Goal: Task Accomplishment & Management: Manage account settings

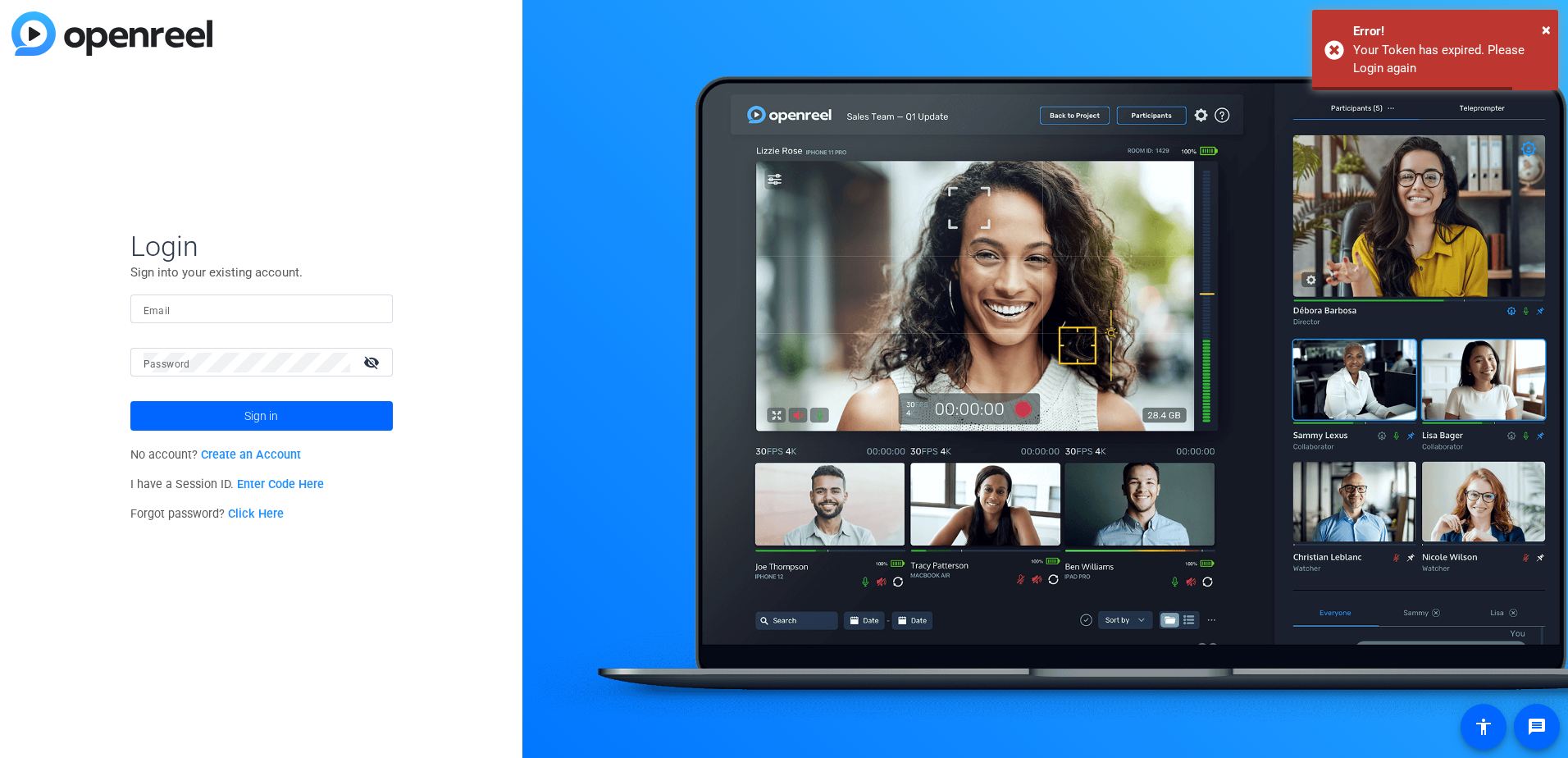
click at [264, 308] on input "Email" at bounding box center [262, 309] width 236 height 20
type input "[EMAIL_ADDRESS][DOMAIN_NAME]"
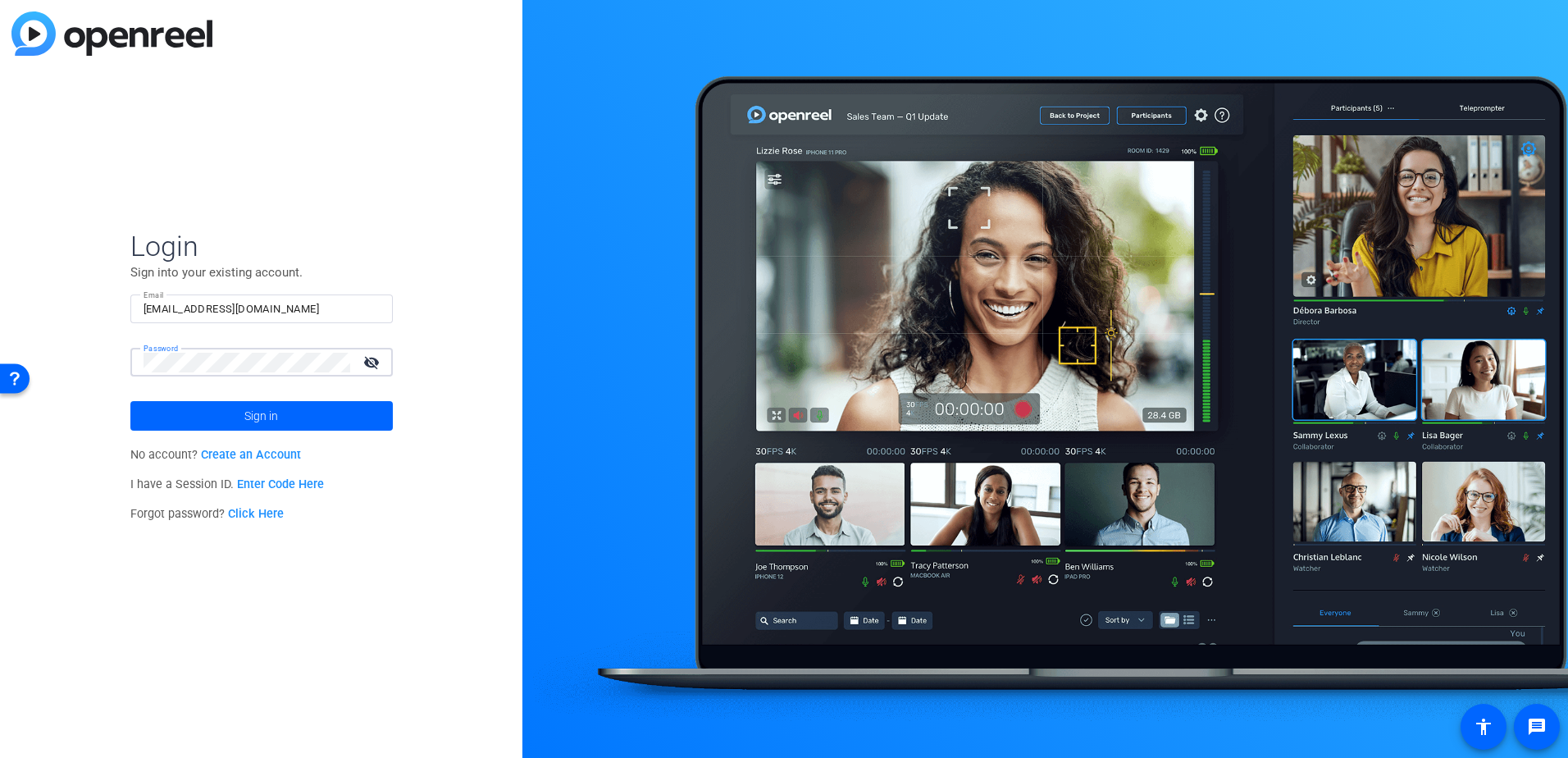
click at [371, 361] on mat-icon "visibility_off" at bounding box center [373, 361] width 39 height 23
click at [325, 416] on span at bounding box center [262, 416] width 263 height 39
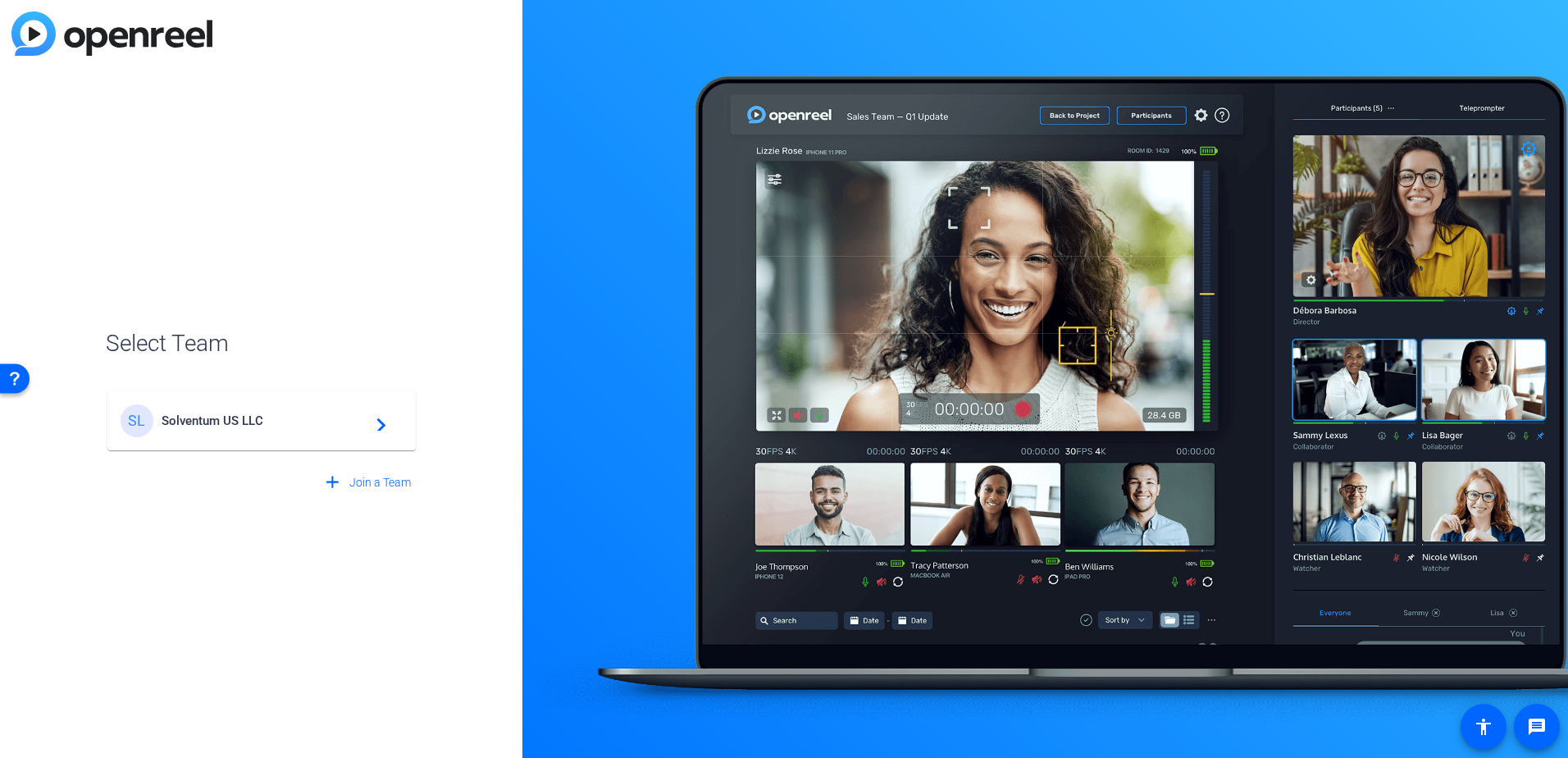
click at [258, 434] on div "SL Solventum US LLC navigate_next" at bounding box center [262, 420] width 282 height 33
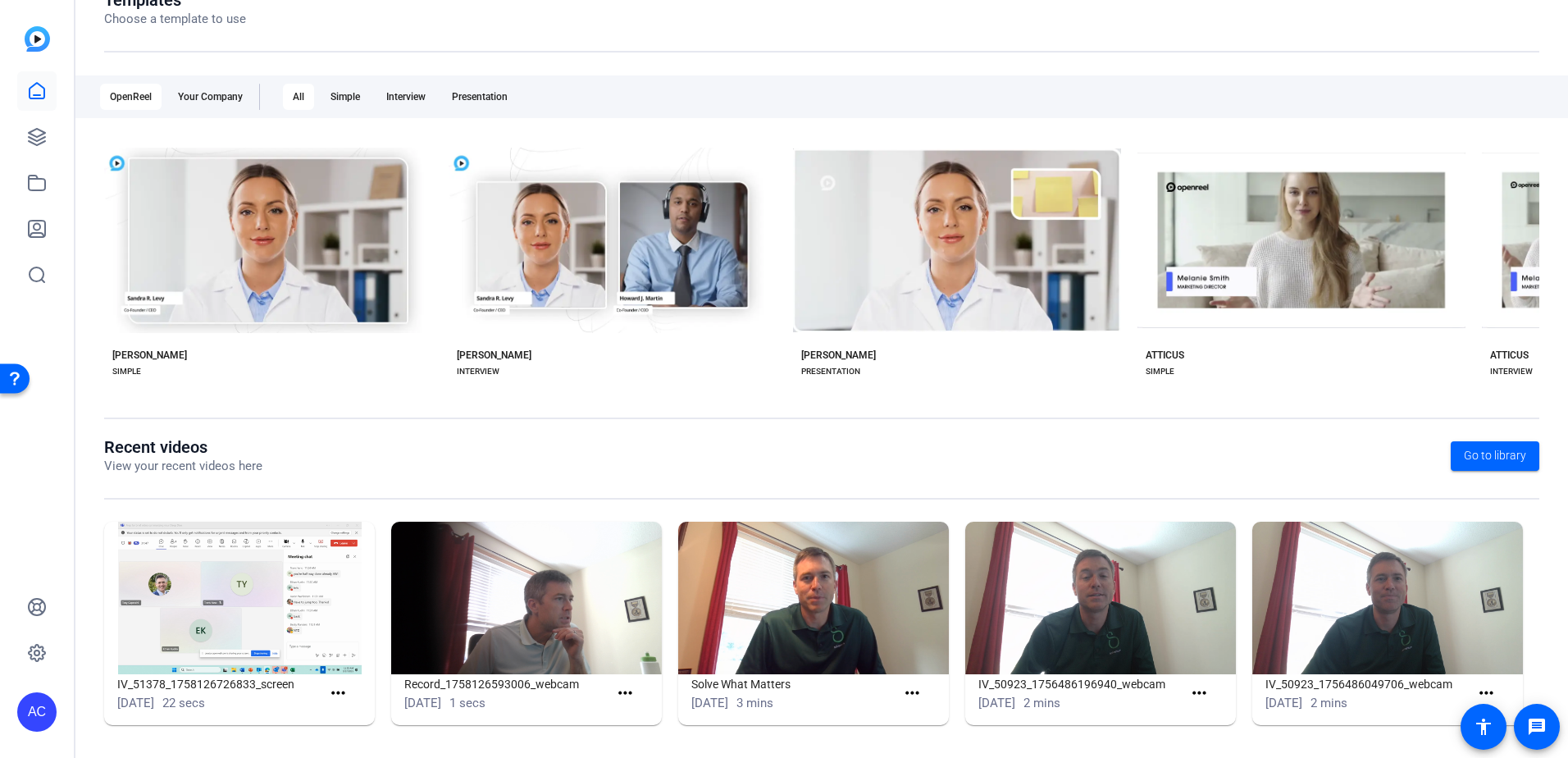
scroll to position [211, 0]
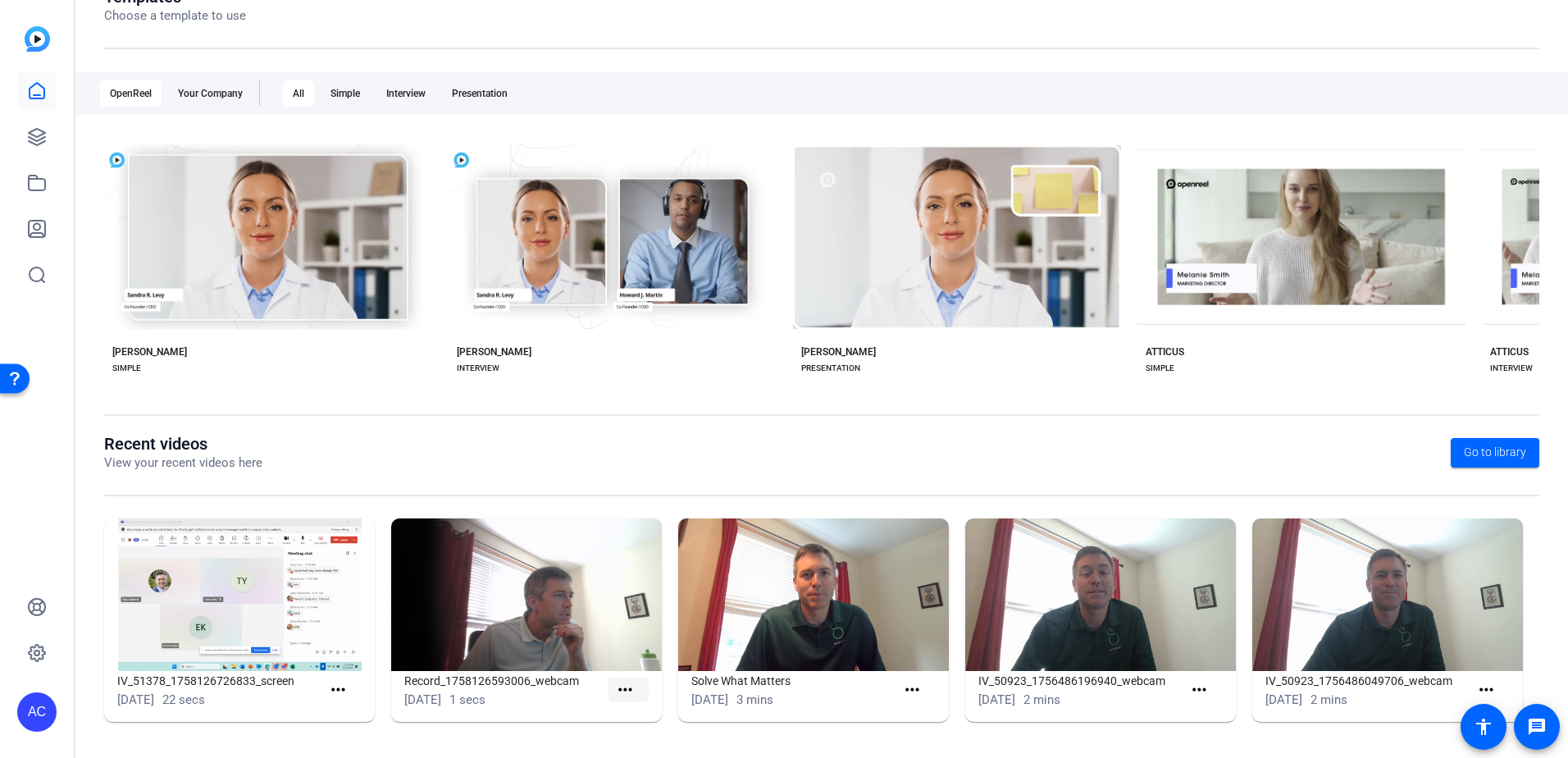
click at [638, 685] on span at bounding box center [628, 690] width 40 height 39
click at [626, 688] on mat-icon "more_horiz" at bounding box center [626, 690] width 21 height 21
click at [611, 683] on div at bounding box center [784, 379] width 1568 height 758
click at [616, 690] on mat-icon "more_horiz" at bounding box center [626, 690] width 21 height 21
click at [574, 591] on div at bounding box center [784, 379] width 1568 height 758
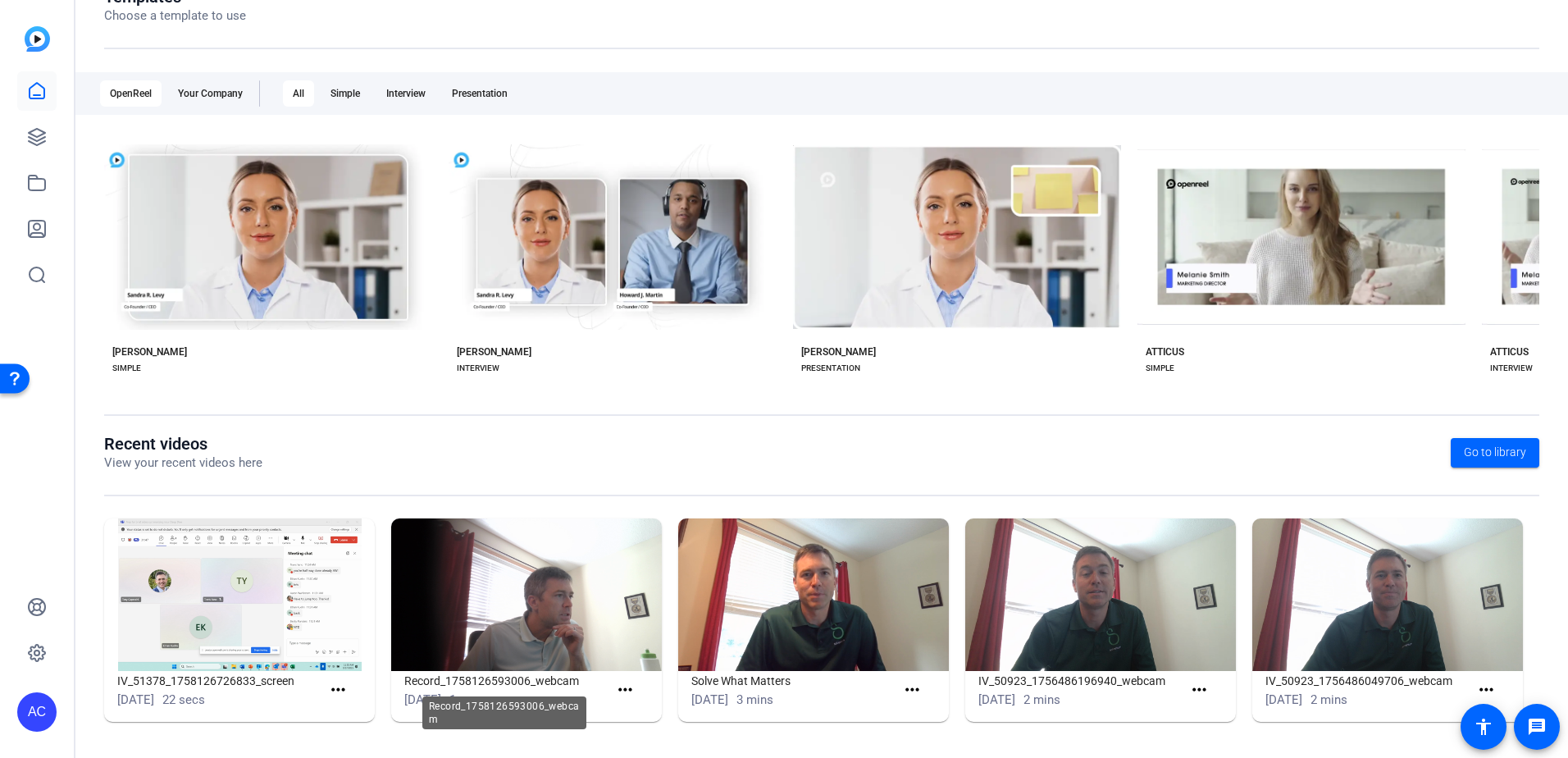
click at [578, 696] on div "Record_1758126593006_webcam" at bounding box center [504, 712] width 164 height 33
click at [578, 676] on h1 "Record_1758126593006_webcam" at bounding box center [506, 680] width 204 height 20
click at [579, 676] on h1 "Record_1758126593006_webcam" at bounding box center [506, 680] width 204 height 20
click at [353, 694] on span at bounding box center [341, 690] width 40 height 39
click at [350, 690] on span at bounding box center [341, 690] width 40 height 39
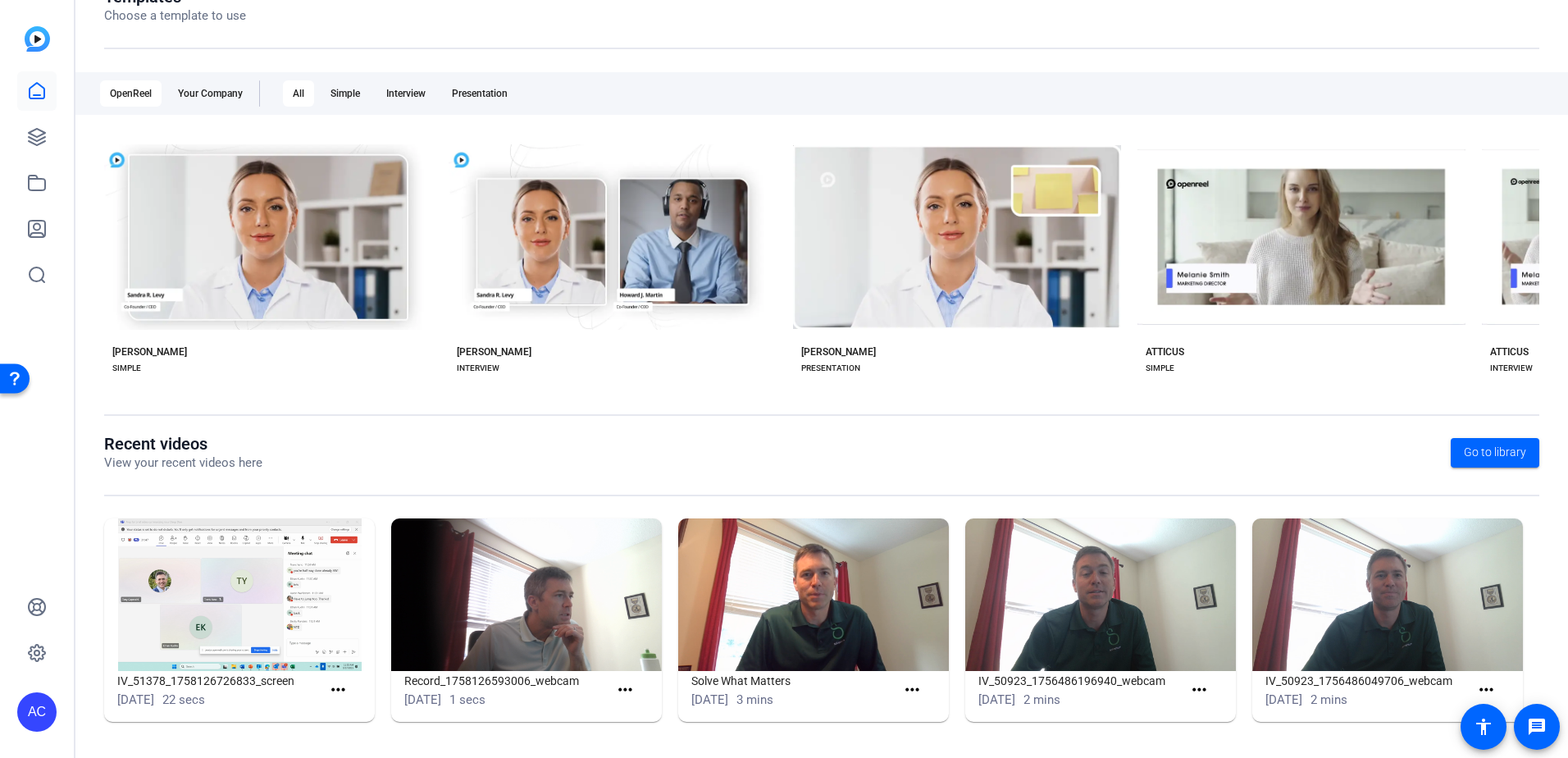
click at [309, 582] on img at bounding box center [239, 595] width 271 height 153
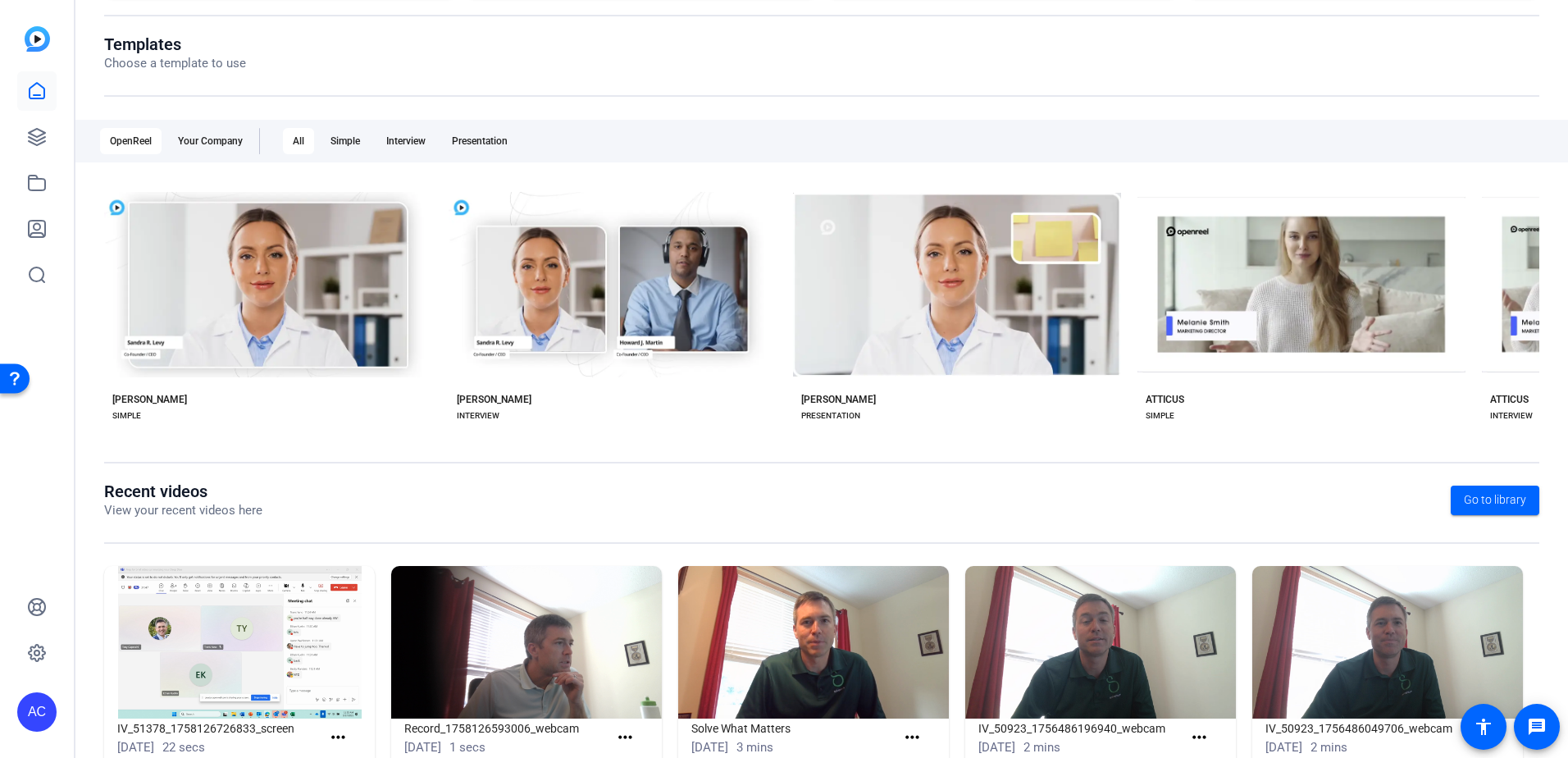
scroll to position [164, 0]
click at [38, 198] on link at bounding box center [37, 183] width 39 height 39
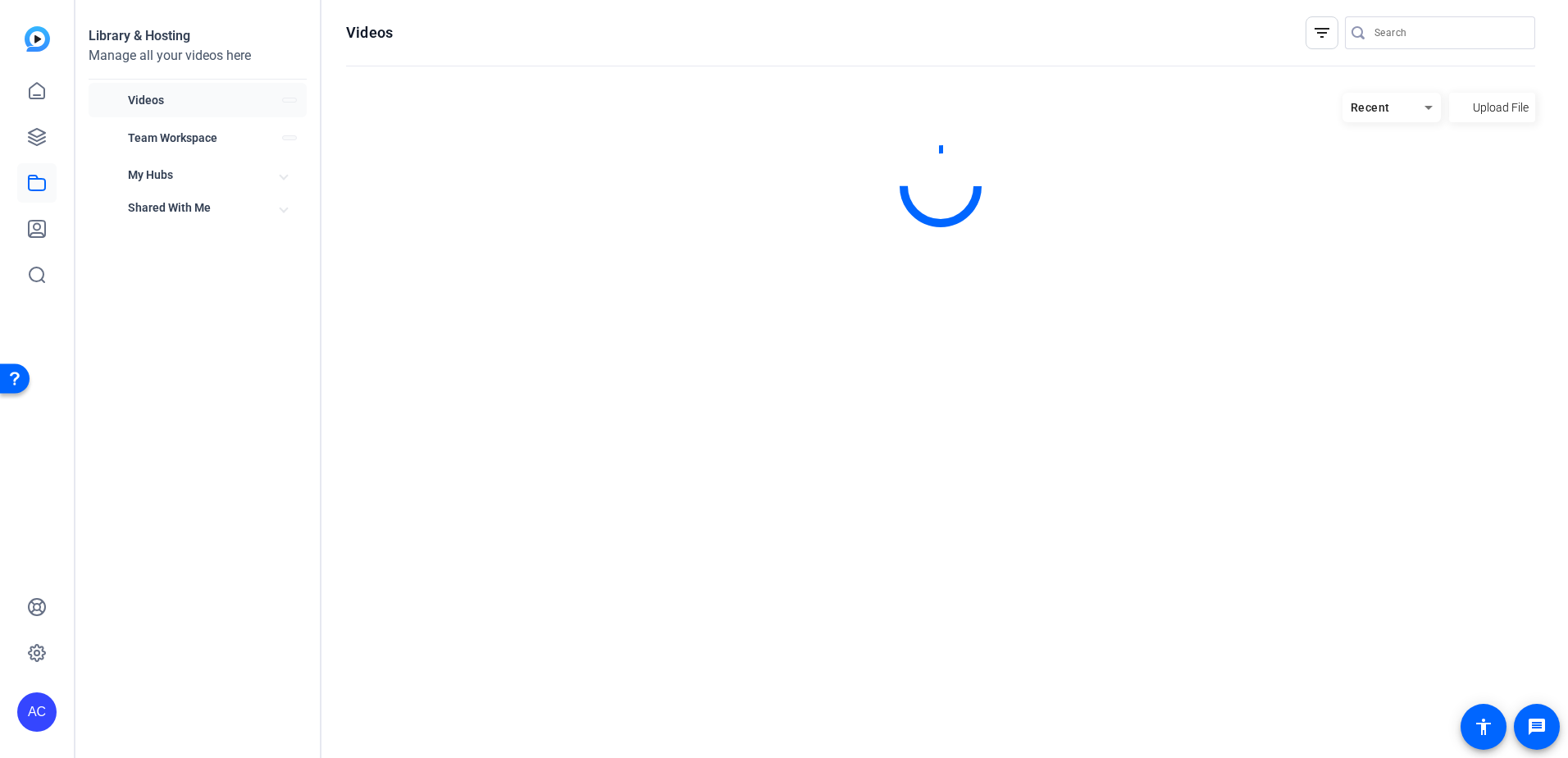
click at [41, 188] on icon at bounding box center [37, 183] width 20 height 20
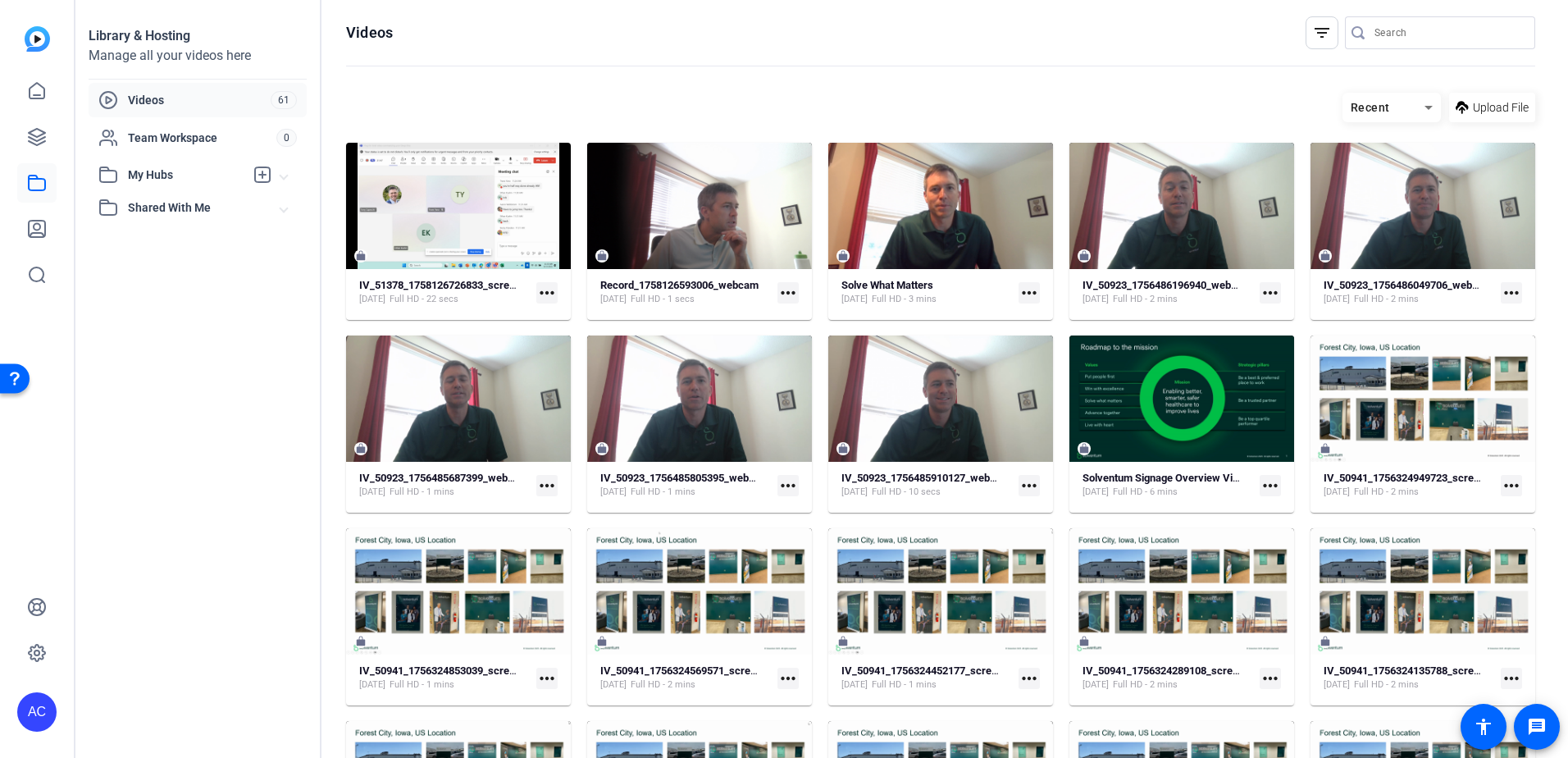
click at [789, 291] on mat-icon "more_horiz" at bounding box center [788, 293] width 22 height 22
click at [523, 311] on div at bounding box center [784, 379] width 1568 height 758
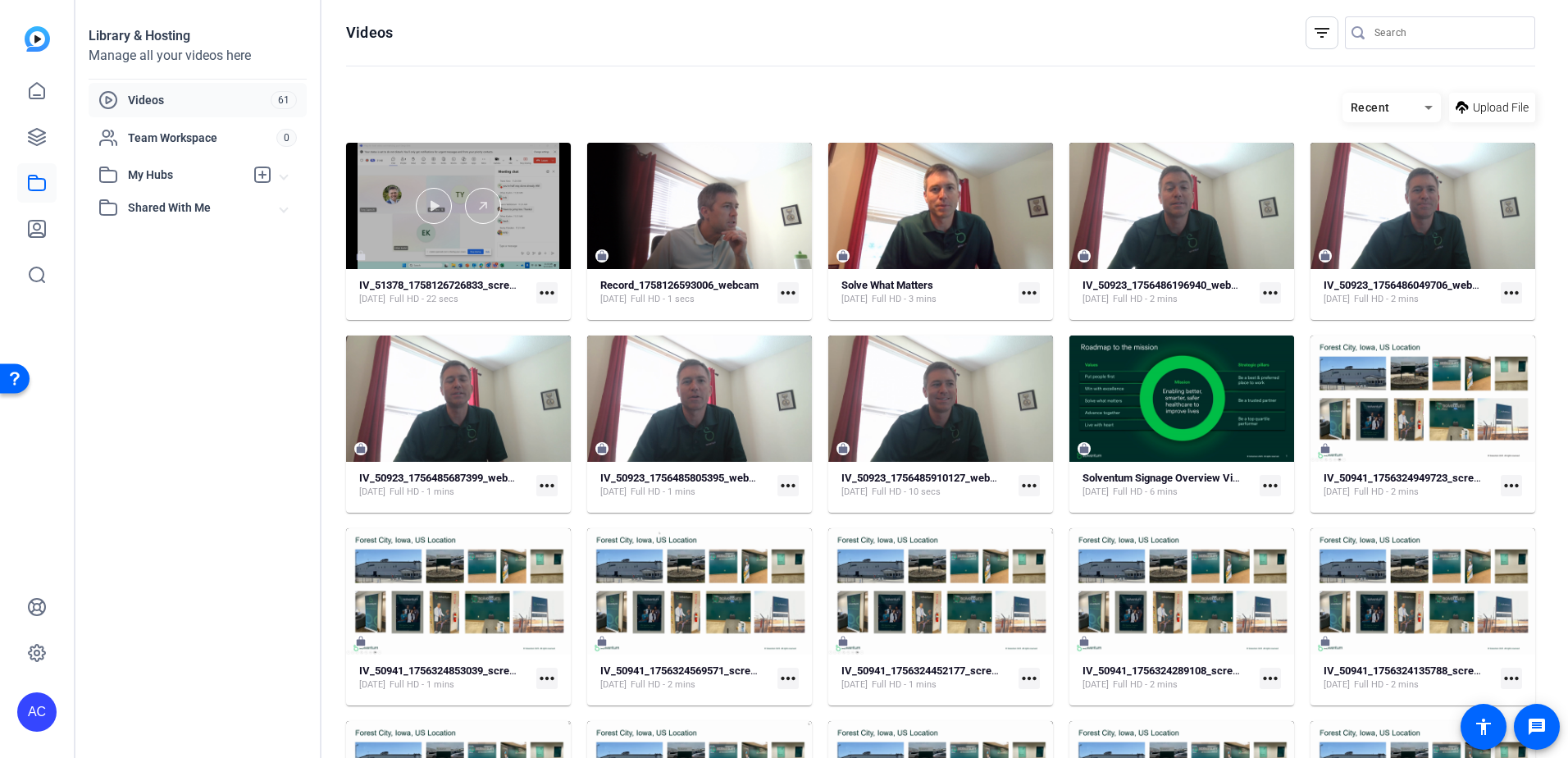
click at [506, 234] on div at bounding box center [459, 205] width 225 height 127
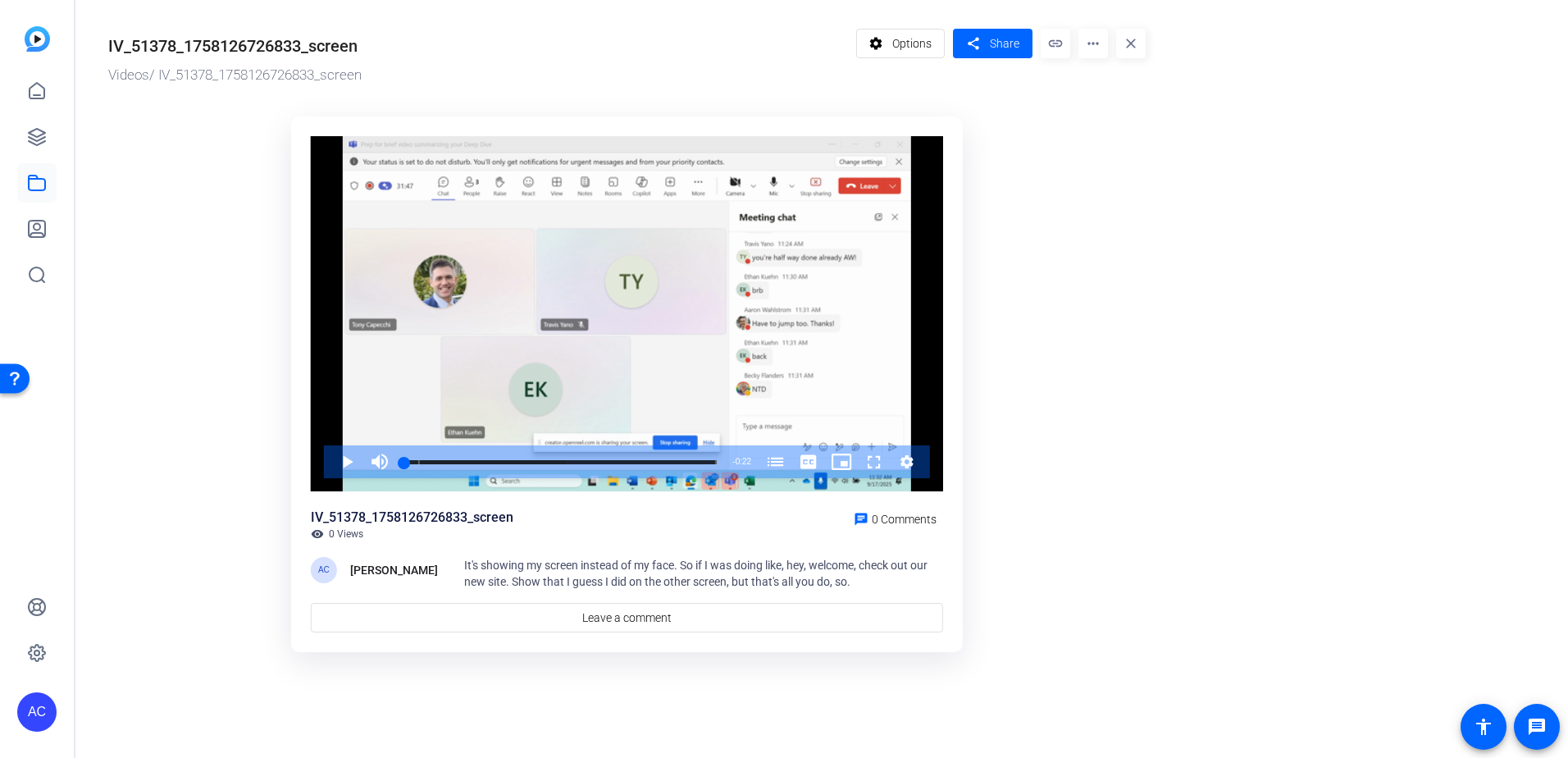
click at [1095, 48] on mat-icon "more_horiz" at bounding box center [1093, 43] width 29 height 29
click at [1107, 170] on span "Delete" at bounding box center [1127, 175] width 72 height 20
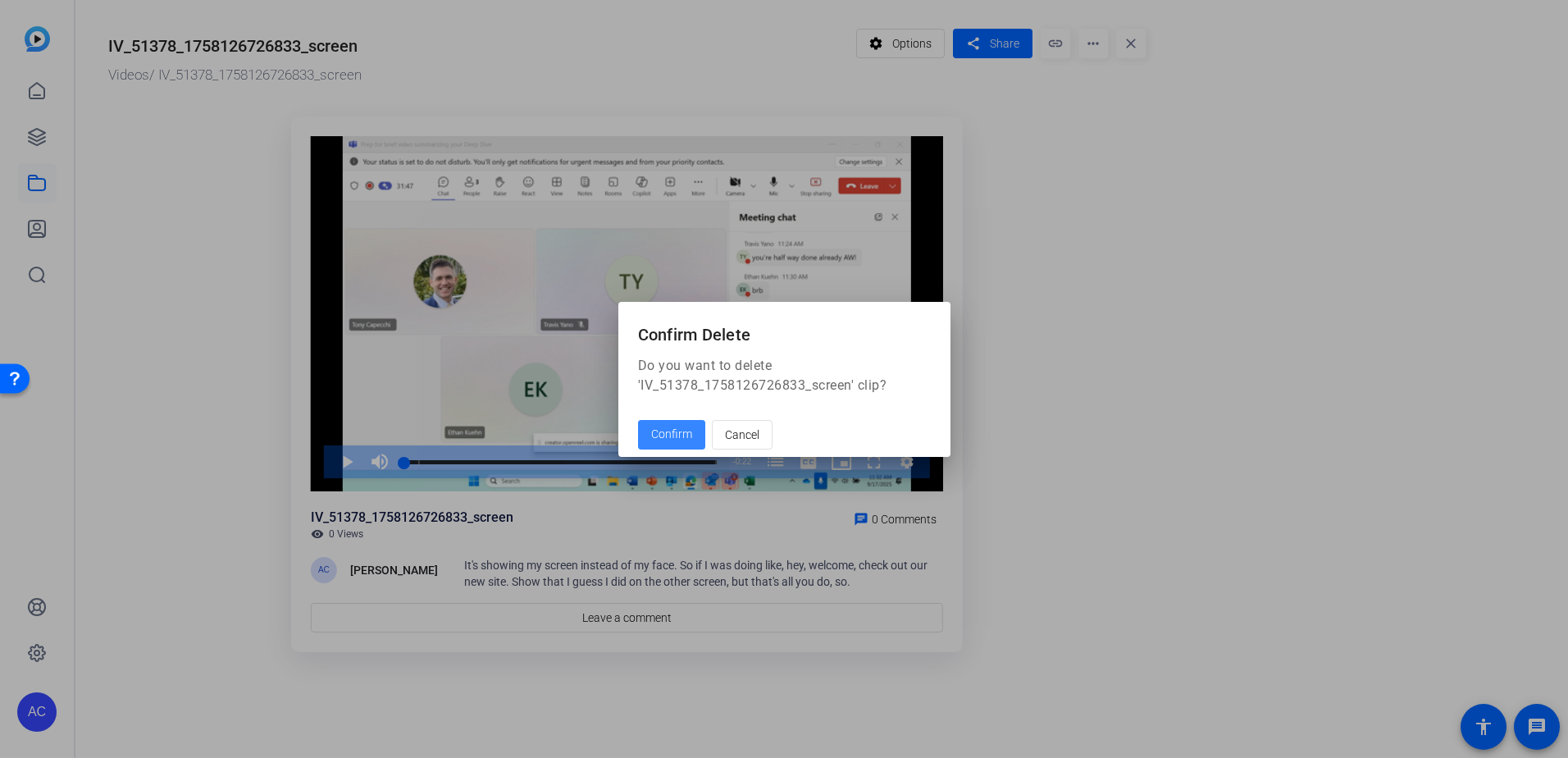
click at [673, 435] on span "Confirm" at bounding box center [671, 434] width 41 height 17
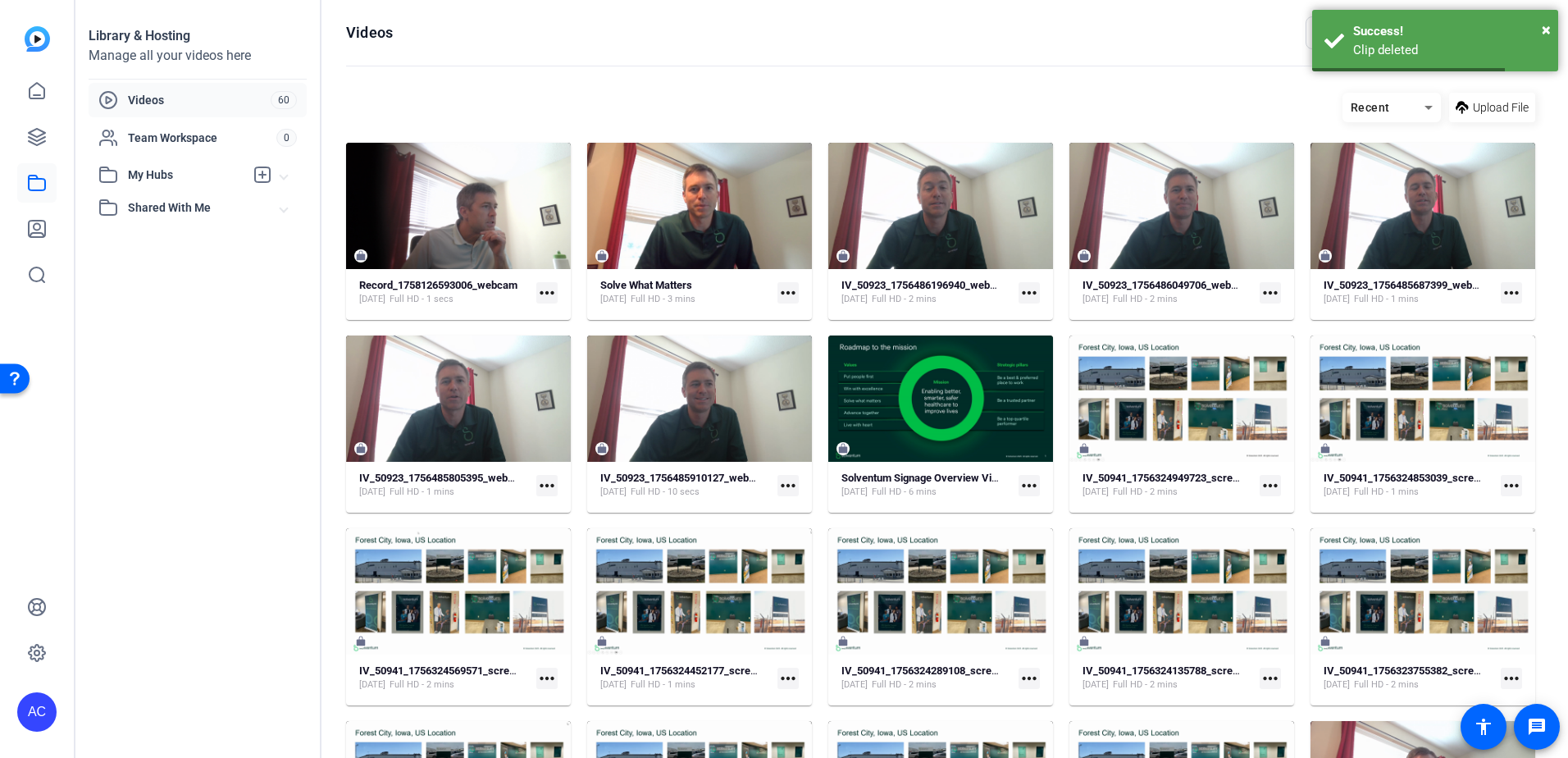
click at [557, 292] on mat-card-content "Record_1758126593006_webcam [DATE] Full HD - 1 secs more_horiz" at bounding box center [459, 298] width 225 height 42
click at [543, 296] on mat-icon "more_horiz" at bounding box center [547, 293] width 22 height 22
click at [487, 177] on div at bounding box center [784, 379] width 1568 height 758
click at [506, 310] on mat-card-content "Record_1758126593006_webcam [DATE] Full HD - 1 secs more_horiz" at bounding box center [459, 298] width 225 height 42
click at [506, 298] on div "[DATE] Full HD - 1 secs" at bounding box center [438, 299] width 158 height 13
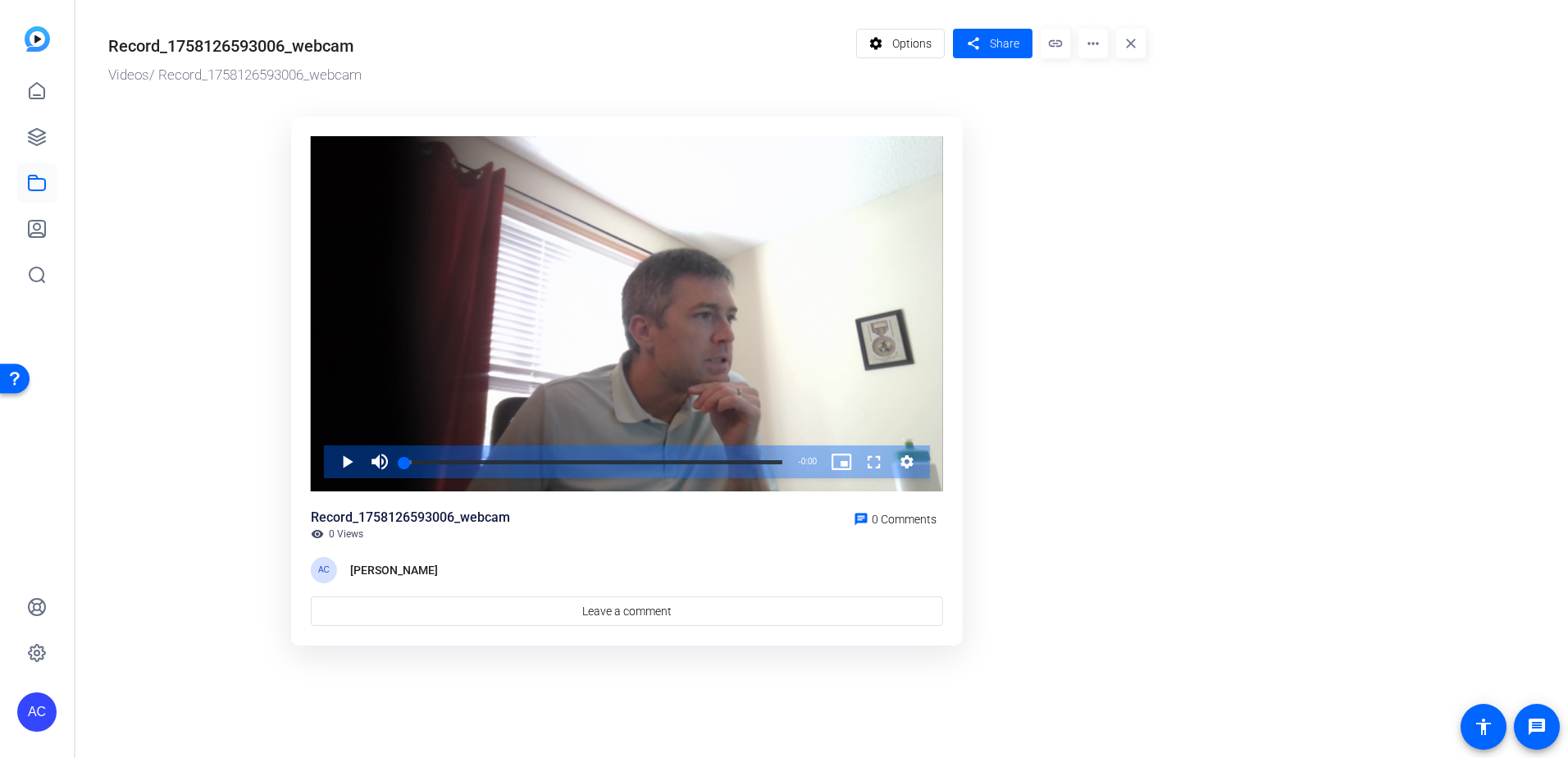
click at [1097, 49] on mat-icon "more_horiz" at bounding box center [1093, 43] width 29 height 29
click at [1108, 174] on span "Delete" at bounding box center [1127, 175] width 72 height 20
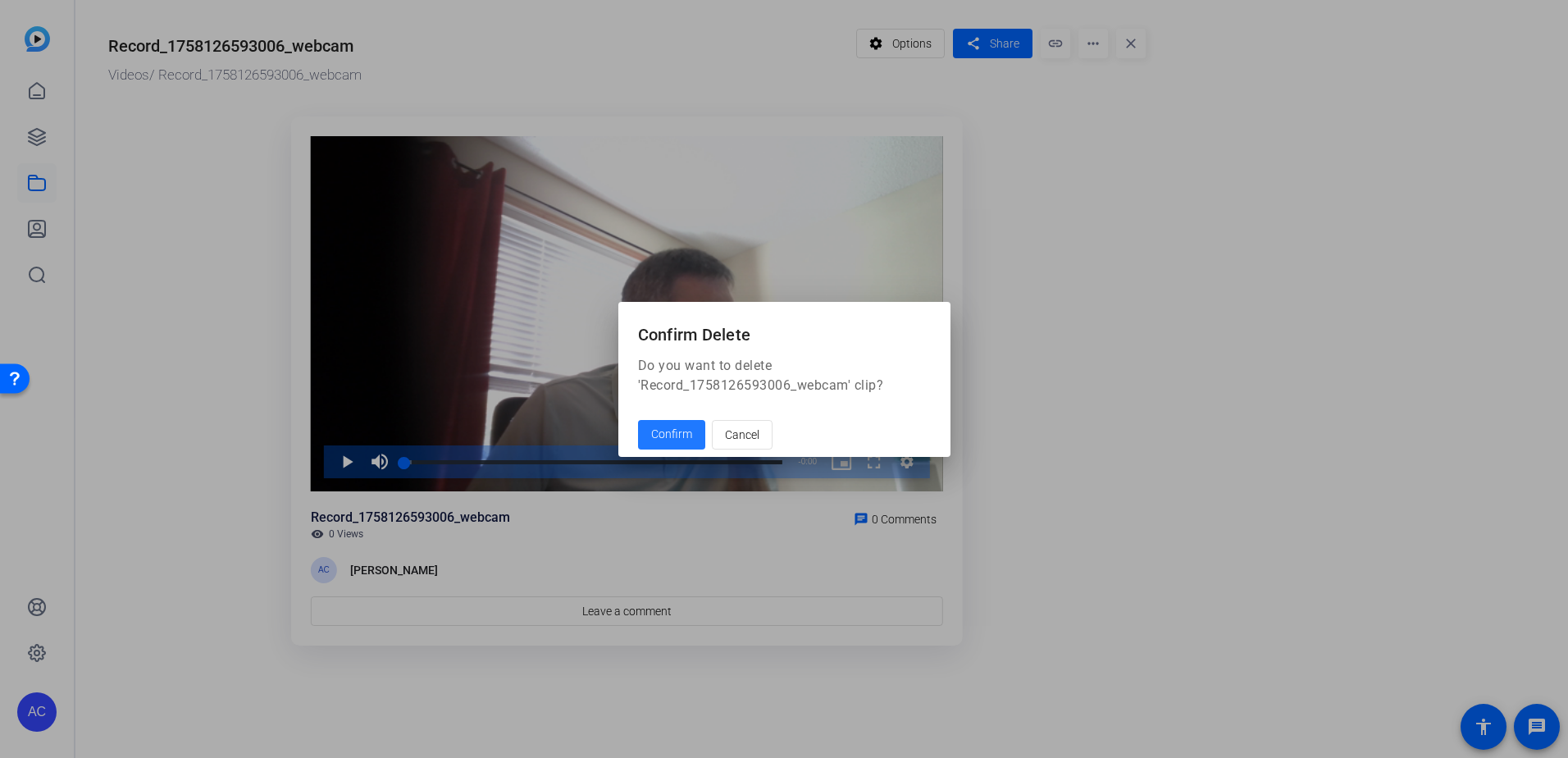
click at [681, 440] on span "Confirm" at bounding box center [671, 434] width 41 height 17
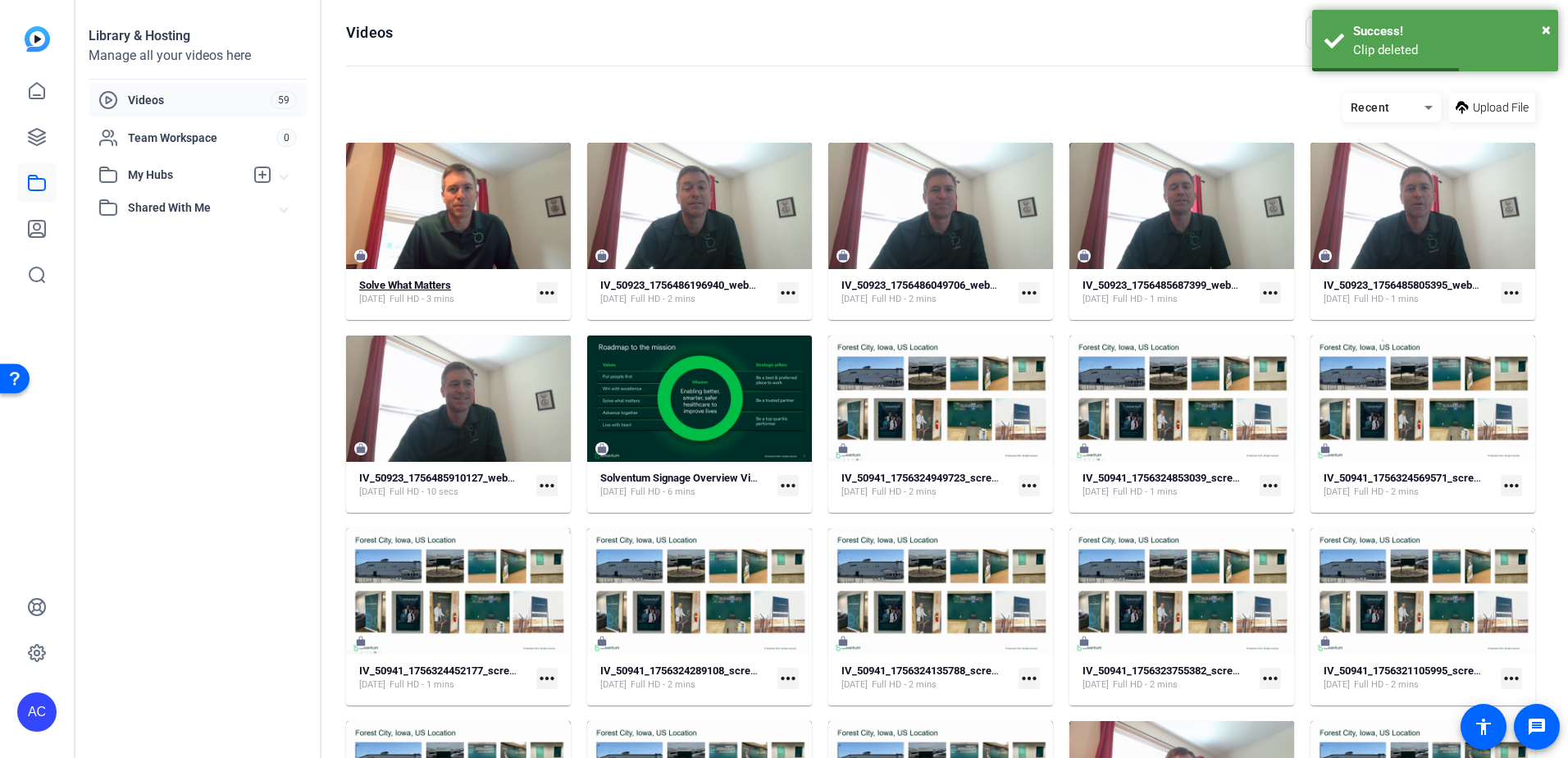
click at [520, 296] on div "Solve What Matters [DATE] Full HD - 3 mins" at bounding box center [445, 292] width 171 height 27
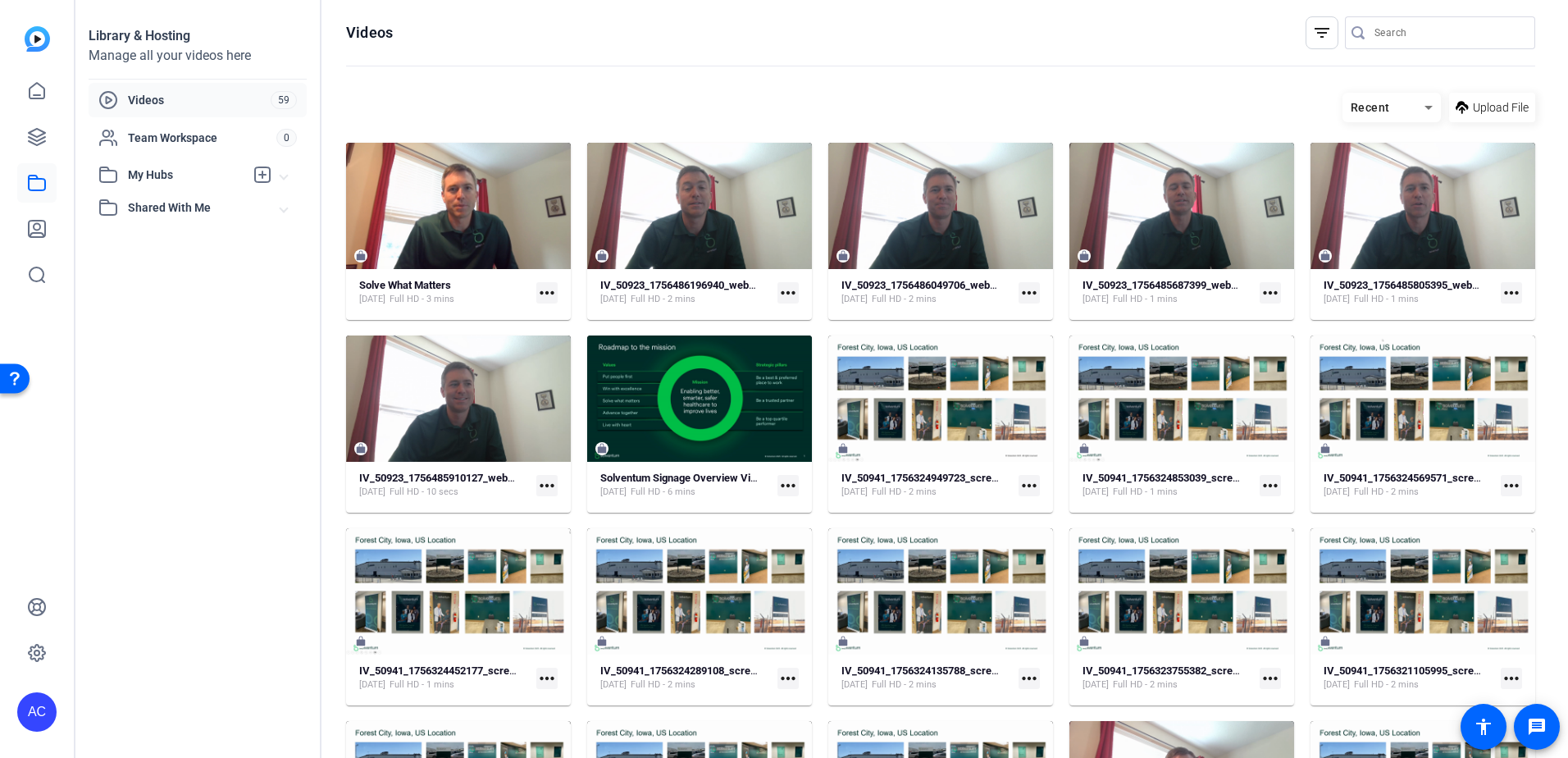
click at [792, 312] on mat-card-content "IV_50923_1756486196940_webcam [DATE] Full HD - 2 mins more_horiz" at bounding box center [700, 298] width 225 height 42
click at [788, 296] on mat-icon "more_horiz" at bounding box center [788, 293] width 22 height 22
click at [738, 238] on div at bounding box center [784, 379] width 1568 height 758
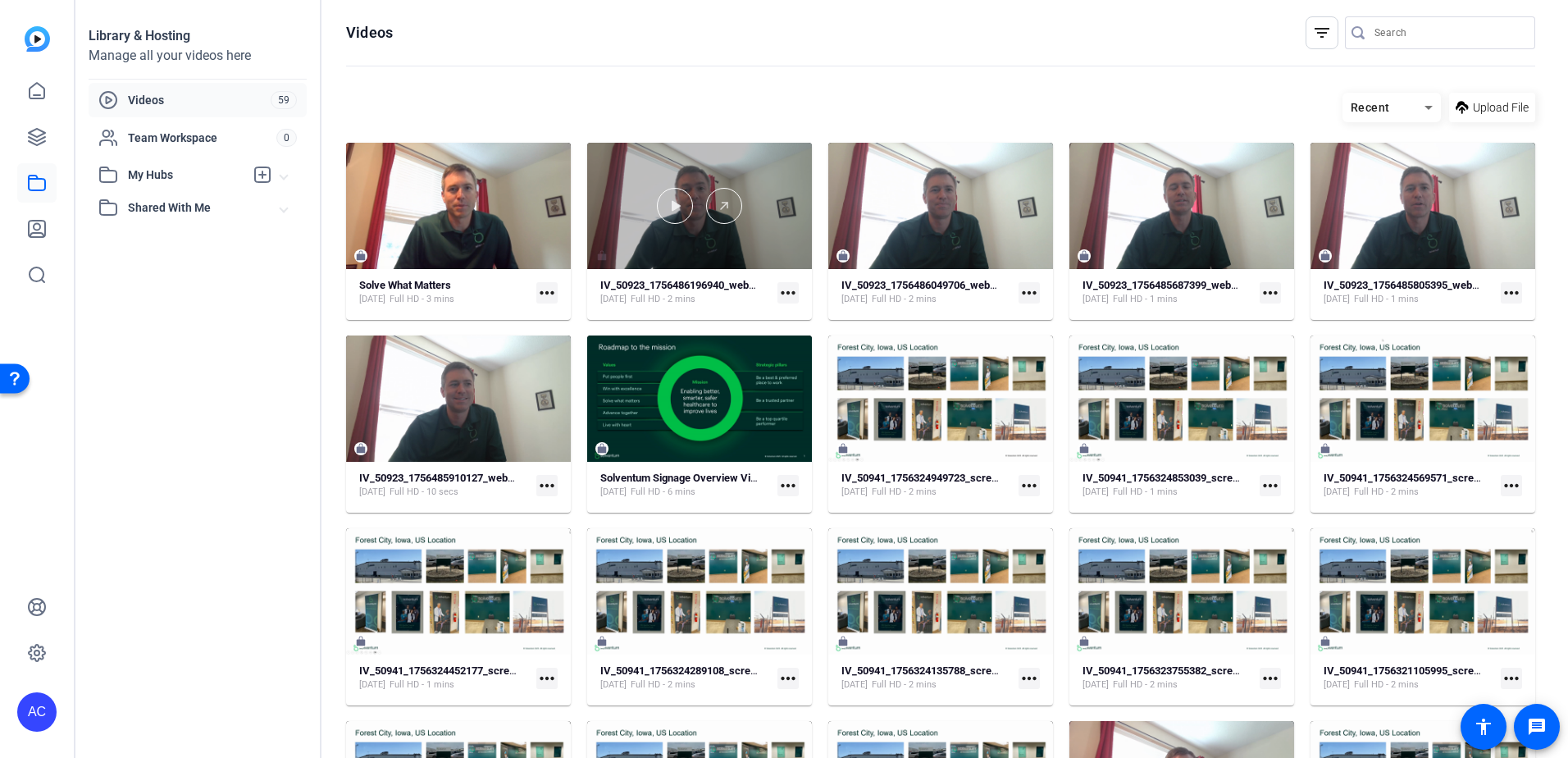
click at [686, 221] on div at bounding box center [700, 205] width 225 height 36
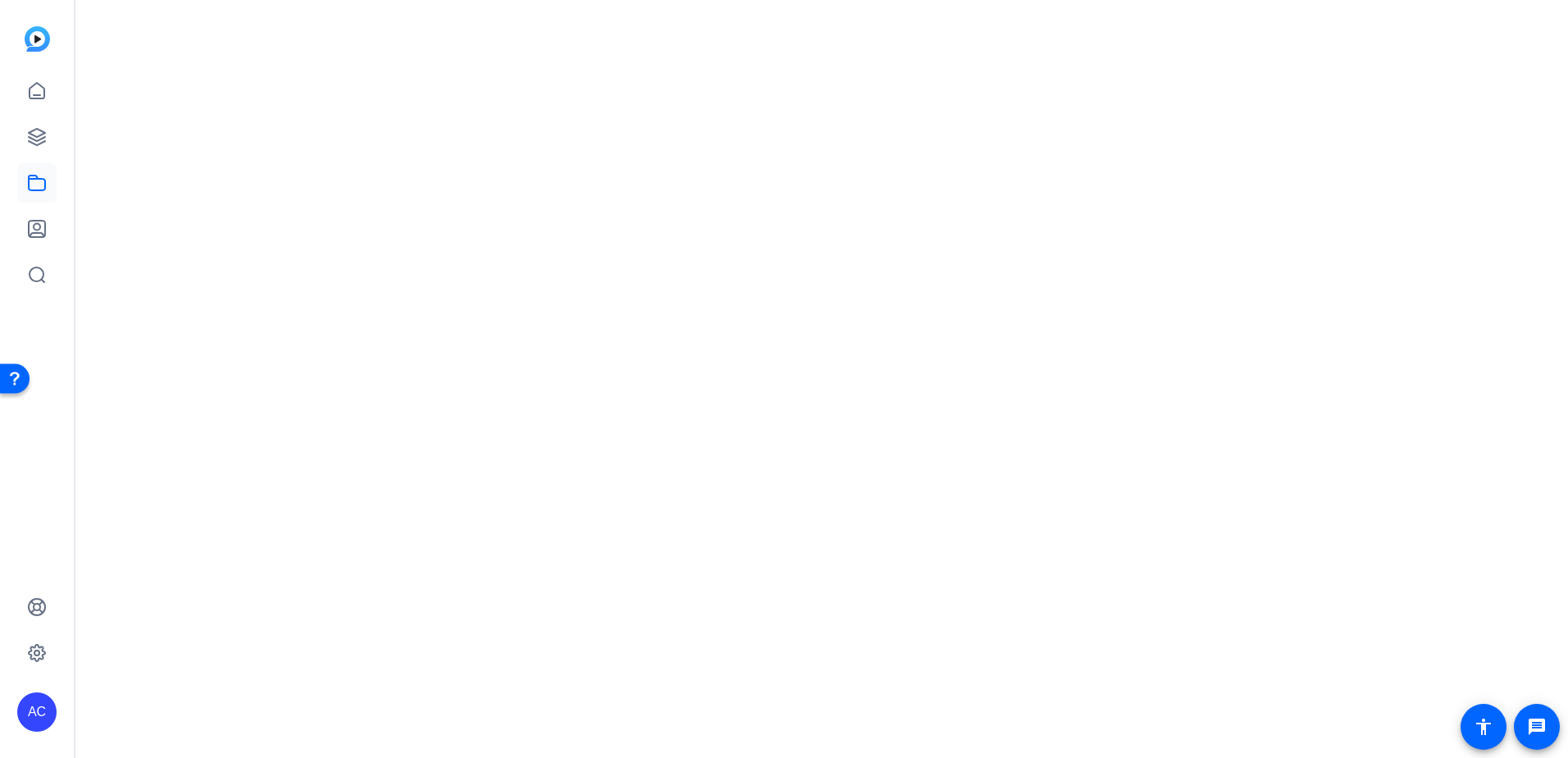
click at [690, 223] on mat-drawer-content at bounding box center [817, 379] width 1485 height 758
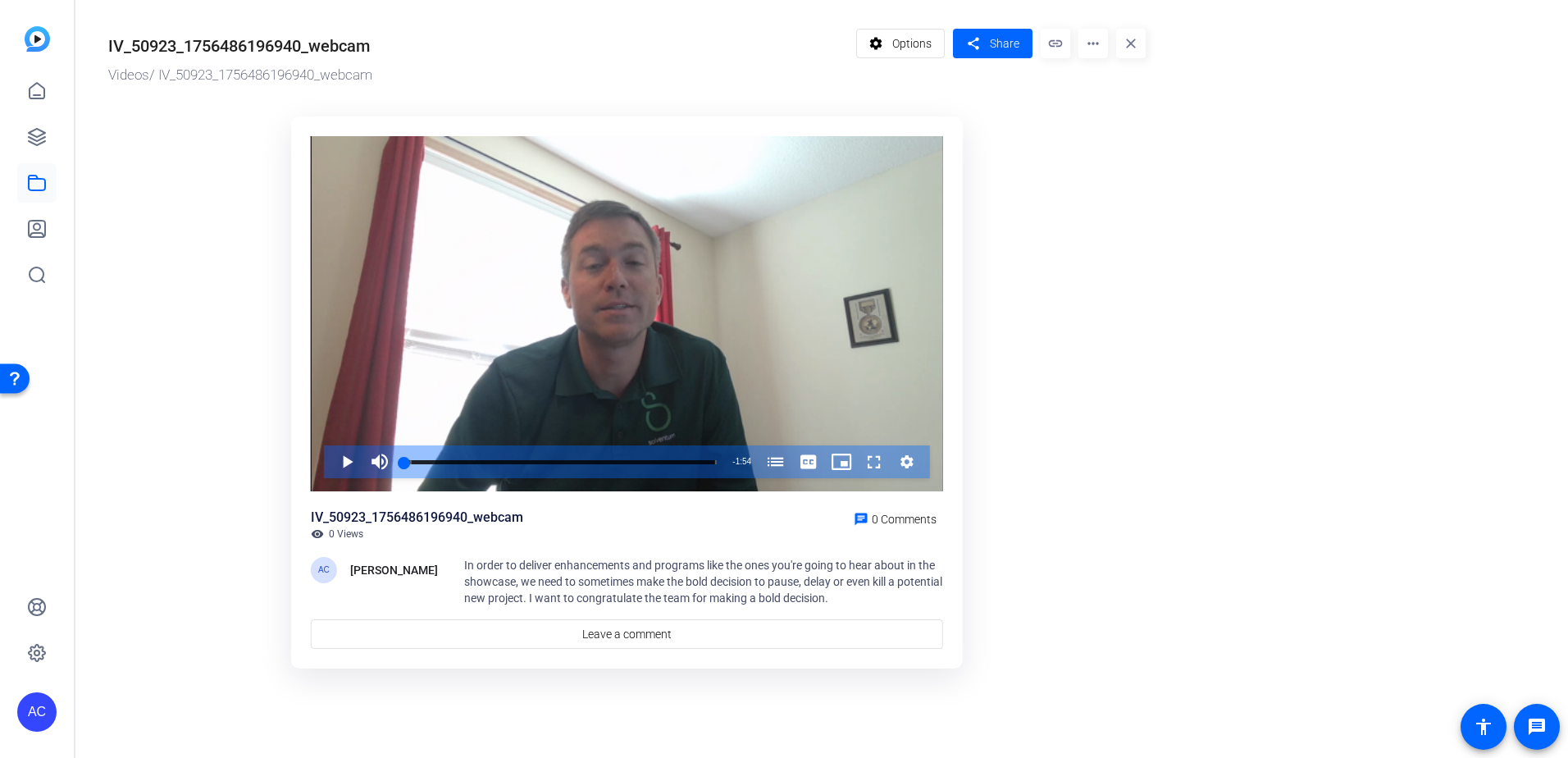
click at [1094, 42] on mat-icon "more_horiz" at bounding box center [1093, 43] width 29 height 29
click at [1115, 177] on span "Delete" at bounding box center [1127, 175] width 72 height 20
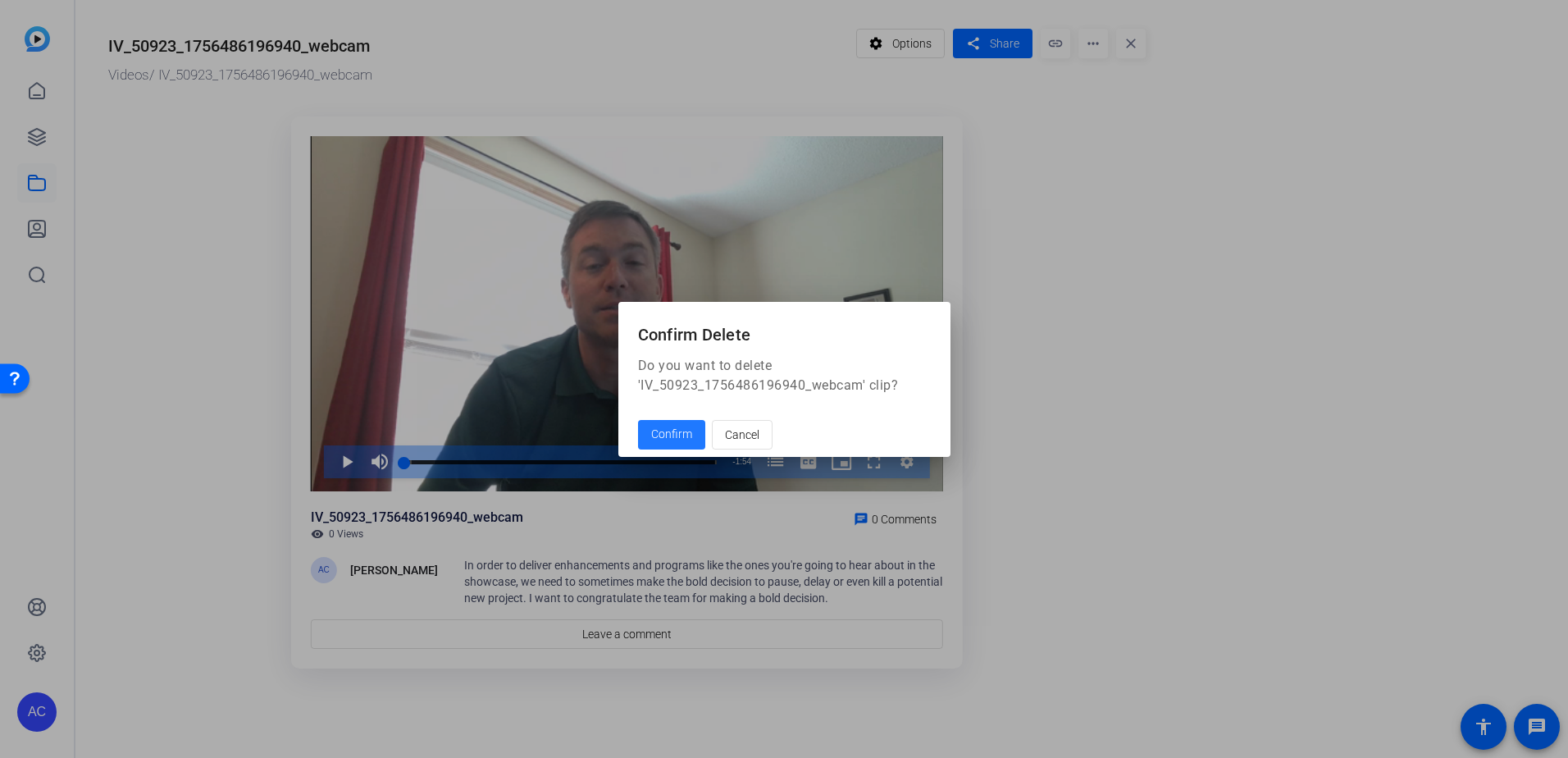
click at [673, 435] on span "Confirm" at bounding box center [671, 434] width 41 height 17
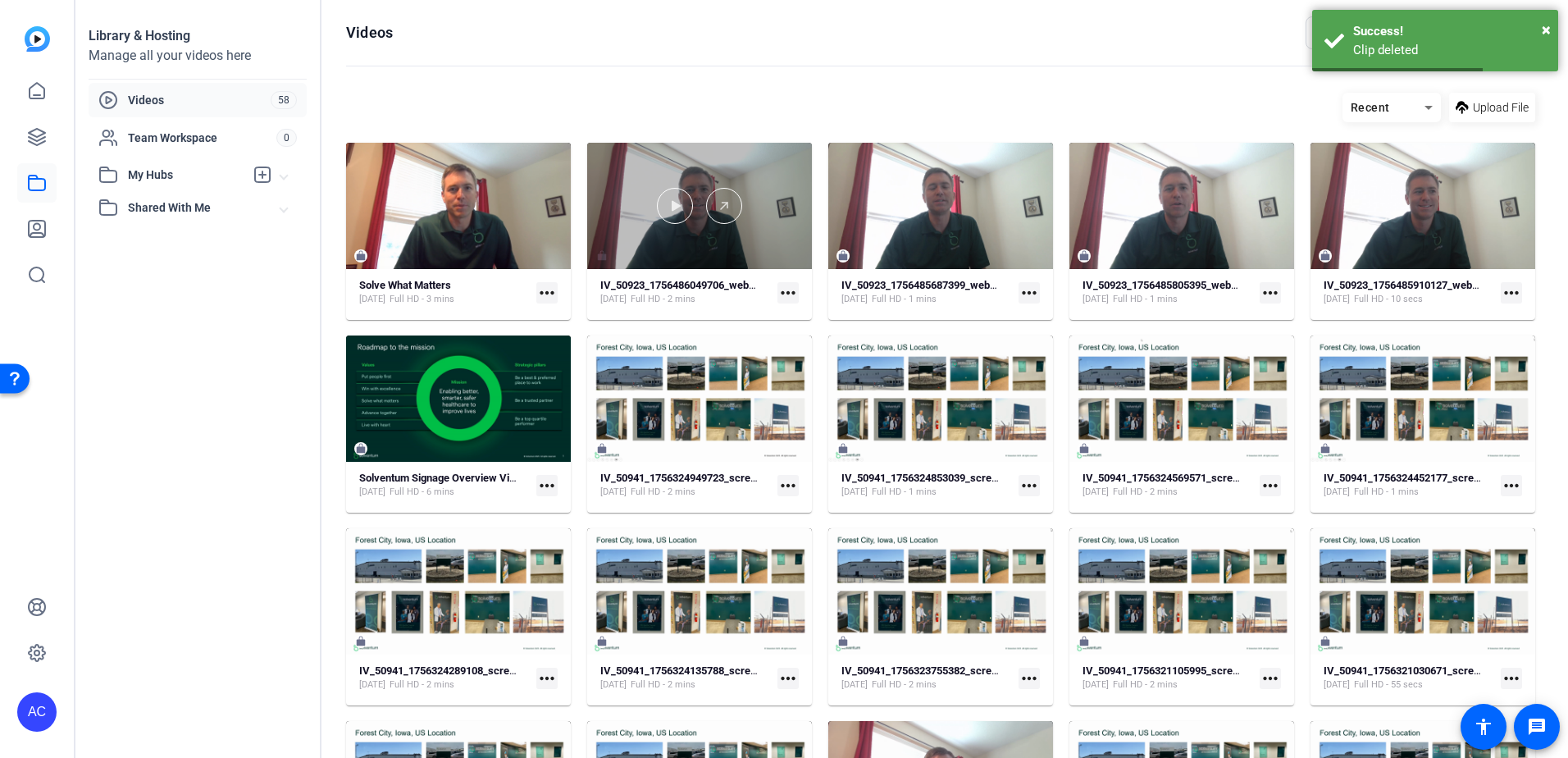
click at [739, 238] on div at bounding box center [700, 205] width 225 height 127
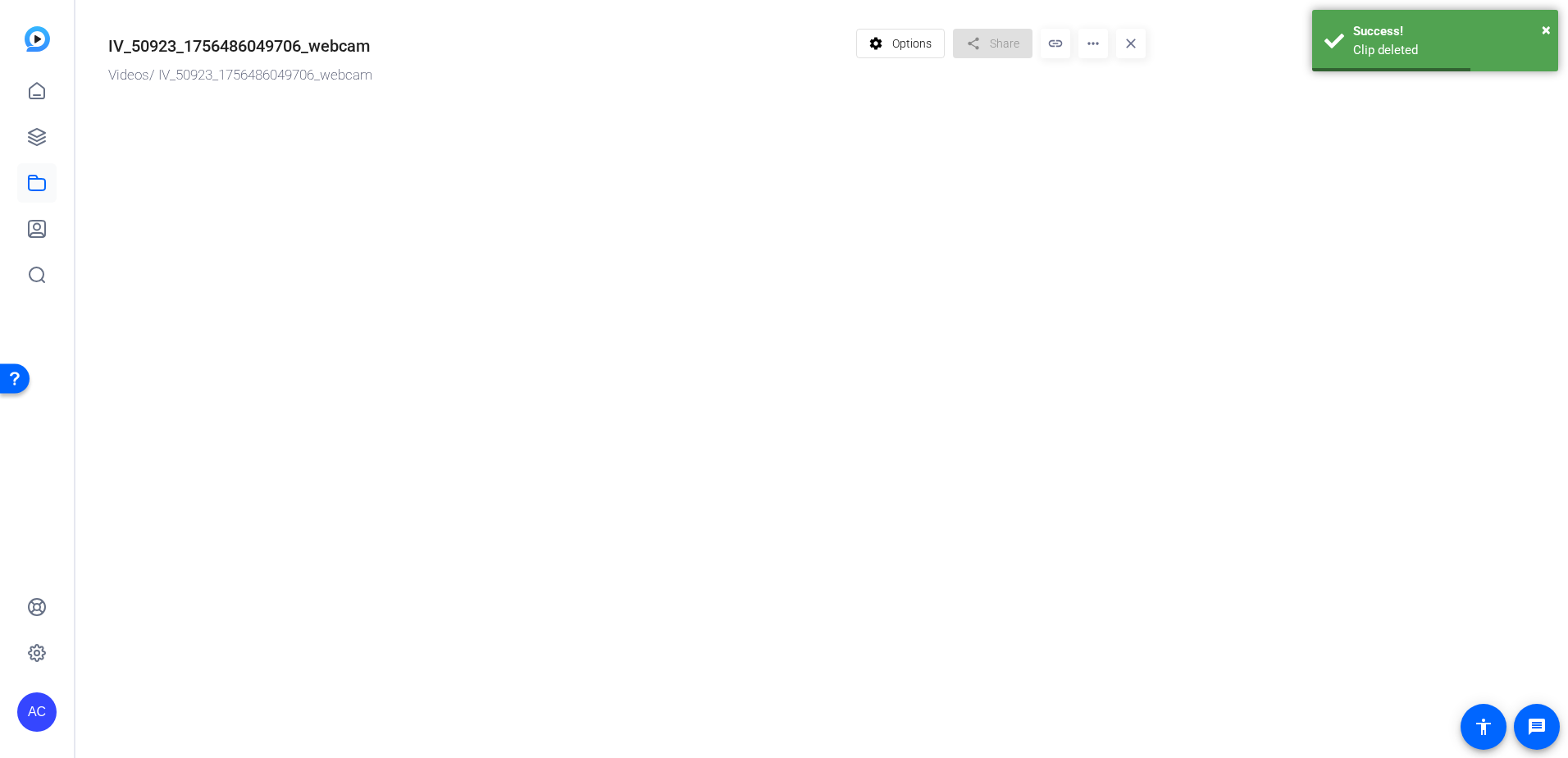
click at [739, 238] on mat-drawer-content "IV_50923_1756486049706_webcam Videos / IV_50923_1756486049706_webcam settings O…" at bounding box center [817, 379] width 1485 height 758
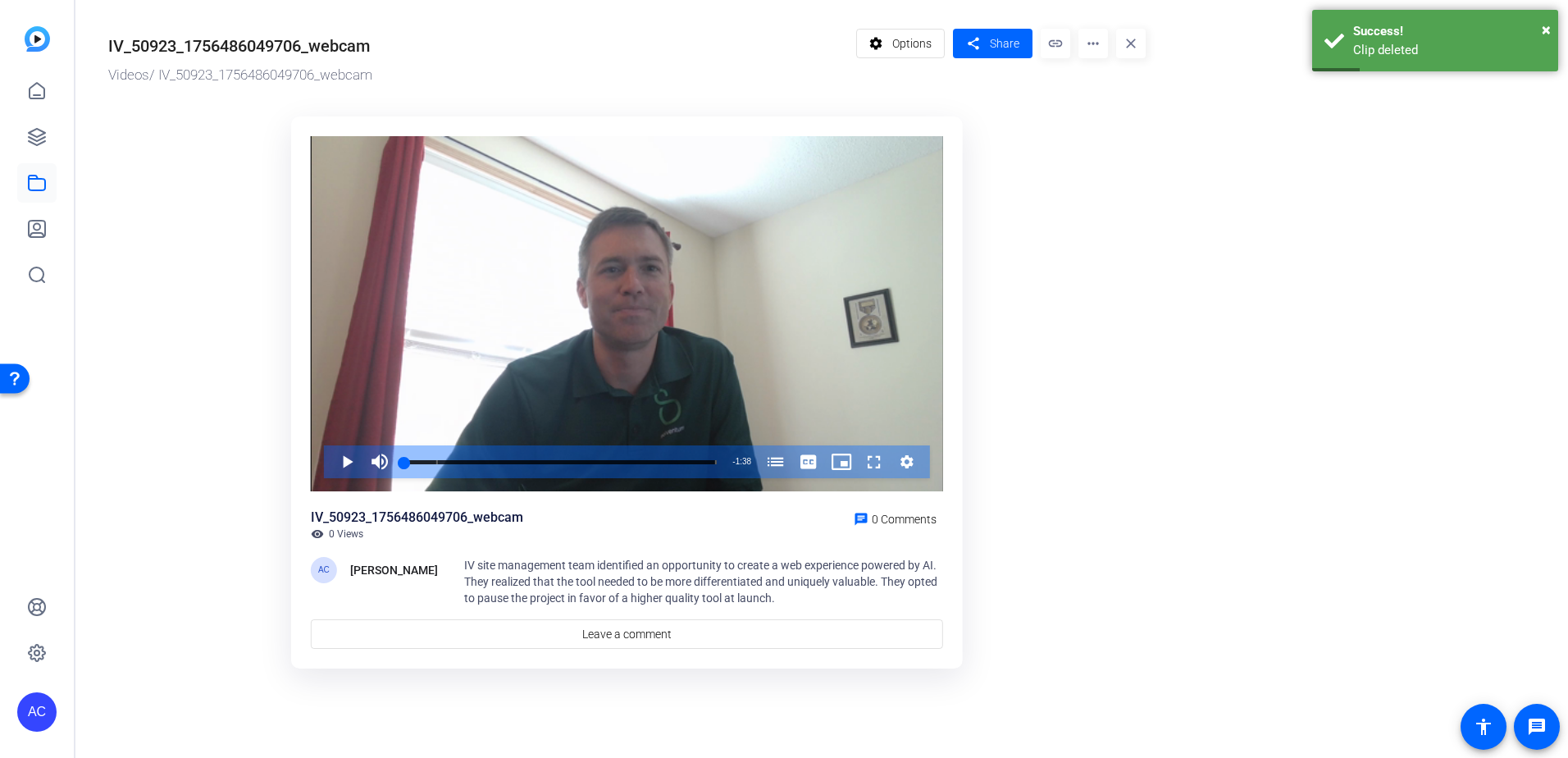
click at [1099, 42] on mat-icon "more_horiz" at bounding box center [1093, 43] width 29 height 29
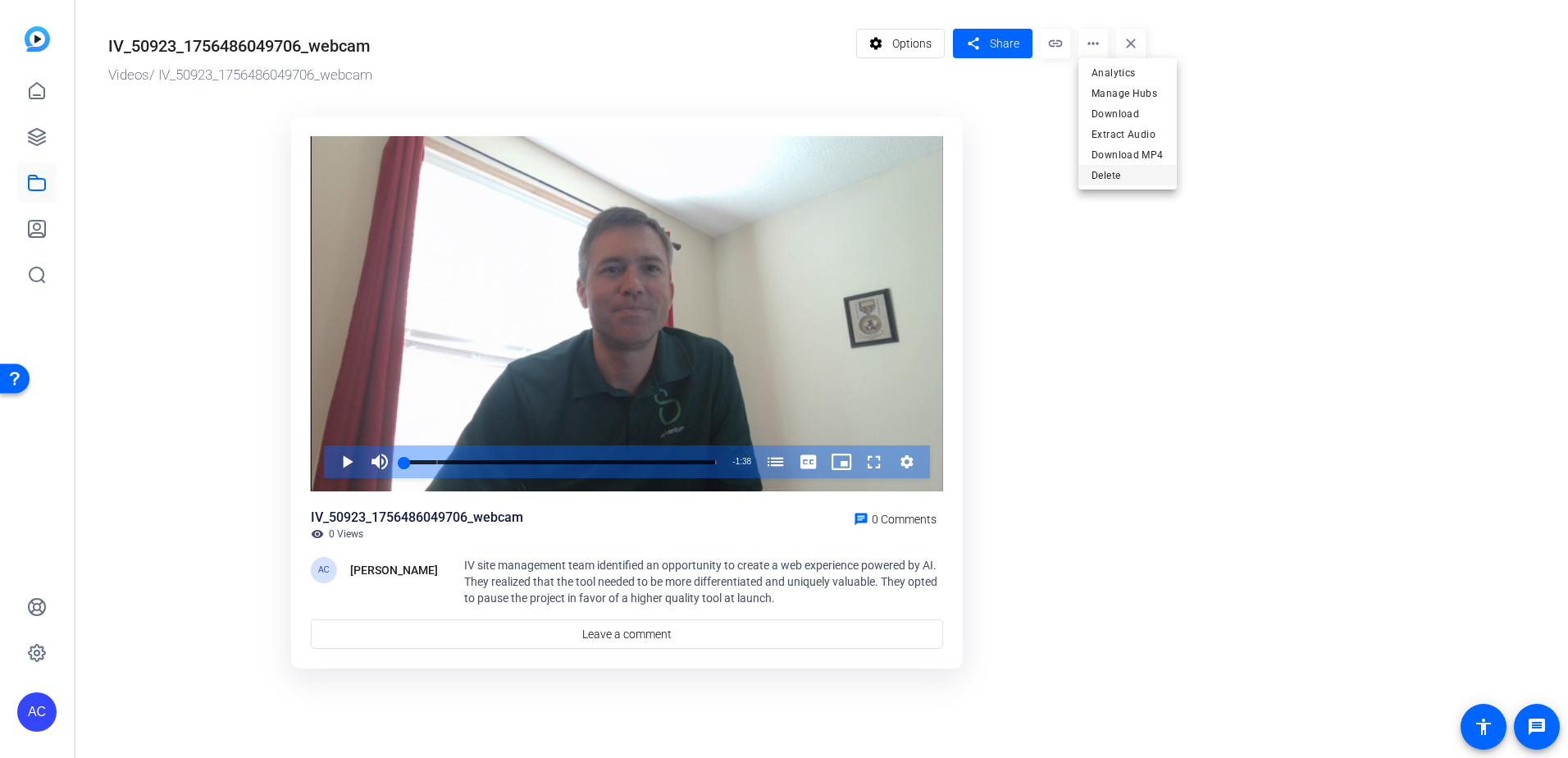
click at [1095, 180] on span "Delete" at bounding box center [1127, 175] width 72 height 20
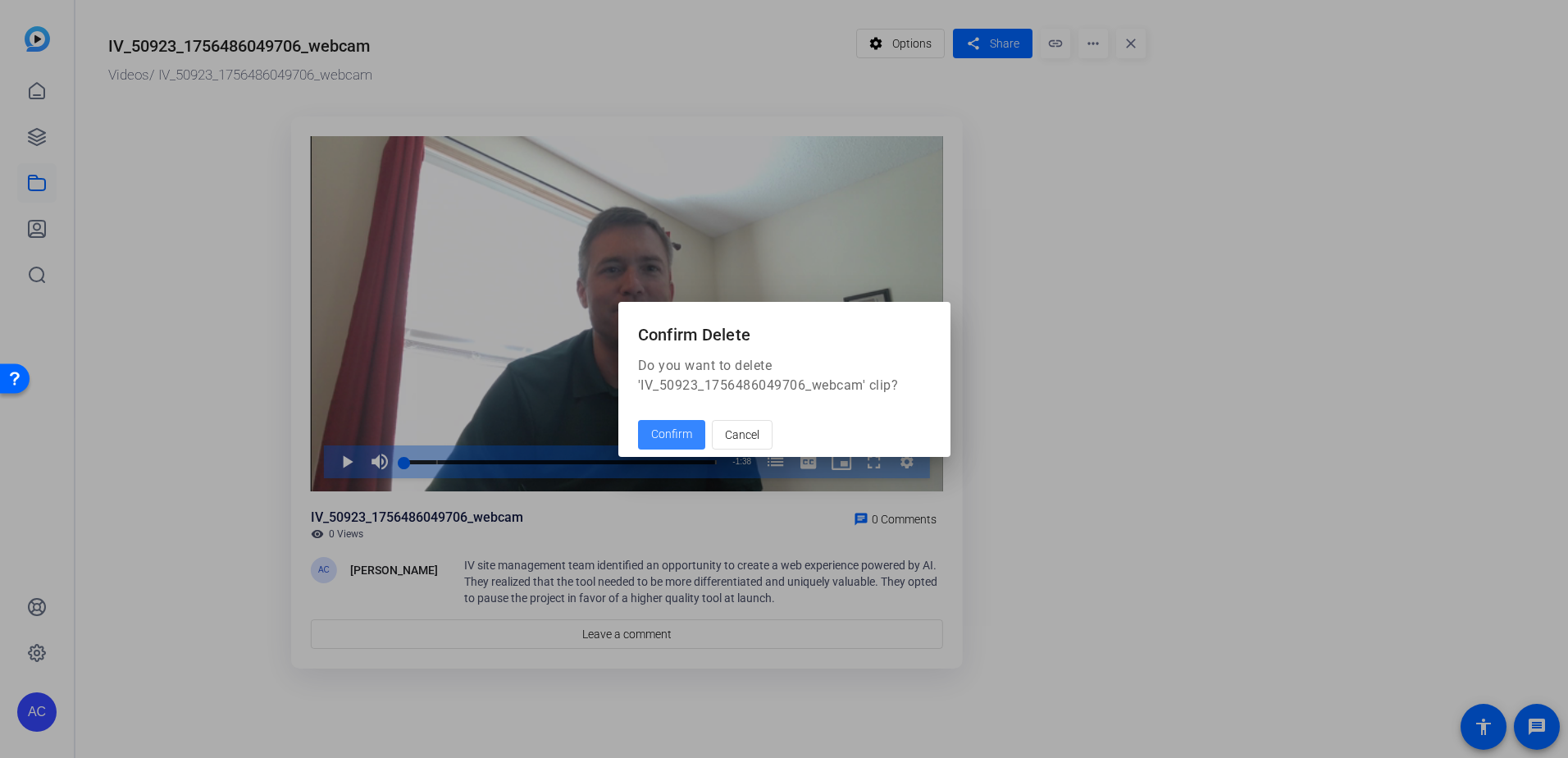
click at [672, 445] on span at bounding box center [671, 435] width 68 height 39
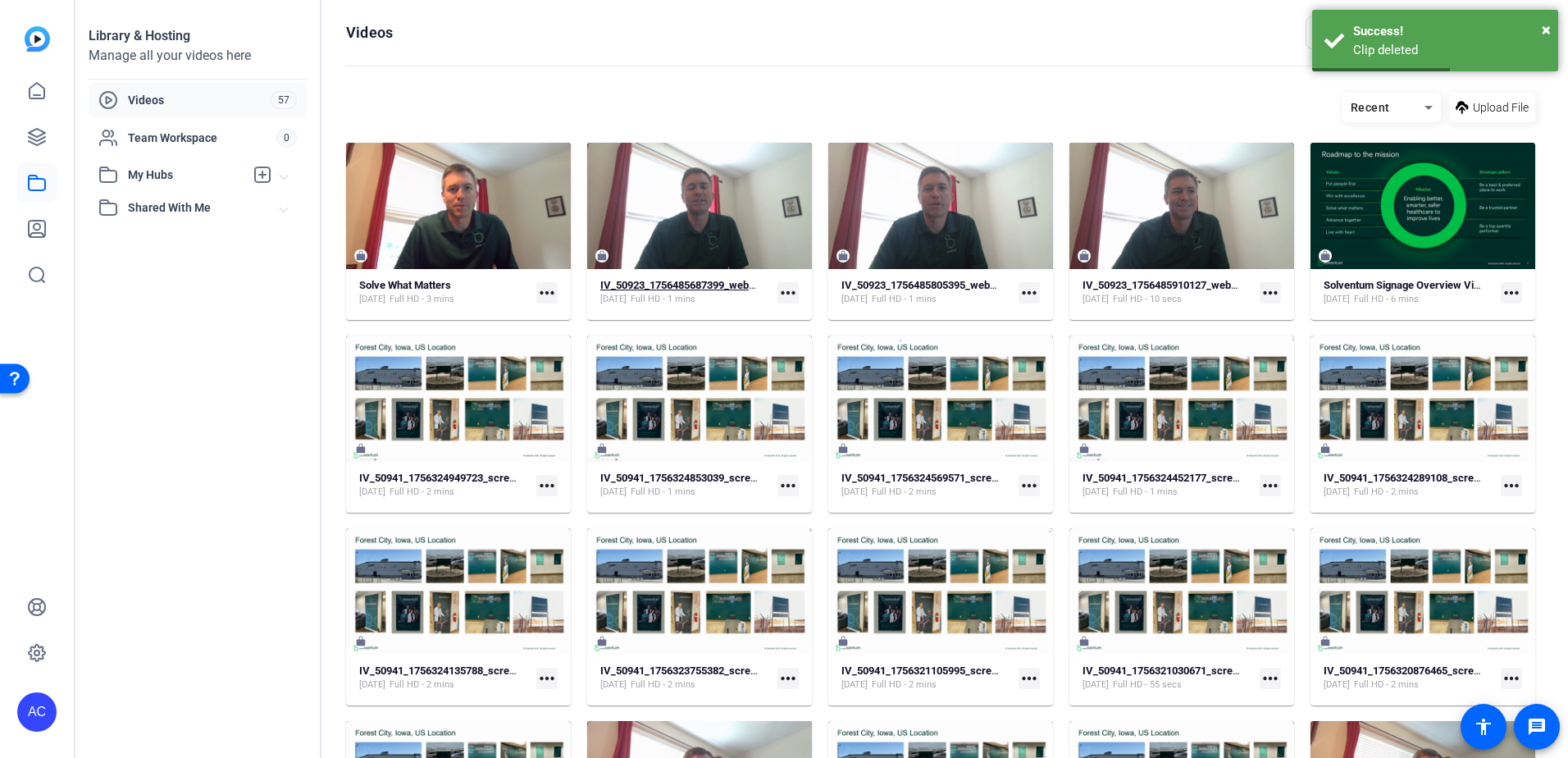
click at [753, 296] on div "[DATE] Full HD - 1 mins" at bounding box center [679, 299] width 158 height 13
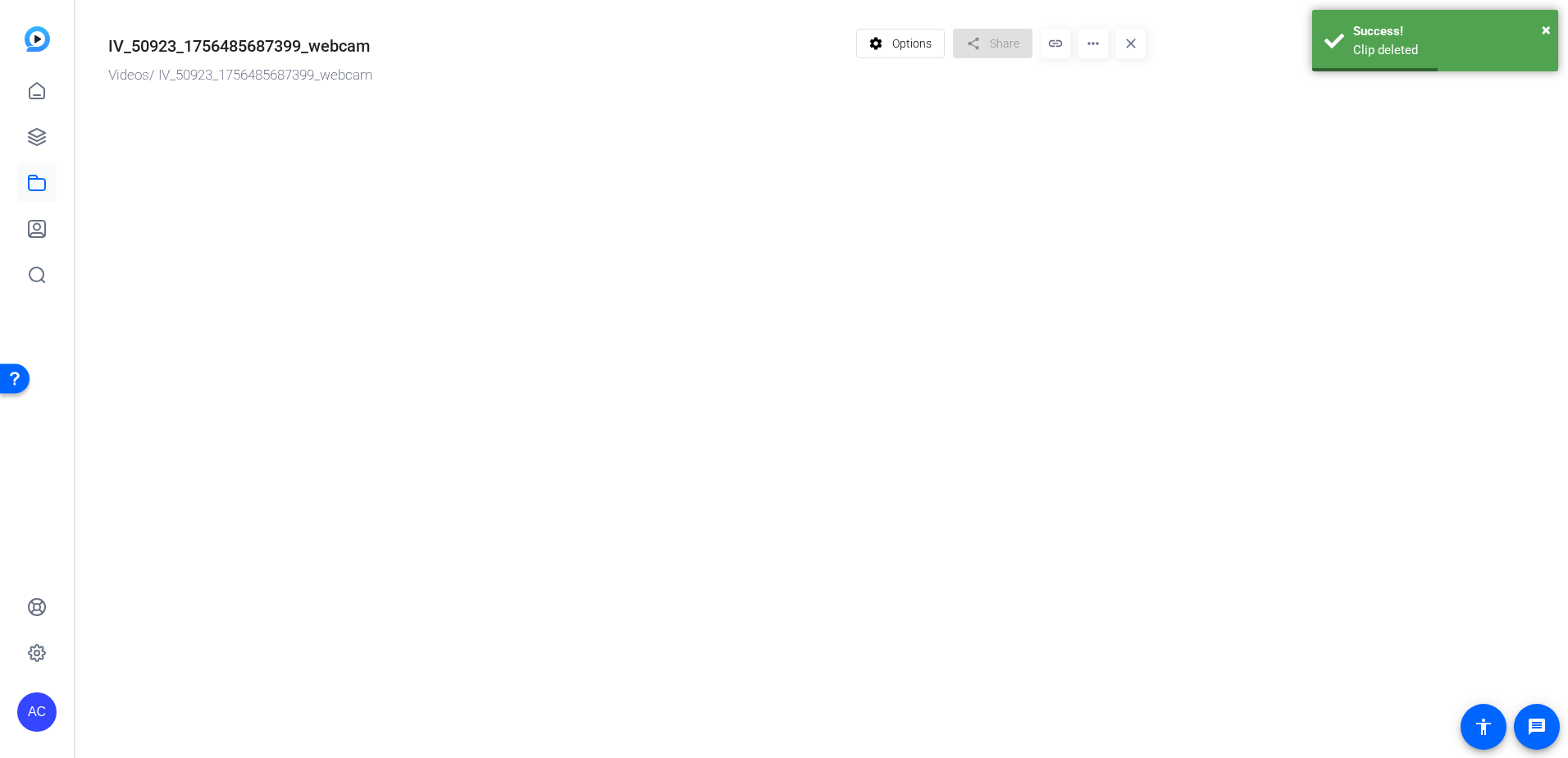
click at [753, 296] on mat-drawer-content "IV_50923_1756485687399_webcam Videos / IV_50923_1756485687399_webcam settings O…" at bounding box center [817, 379] width 1485 height 758
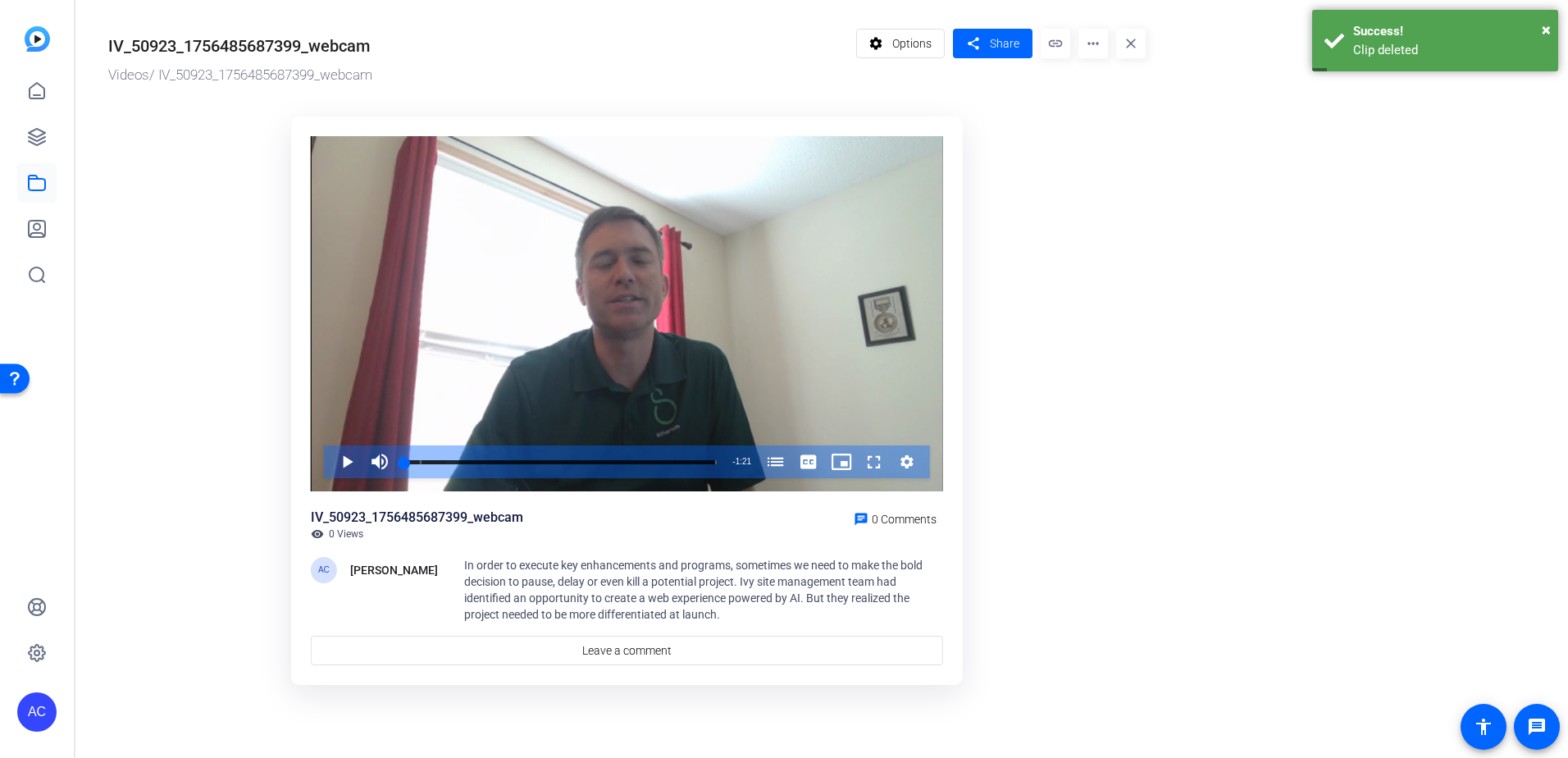
click at [1102, 35] on mat-icon "more_horiz" at bounding box center [1093, 43] width 29 height 29
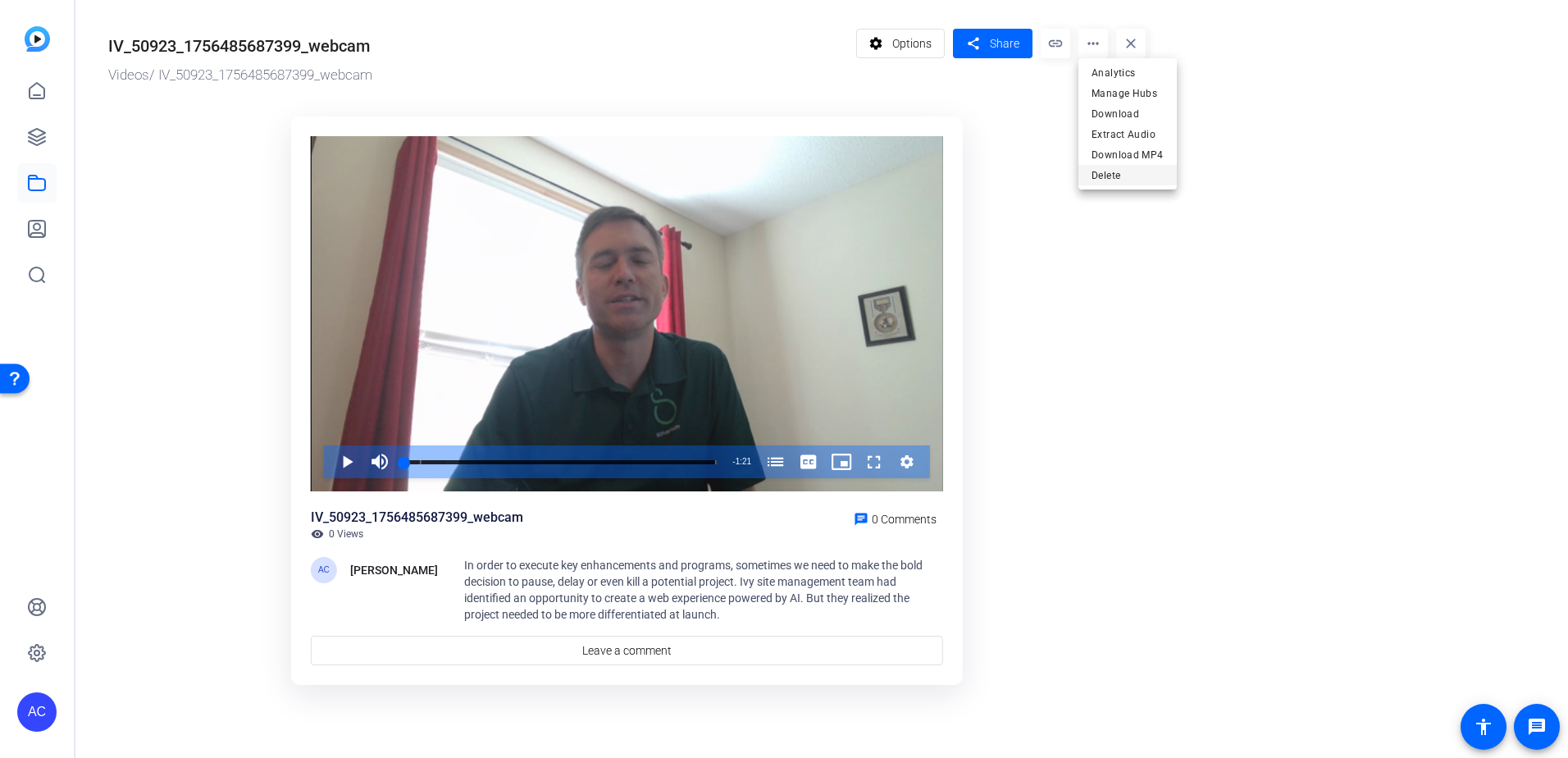
click at [1108, 181] on span "Delete" at bounding box center [1127, 175] width 72 height 20
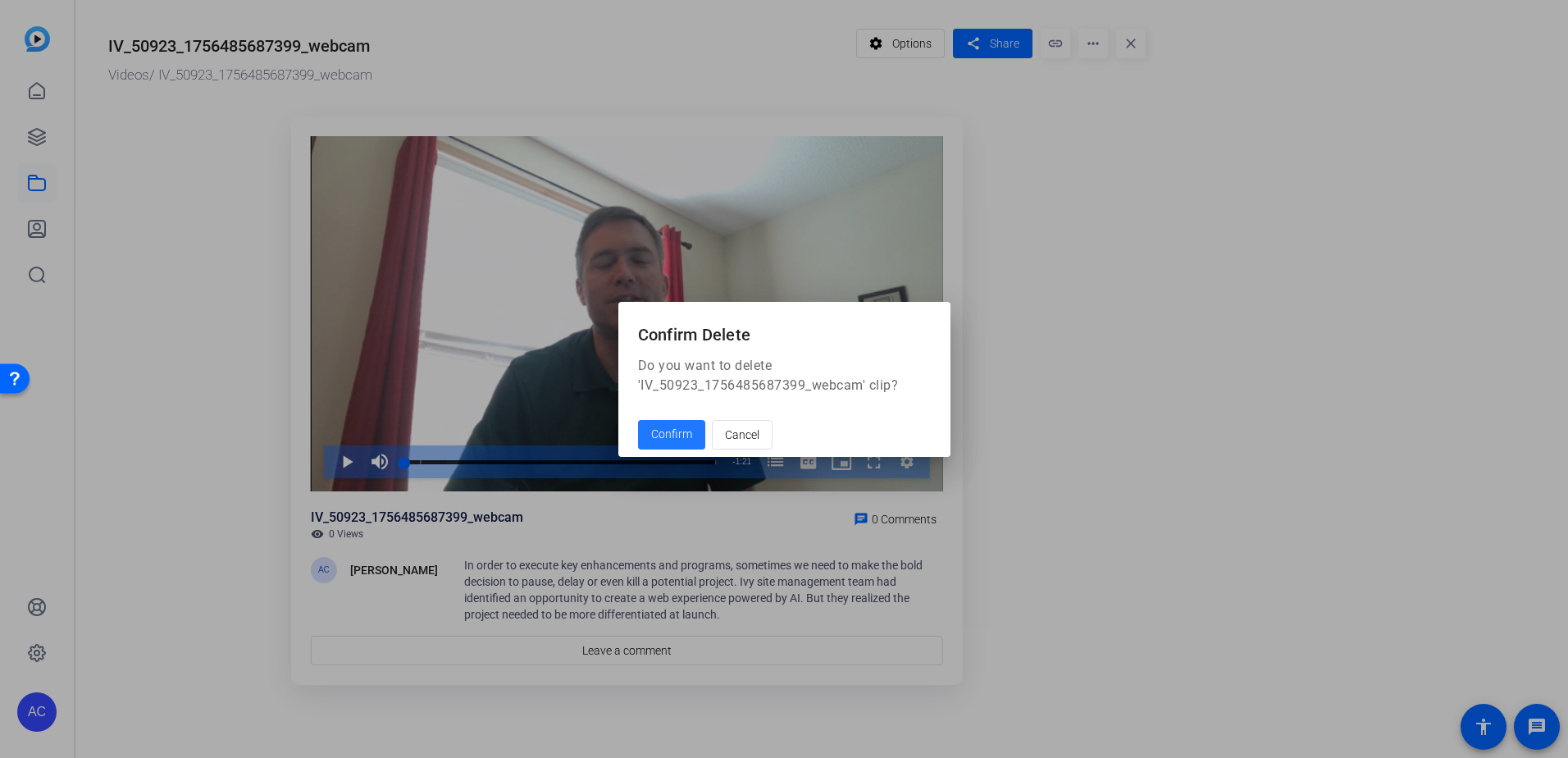
click at [671, 437] on span "Confirm" at bounding box center [671, 434] width 41 height 17
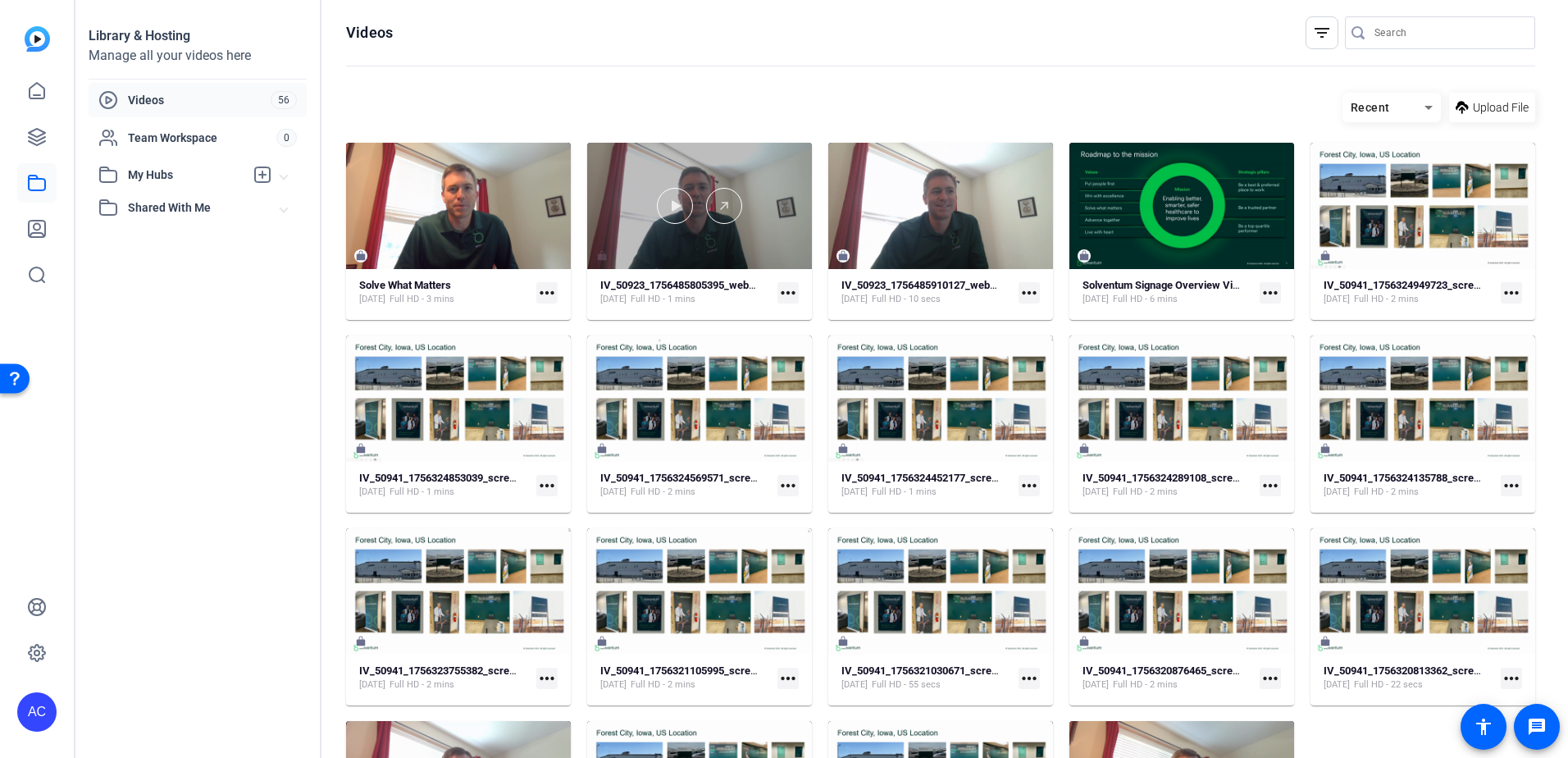
click at [722, 235] on div at bounding box center [700, 205] width 225 height 127
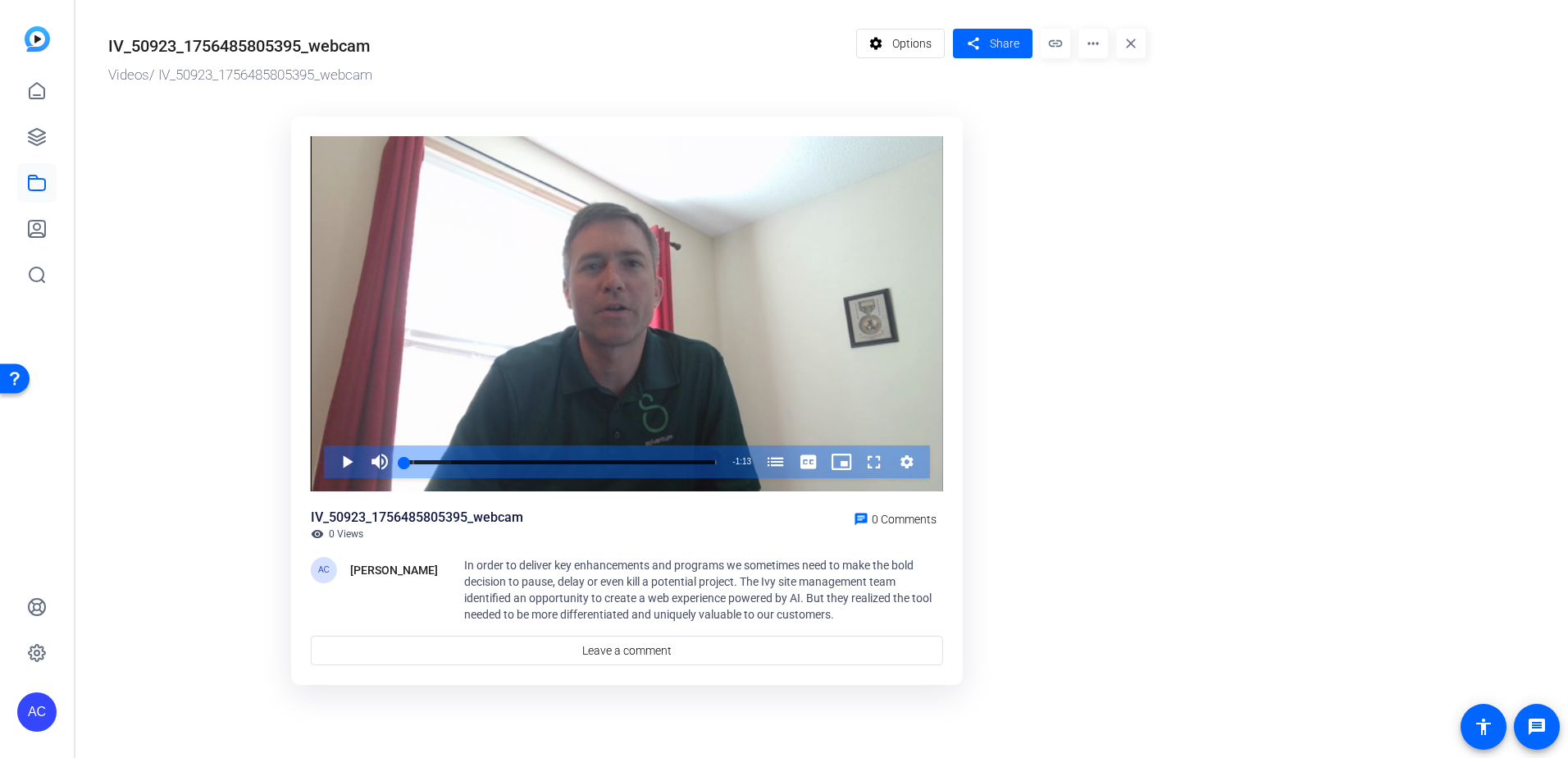
click at [931, 553] on div "IV_50923_1756485805395_webcam visibility 0 Views chat 0 Comments AC [PERSON_NAM…" at bounding box center [626, 586] width 632 height 158
click at [1089, 49] on mat-icon "more_horiz" at bounding box center [1093, 43] width 29 height 29
click at [1108, 178] on span "Delete" at bounding box center [1127, 175] width 72 height 20
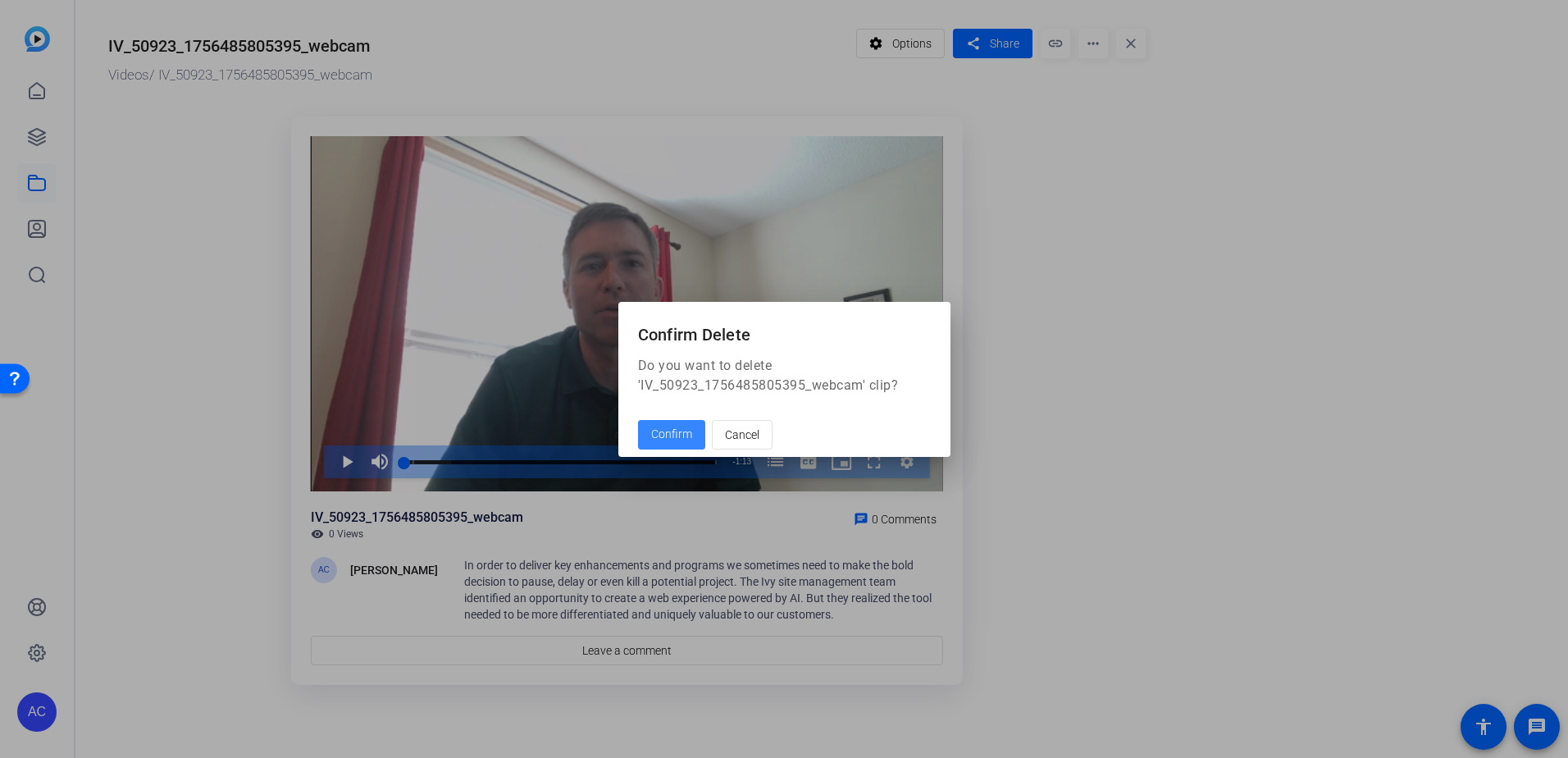
click at [668, 437] on span "Confirm" at bounding box center [671, 434] width 41 height 17
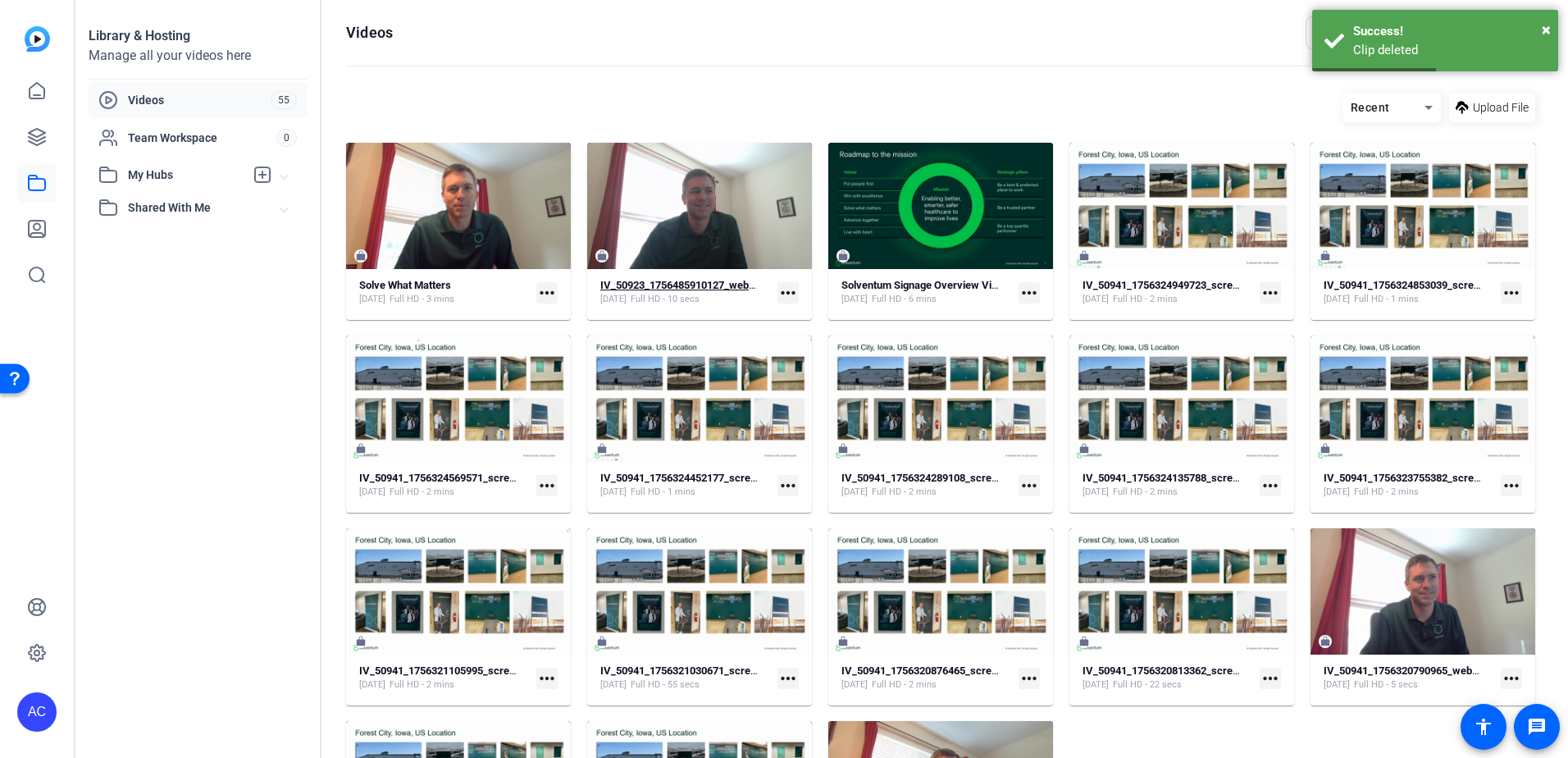
click at [742, 303] on div "[DATE] Full HD - 10 secs" at bounding box center [679, 299] width 158 height 13
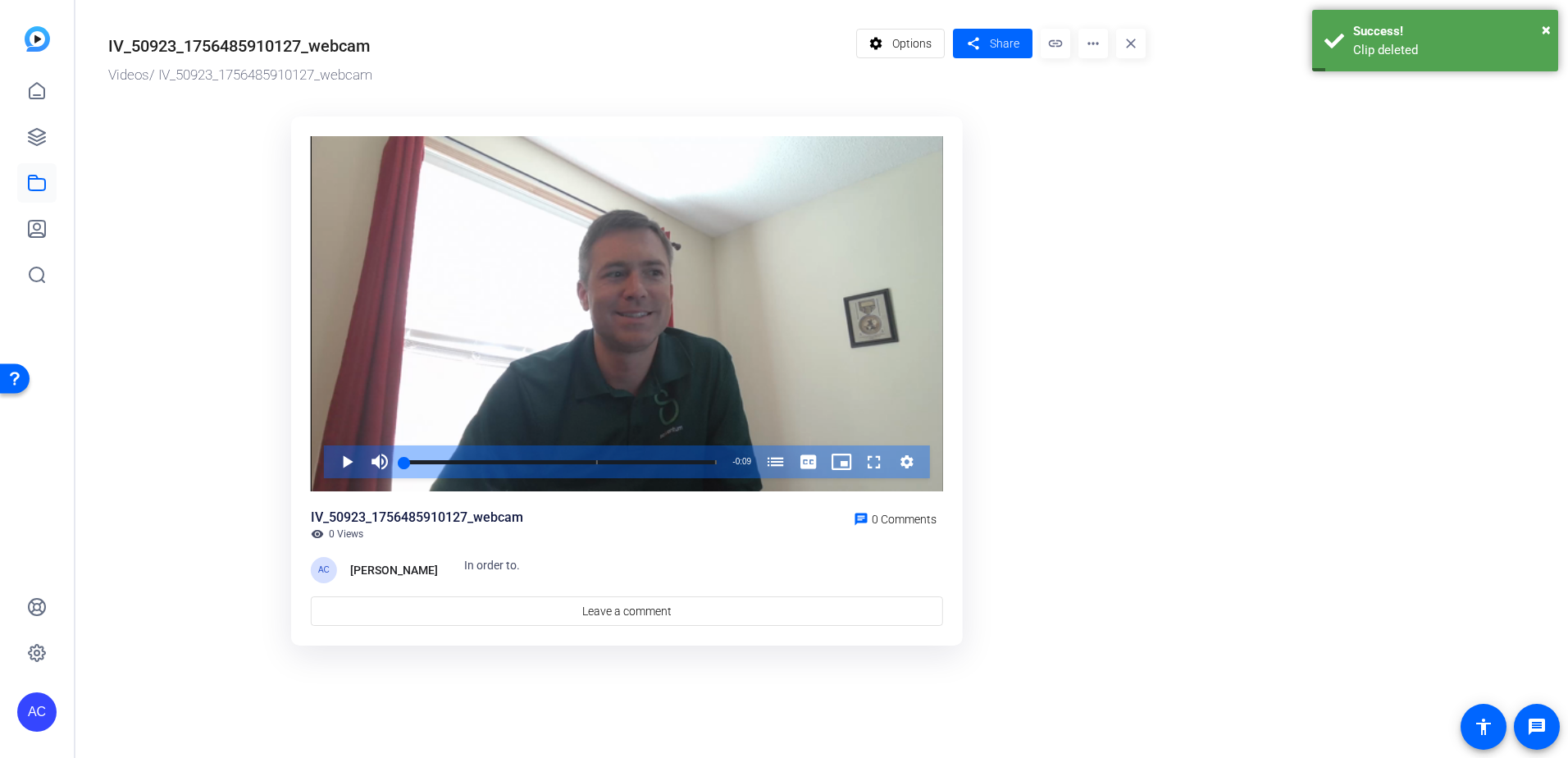
click at [1102, 48] on mat-icon "more_horiz" at bounding box center [1093, 43] width 29 height 29
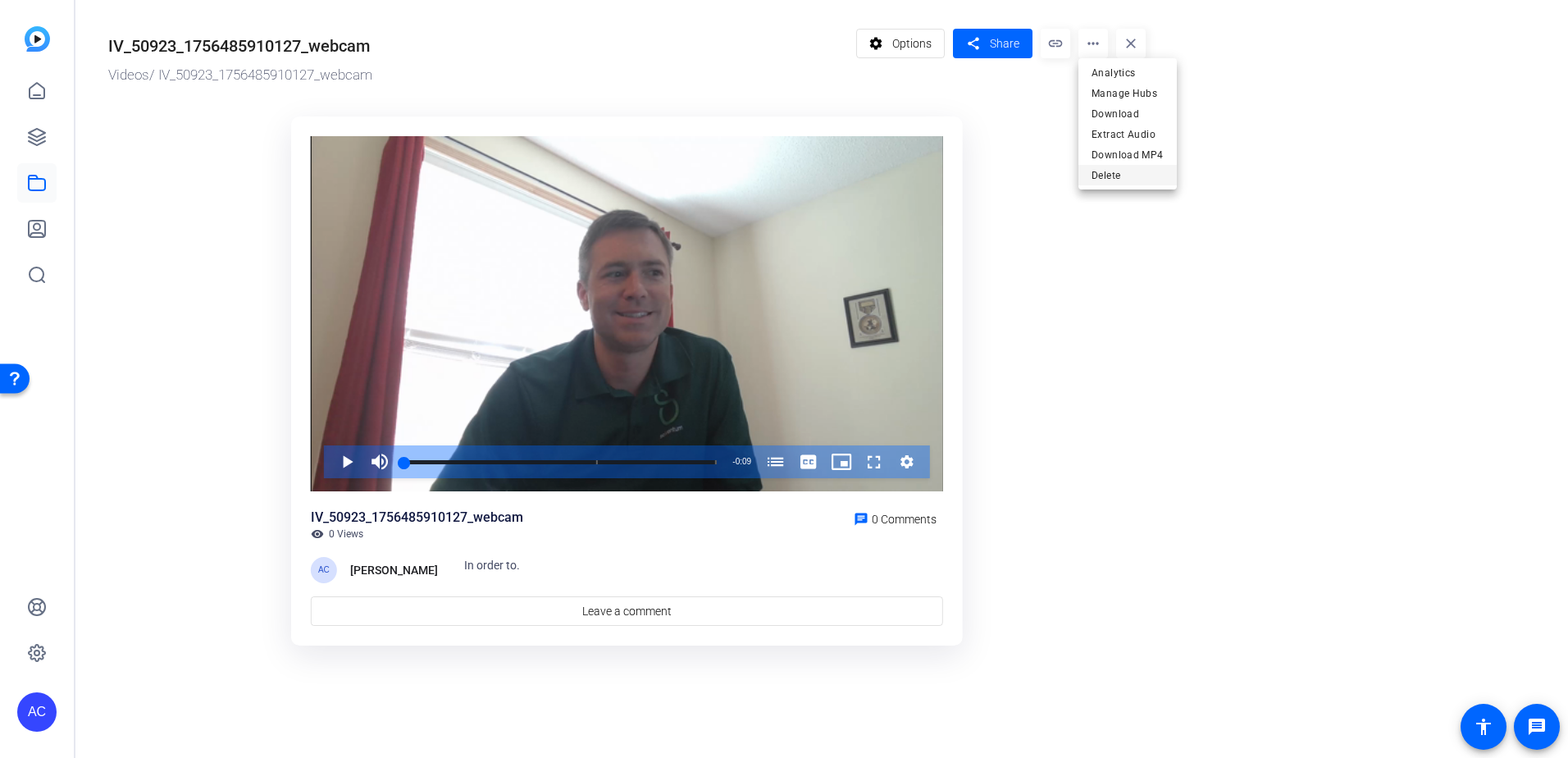
click at [1107, 179] on span "Delete" at bounding box center [1127, 175] width 72 height 20
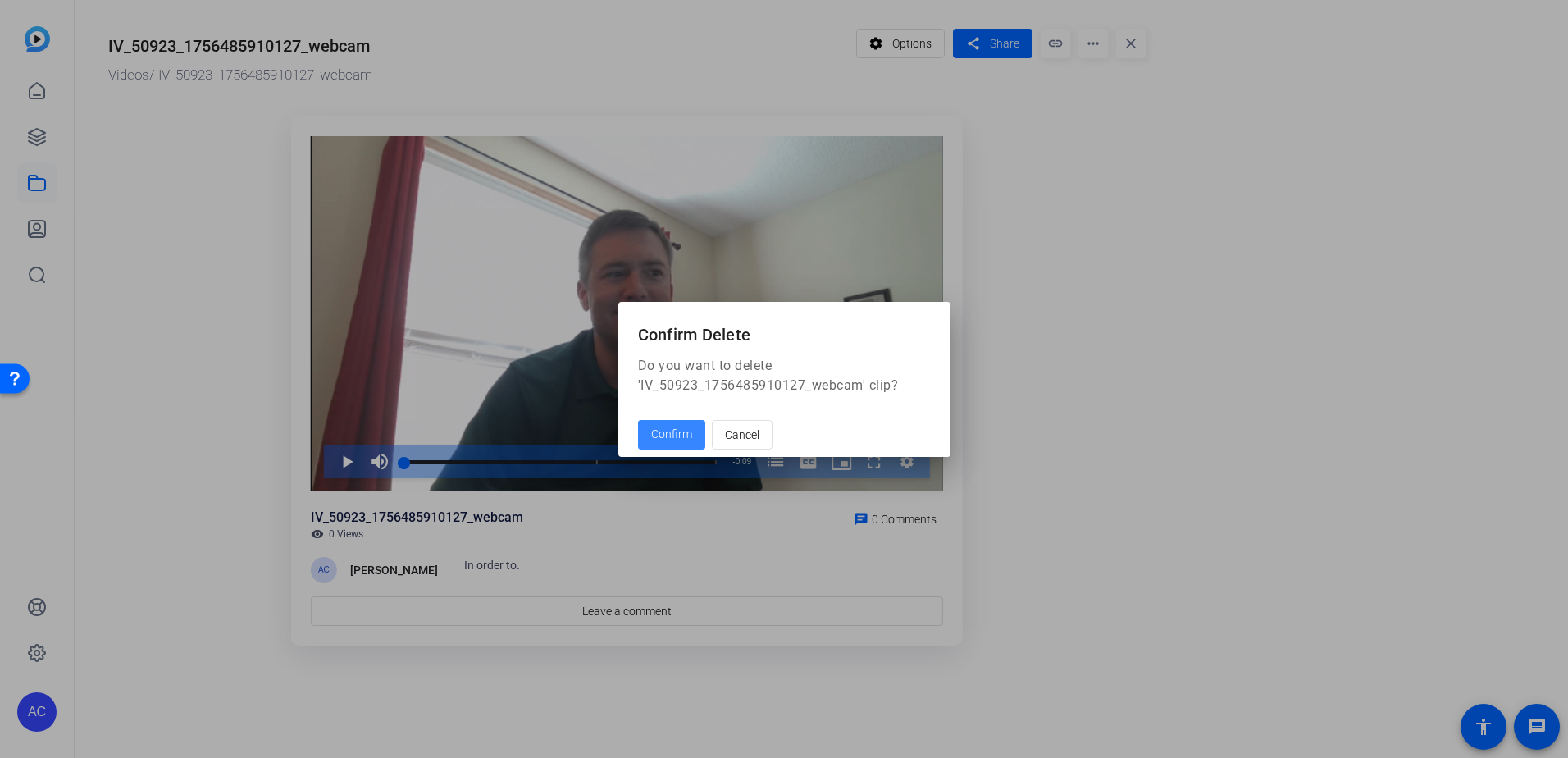
click at [689, 437] on span "Confirm" at bounding box center [671, 434] width 41 height 17
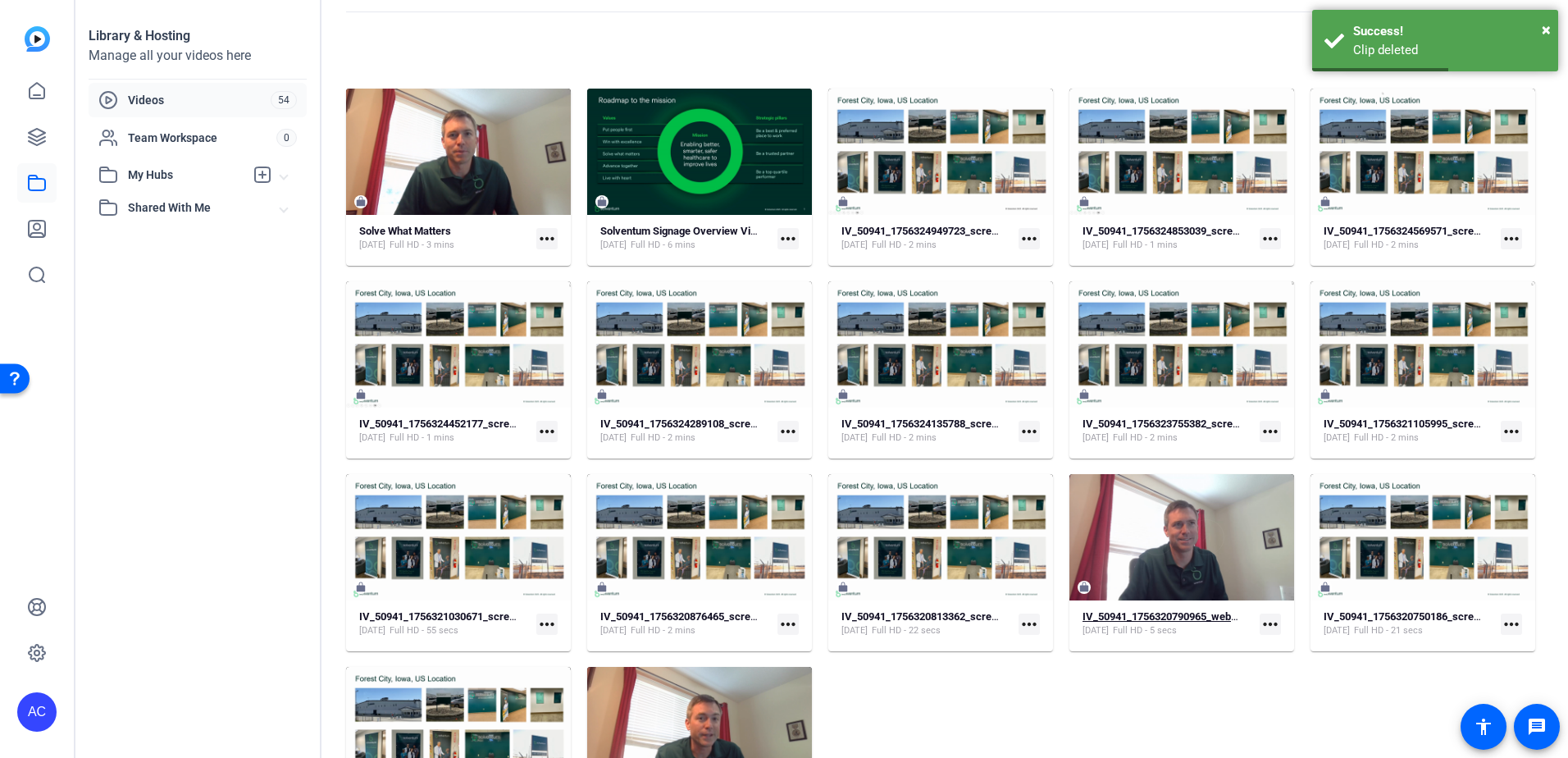
scroll to position [82, 0]
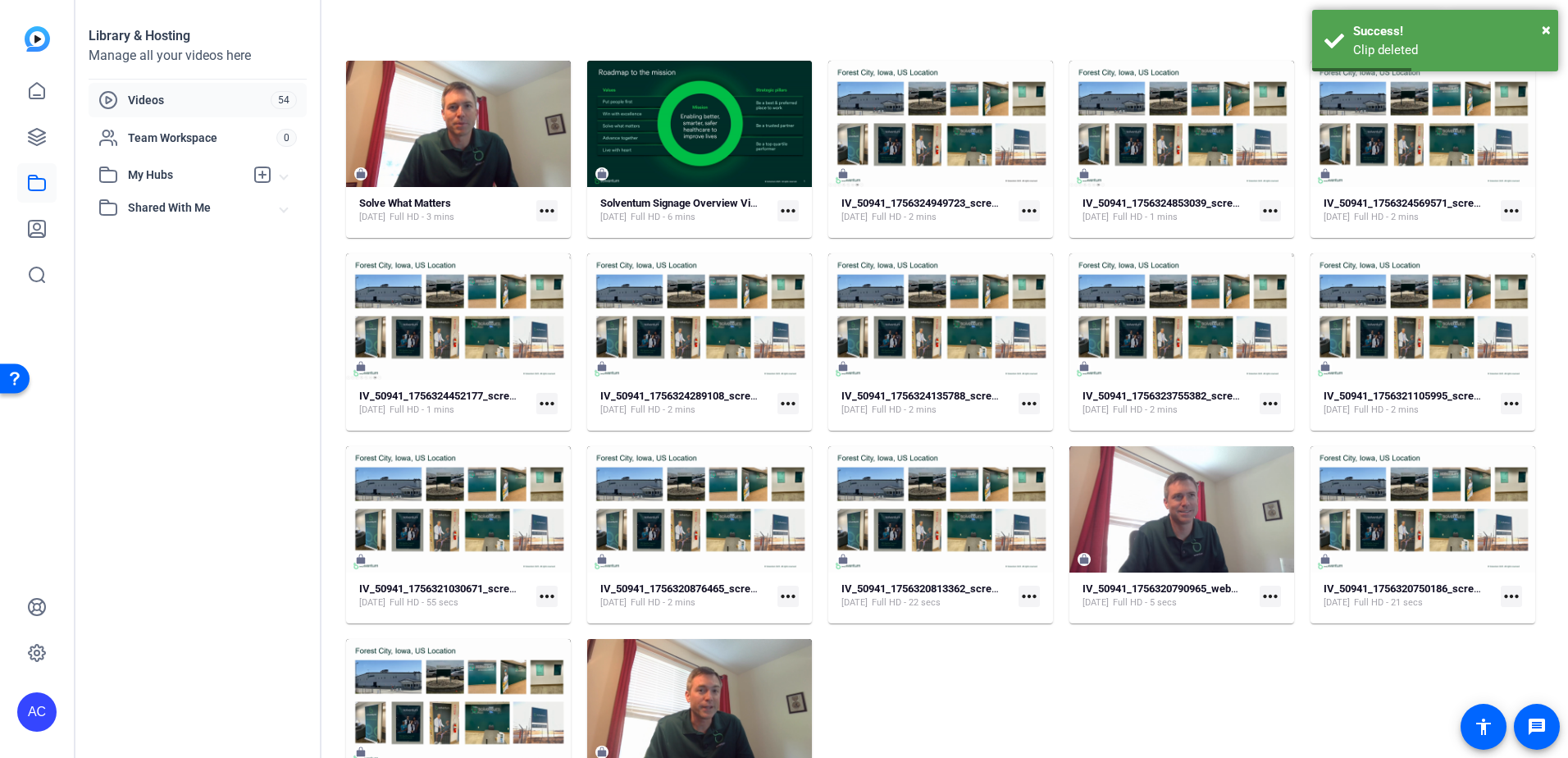
click at [1213, 615] on mat-card-content "IV_50941_1756320790965_webcam [DATE] Full HD - 5 secs more_horiz" at bounding box center [1182, 602] width 225 height 42
click at [1212, 610] on mat-card-content "IV_50941_1756320790965_webcam [DATE] Full HD - 5 secs more_horiz" at bounding box center [1182, 602] width 225 height 42
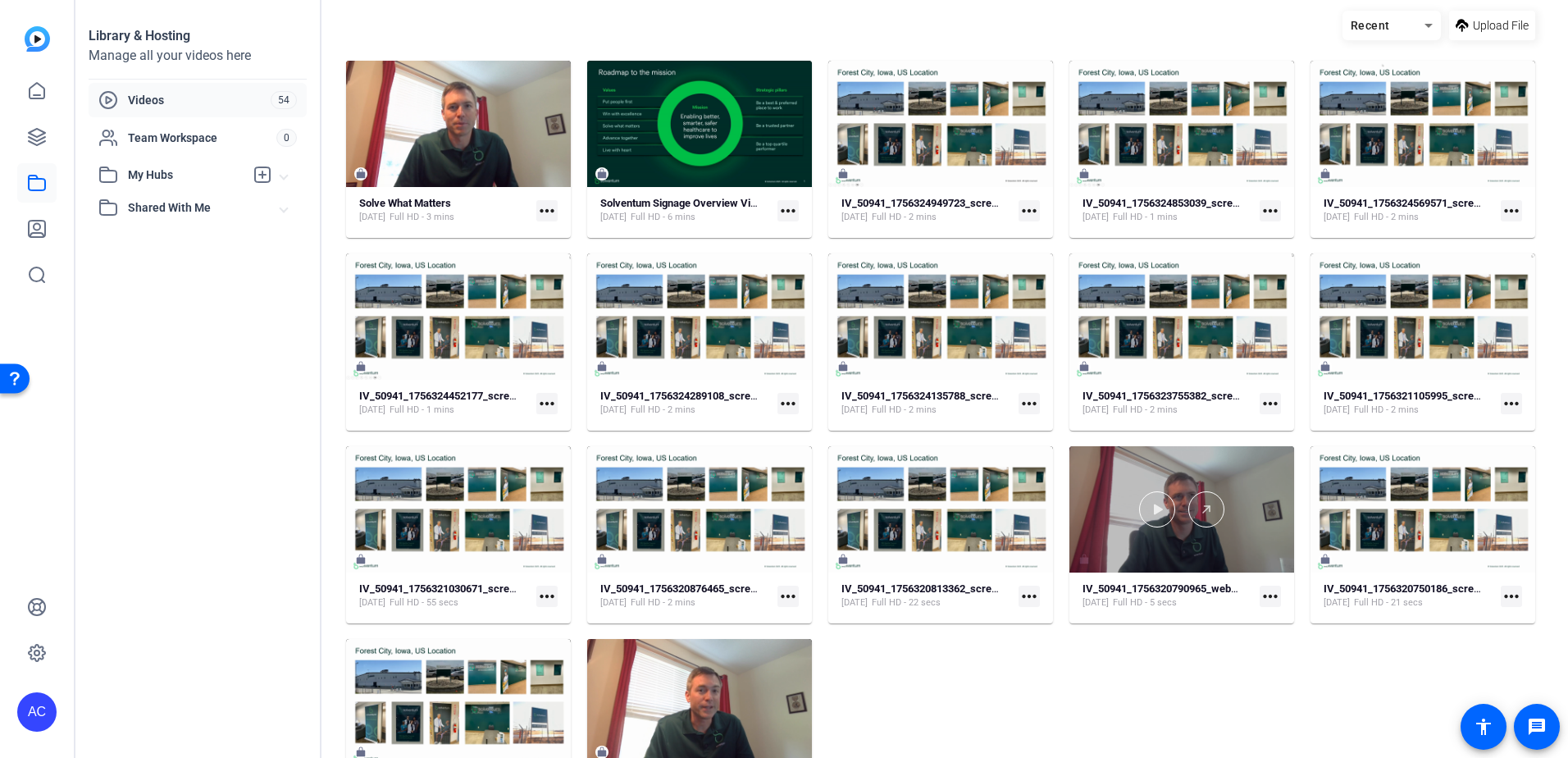
click at [1234, 539] on div at bounding box center [1182, 509] width 225 height 127
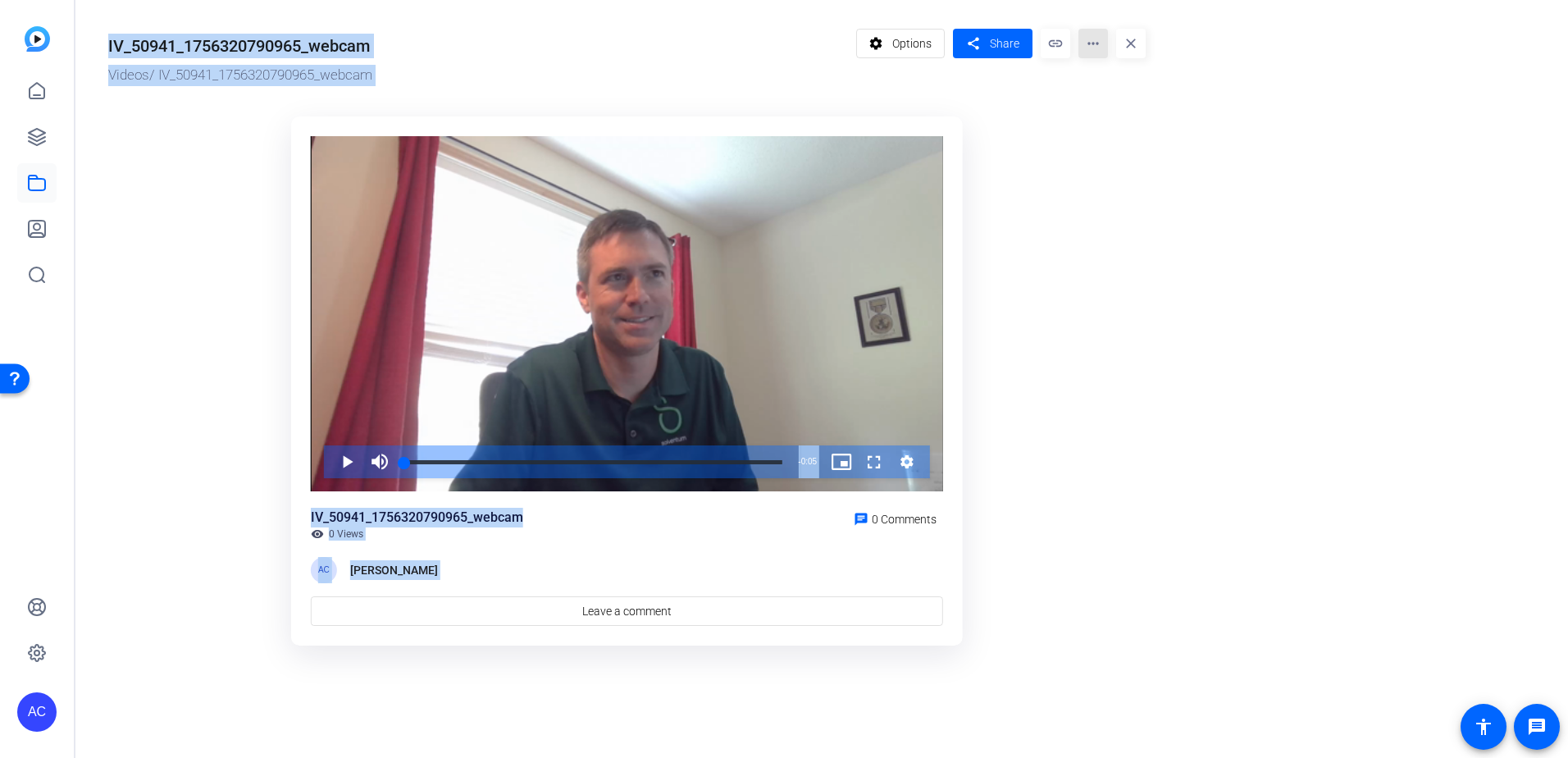
click at [1102, 46] on mat-icon "more_horiz" at bounding box center [1093, 43] width 29 height 29
click at [1116, 170] on span "Delete" at bounding box center [1127, 175] width 72 height 20
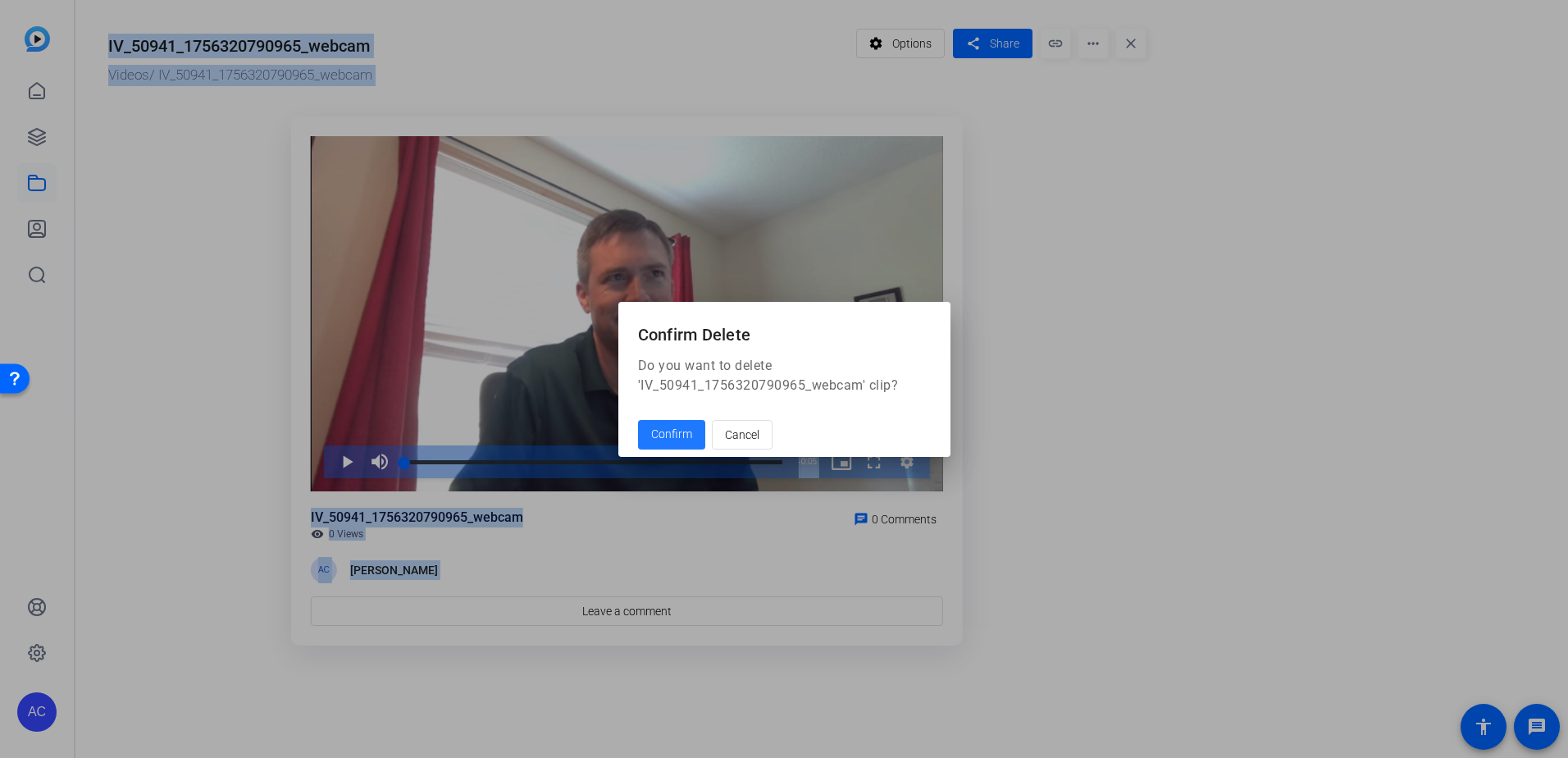
click at [671, 442] on span "Confirm" at bounding box center [671, 434] width 41 height 17
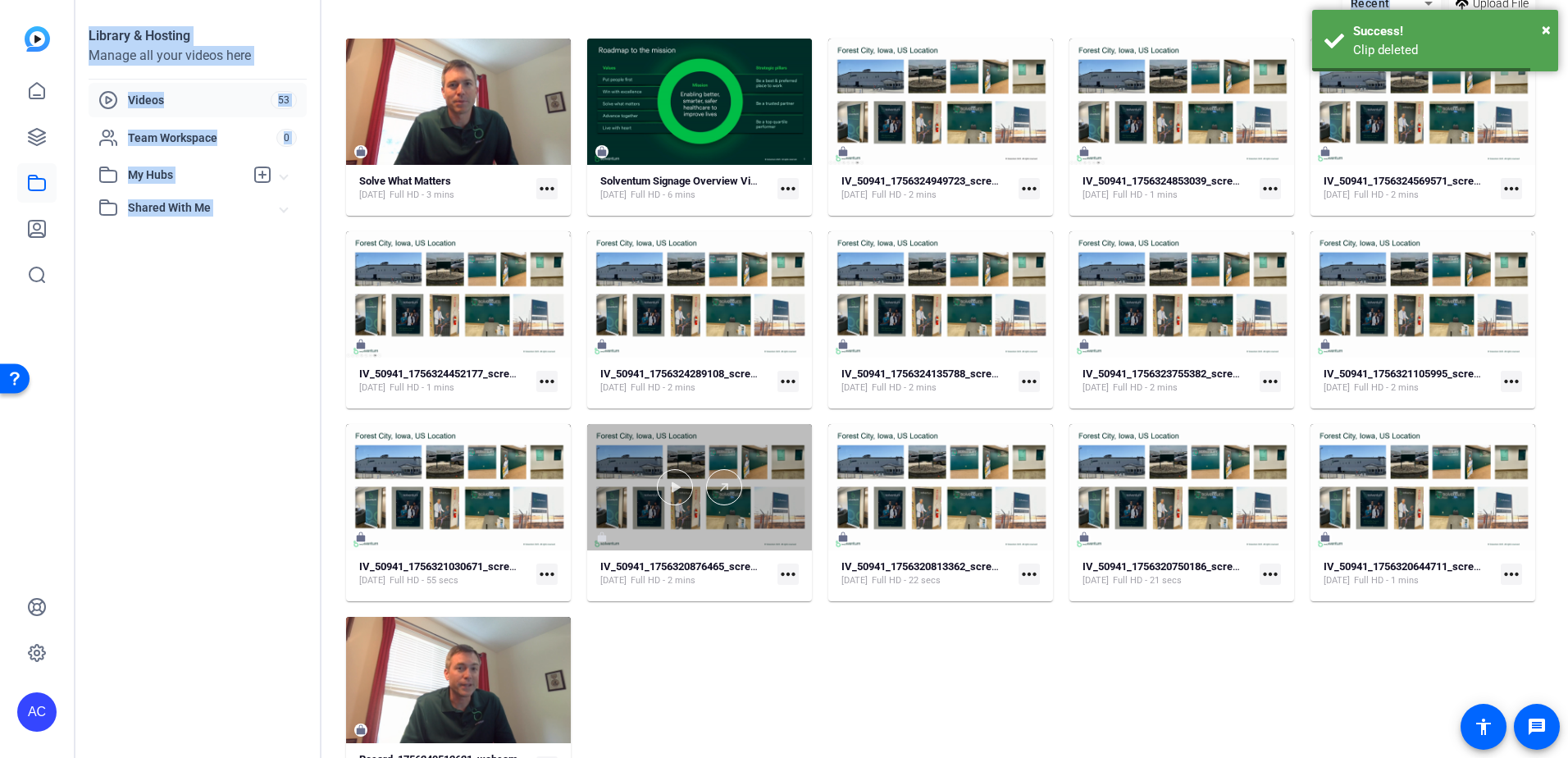
scroll to position [142, 0]
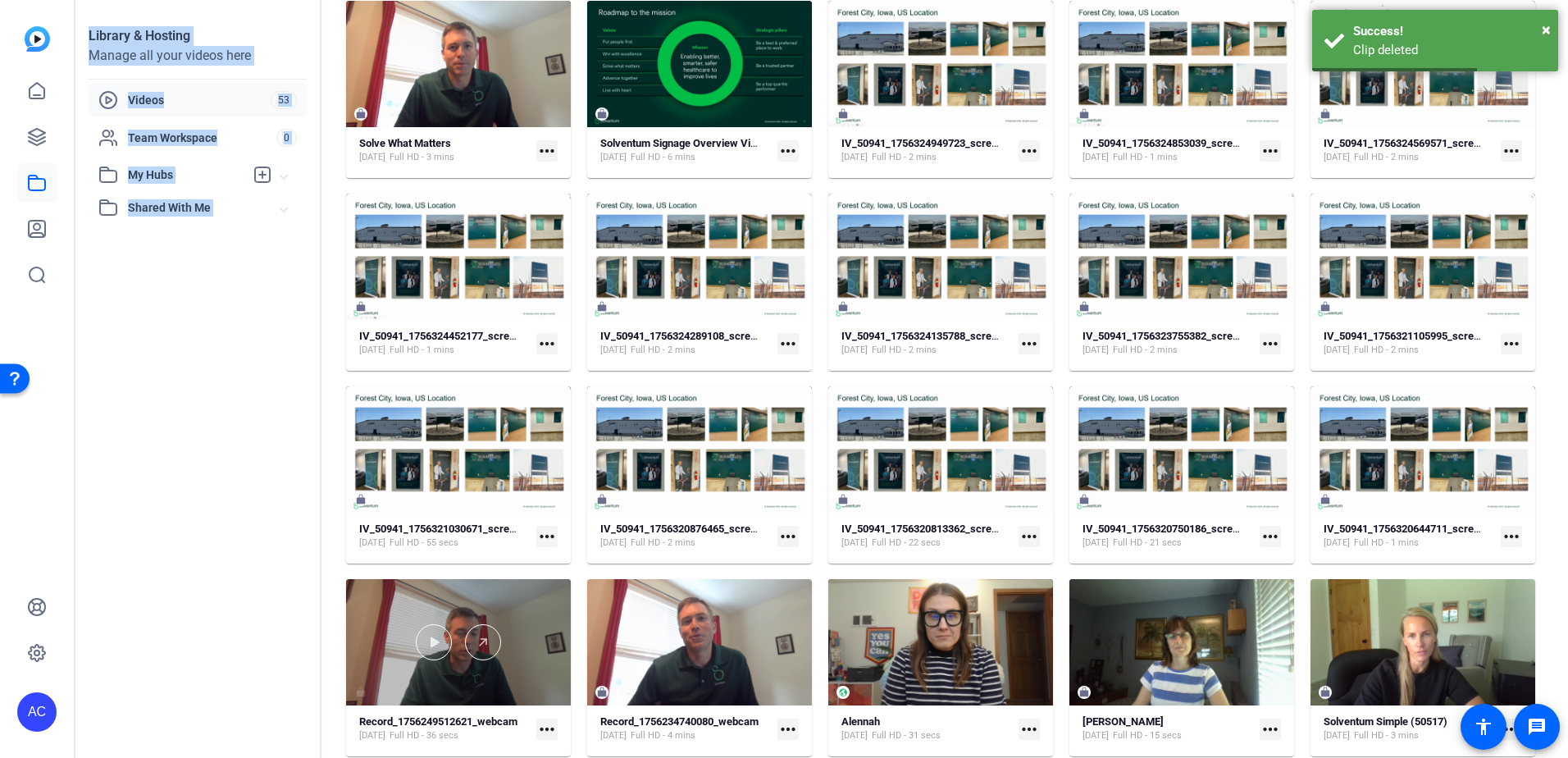
click at [533, 653] on div at bounding box center [459, 643] width 225 height 36
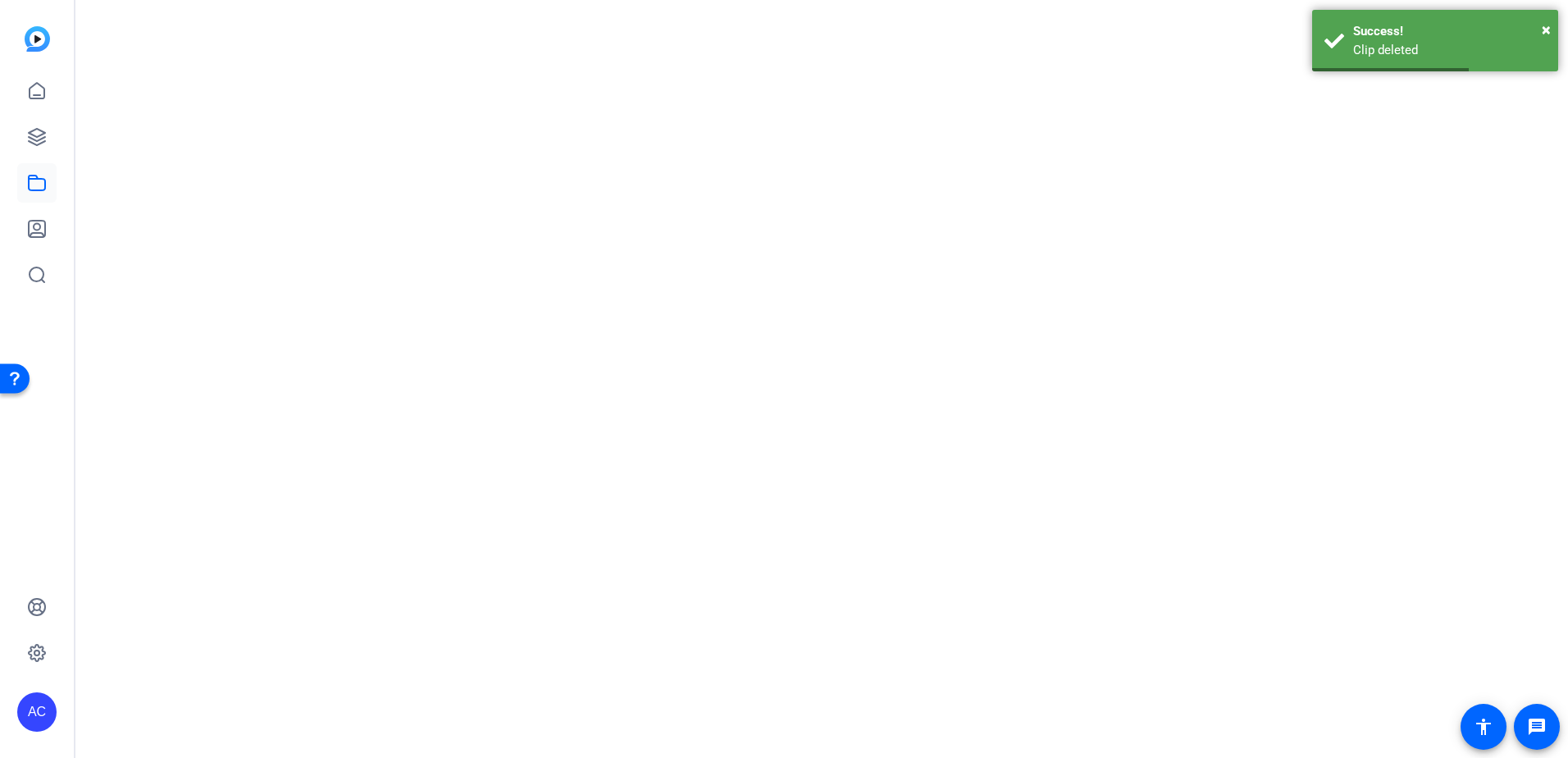
click at [533, 653] on mat-drawer-content at bounding box center [817, 379] width 1485 height 758
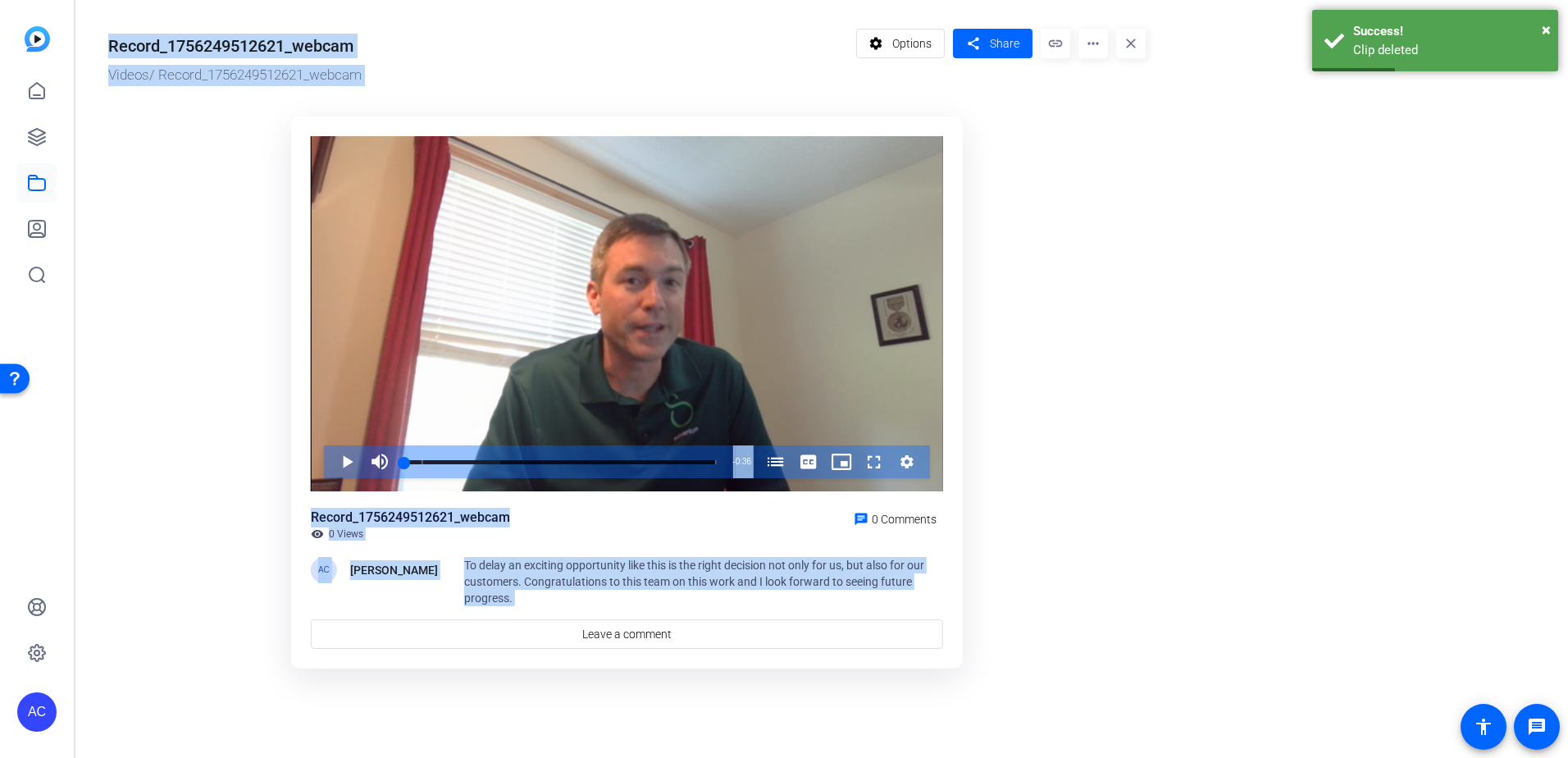
click at [1092, 47] on mat-icon "more_horiz" at bounding box center [1093, 43] width 29 height 29
click at [1097, 182] on span "Delete" at bounding box center [1127, 175] width 72 height 20
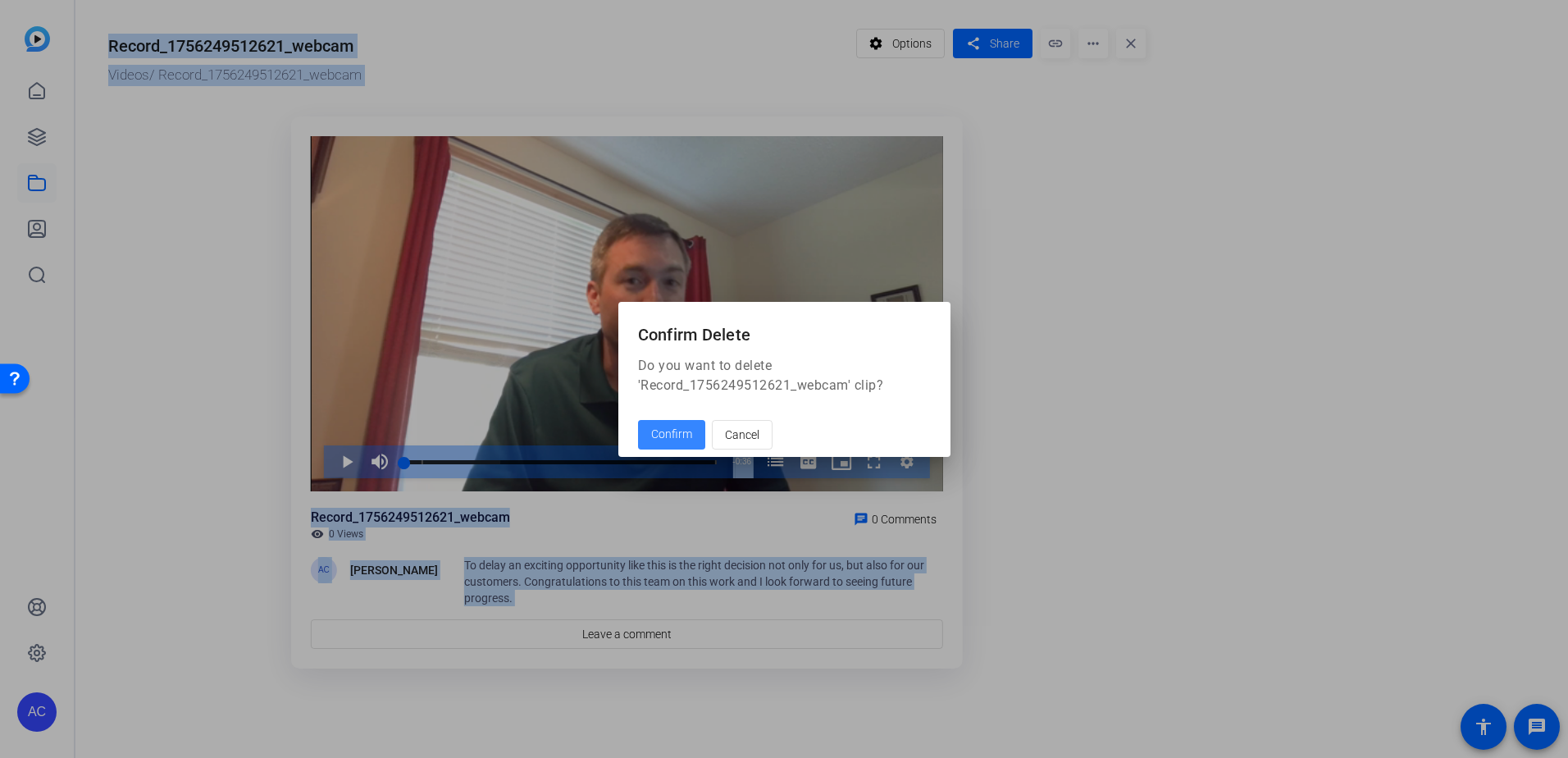
click at [687, 438] on span "Confirm" at bounding box center [671, 434] width 41 height 17
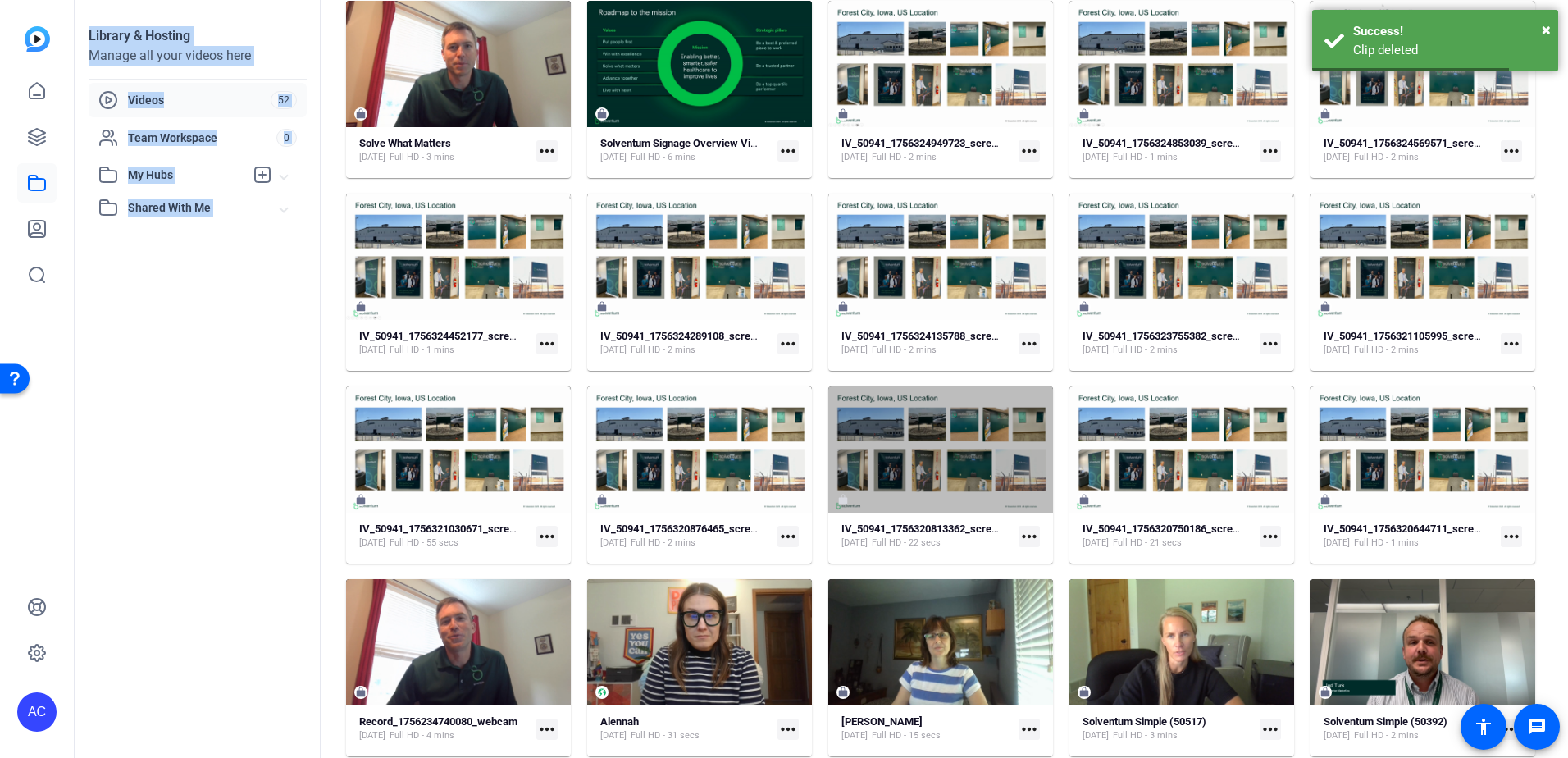
scroll to position [306, 0]
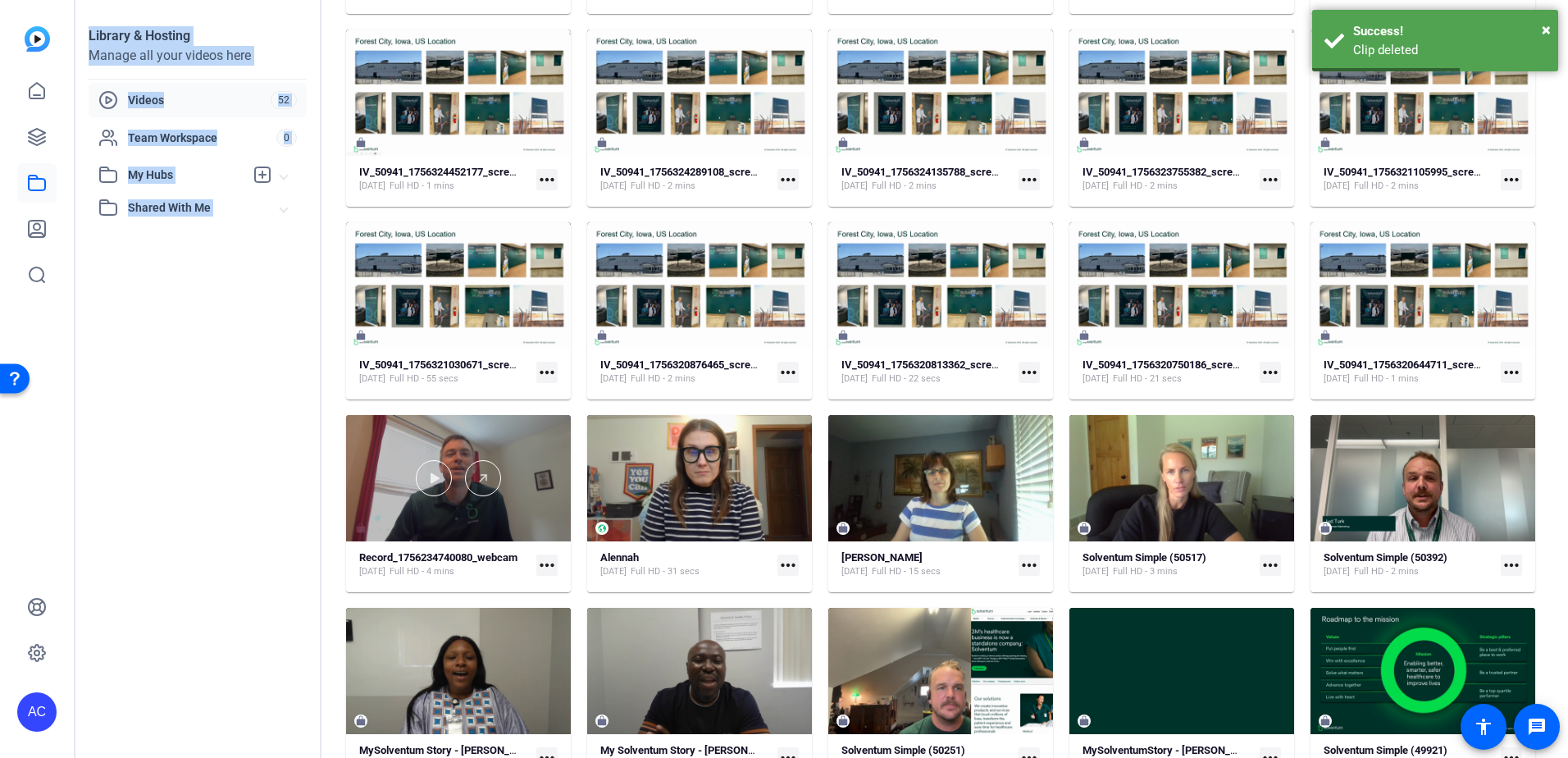
click at [497, 498] on div at bounding box center [459, 478] width 225 height 127
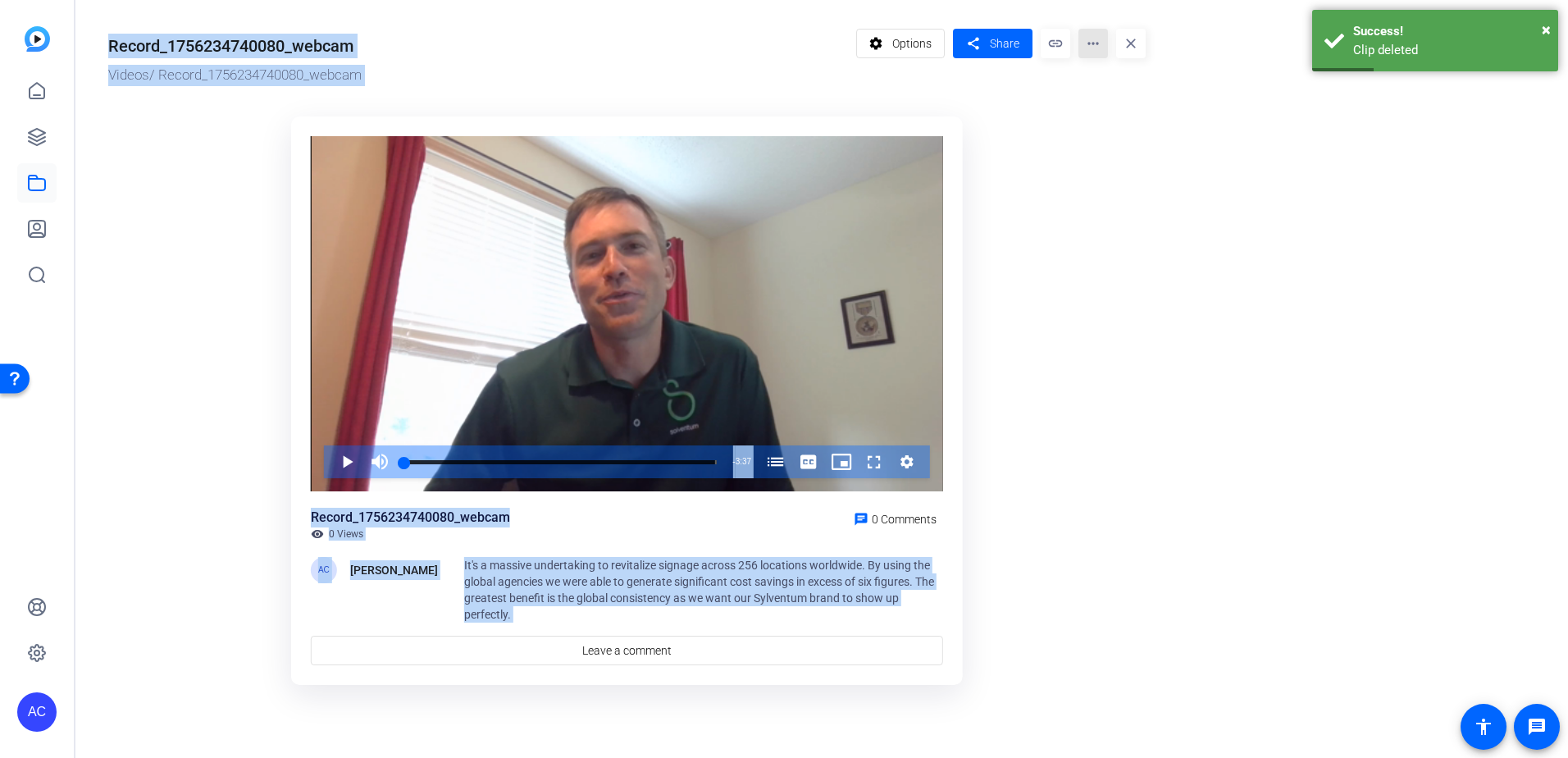
click at [1099, 43] on mat-icon "more_horiz" at bounding box center [1093, 43] width 29 height 29
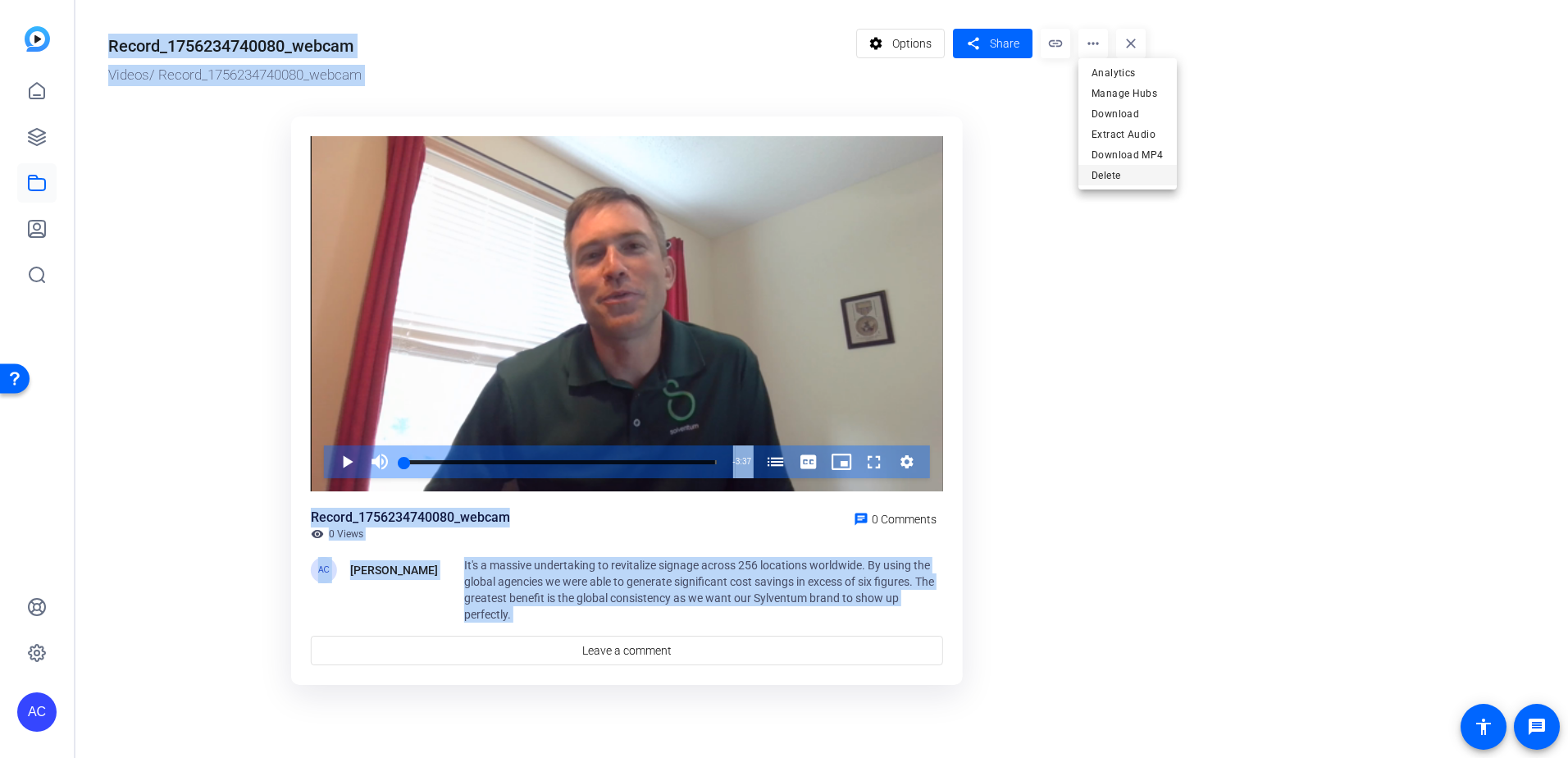
click at [1106, 172] on span "Delete" at bounding box center [1127, 175] width 72 height 20
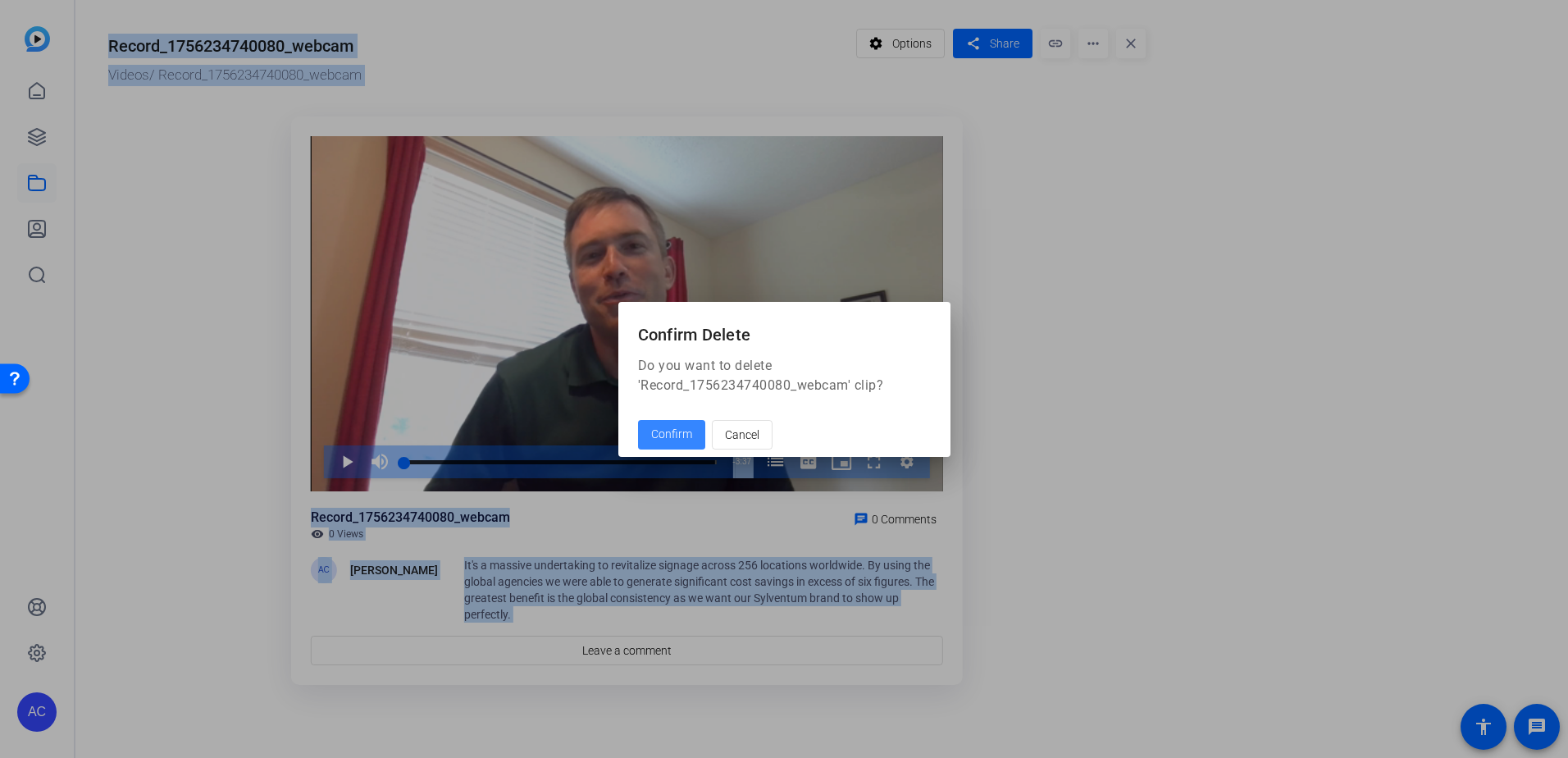
click at [671, 447] on span at bounding box center [671, 435] width 68 height 39
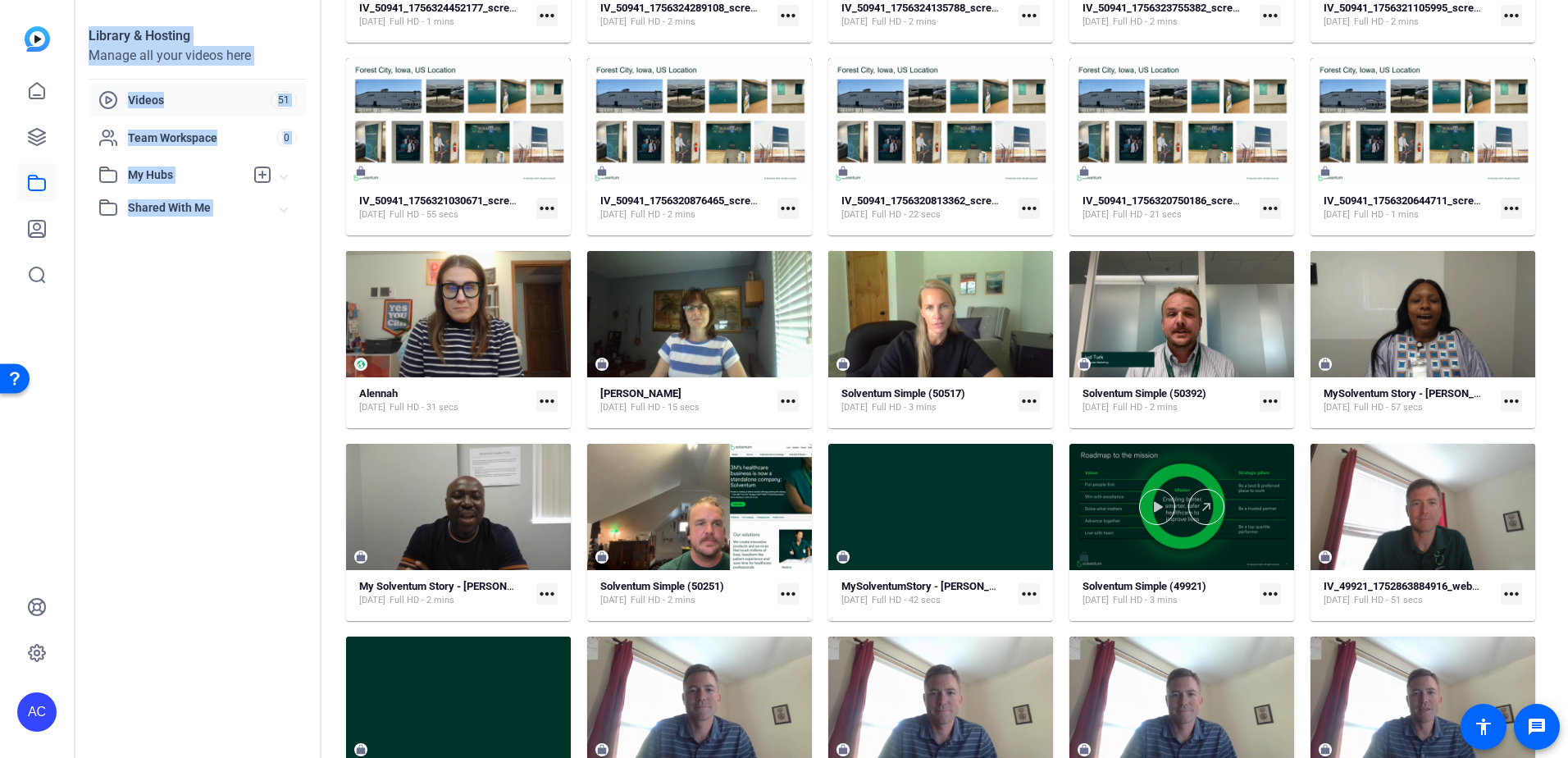
scroll to position [553, 0]
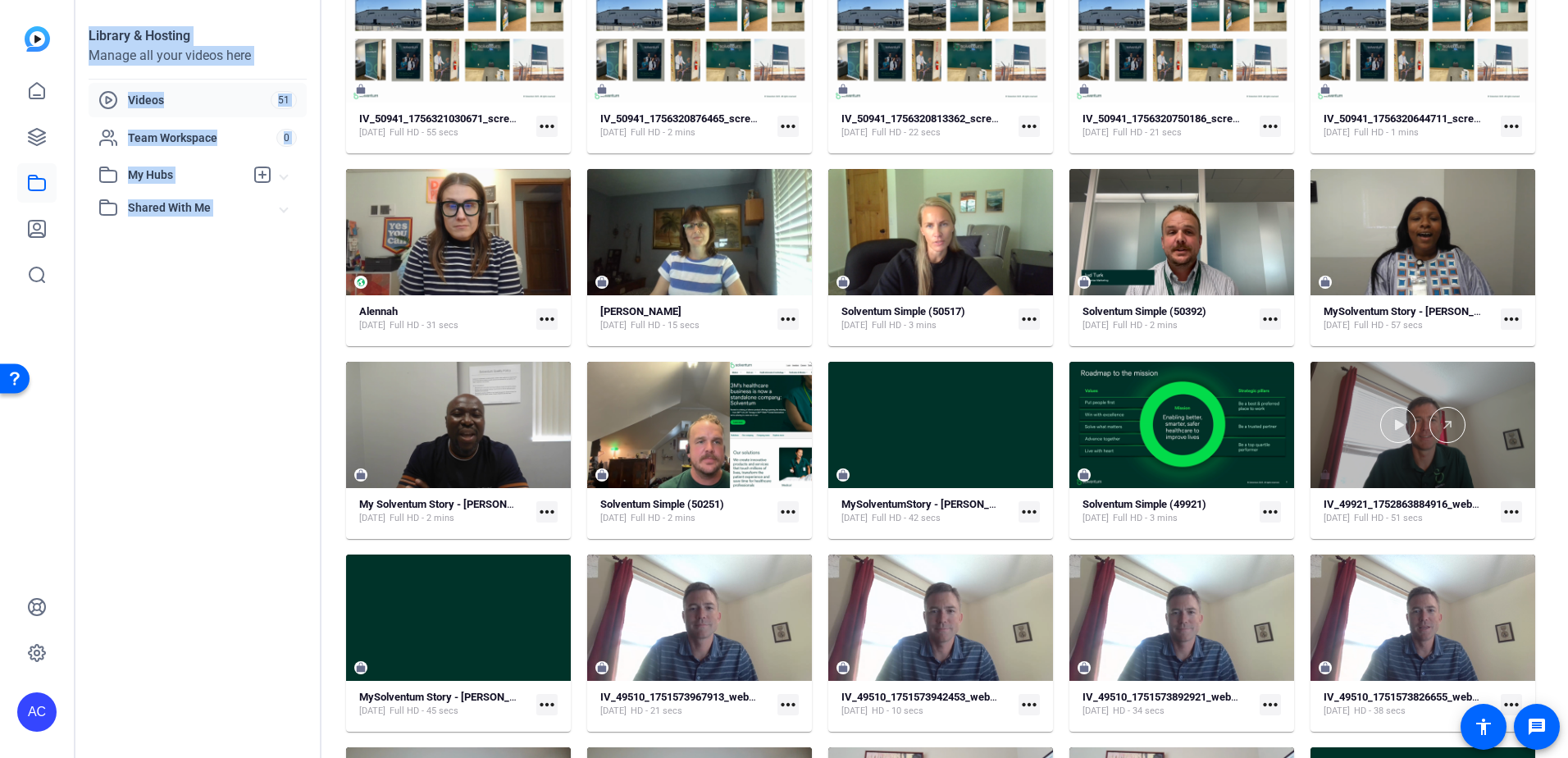
click at [1492, 383] on div at bounding box center [1424, 425] width 225 height 127
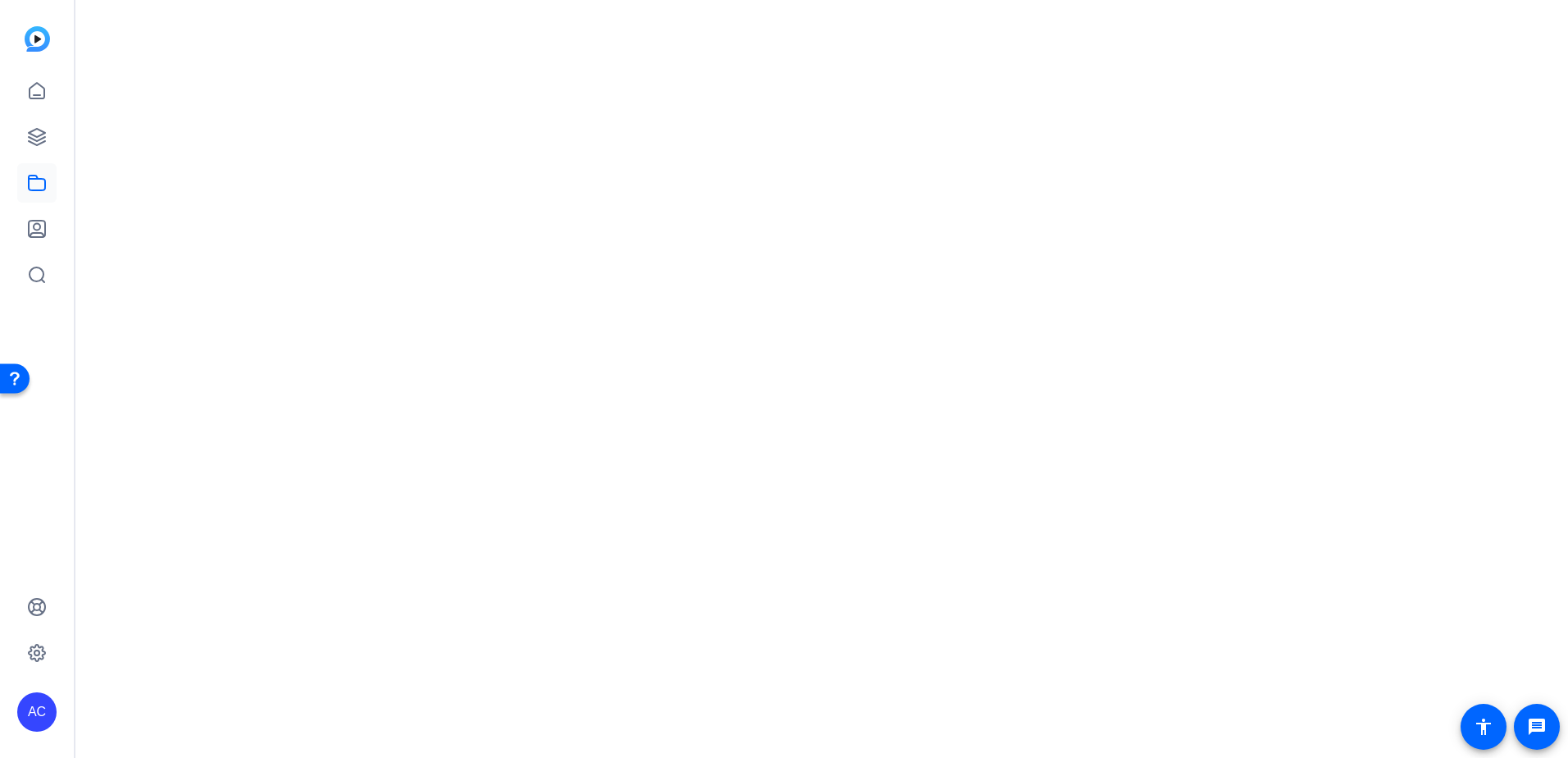
click at [1492, 383] on mat-drawer-content at bounding box center [817, 379] width 1485 height 758
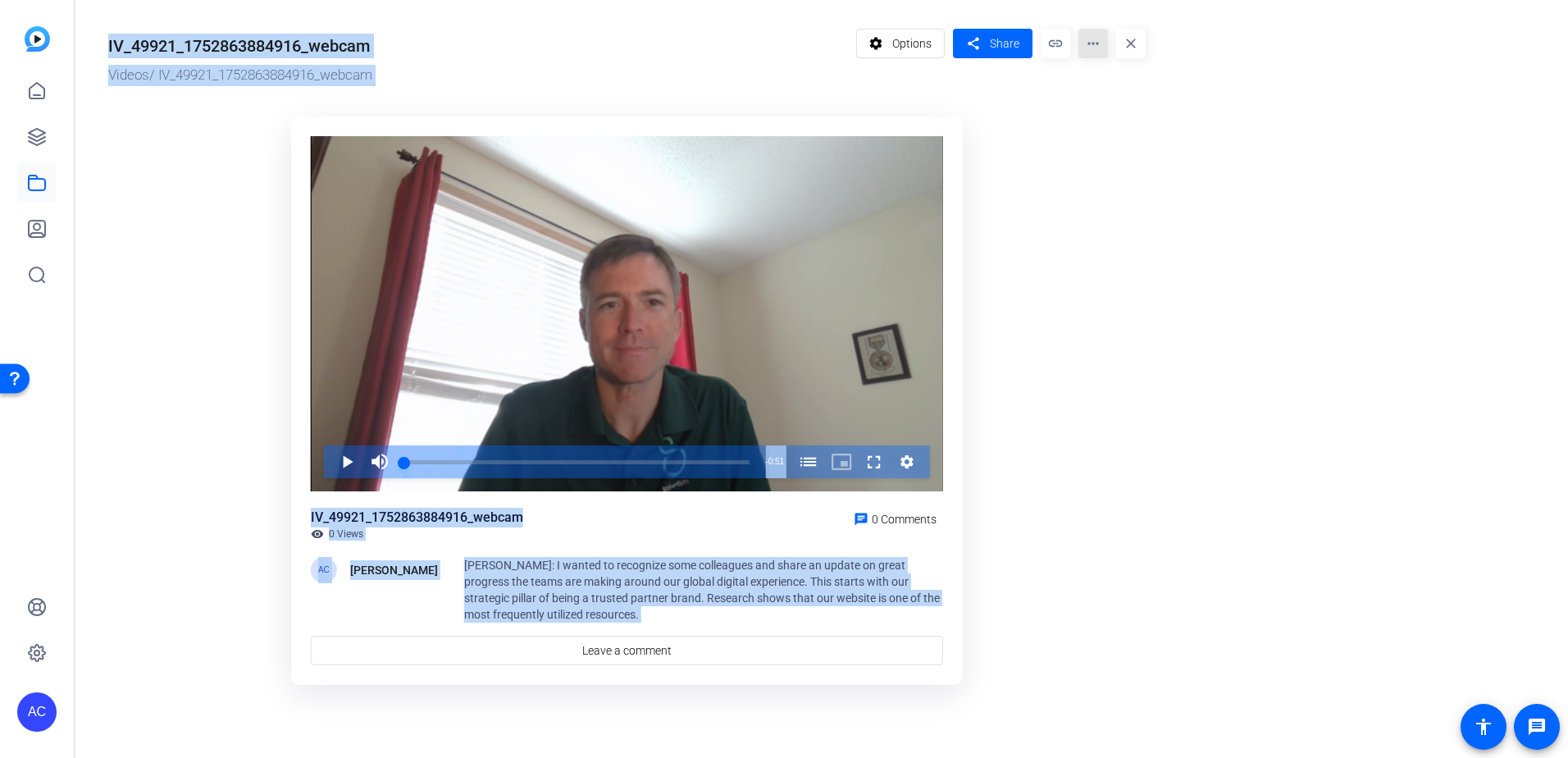
click at [1094, 44] on mat-icon "more_horiz" at bounding box center [1093, 43] width 29 height 29
click at [1118, 178] on span "Delete" at bounding box center [1127, 175] width 72 height 20
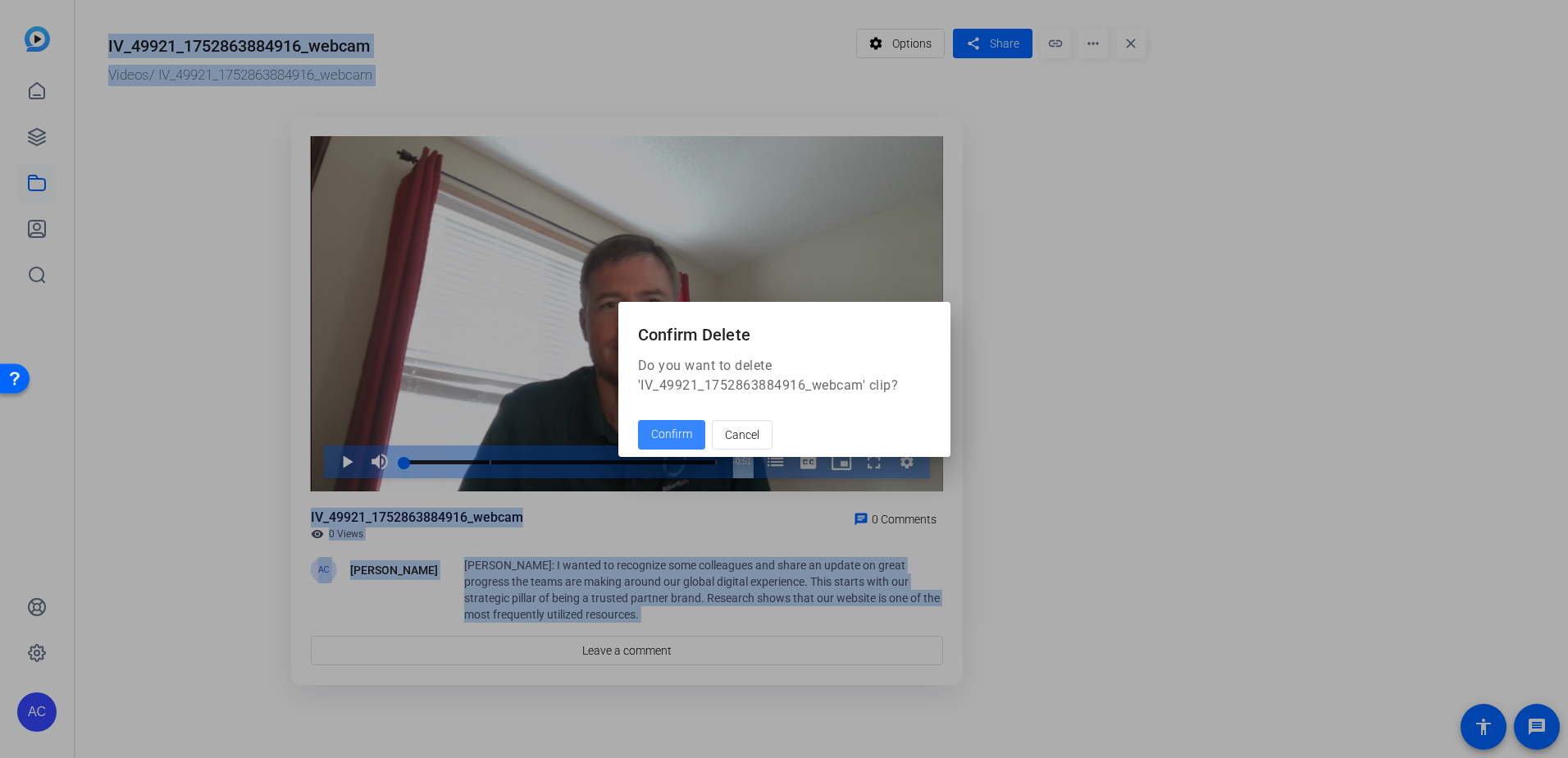
click at [679, 432] on span "Confirm" at bounding box center [671, 434] width 41 height 17
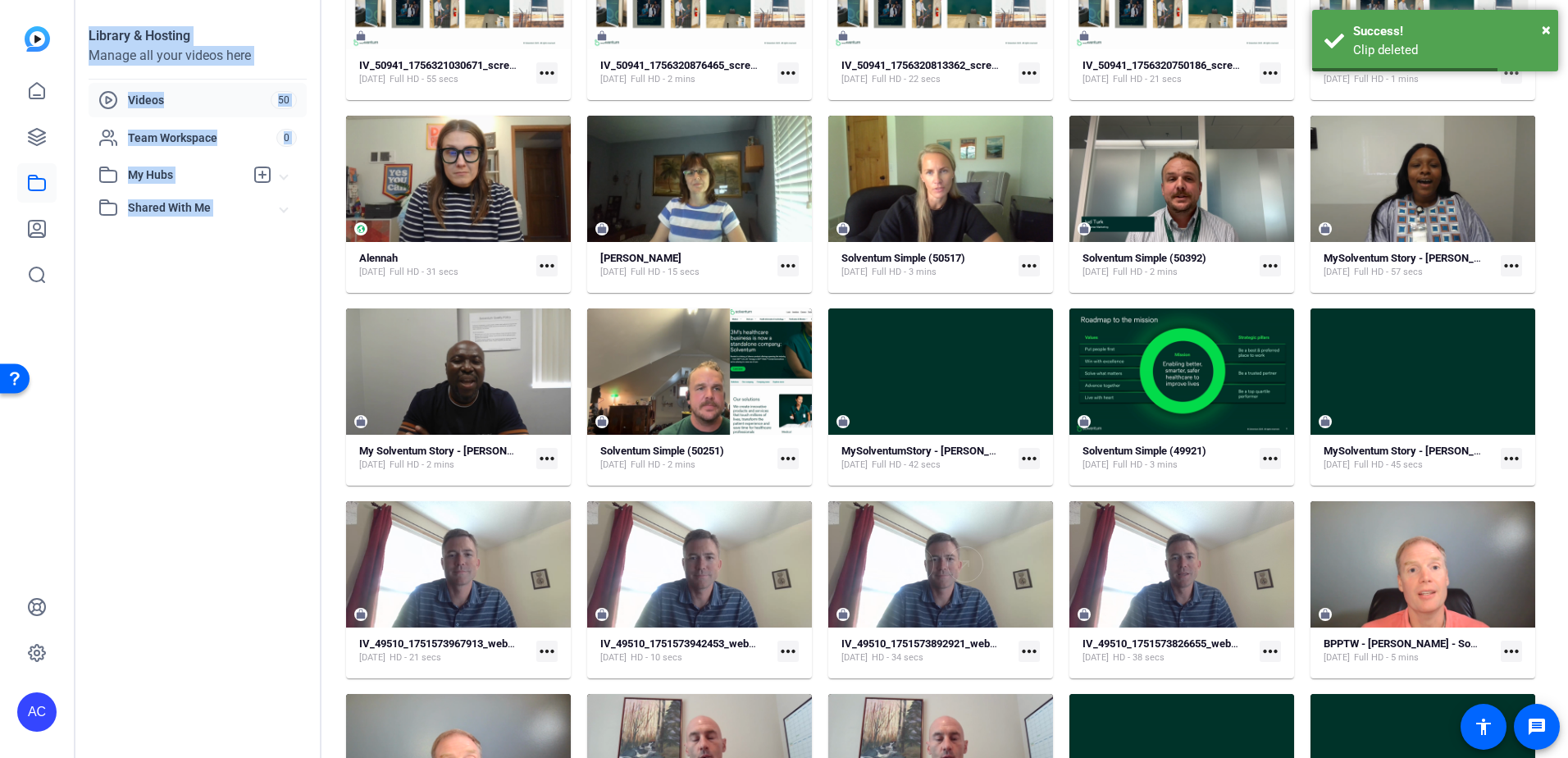
scroll to position [634, 0]
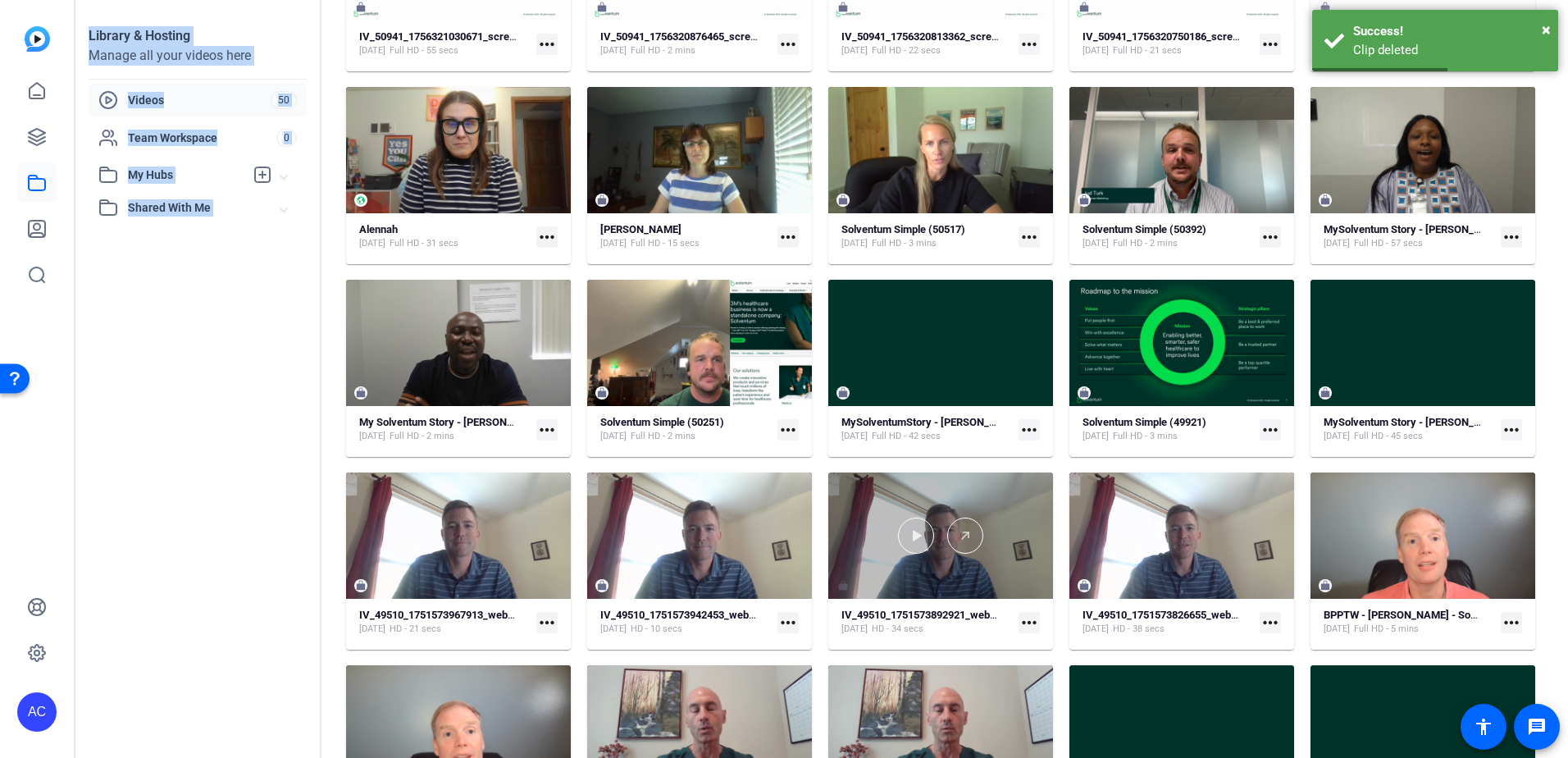
click at [1014, 510] on div at bounding box center [941, 536] width 225 height 127
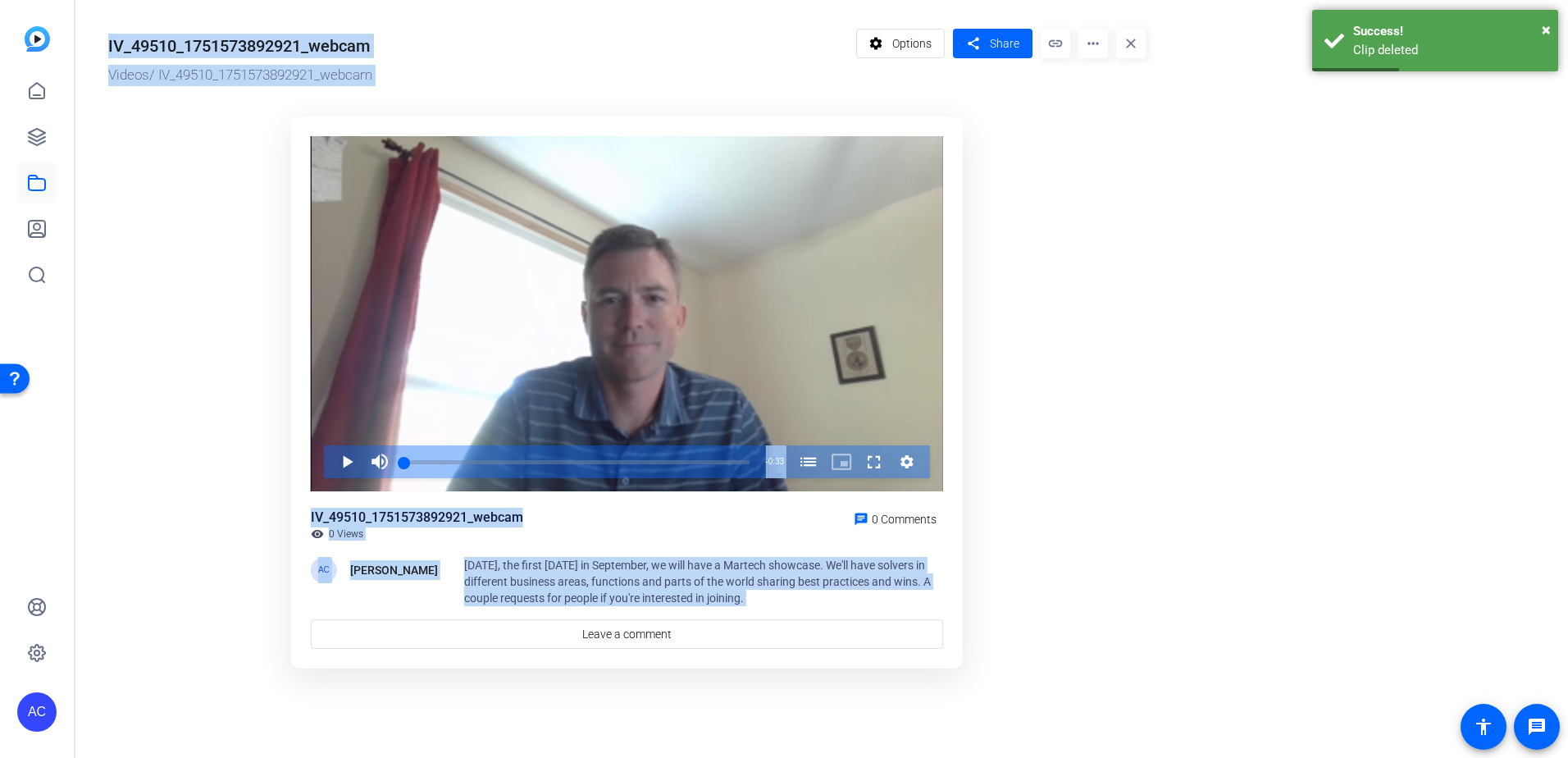
click at [1098, 46] on mat-icon "more_horiz" at bounding box center [1093, 43] width 29 height 29
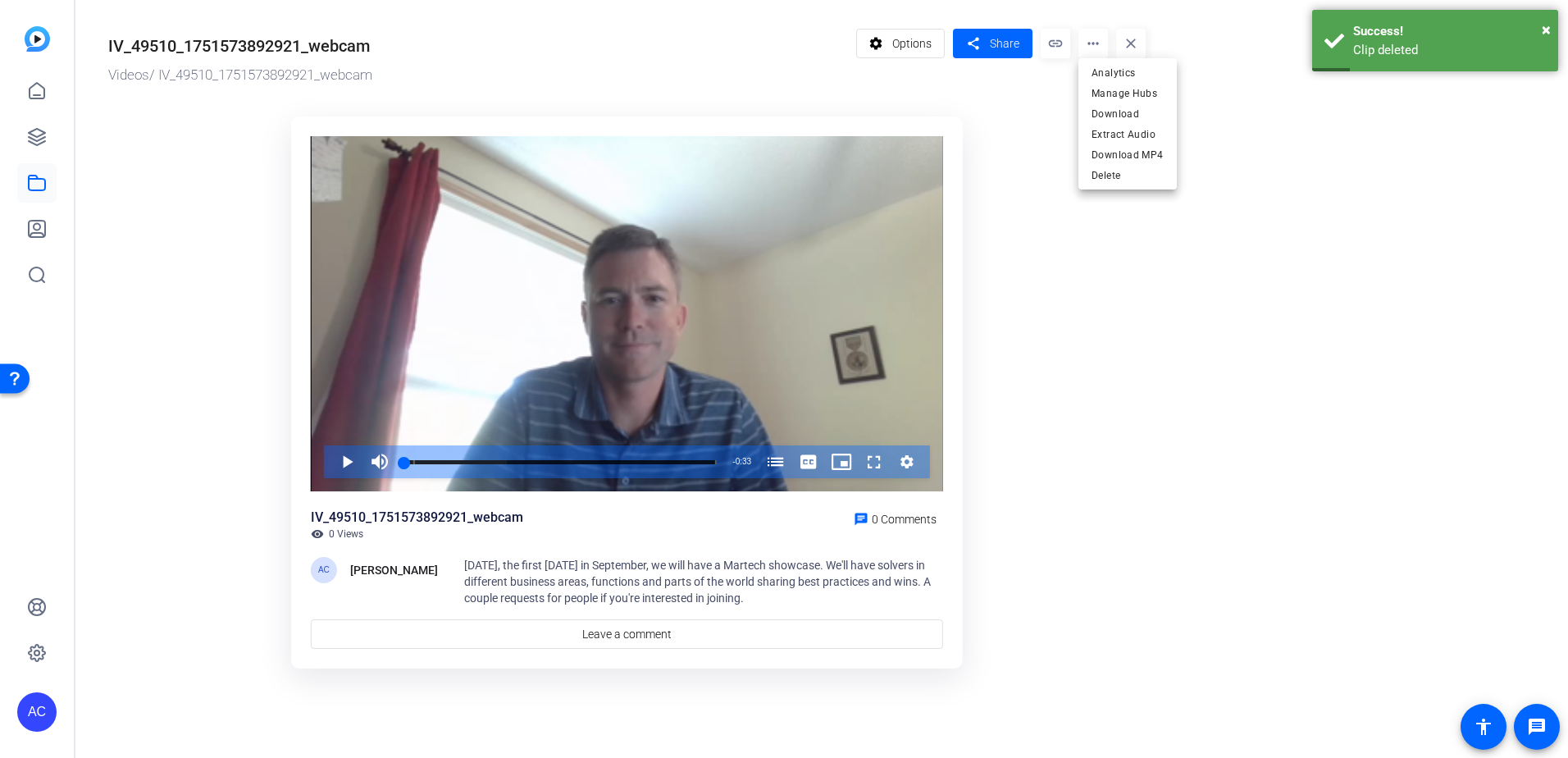
click at [1114, 186] on div "Analytics Manage Hubs Download Extract Audio Download MP4 Delete" at bounding box center [1127, 124] width 98 height 131
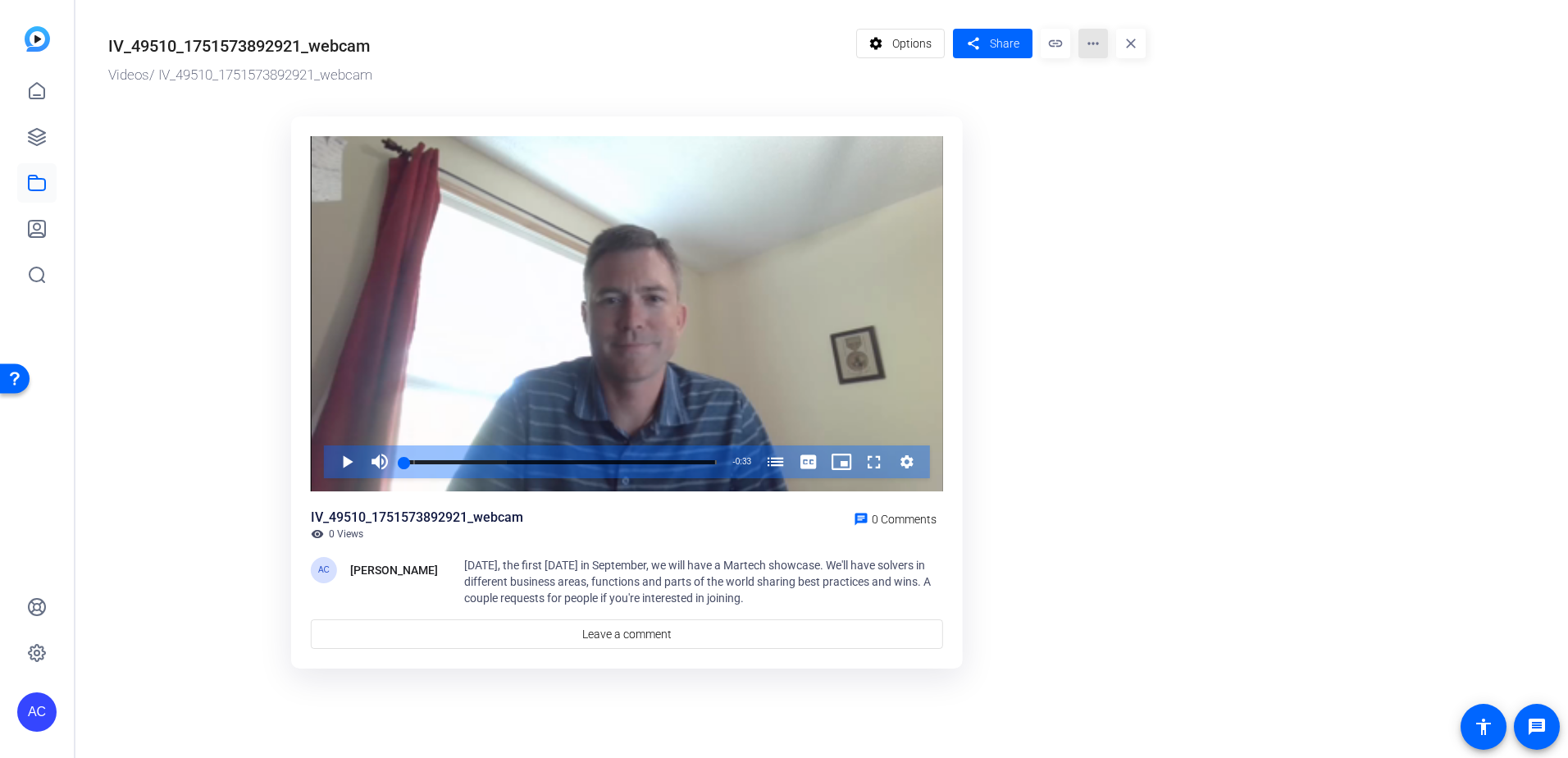
click at [1095, 37] on mat-icon "more_horiz" at bounding box center [1093, 43] width 29 height 29
click at [1112, 174] on span "Delete" at bounding box center [1127, 175] width 72 height 20
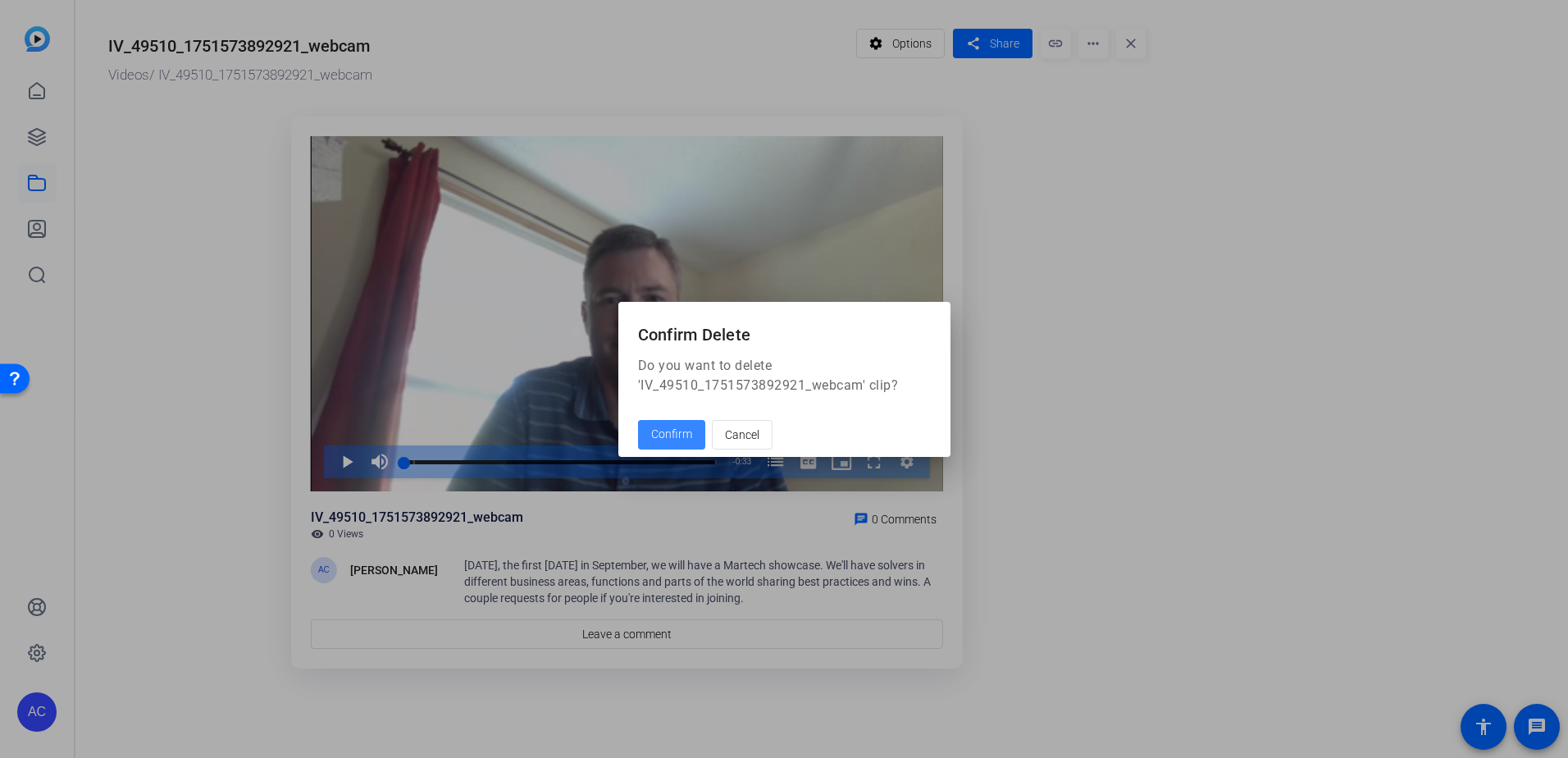
click at [682, 437] on span "Confirm" at bounding box center [671, 434] width 41 height 17
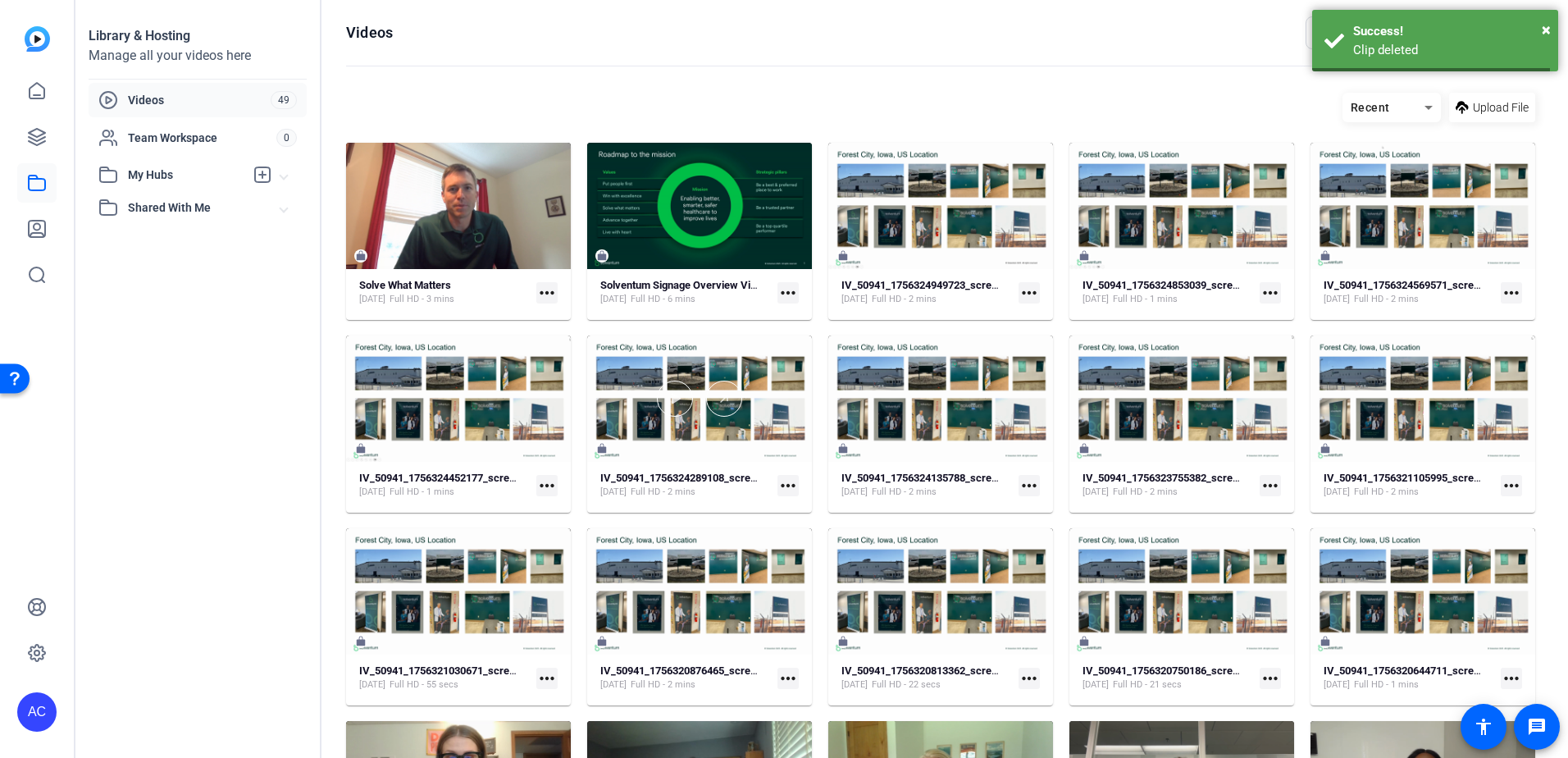
scroll to position [634, 0]
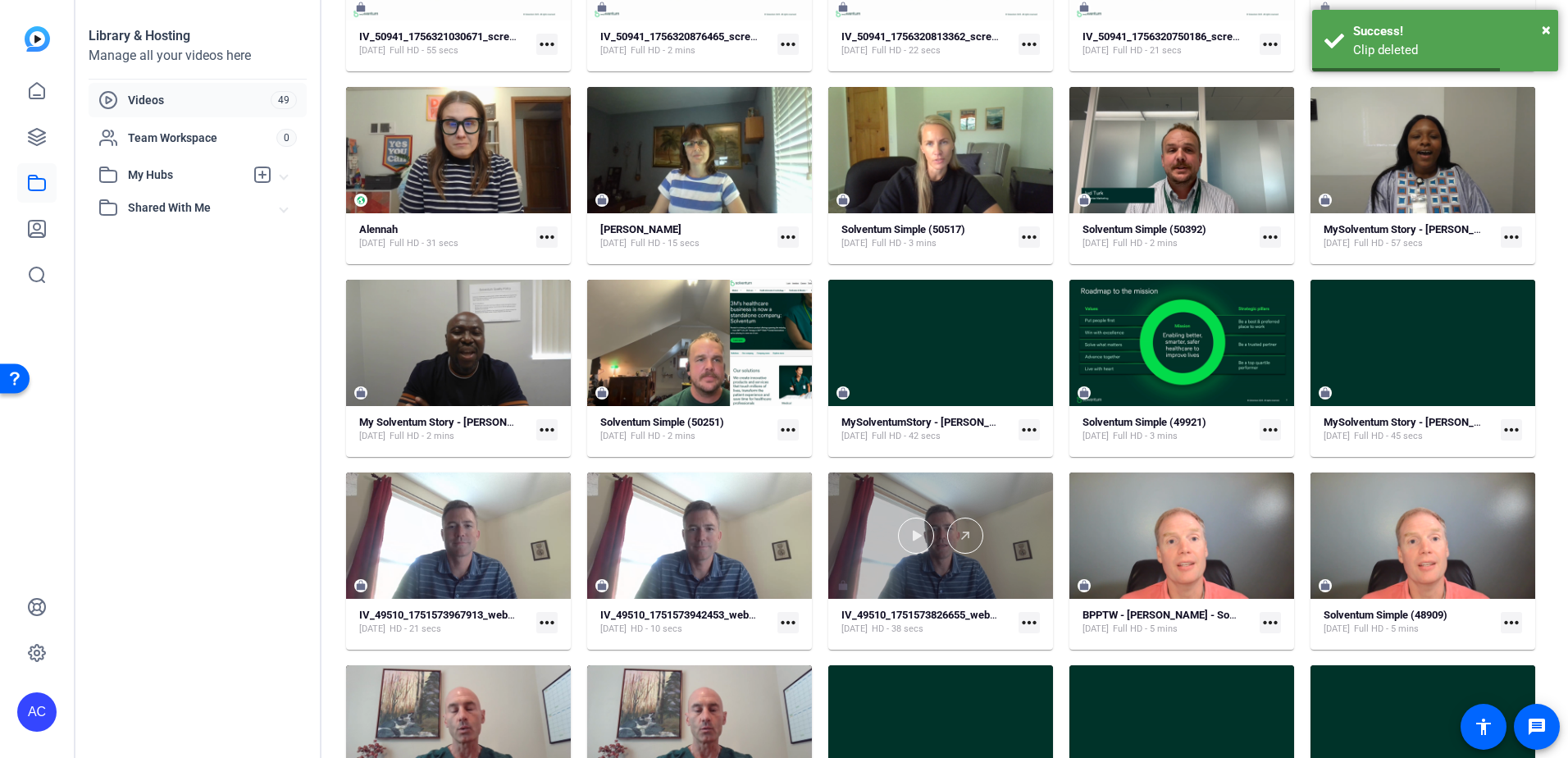
click at [937, 572] on div at bounding box center [941, 536] width 225 height 127
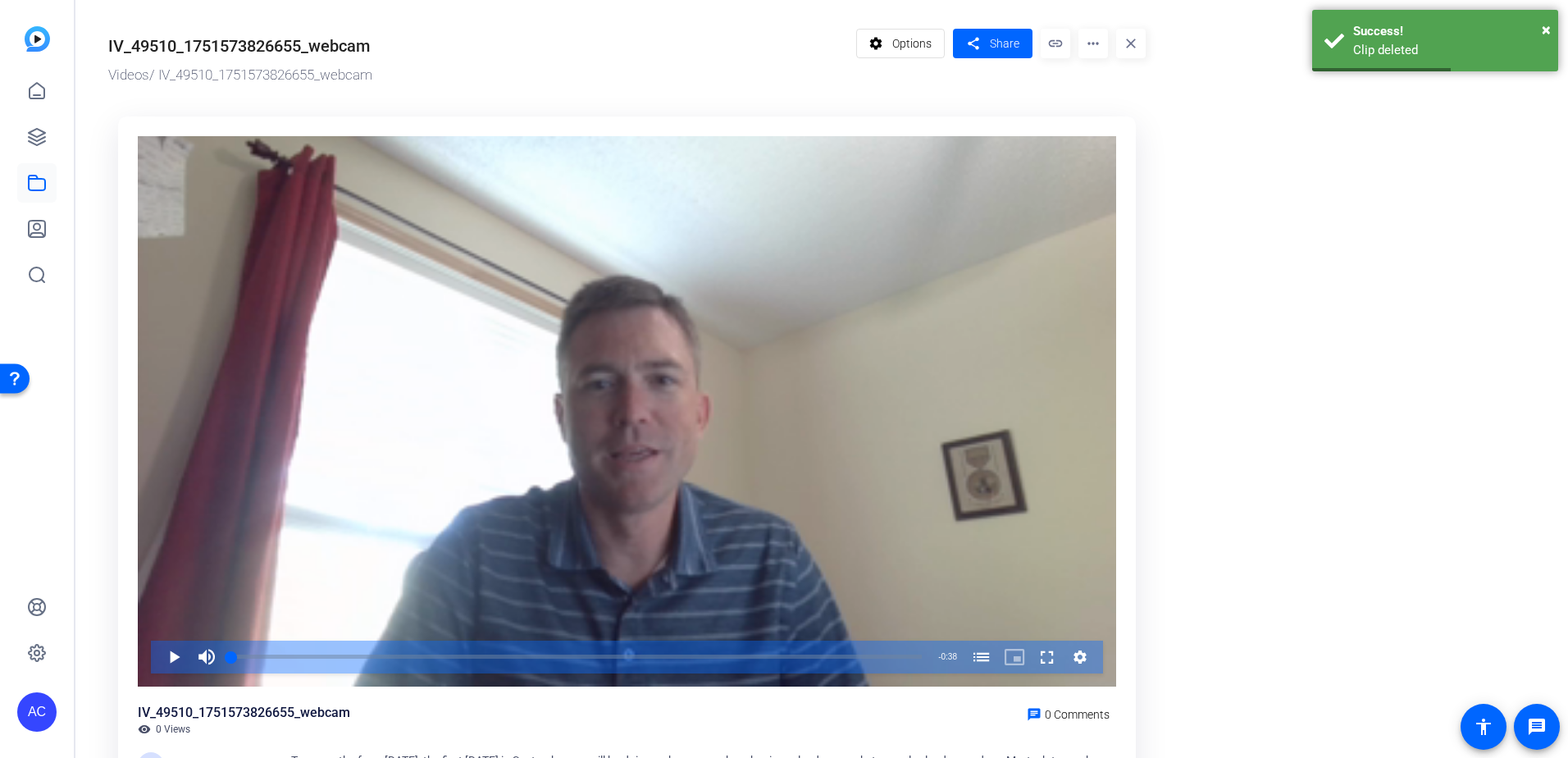
click at [1098, 47] on mat-icon "more_horiz" at bounding box center [1093, 43] width 29 height 29
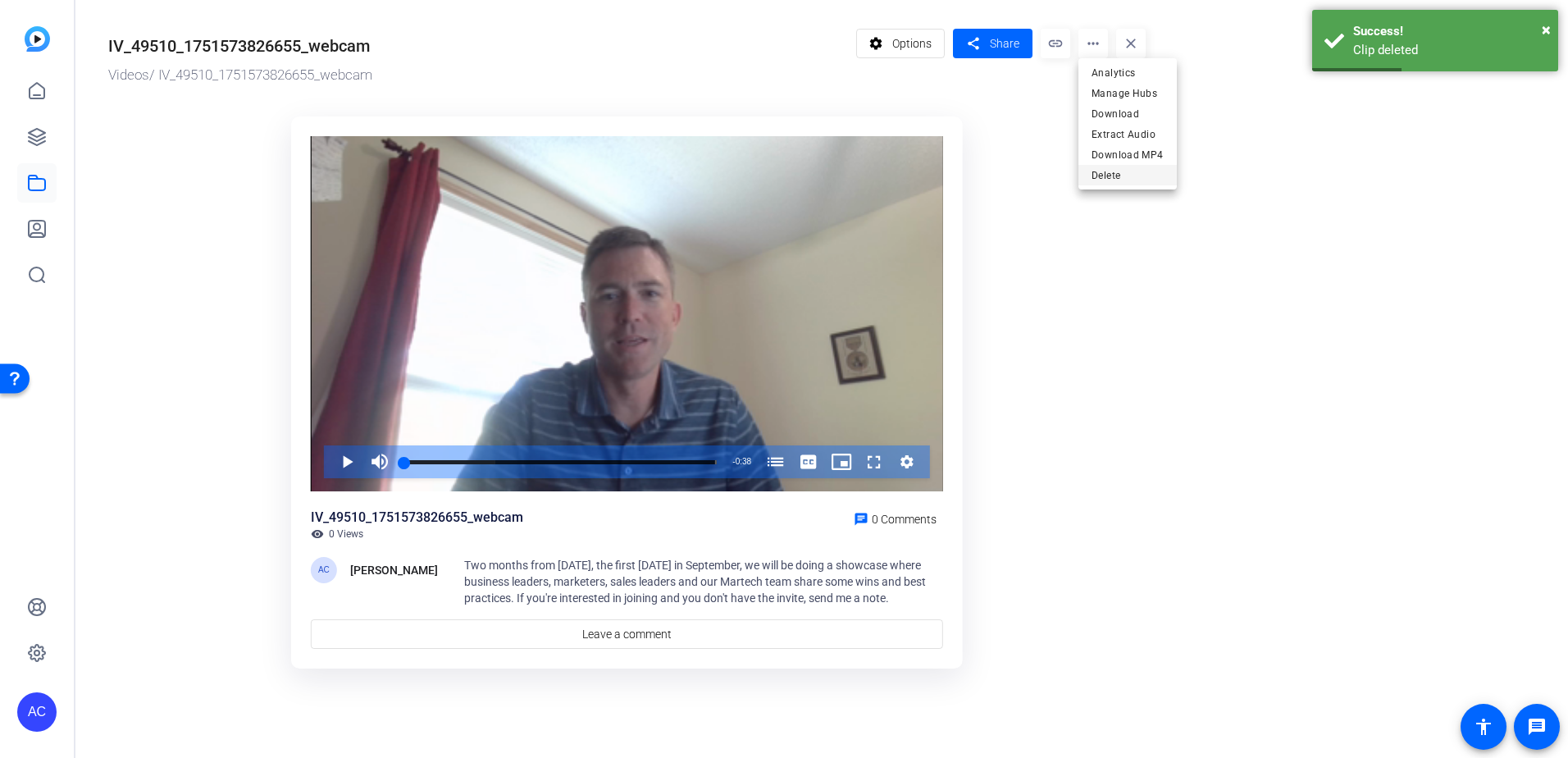
click at [1112, 172] on span "Delete" at bounding box center [1127, 175] width 72 height 20
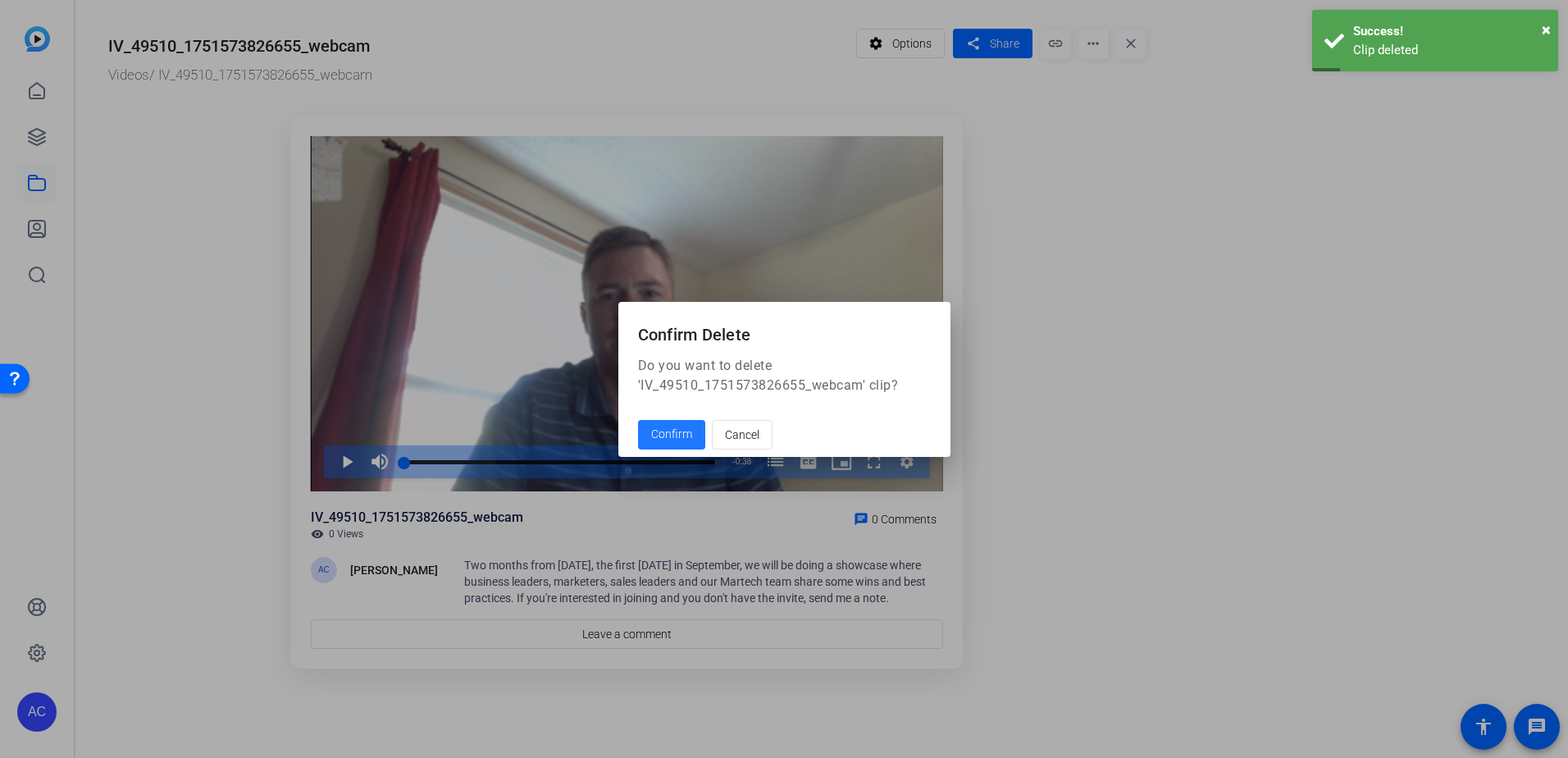
click at [691, 437] on span at bounding box center [671, 435] width 68 height 39
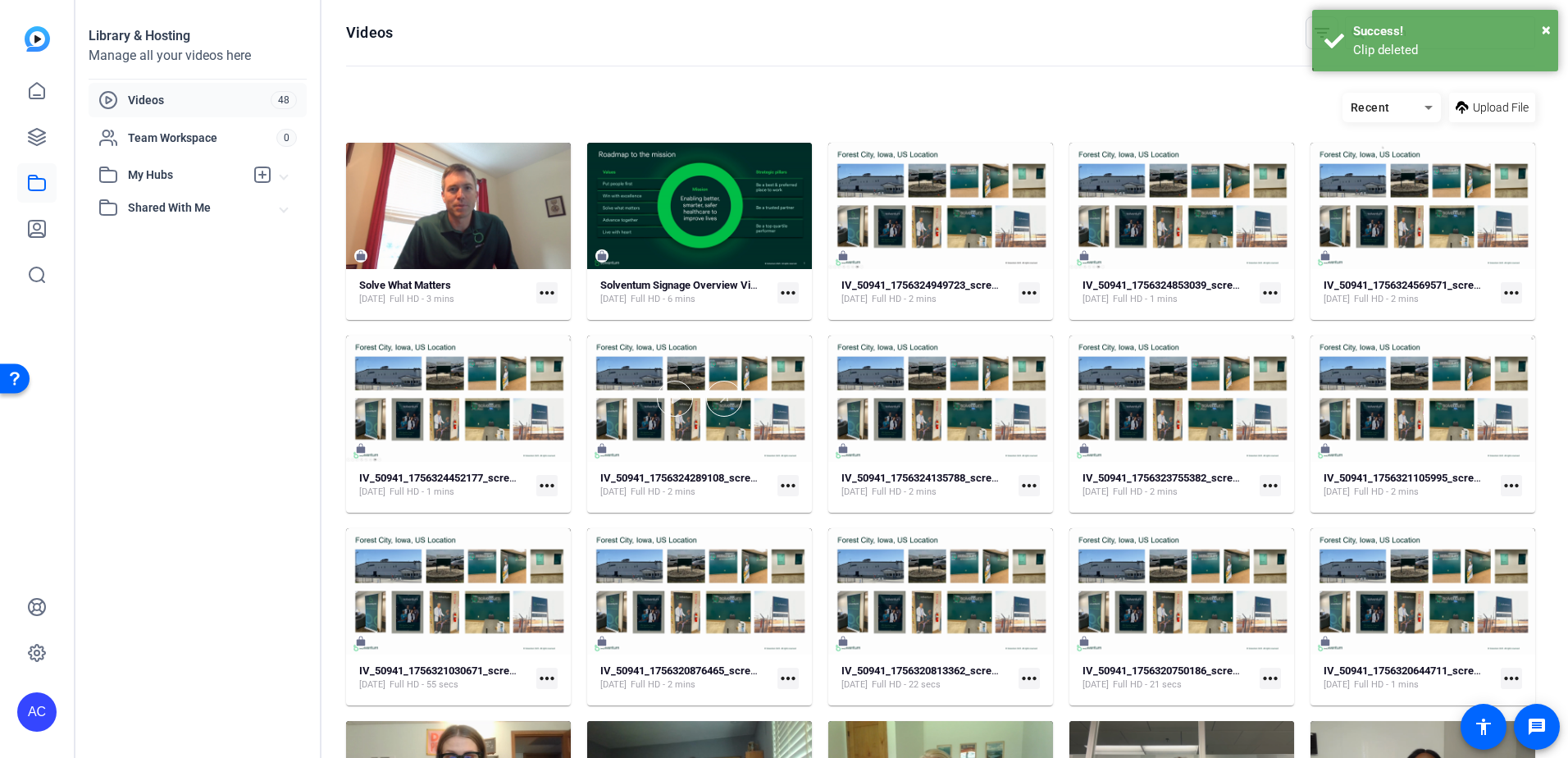
scroll to position [634, 0]
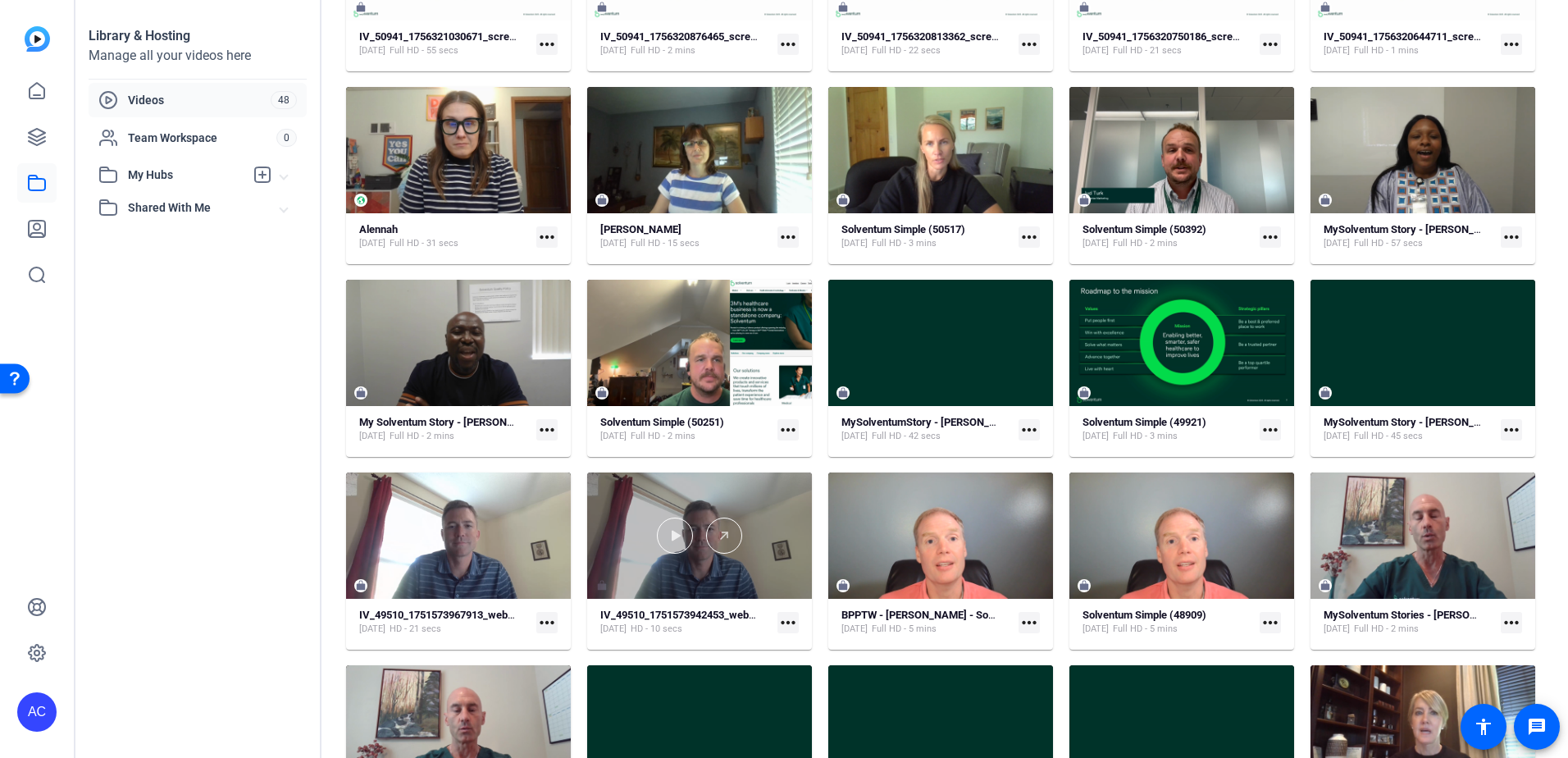
click at [755, 570] on div at bounding box center [700, 536] width 225 height 127
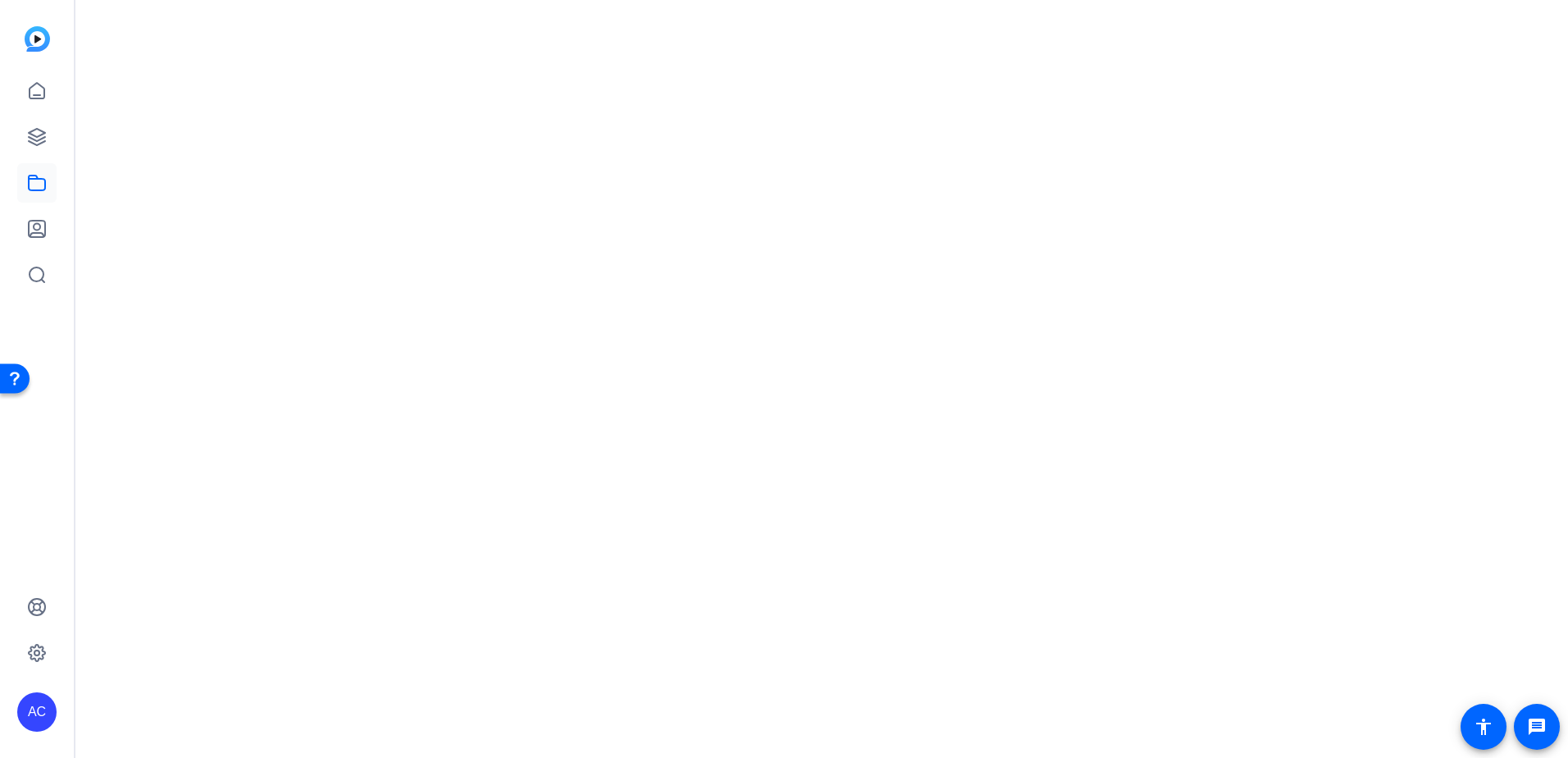
click at [755, 569] on mat-drawer-content at bounding box center [817, 379] width 1485 height 758
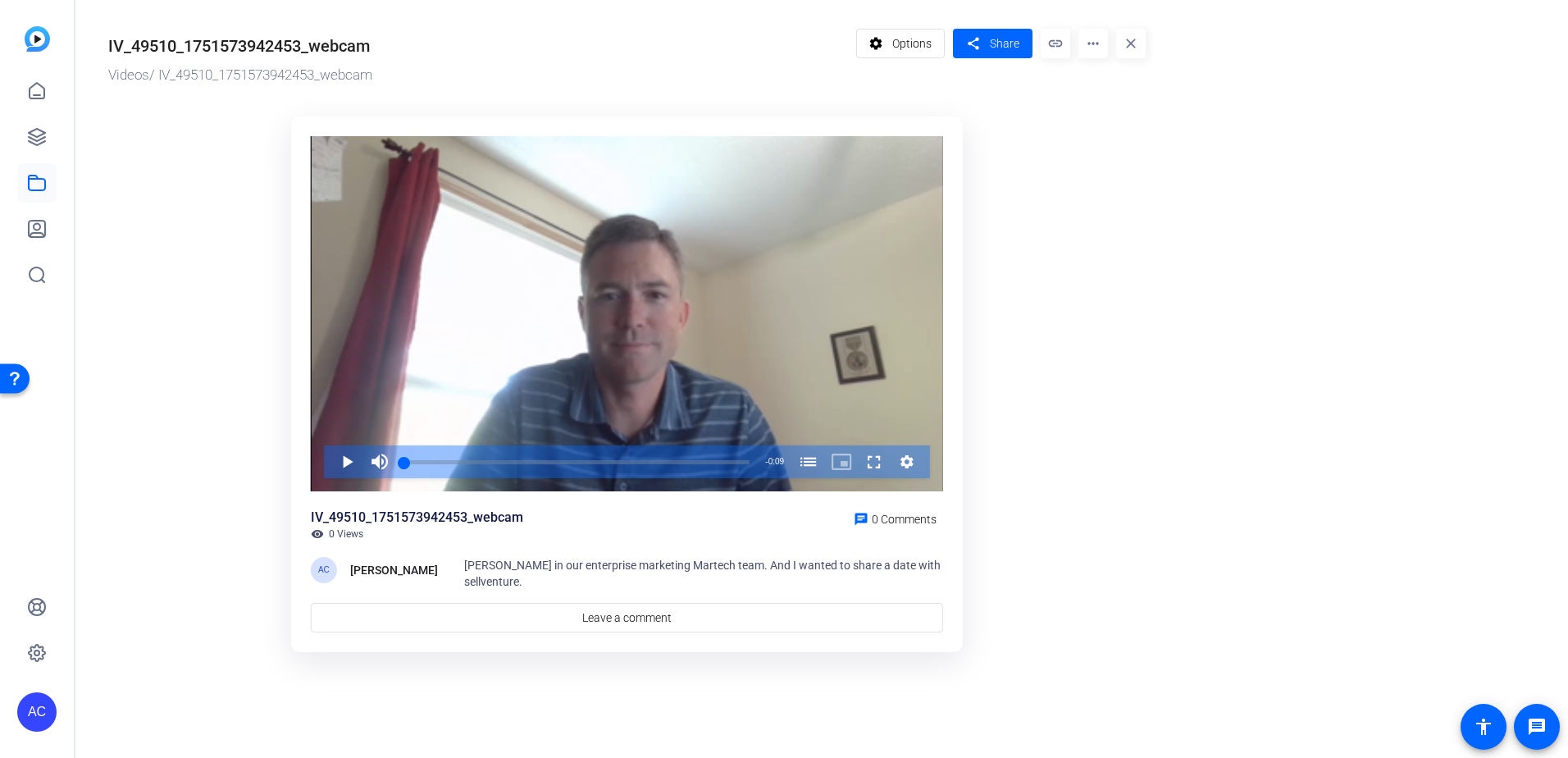
click at [1092, 42] on mat-icon "more_horiz" at bounding box center [1093, 43] width 29 height 29
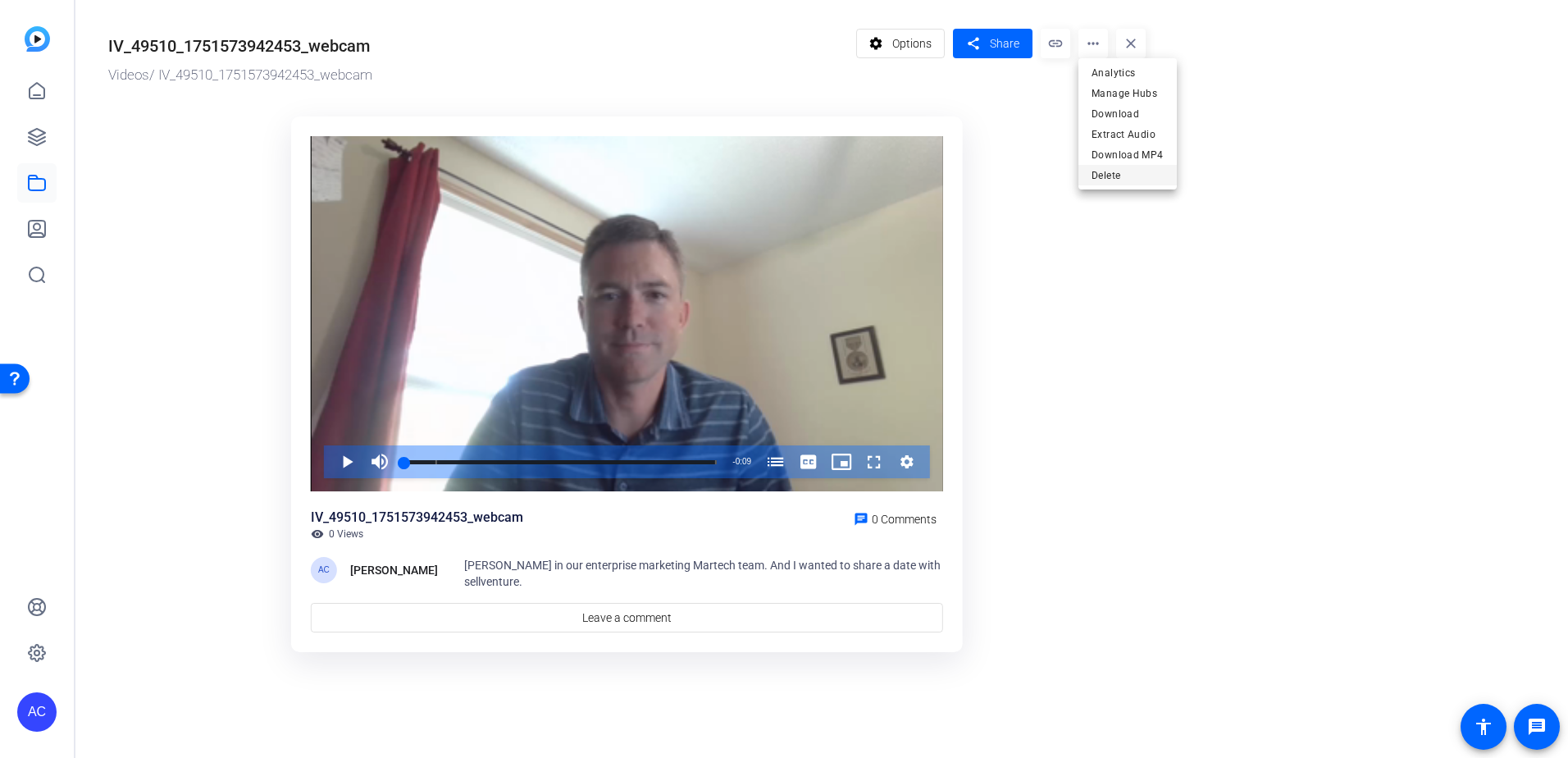
click at [1094, 174] on span "Delete" at bounding box center [1127, 175] width 72 height 20
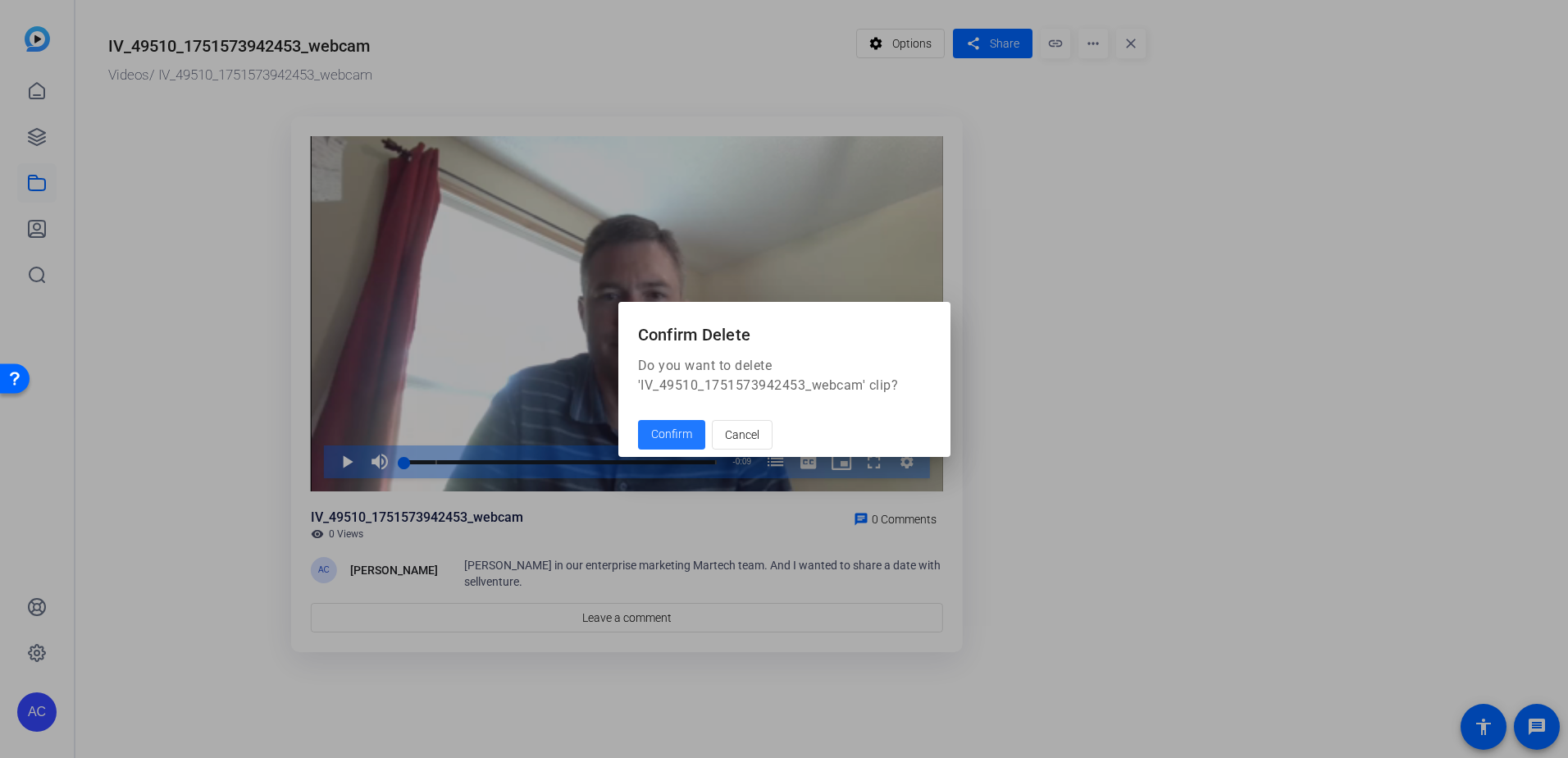
click at [665, 430] on span "Confirm" at bounding box center [671, 434] width 41 height 17
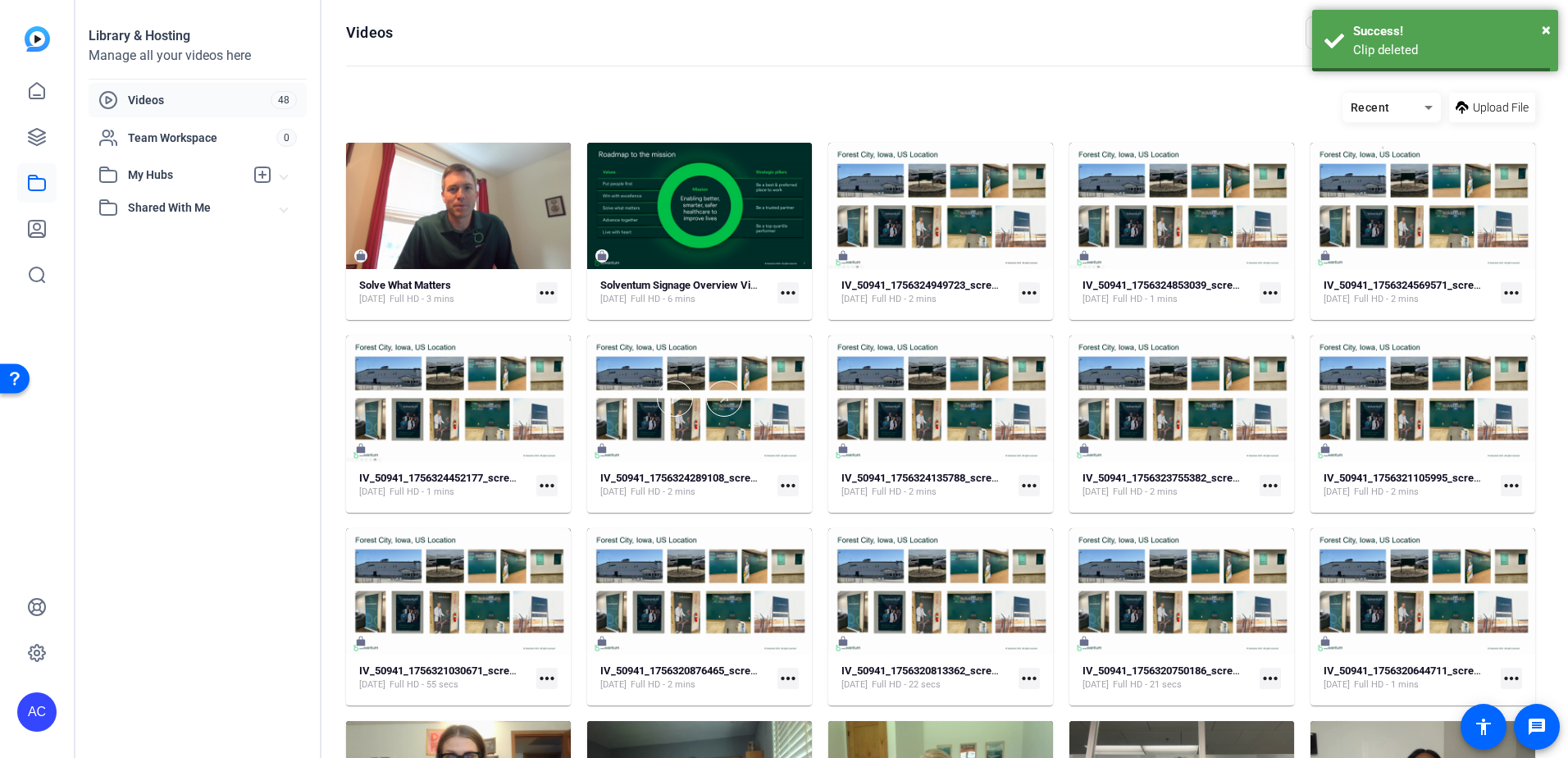
scroll to position [634, 0]
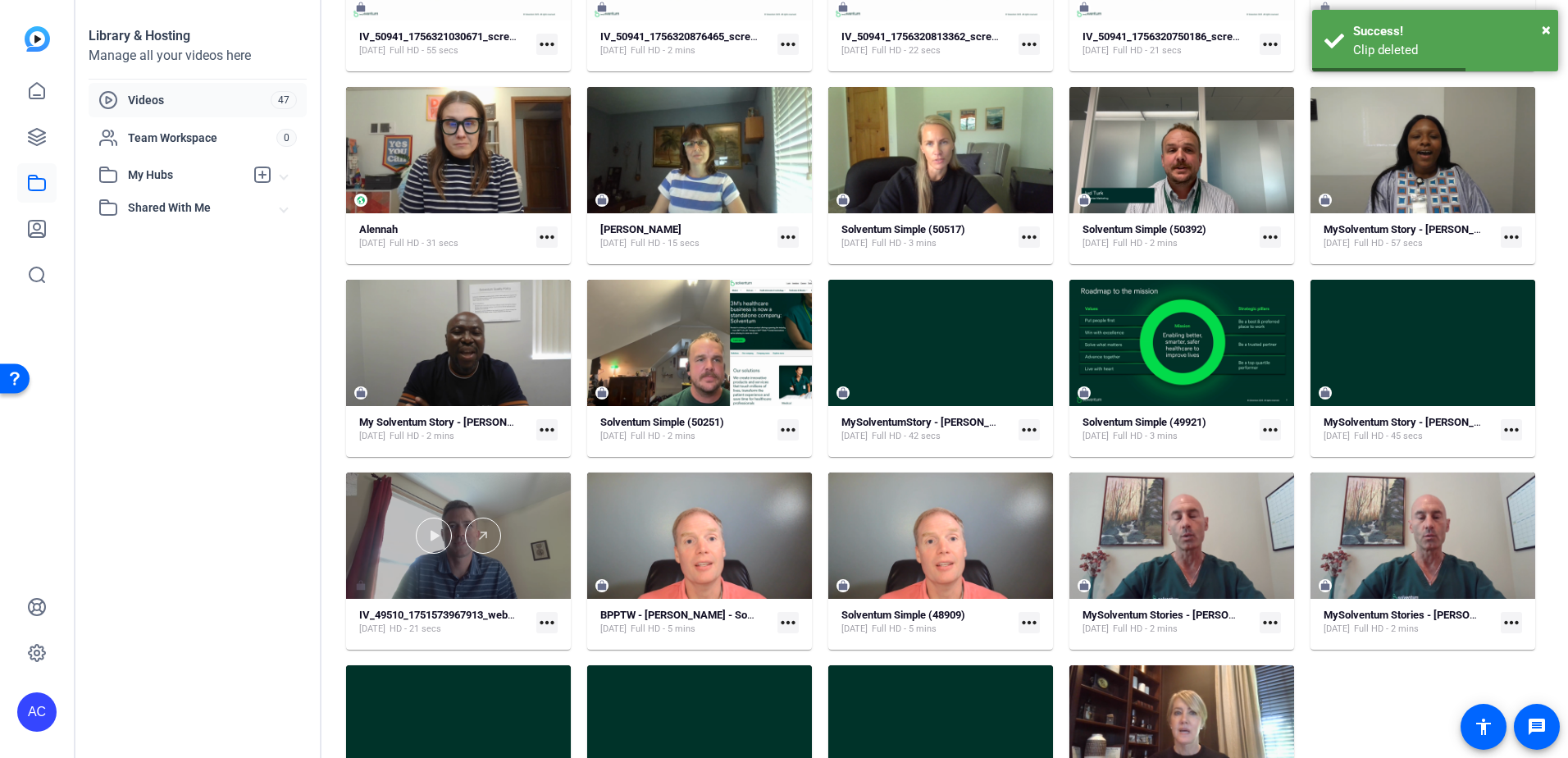
click at [545, 501] on div at bounding box center [459, 536] width 225 height 127
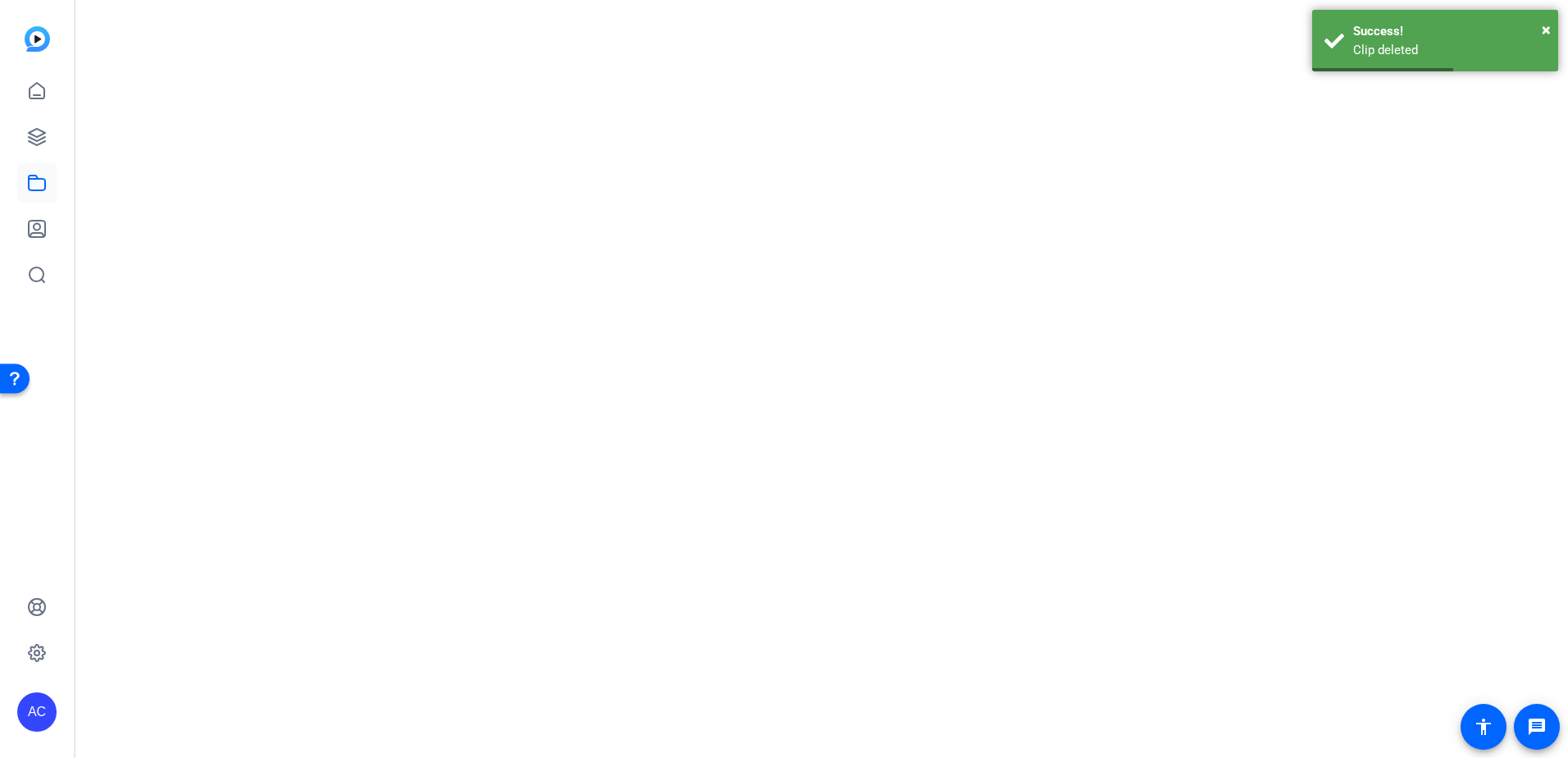
click at [545, 501] on mat-drawer-content at bounding box center [817, 379] width 1485 height 758
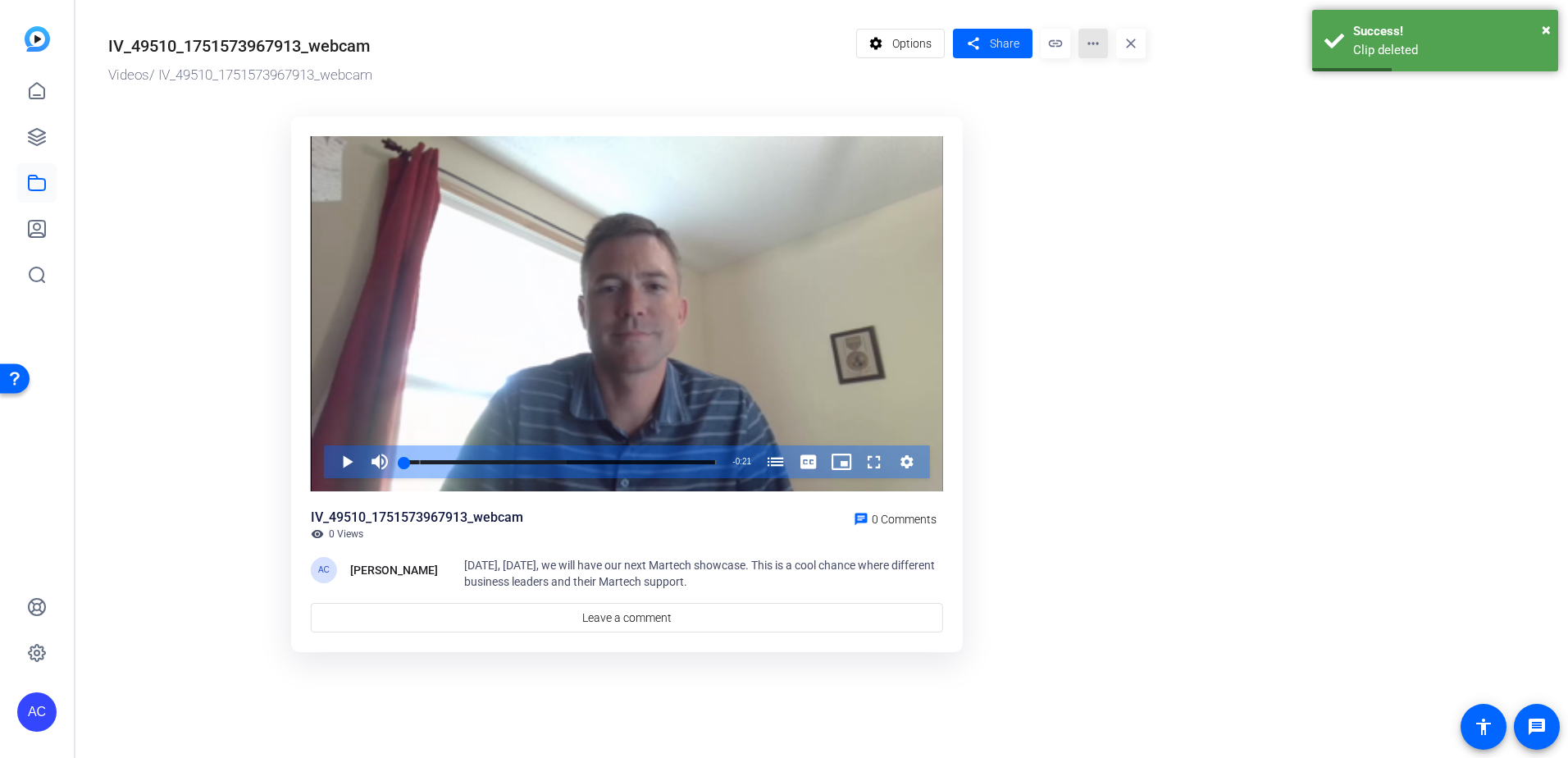
click at [1089, 48] on mat-icon "more_horiz" at bounding box center [1093, 43] width 29 height 29
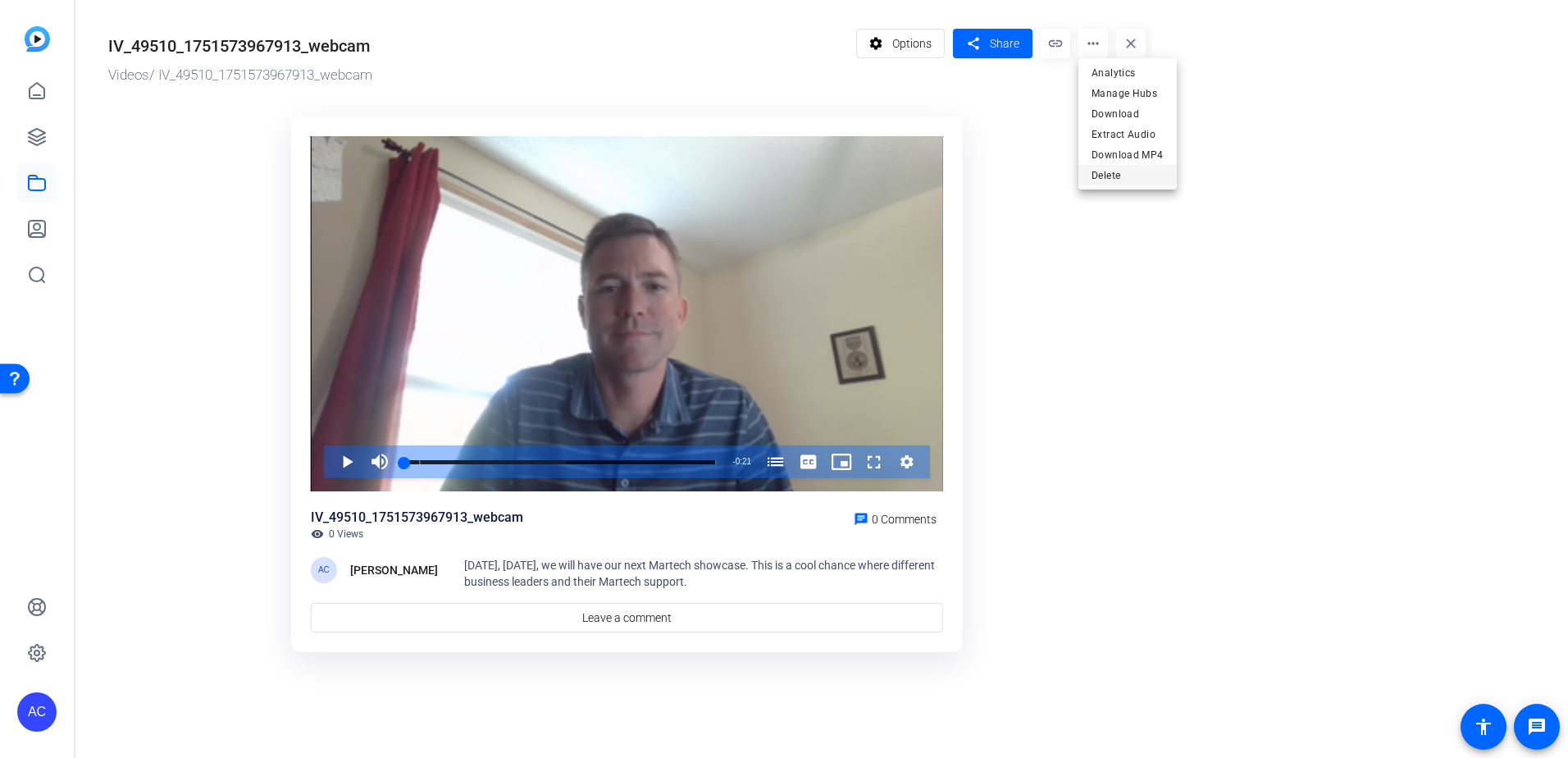
click at [1103, 172] on span "Delete" at bounding box center [1127, 175] width 72 height 20
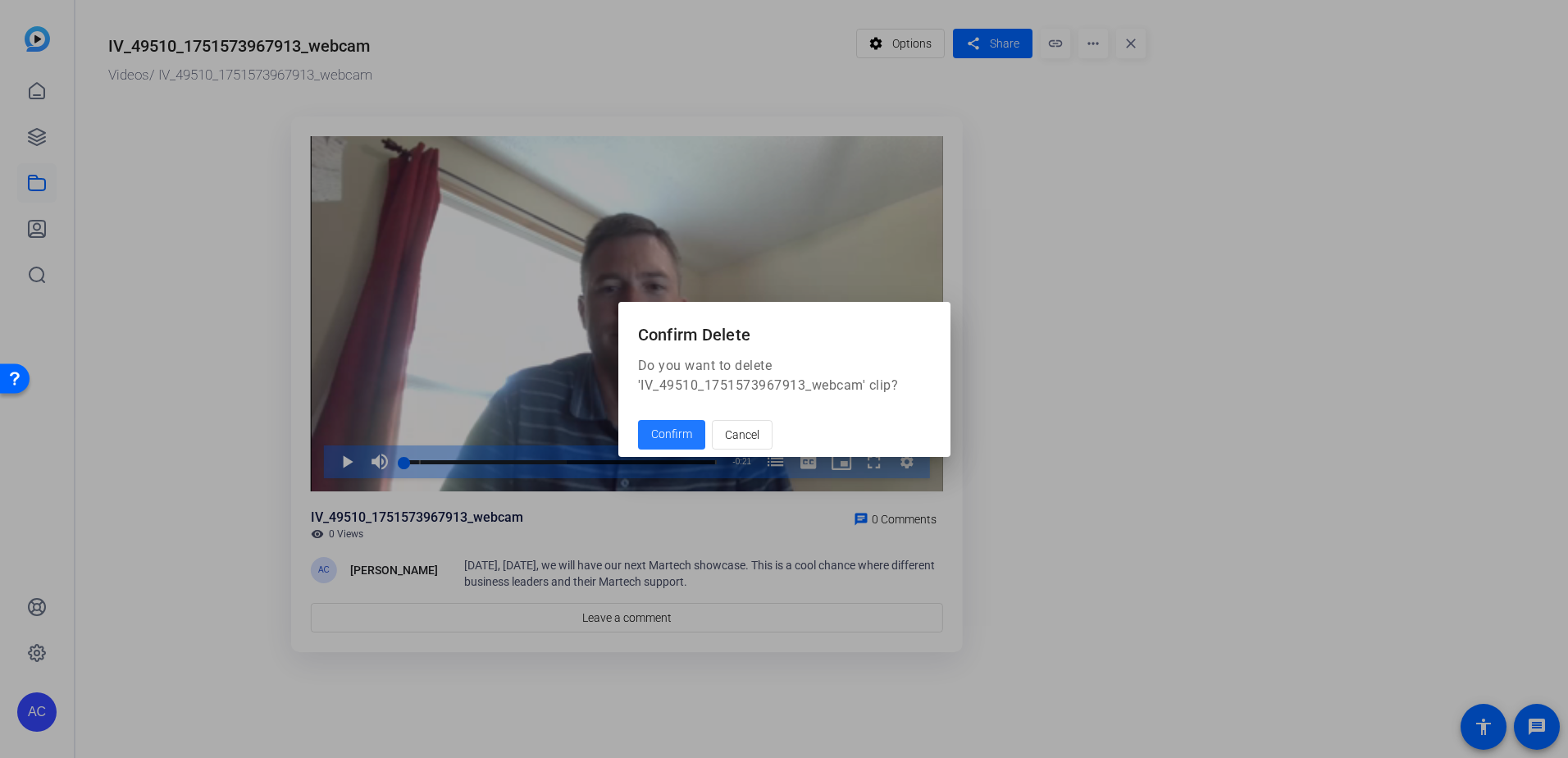
click at [676, 432] on span "Confirm" at bounding box center [671, 434] width 41 height 17
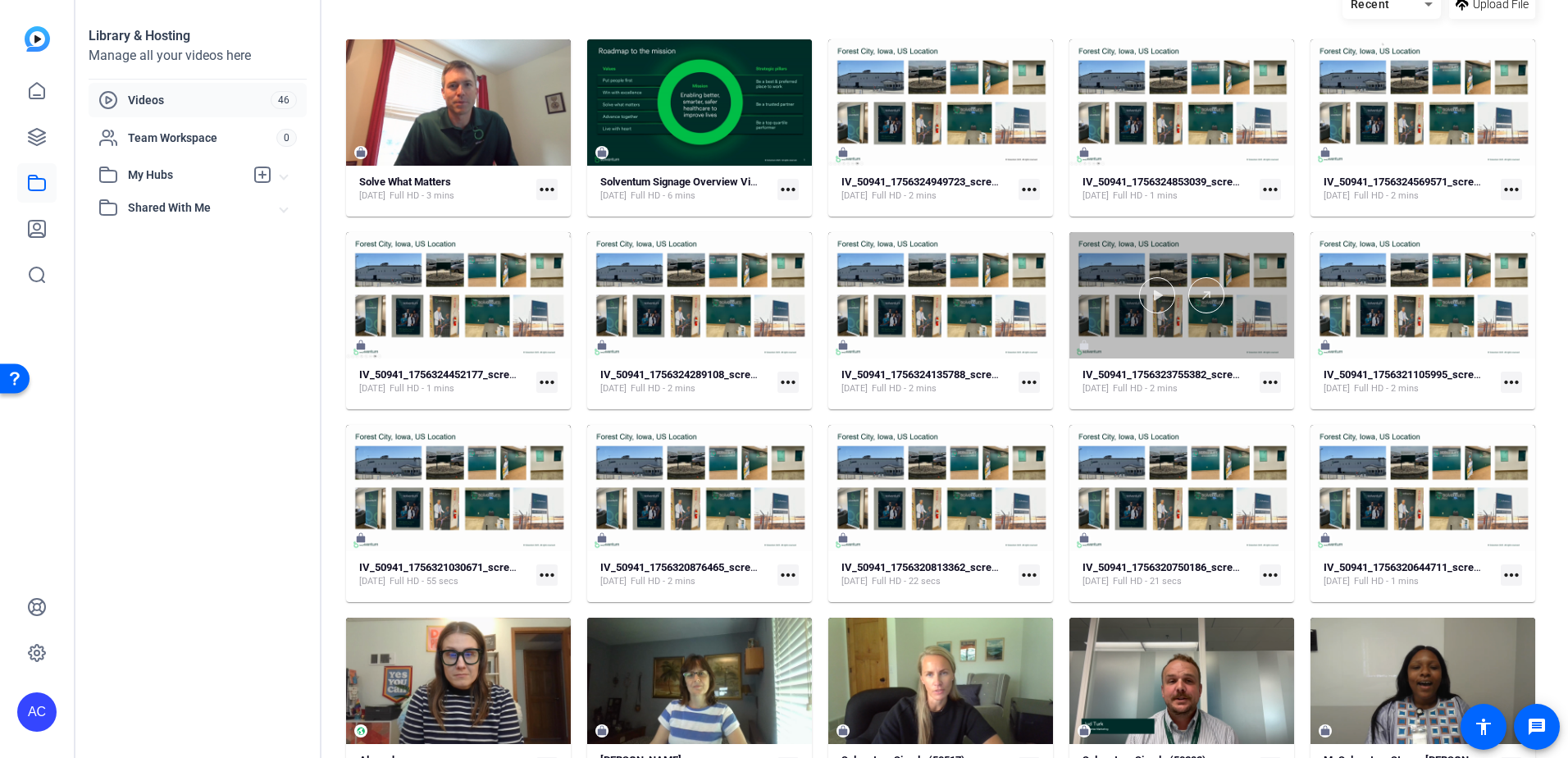
scroll to position [64, 0]
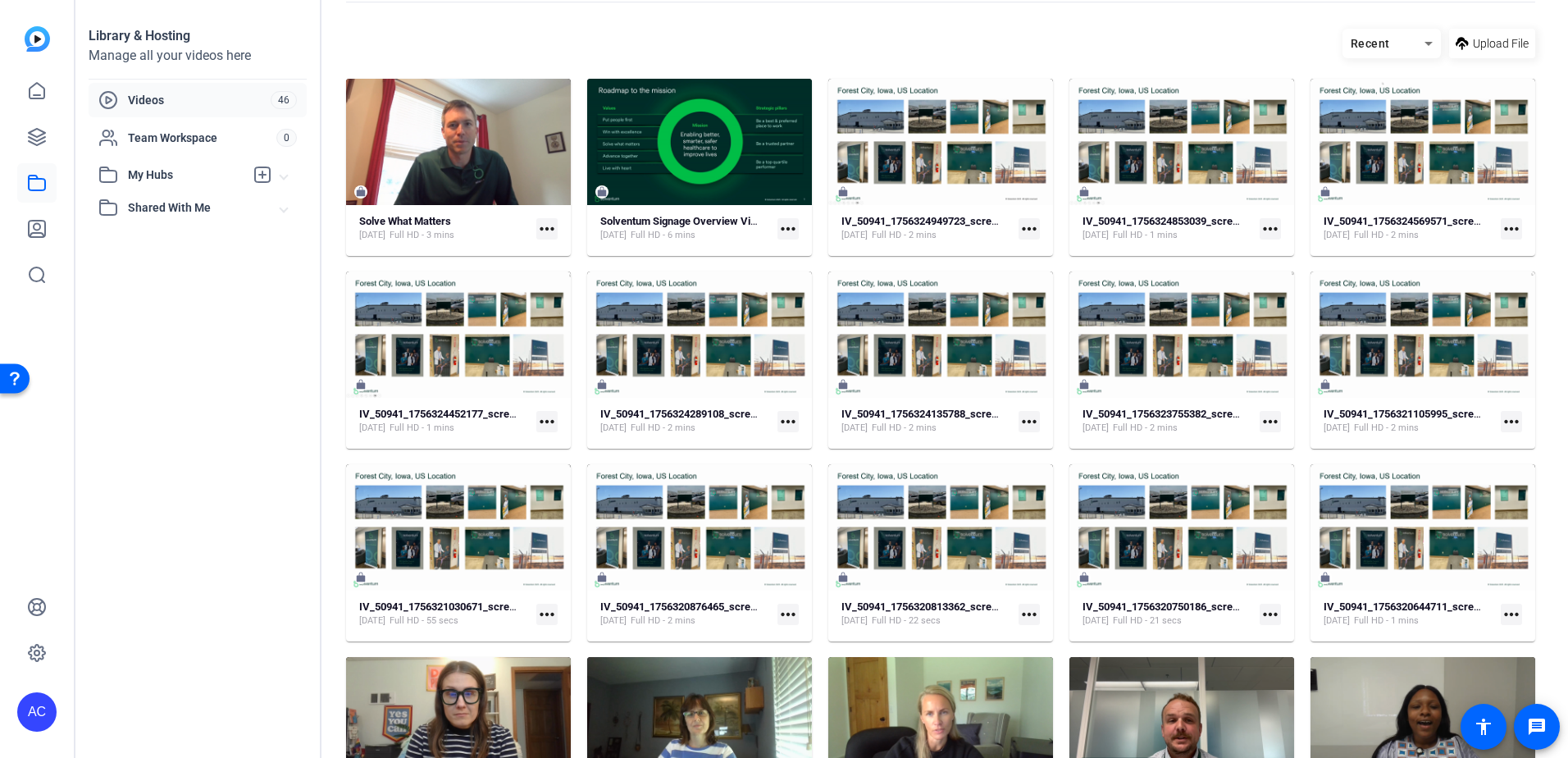
click at [981, 241] on div "IV_50941_1756324949723_screen [DATE] Full HD - 2 mins more_horiz" at bounding box center [941, 228] width 199 height 29
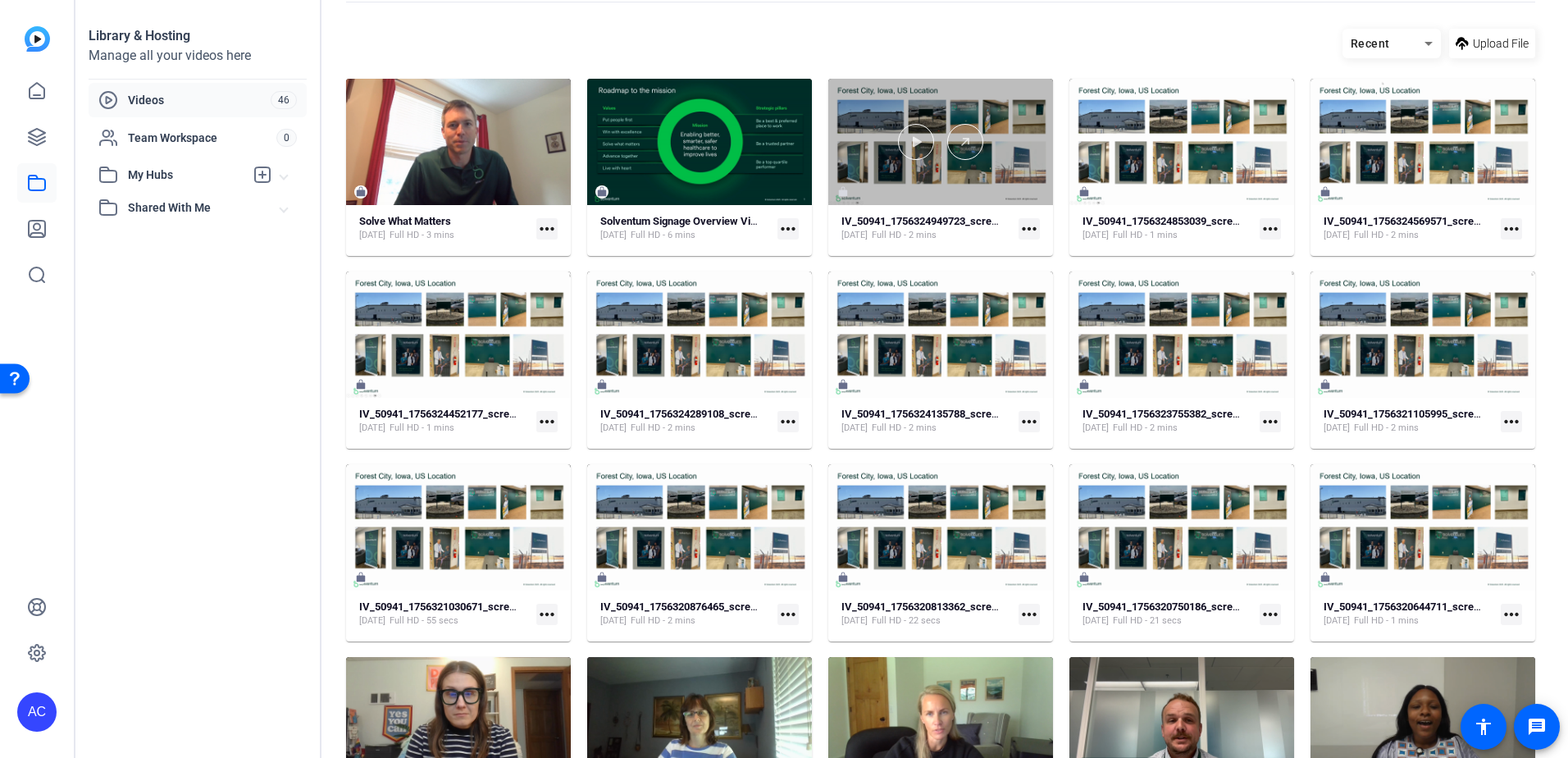
click at [998, 90] on div at bounding box center [941, 142] width 225 height 127
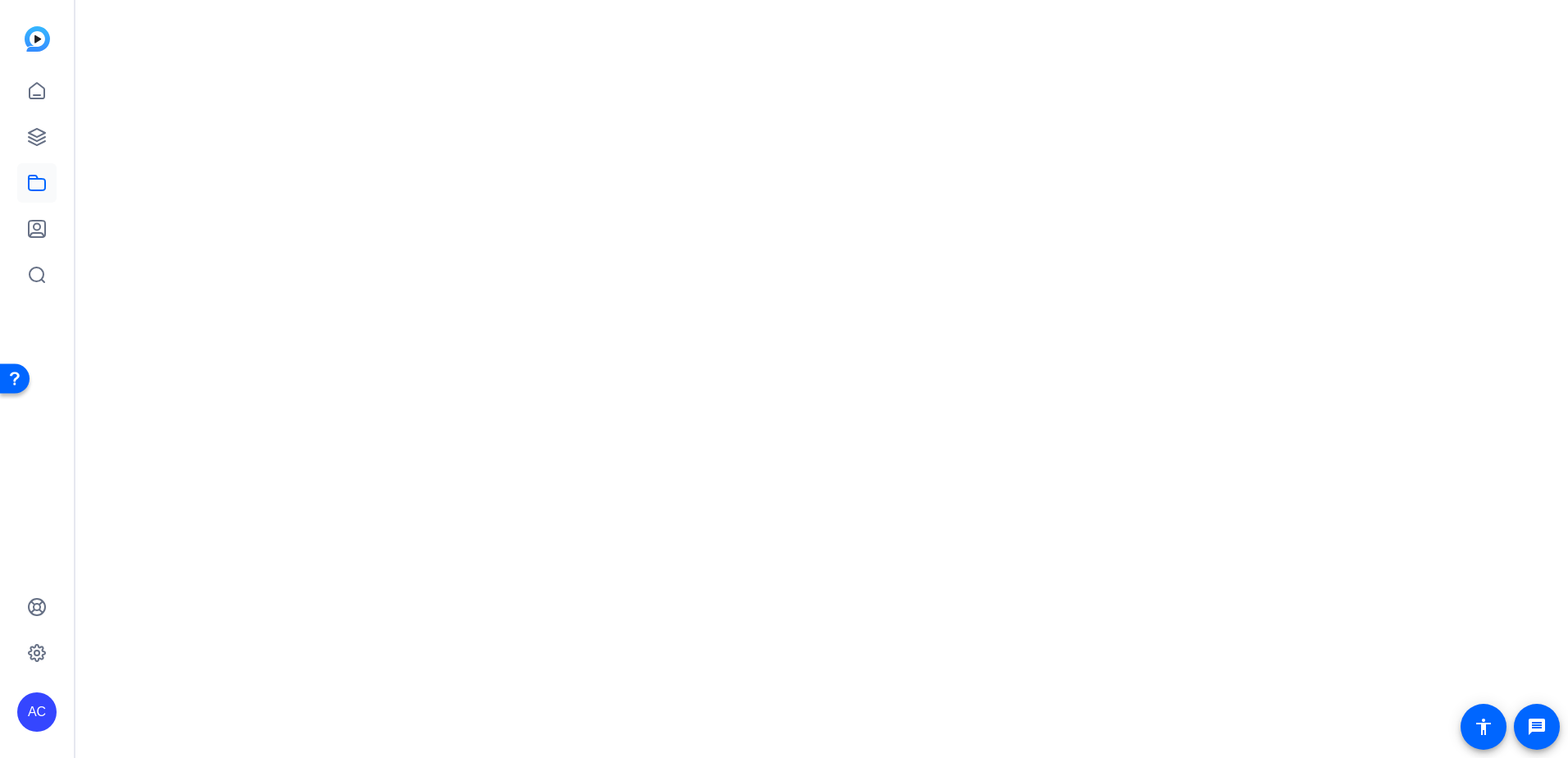
click at [998, 90] on mat-drawer-content at bounding box center [817, 379] width 1485 height 758
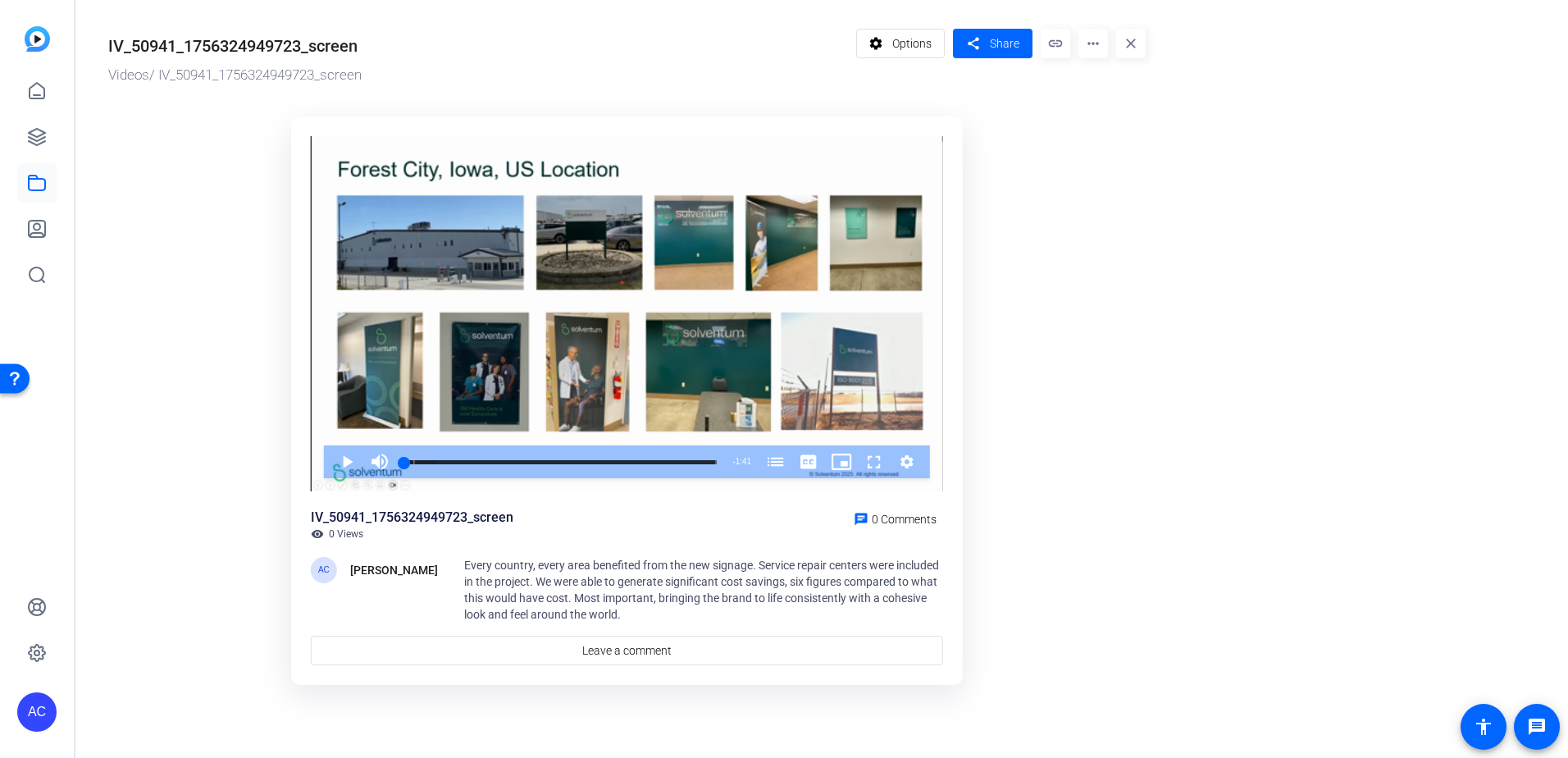
click at [1089, 39] on mat-icon "more_horiz" at bounding box center [1093, 43] width 29 height 29
click at [1098, 182] on span "Delete" at bounding box center [1127, 175] width 72 height 20
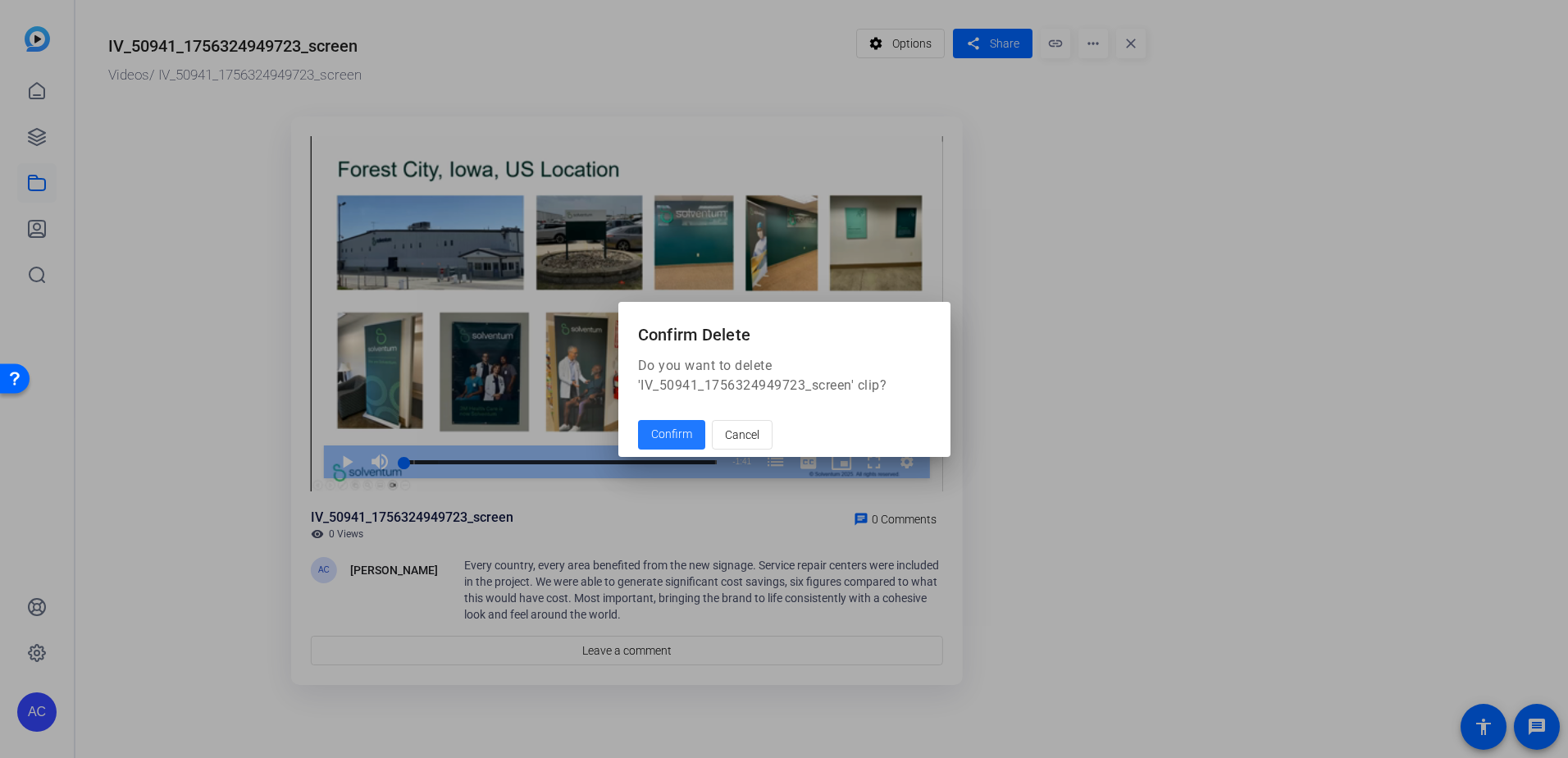
click at [673, 421] on span at bounding box center [671, 435] width 68 height 39
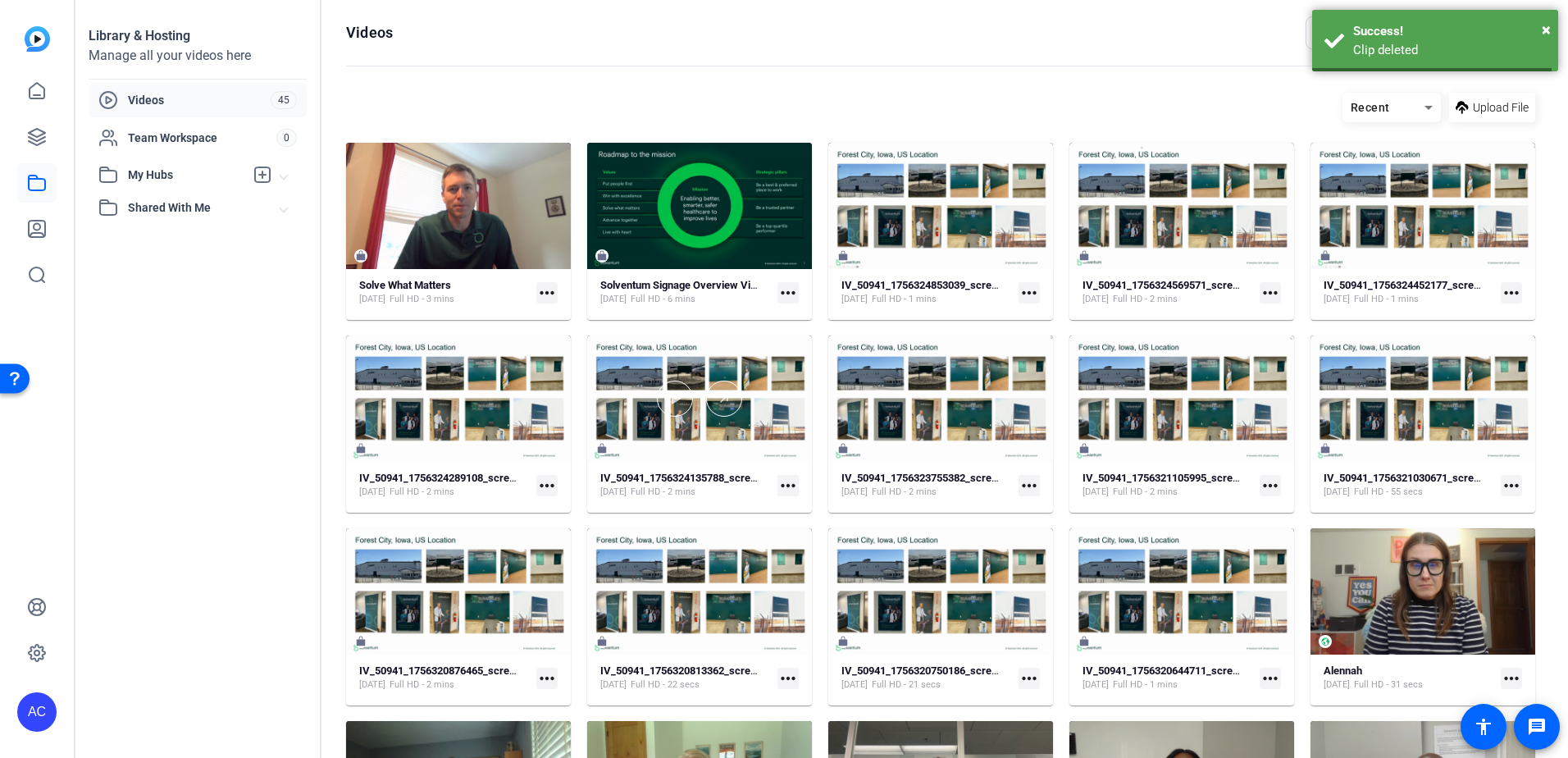
scroll to position [64, 0]
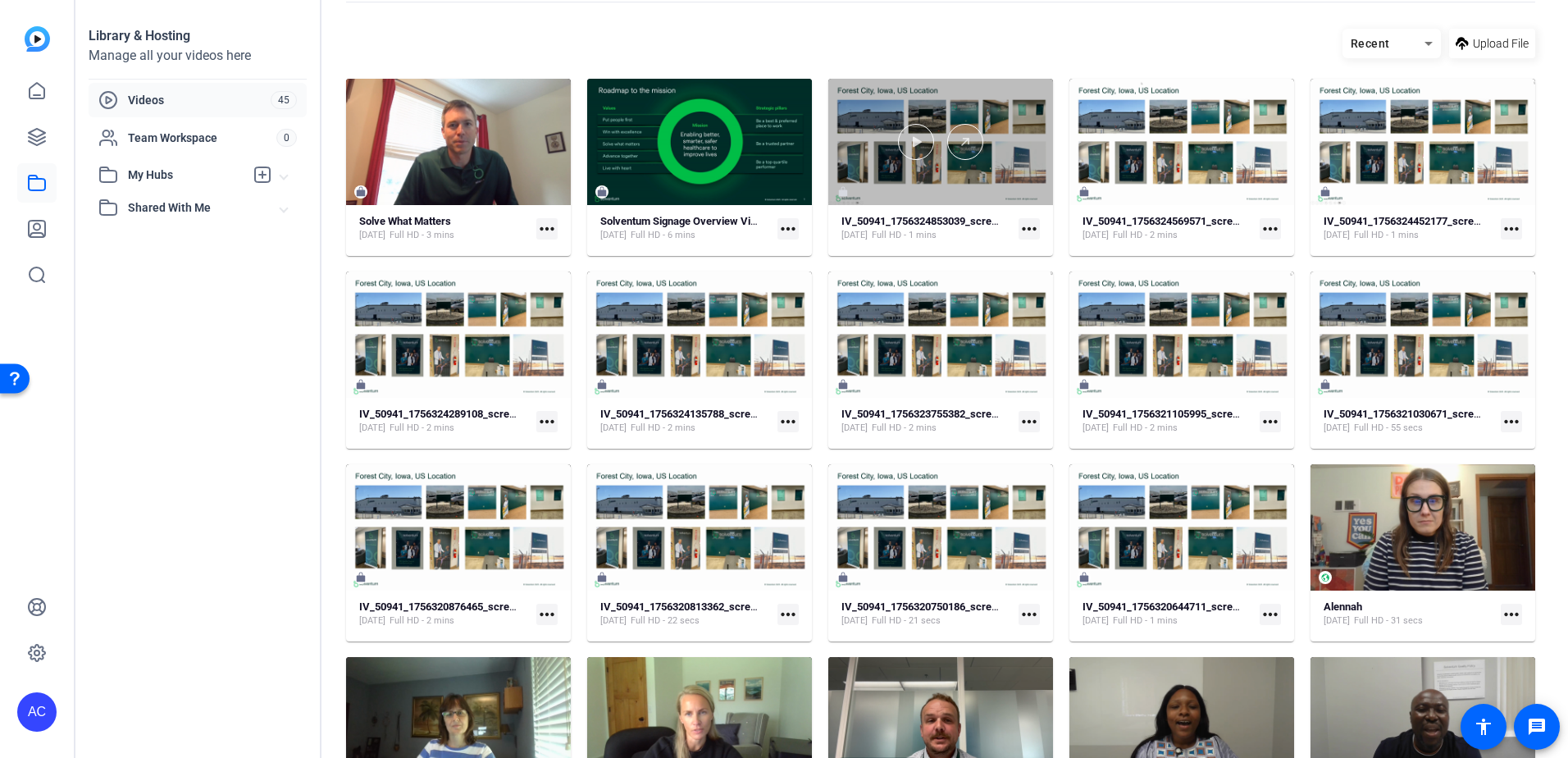
click at [985, 166] on div at bounding box center [941, 142] width 225 height 127
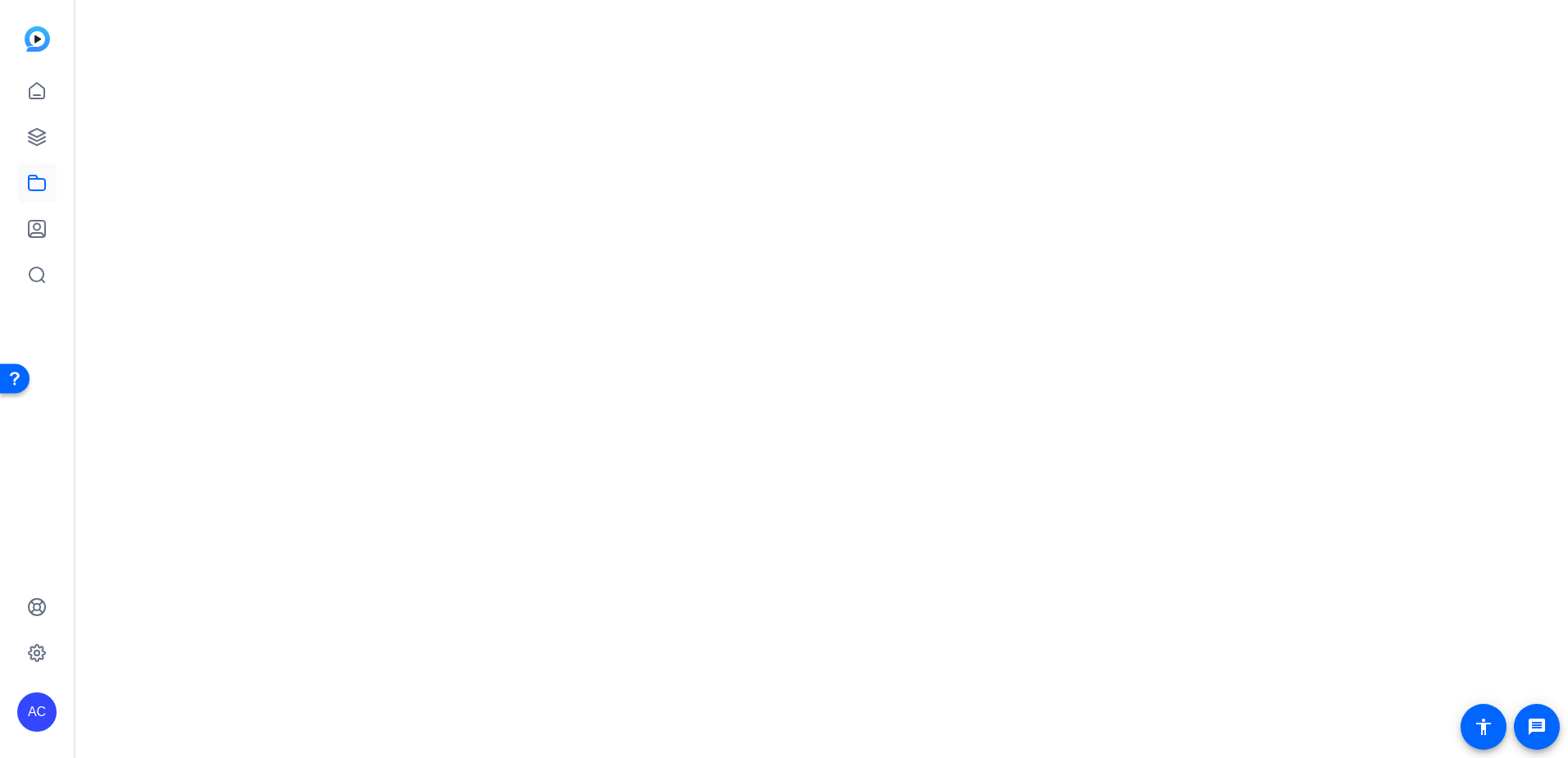
click at [985, 166] on mat-drawer-content at bounding box center [817, 379] width 1485 height 758
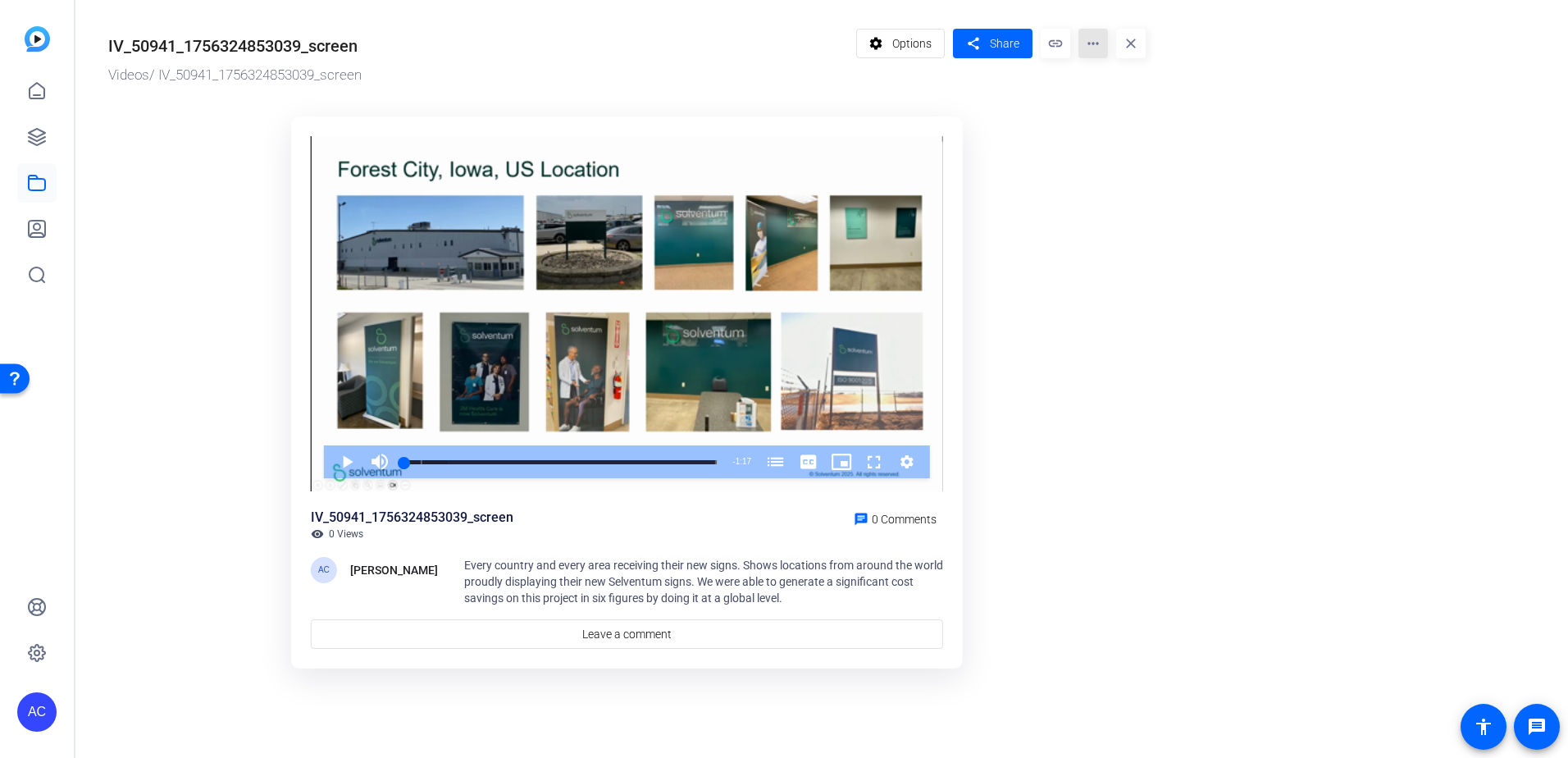
click at [1088, 43] on mat-icon "more_horiz" at bounding box center [1093, 43] width 29 height 29
click at [1106, 180] on span "Delete" at bounding box center [1127, 175] width 72 height 20
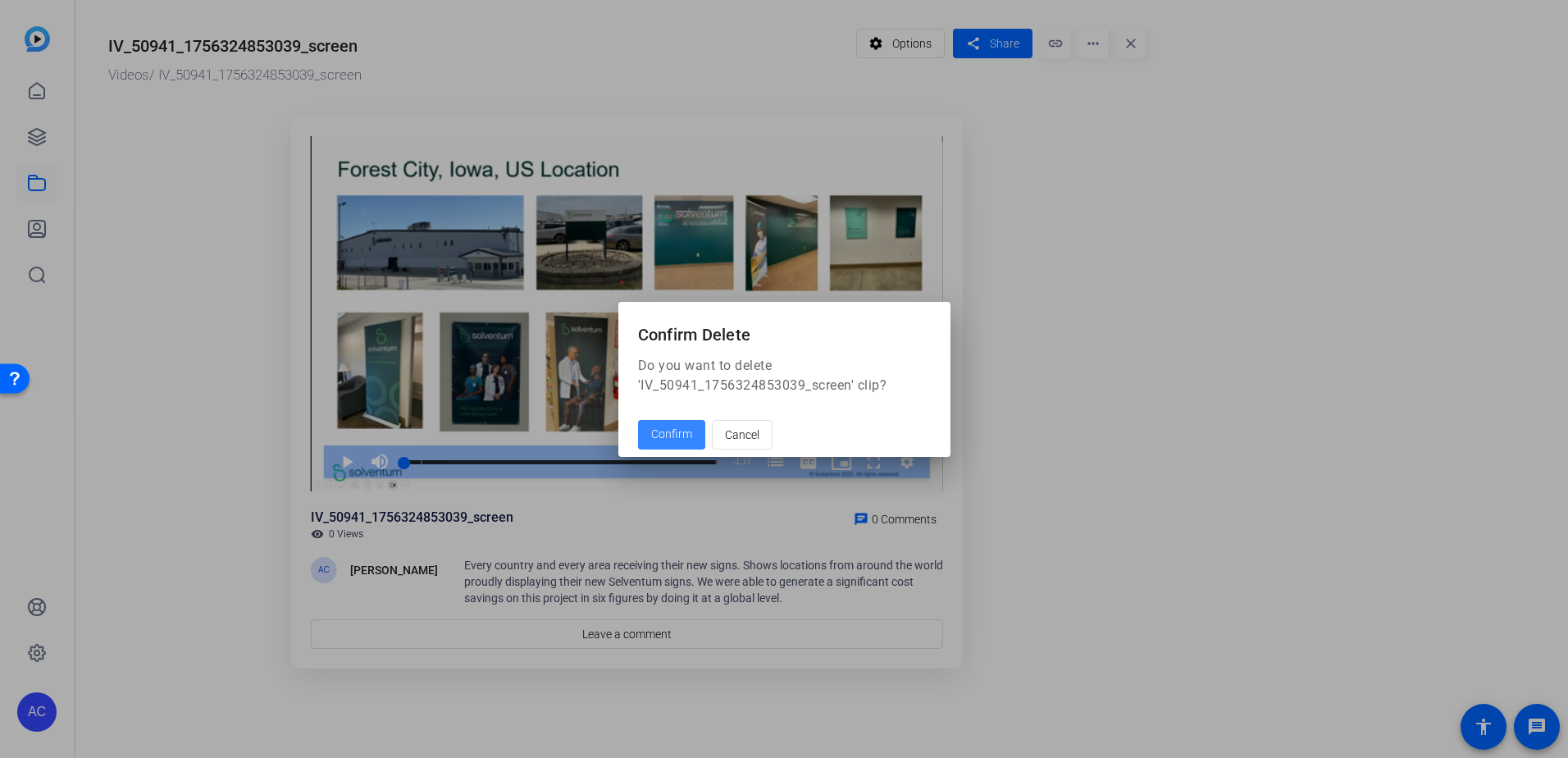
click at [670, 436] on span "Confirm" at bounding box center [671, 434] width 41 height 17
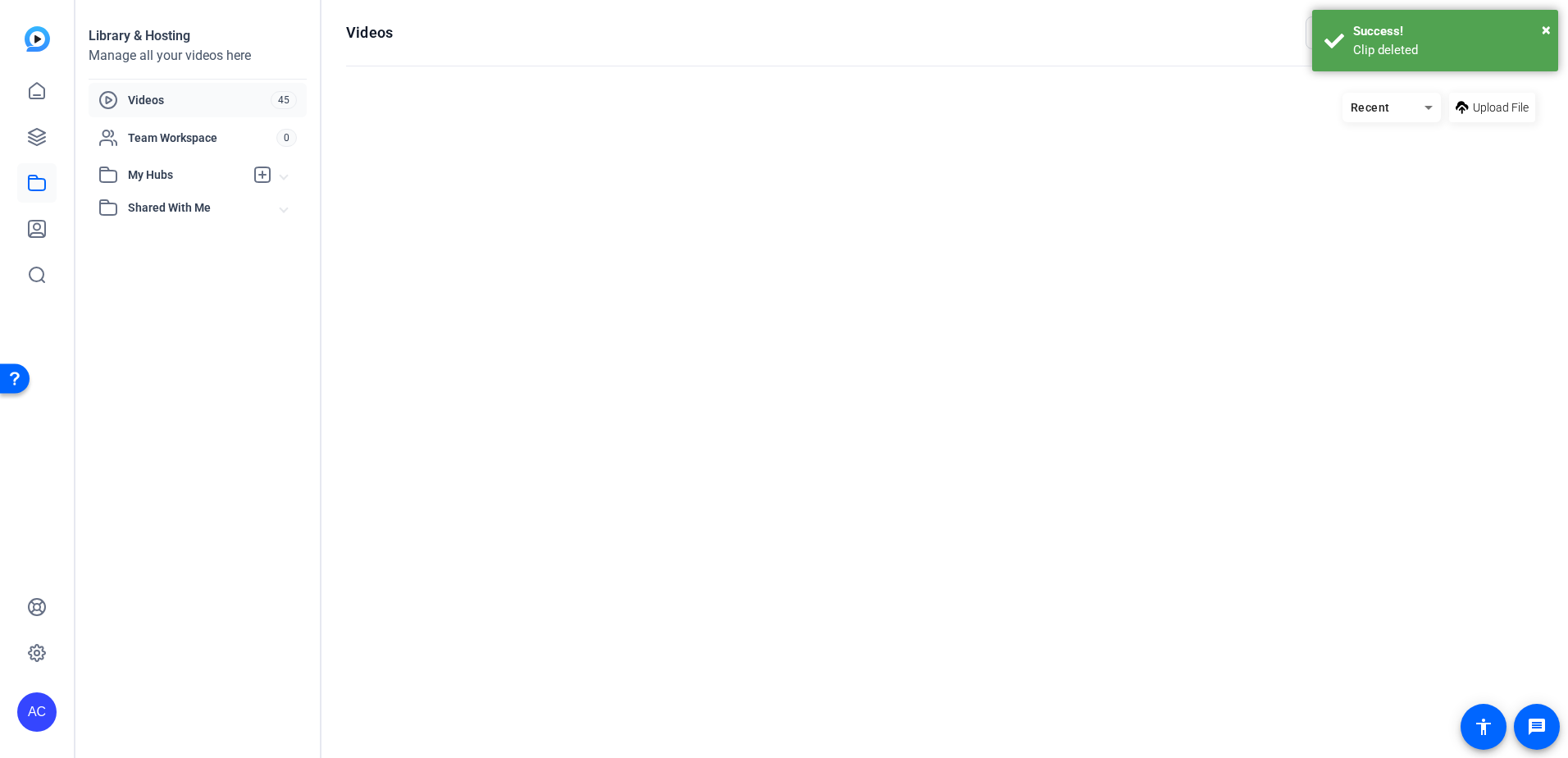
scroll to position [64, 0]
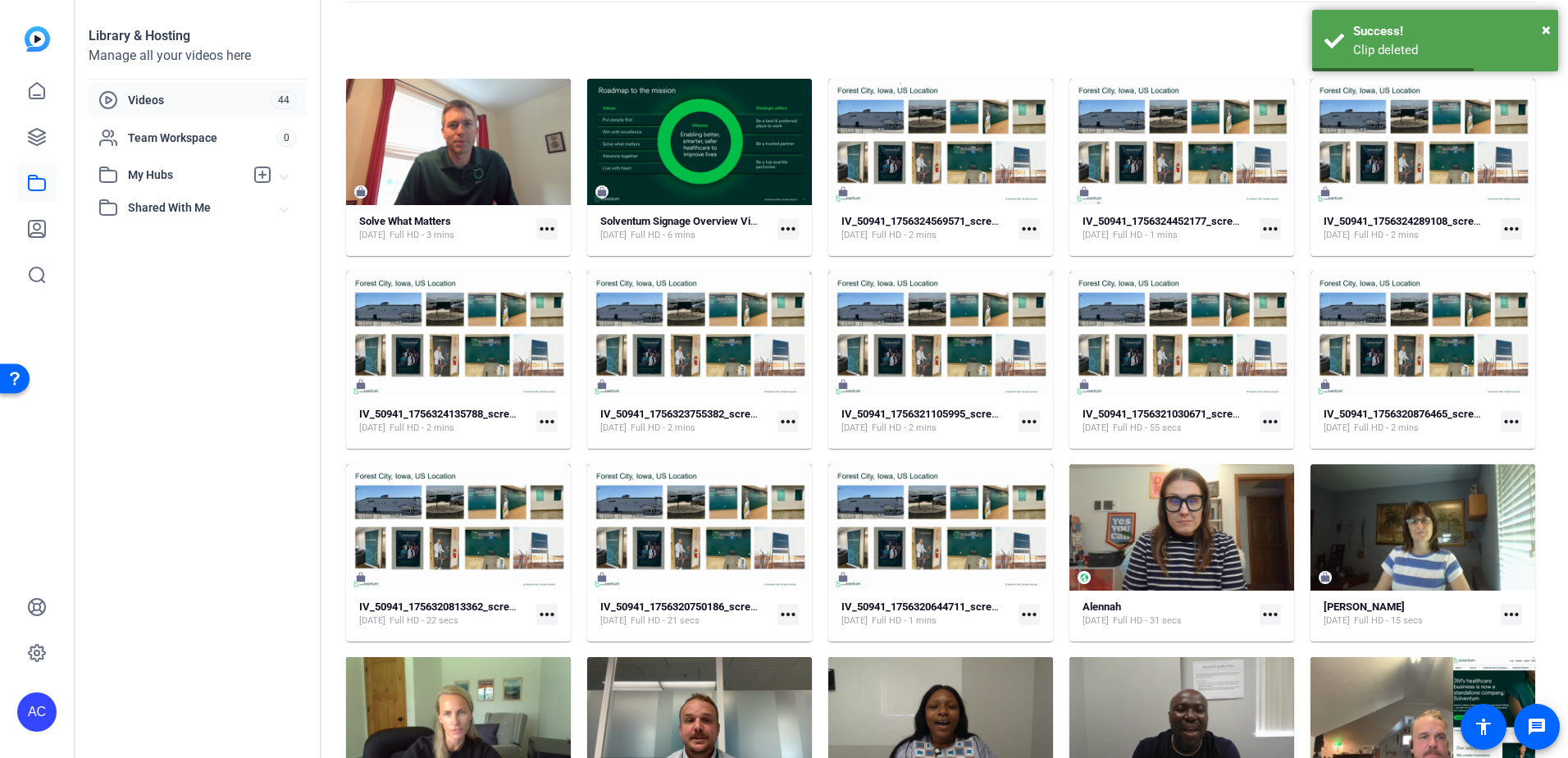
click at [987, 243] on mat-card-content "IV_50941_1756324569571_screen [DATE] Full HD - 2 mins more_horiz" at bounding box center [941, 235] width 225 height 42
click at [1003, 240] on div "IV_50941_1756324569571_screen [DATE] Full HD - 2 mins" at bounding box center [927, 228] width 171 height 27
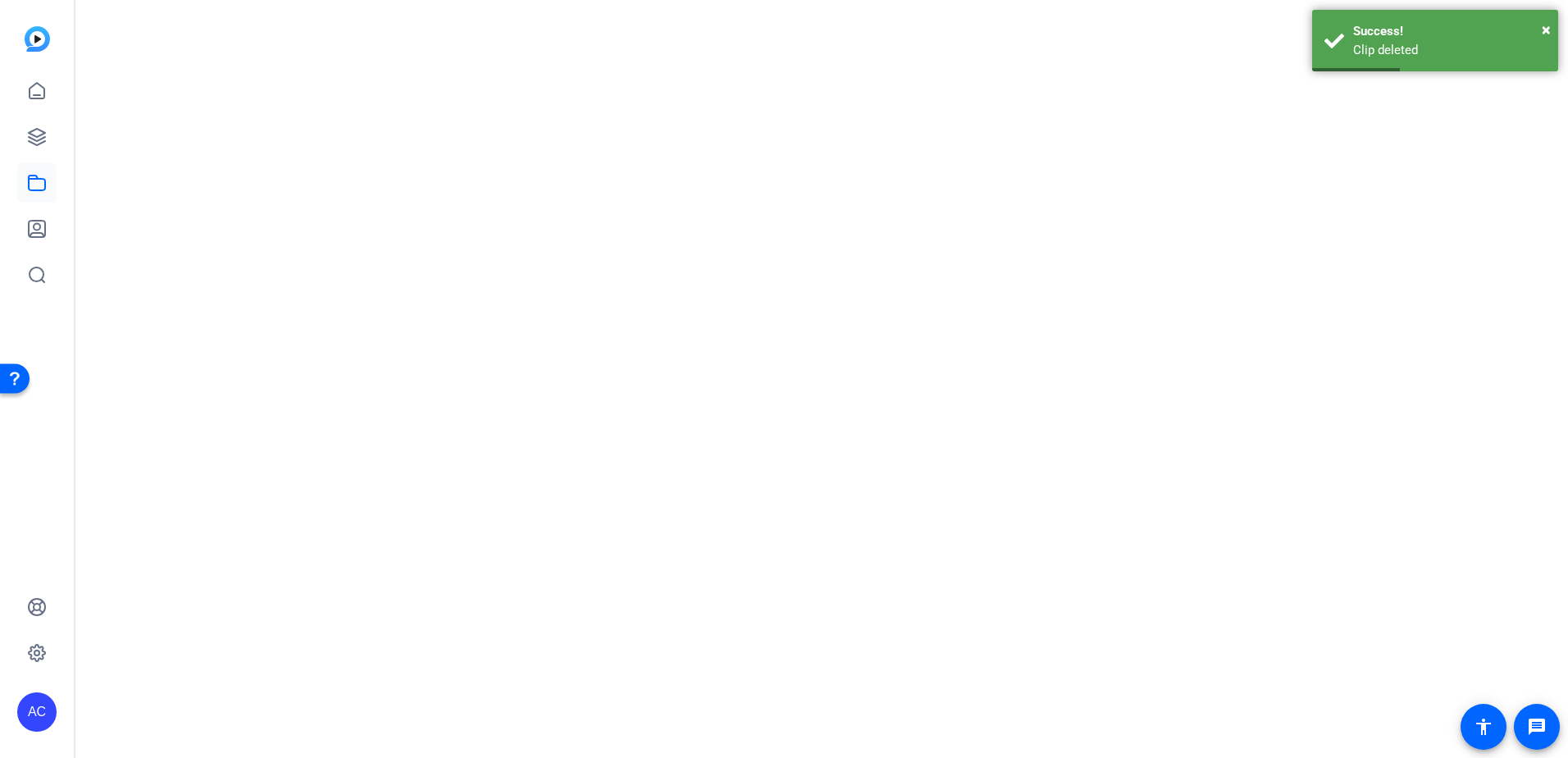
click at [1003, 240] on mat-drawer-content at bounding box center [817, 379] width 1485 height 758
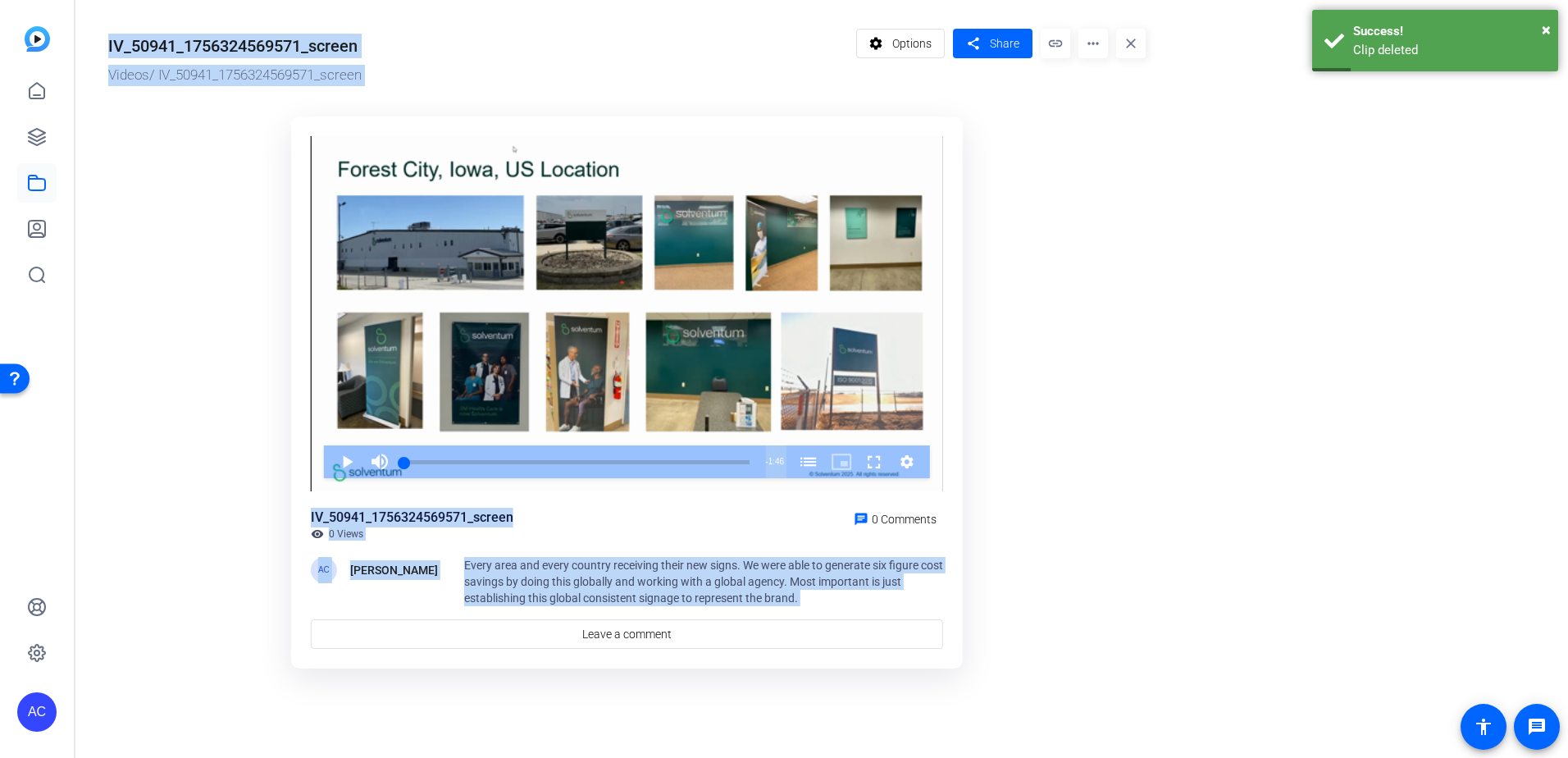
drag, startPoint x: 1003, startPoint y: 240, endPoint x: 1093, endPoint y: 48, distance: 212.0
click at [1093, 48] on mat-icon "more_horiz" at bounding box center [1093, 43] width 29 height 29
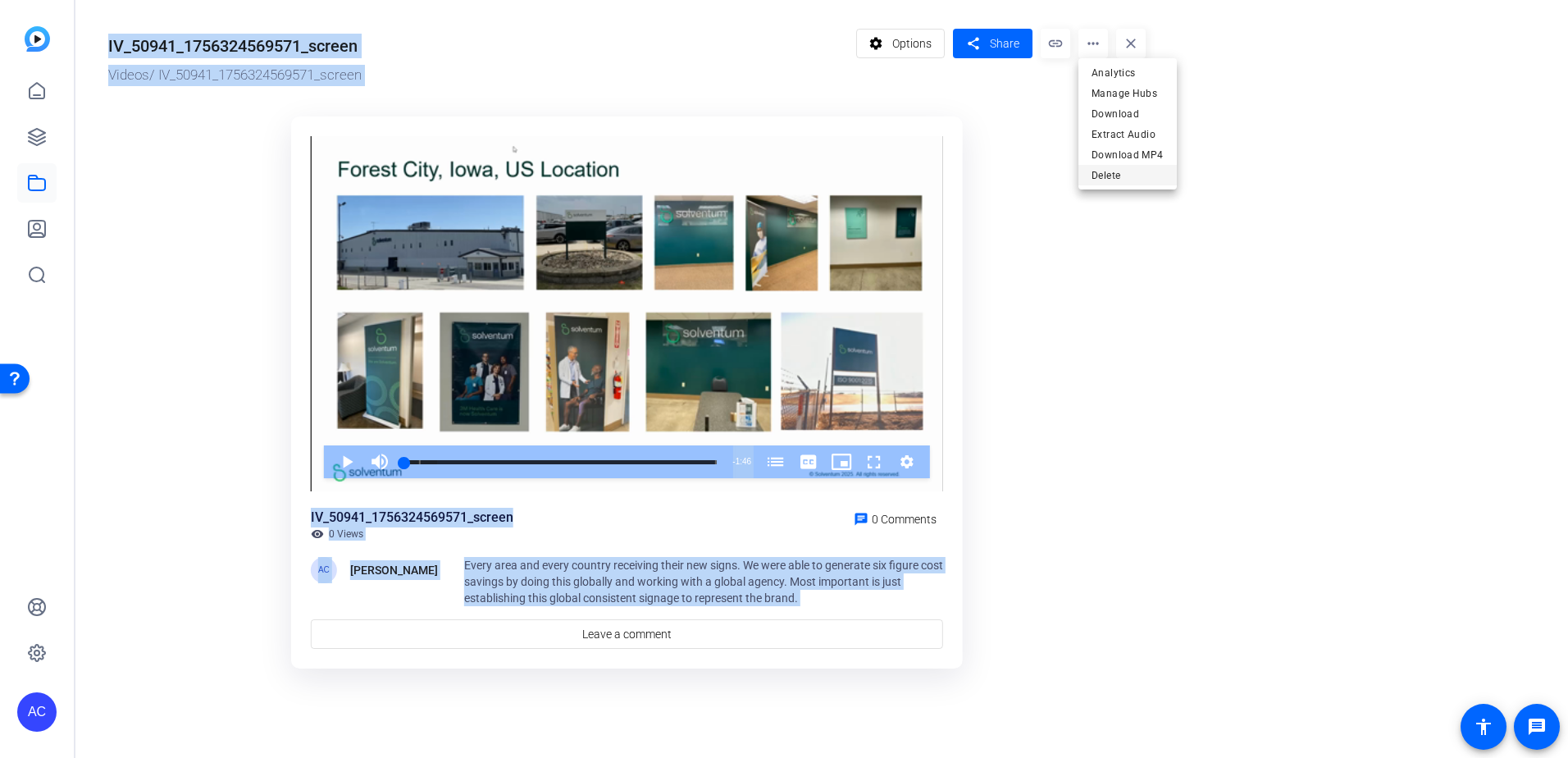
click at [1095, 185] on span "Delete" at bounding box center [1127, 175] width 72 height 20
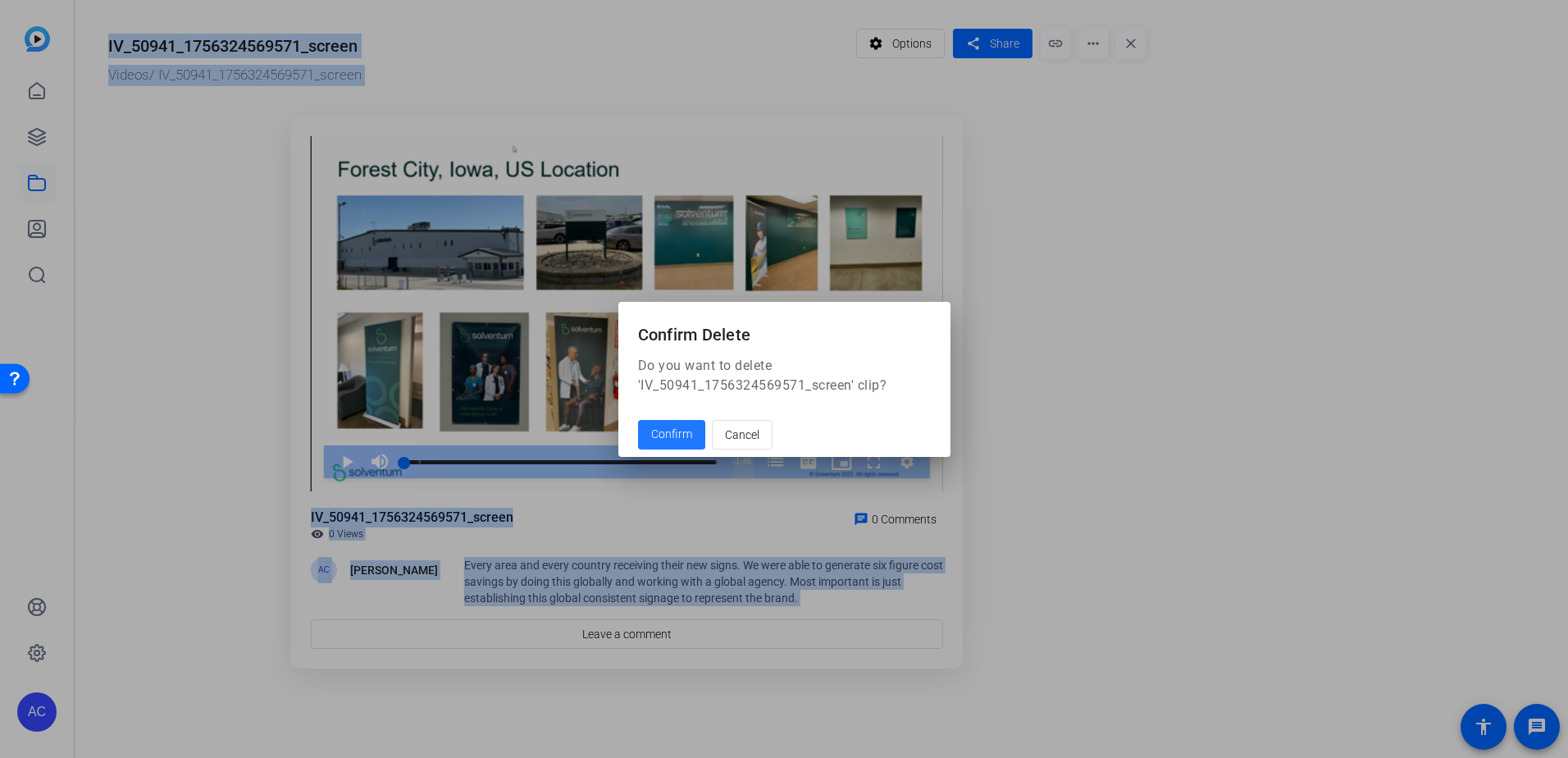
click at [680, 440] on span "Confirm" at bounding box center [671, 434] width 41 height 17
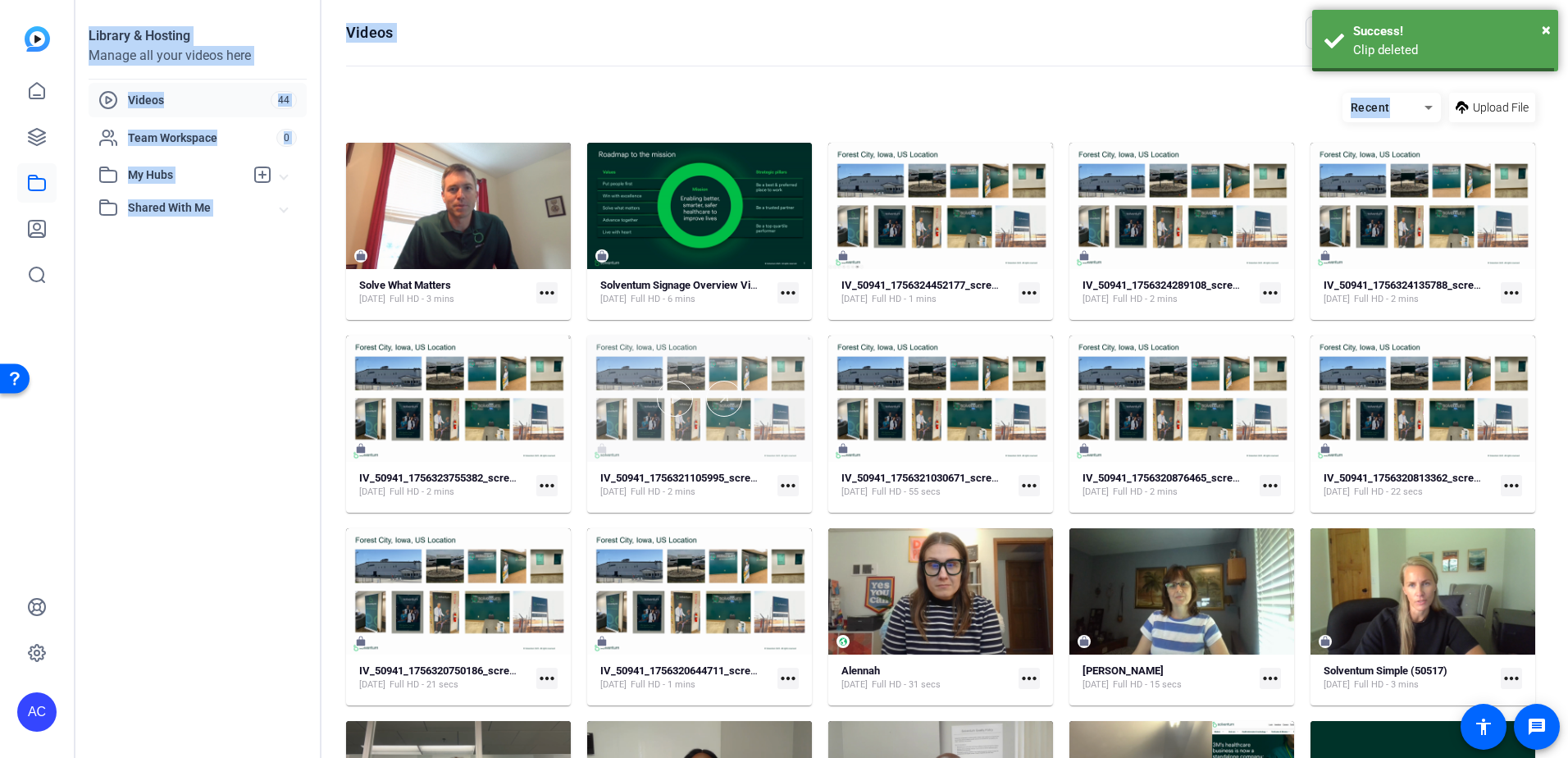
scroll to position [64, 0]
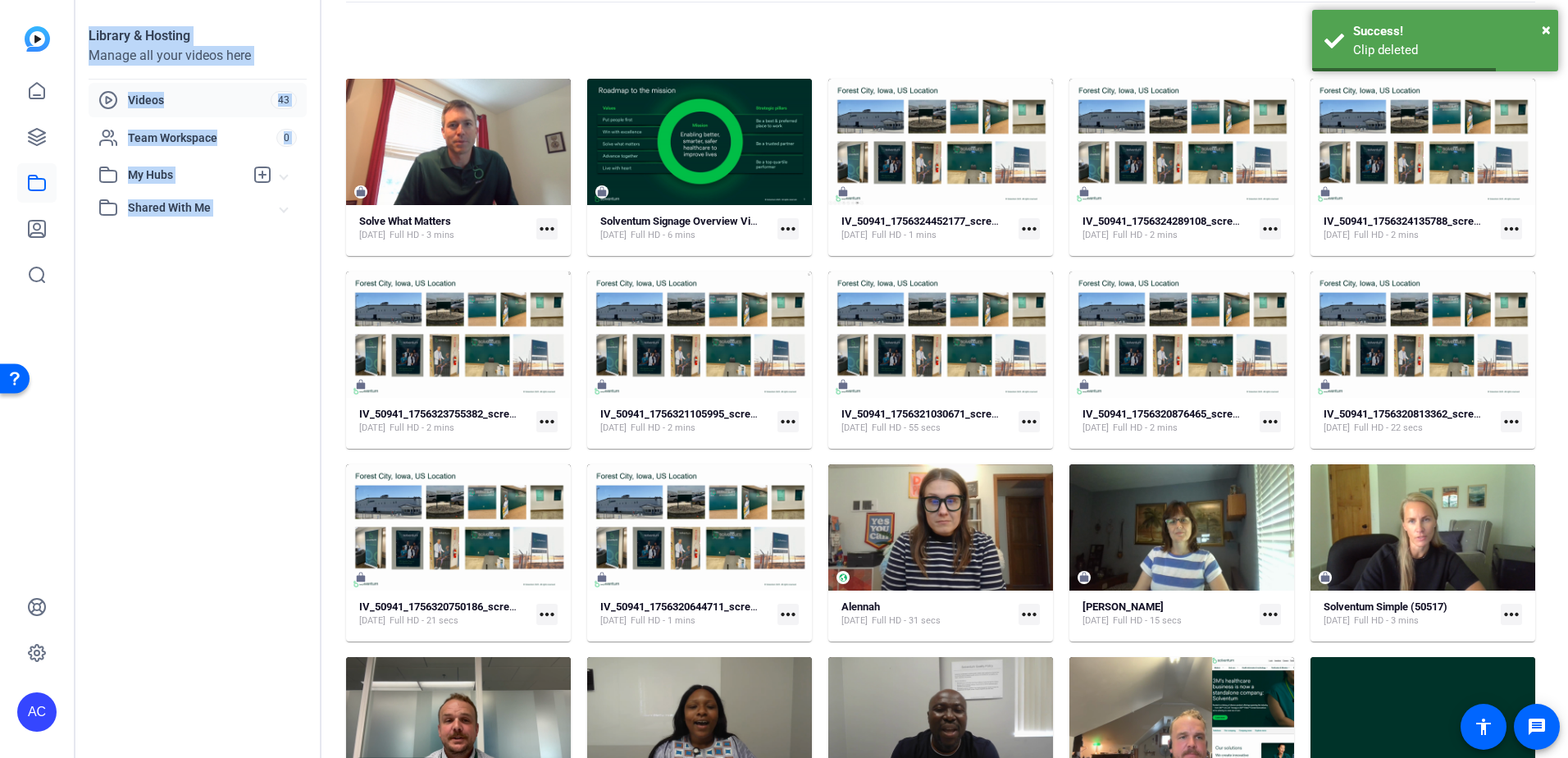
click at [992, 241] on div "IV_50941_1756324452177_screen [DATE] Full HD - 1 mins more_horiz" at bounding box center [941, 228] width 199 height 29
drag, startPoint x: 992, startPoint y: 241, endPoint x: 971, endPoint y: 246, distance: 21.6
click at [971, 246] on mat-card-content "IV_50941_1756324452177_screen [DATE] Full HD - 1 mins more_horiz" at bounding box center [941, 235] width 225 height 42
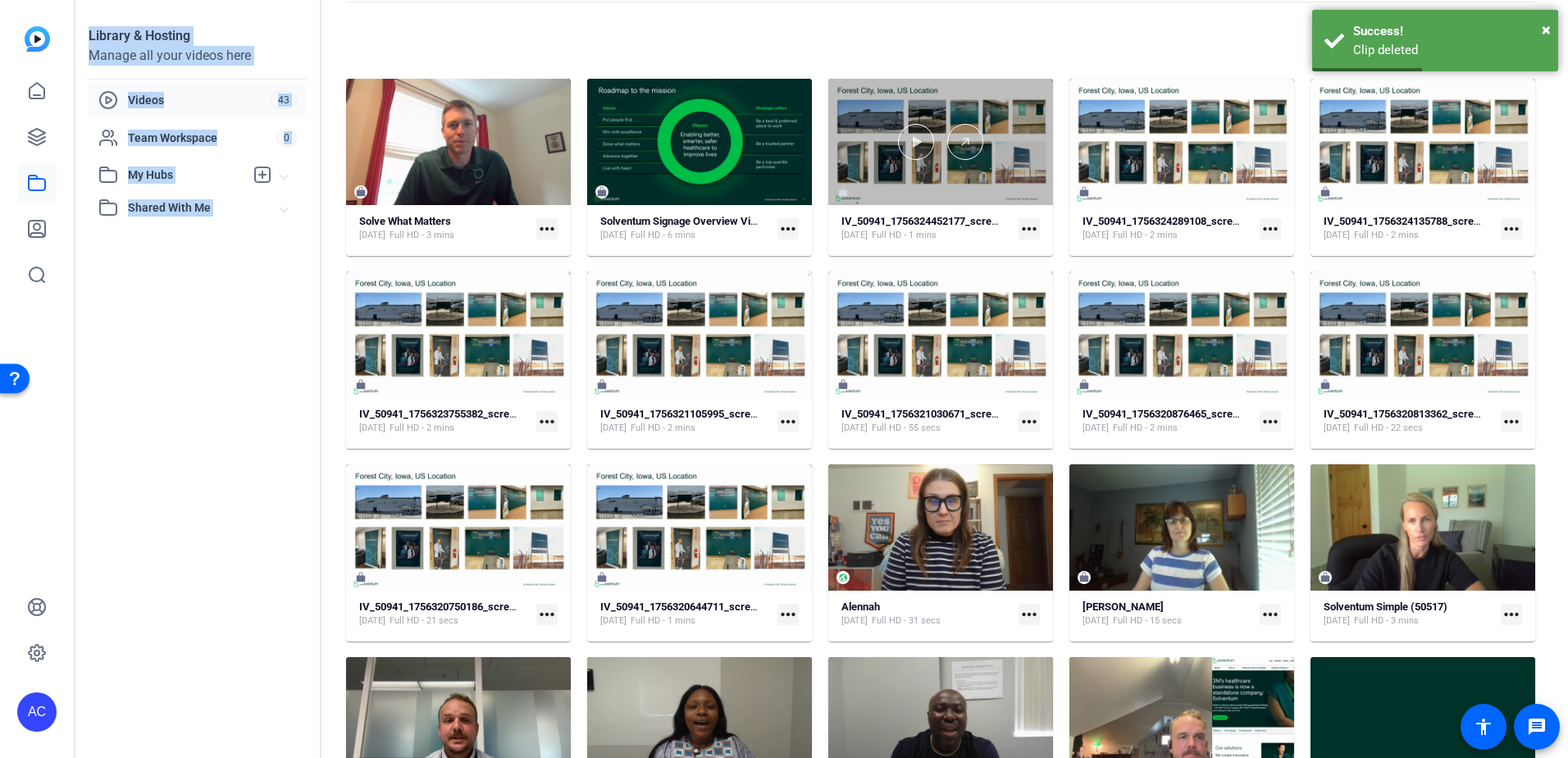
click at [977, 174] on div at bounding box center [941, 142] width 225 height 127
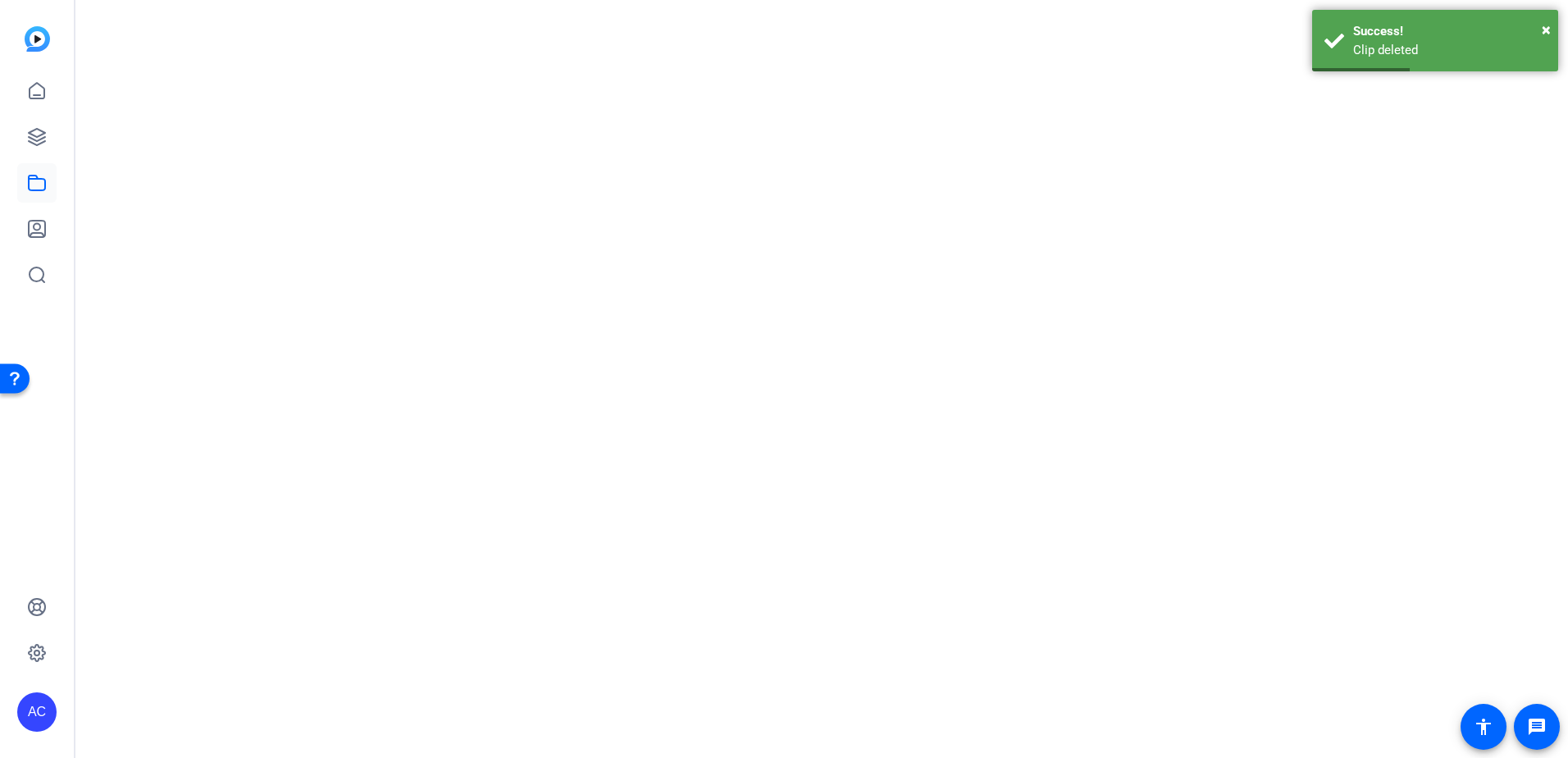
click at [977, 174] on mat-drawer-content at bounding box center [817, 379] width 1485 height 758
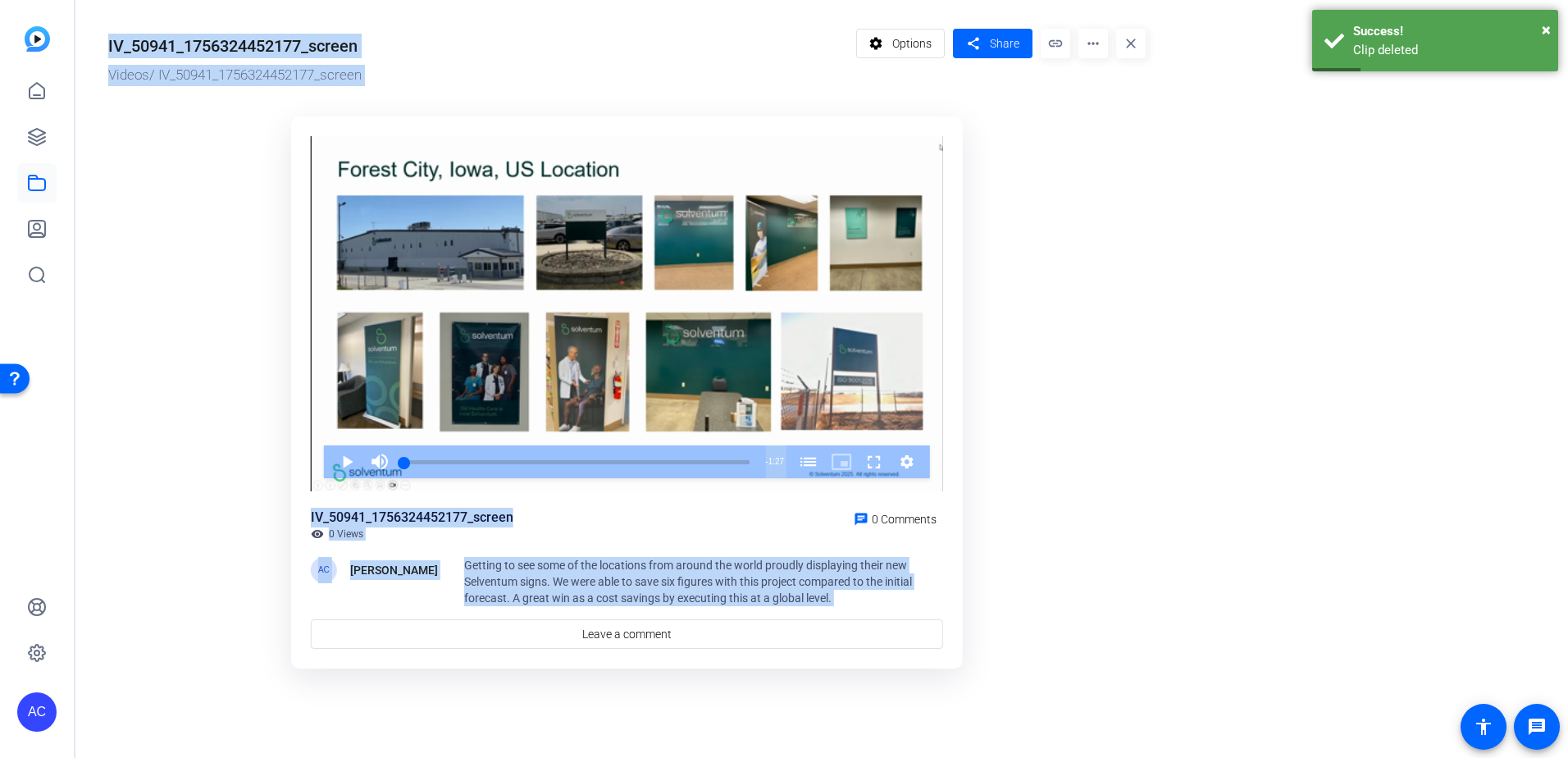
drag, startPoint x: 977, startPoint y: 174, endPoint x: 1095, endPoint y: 49, distance: 171.9
click at [1095, 49] on mat-icon "more_horiz" at bounding box center [1093, 43] width 29 height 29
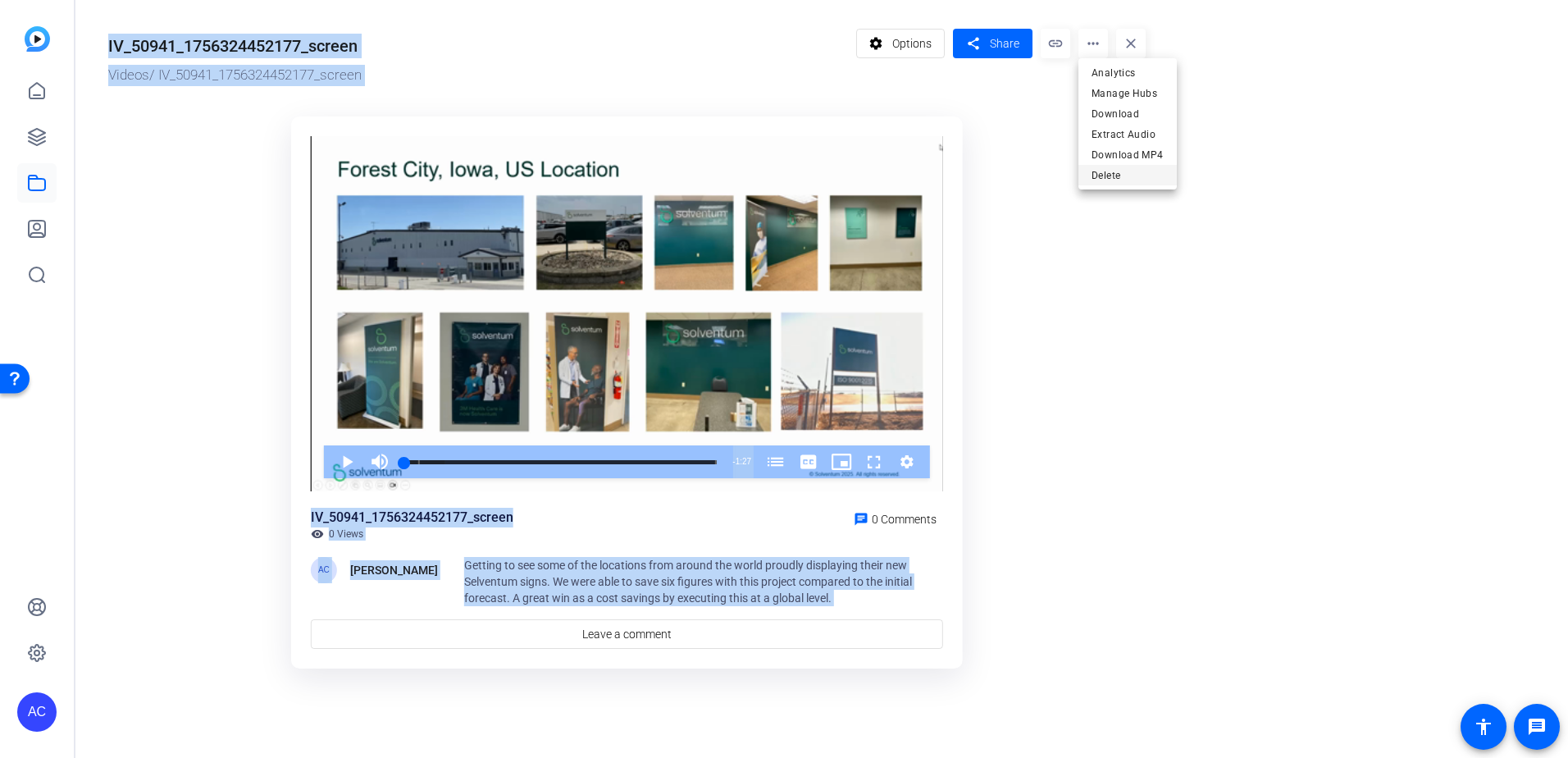
click at [1111, 179] on span "Delete" at bounding box center [1127, 175] width 72 height 20
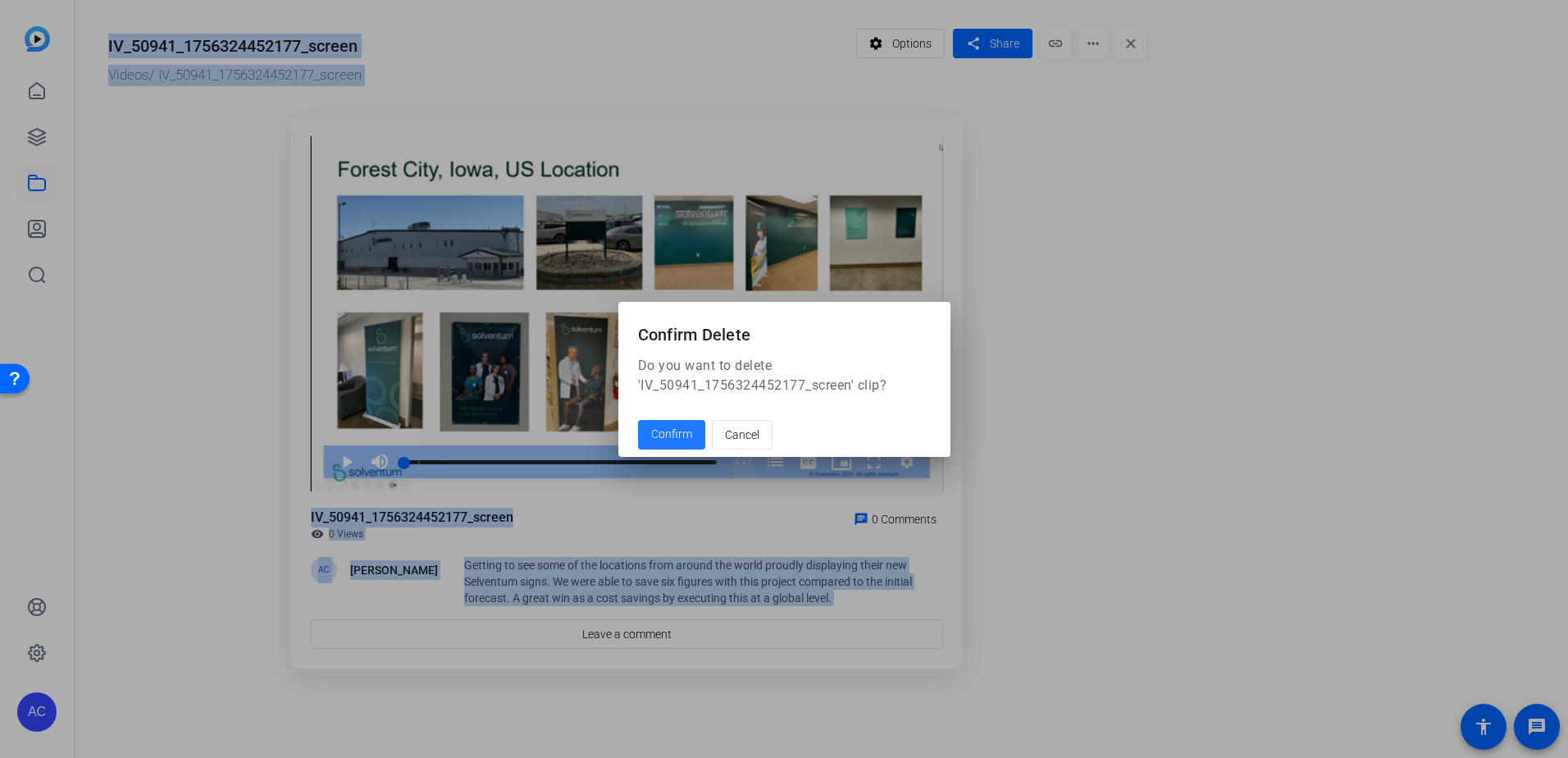
click at [671, 435] on span "Confirm" at bounding box center [671, 434] width 41 height 17
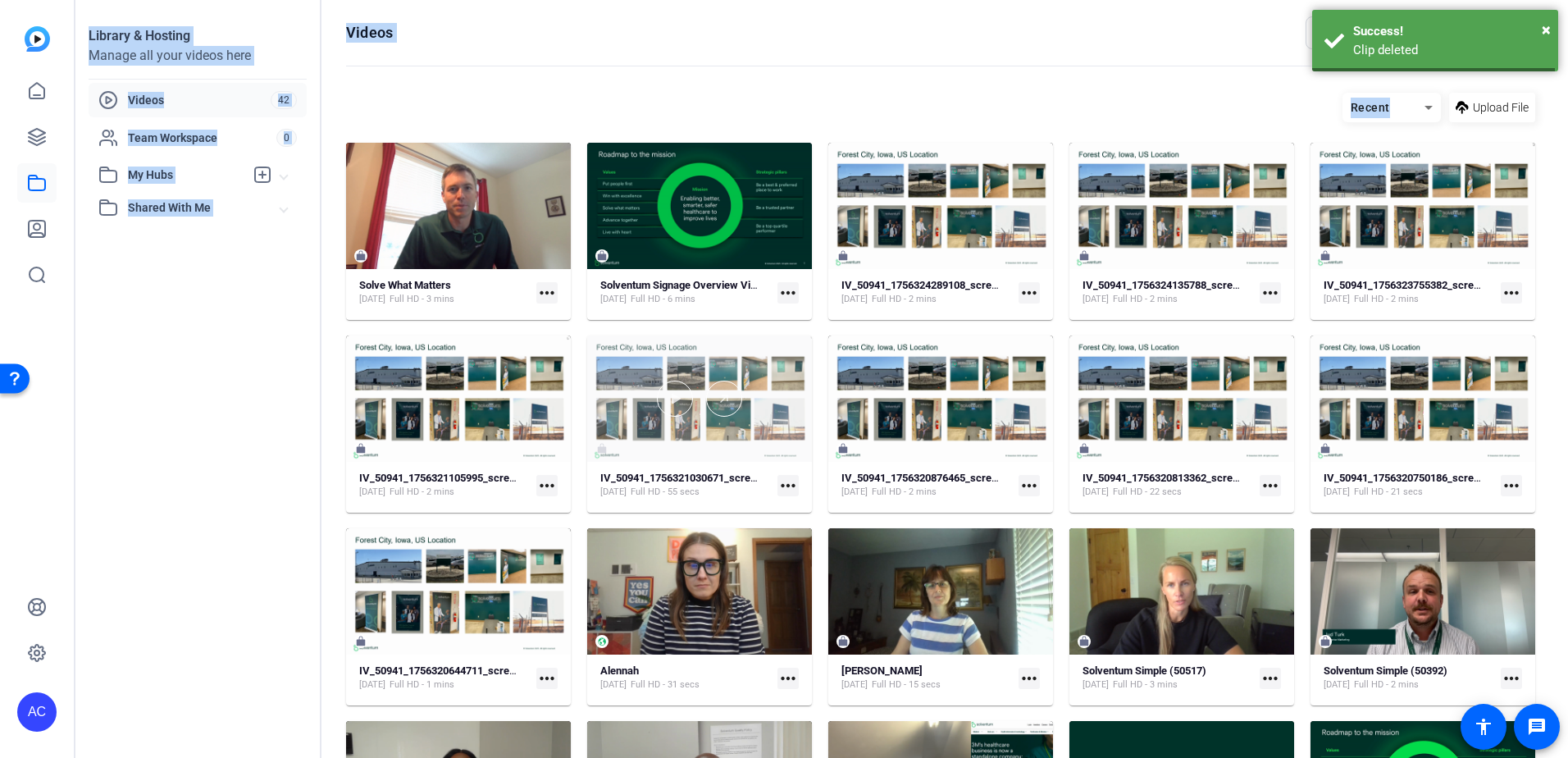
scroll to position [64, 0]
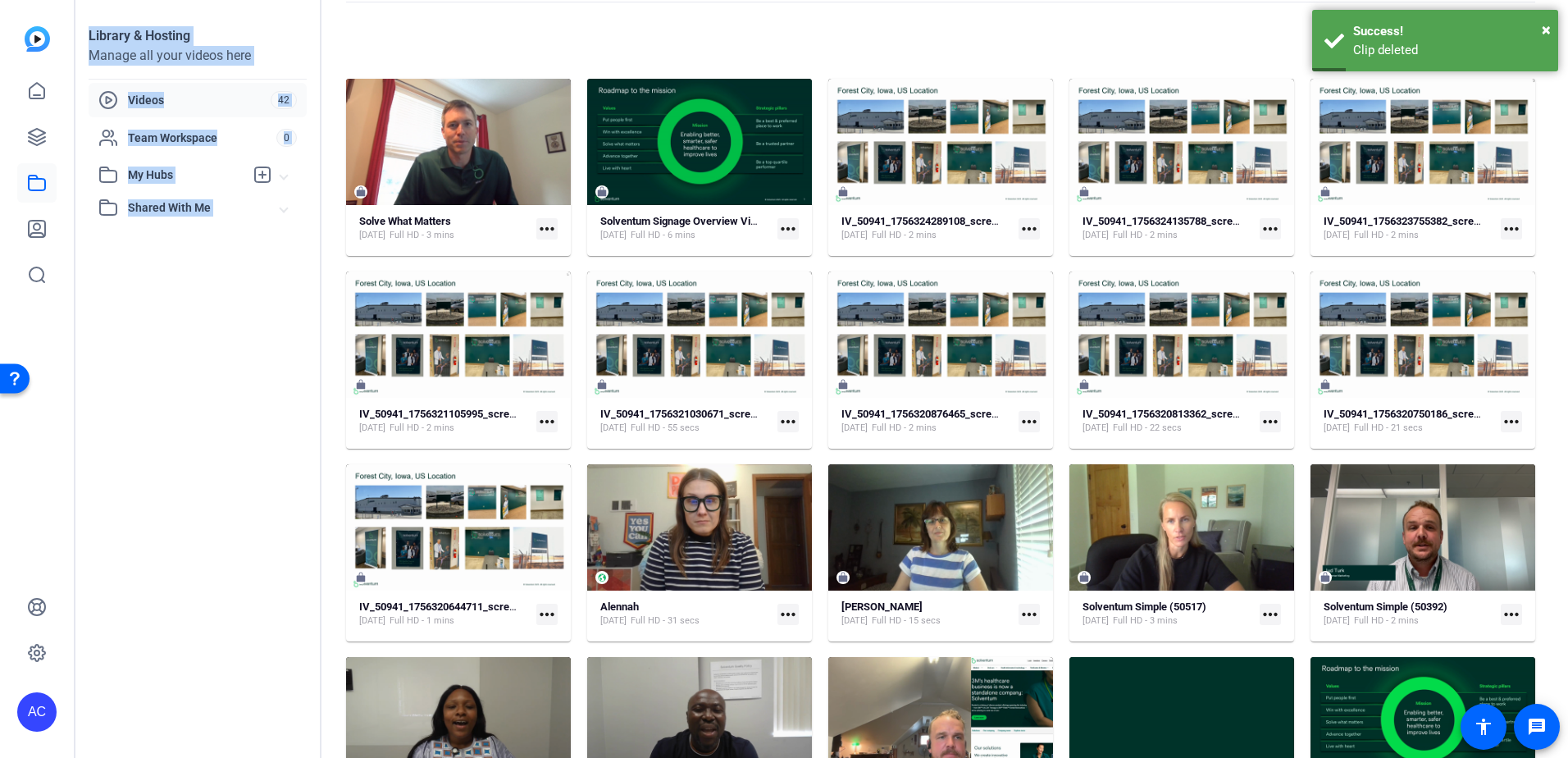
click at [994, 242] on mat-card-content "IV_50941_1756324289108_screen [DATE] Full HD - 2 mins more_horiz" at bounding box center [941, 235] width 225 height 42
drag, startPoint x: 994, startPoint y: 242, endPoint x: 994, endPoint y: 251, distance: 9.0
click at [994, 251] on mat-card-content "IV_50941_1756324289108_screen [DATE] Full HD - 2 mins more_horiz" at bounding box center [941, 235] width 225 height 42
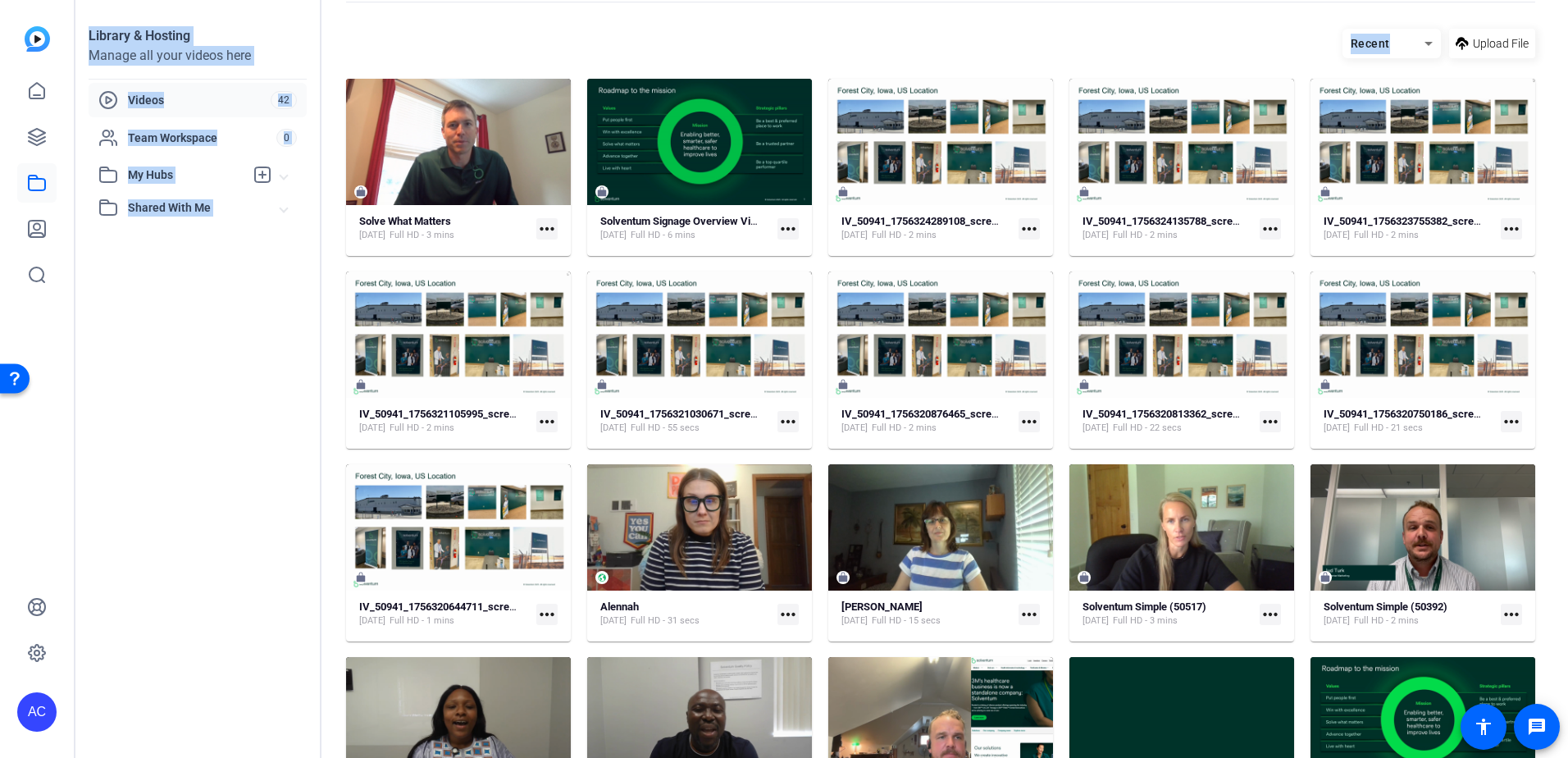
click at [1018, 229] on mat-icon "more_horiz" at bounding box center [1029, 229] width 22 height 22
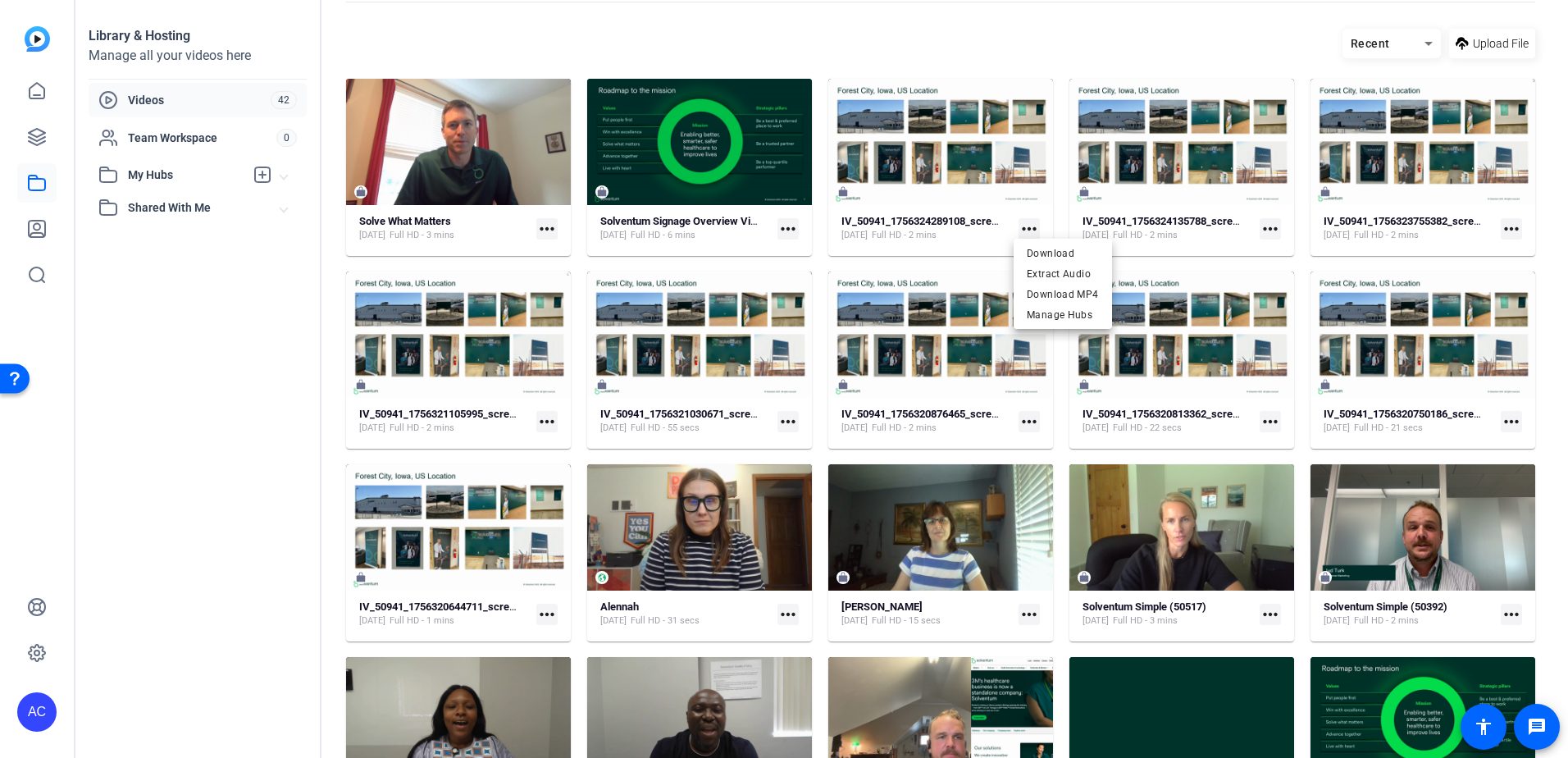
click at [995, 80] on div at bounding box center [784, 379] width 1568 height 758
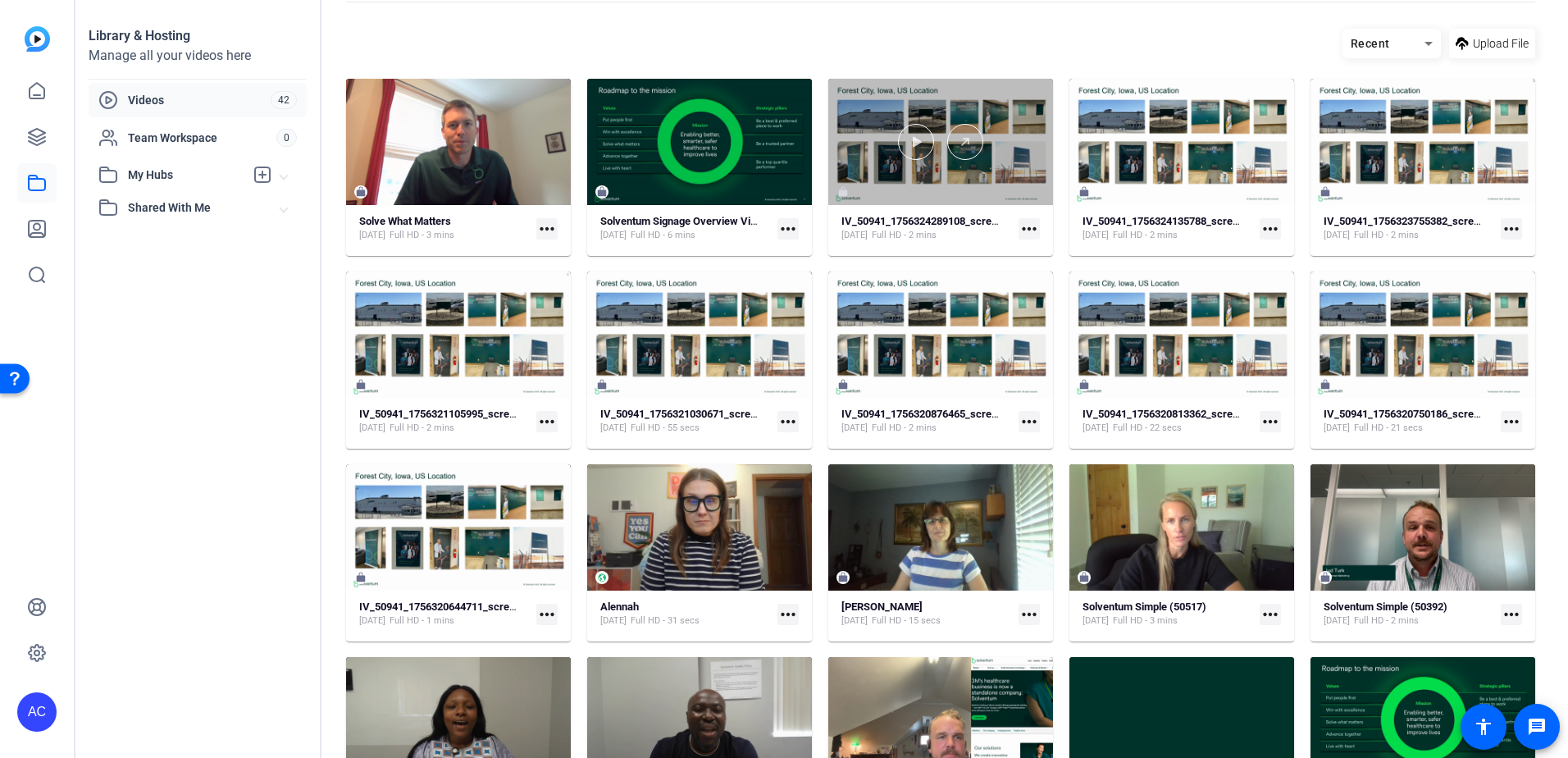
drag, startPoint x: 994, startPoint y: 80, endPoint x: 978, endPoint y: 85, distance: 16.8
click at [978, 85] on div at bounding box center [941, 142] width 225 height 127
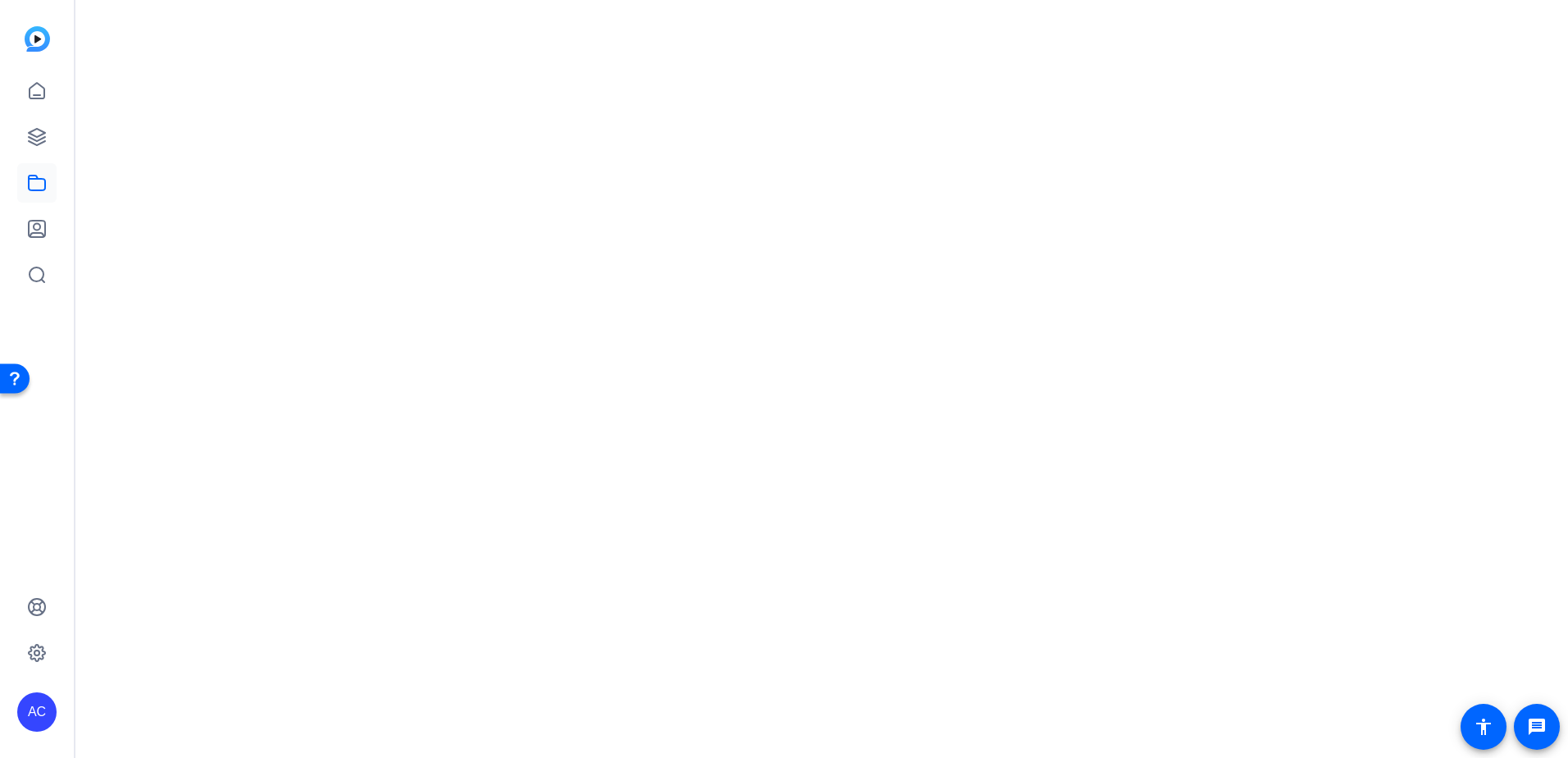
click at [978, 85] on mat-drawer-content at bounding box center [817, 379] width 1485 height 758
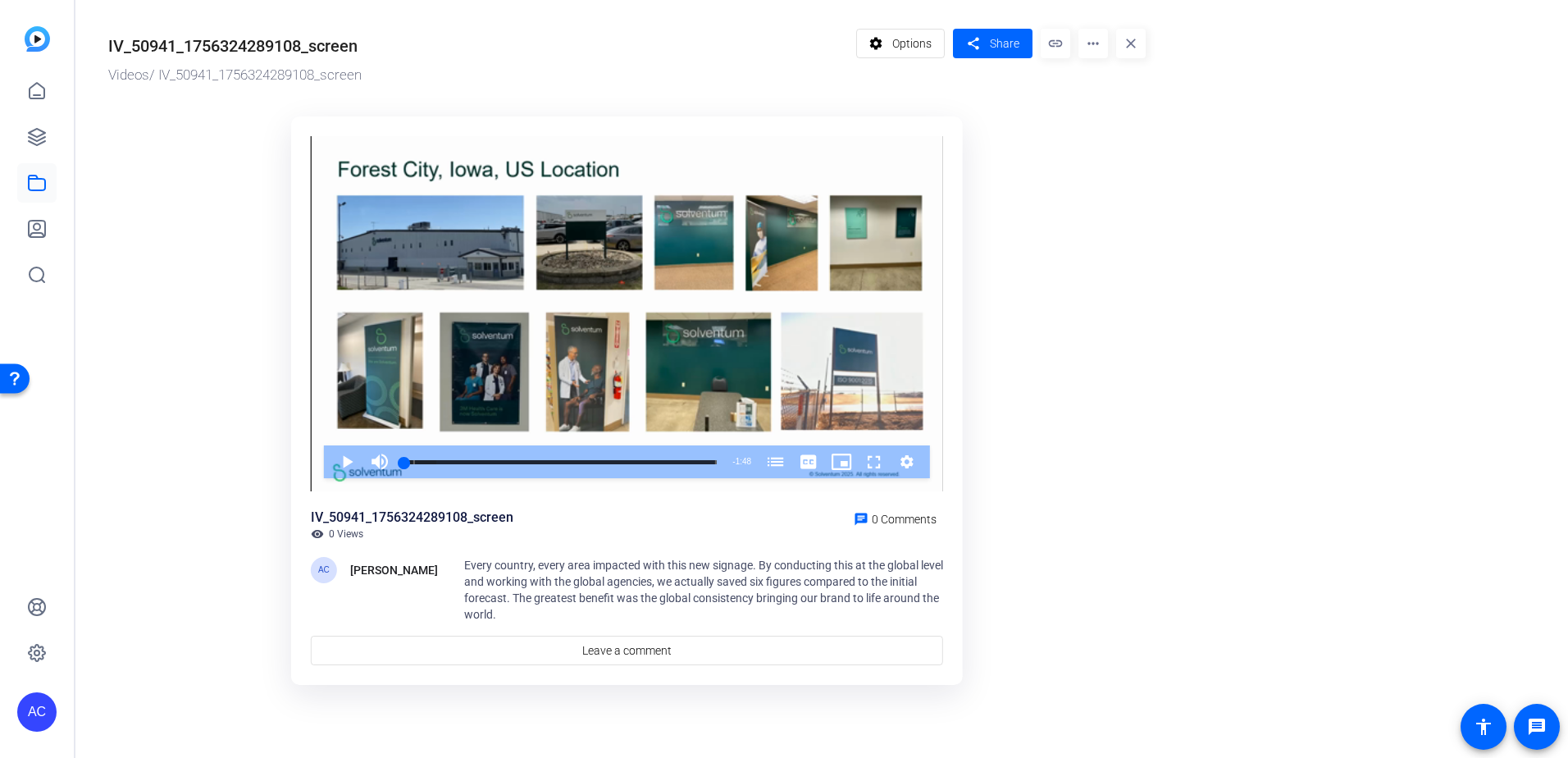
click at [1090, 49] on mat-icon "more_horiz" at bounding box center [1093, 43] width 29 height 29
click at [1109, 177] on span "Delete" at bounding box center [1127, 175] width 72 height 20
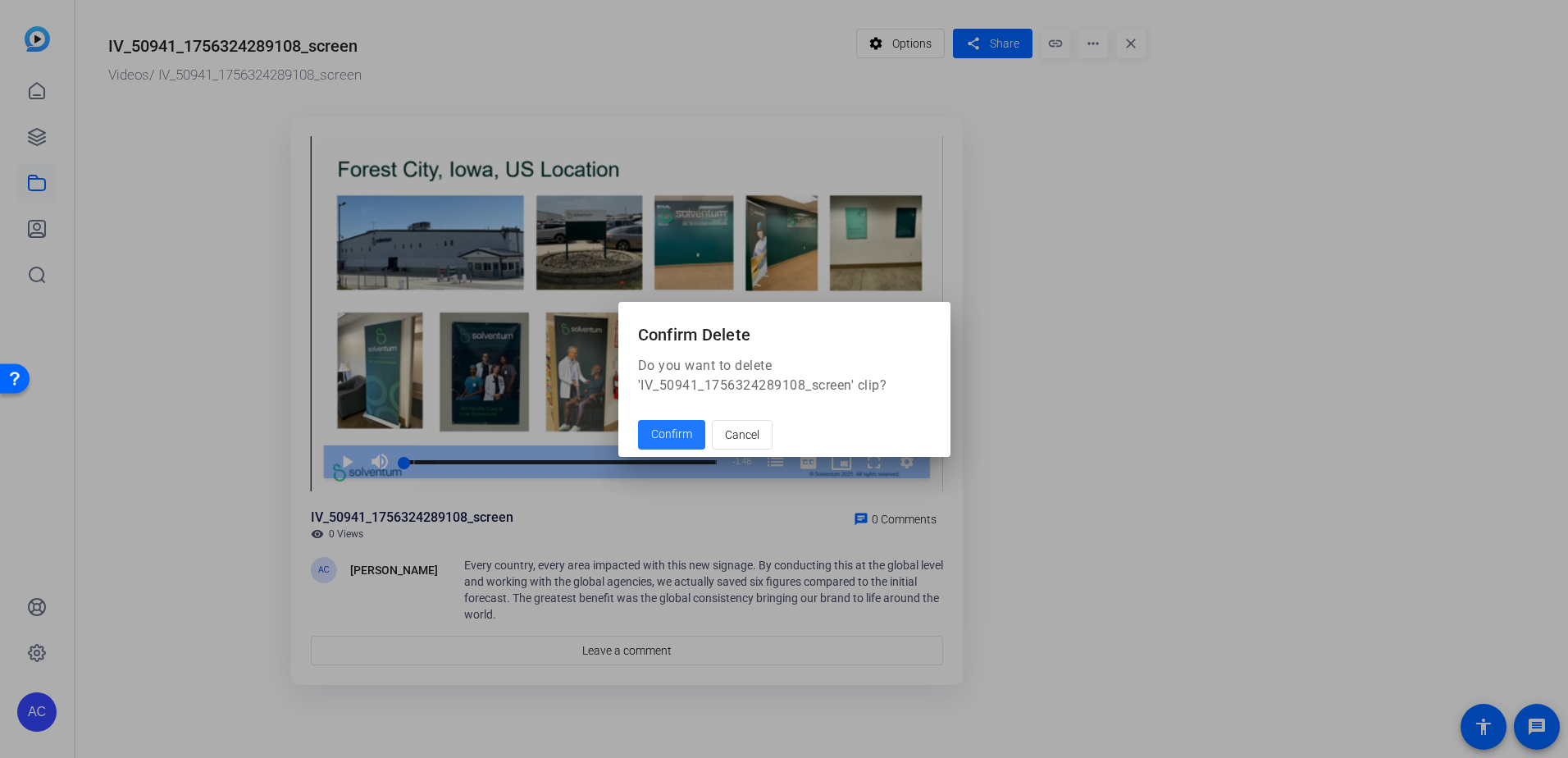
click at [678, 442] on span "Confirm" at bounding box center [671, 434] width 41 height 17
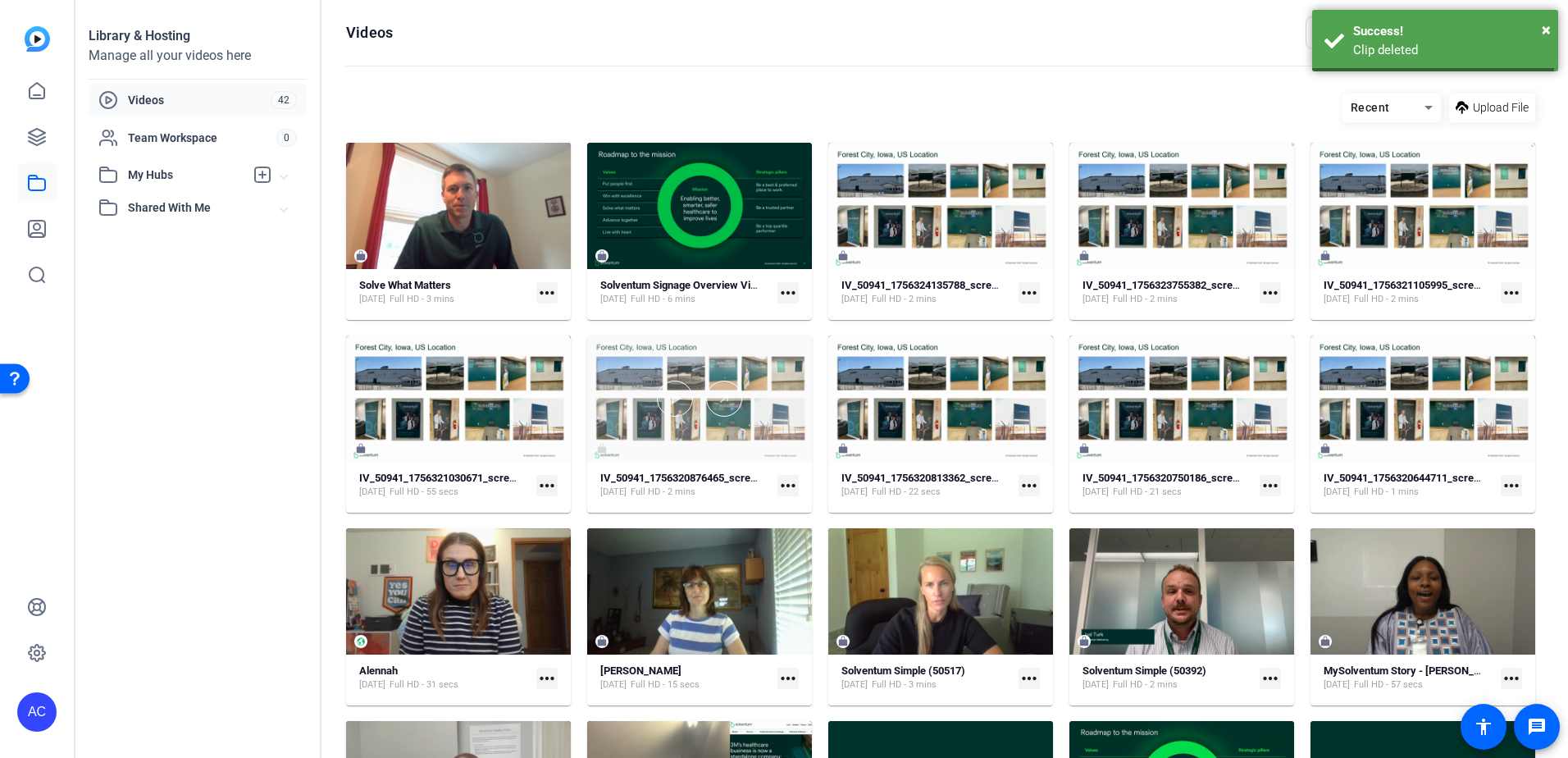
scroll to position [64, 0]
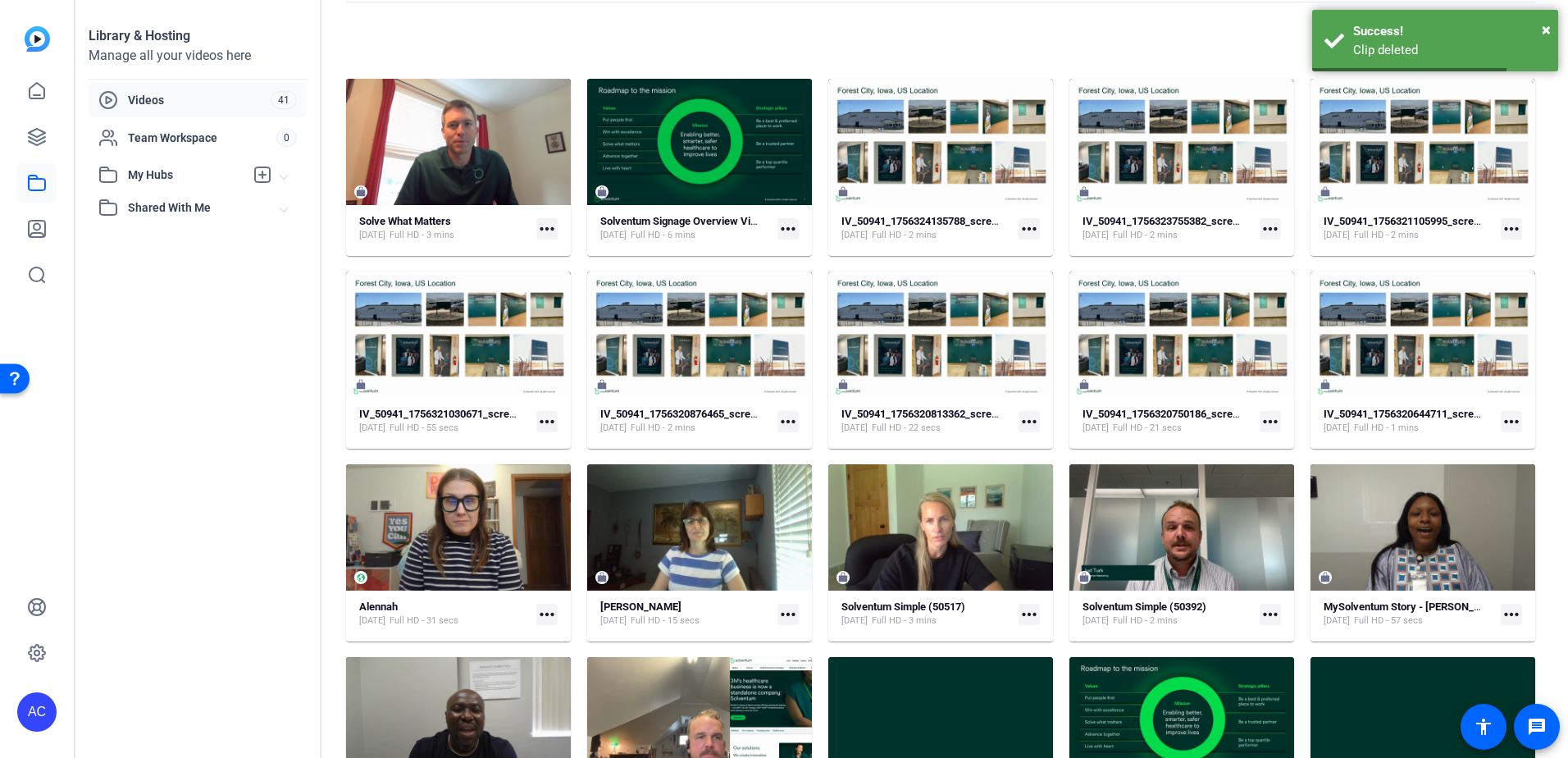
click at [989, 249] on mat-card-content "IV_50941_1756324135788_screen [DATE] Full HD - 2 mins more_horiz" at bounding box center [941, 235] width 225 height 42
drag, startPoint x: 989, startPoint y: 249, endPoint x: 984, endPoint y: 99, distance: 150.1
click at [984, 99] on div at bounding box center [941, 142] width 225 height 127
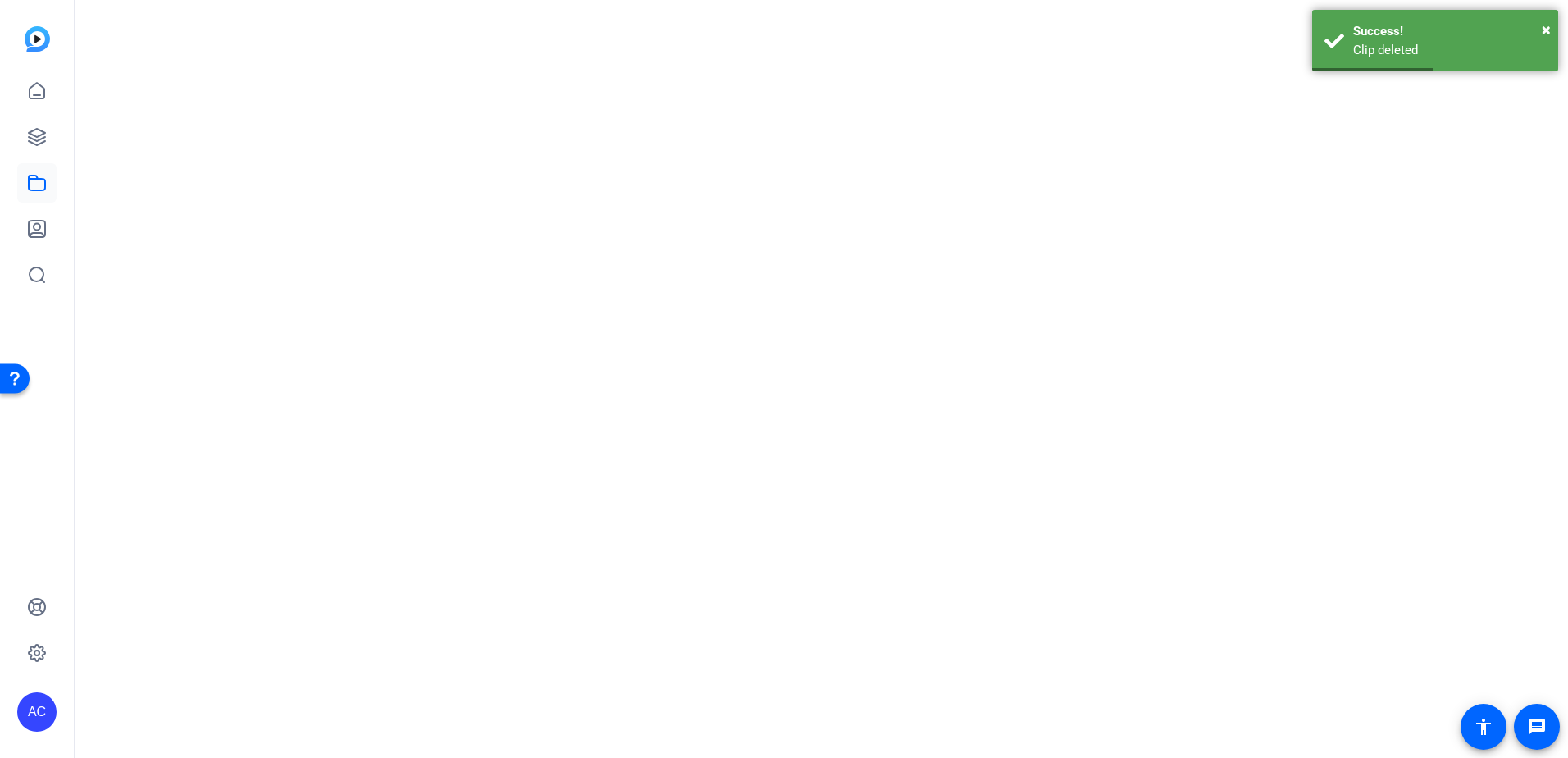
click at [984, 99] on mat-drawer-content at bounding box center [817, 379] width 1485 height 758
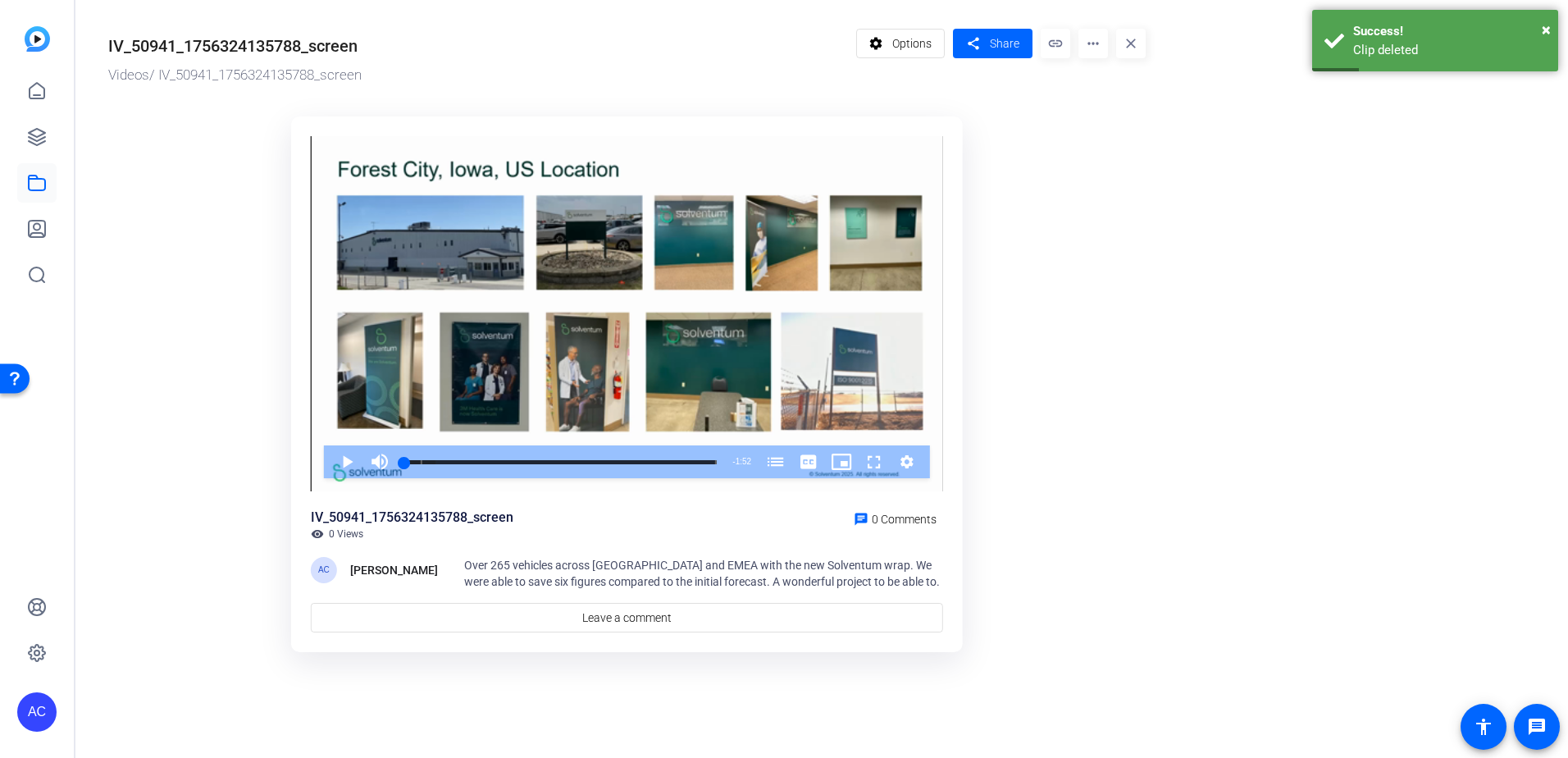
drag, startPoint x: 984, startPoint y: 99, endPoint x: 1098, endPoint y: 38, distance: 129.3
click at [1098, 38] on mat-icon "more_horiz" at bounding box center [1093, 43] width 29 height 29
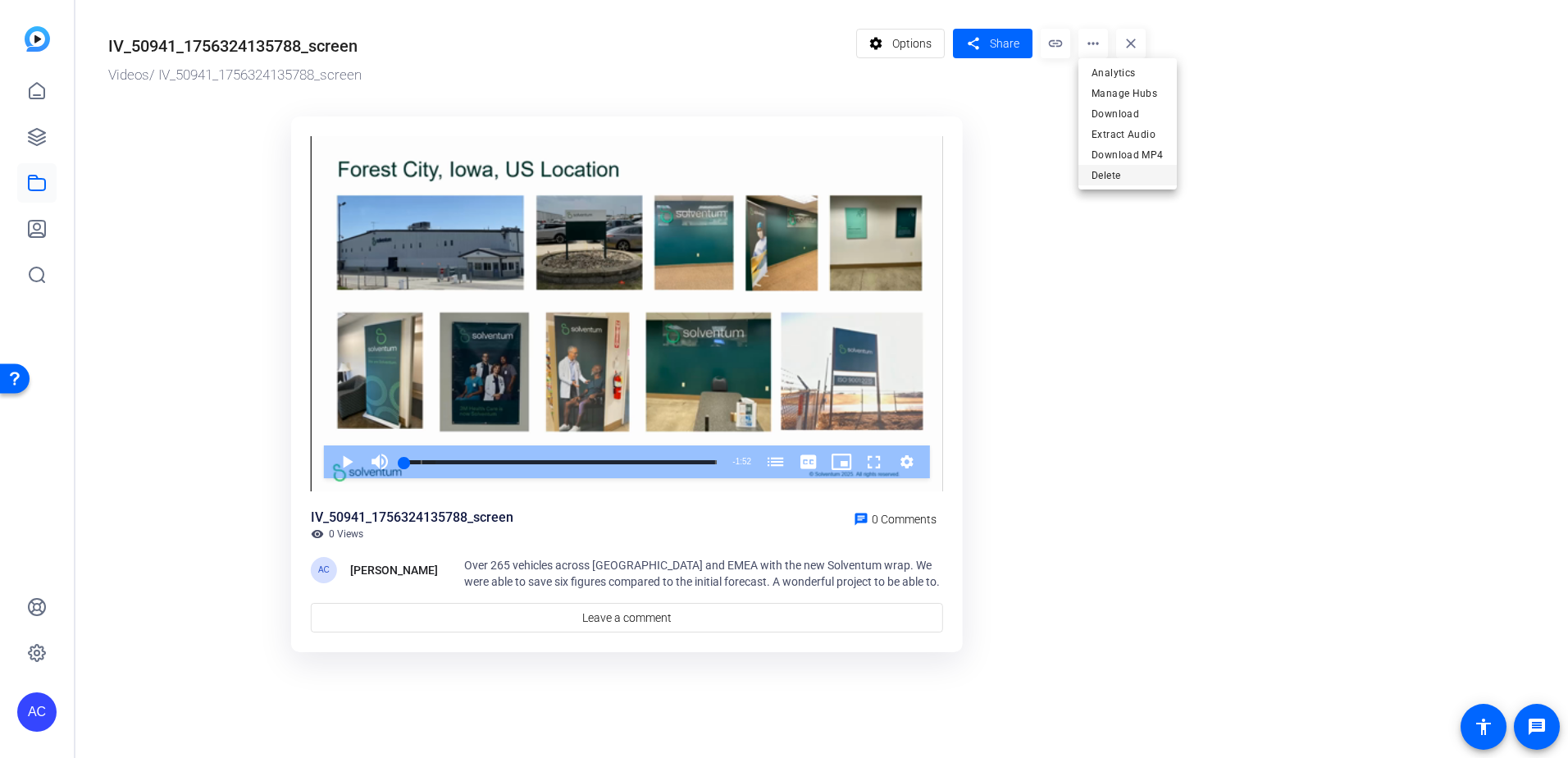
click at [1098, 181] on span "Delete" at bounding box center [1127, 175] width 72 height 20
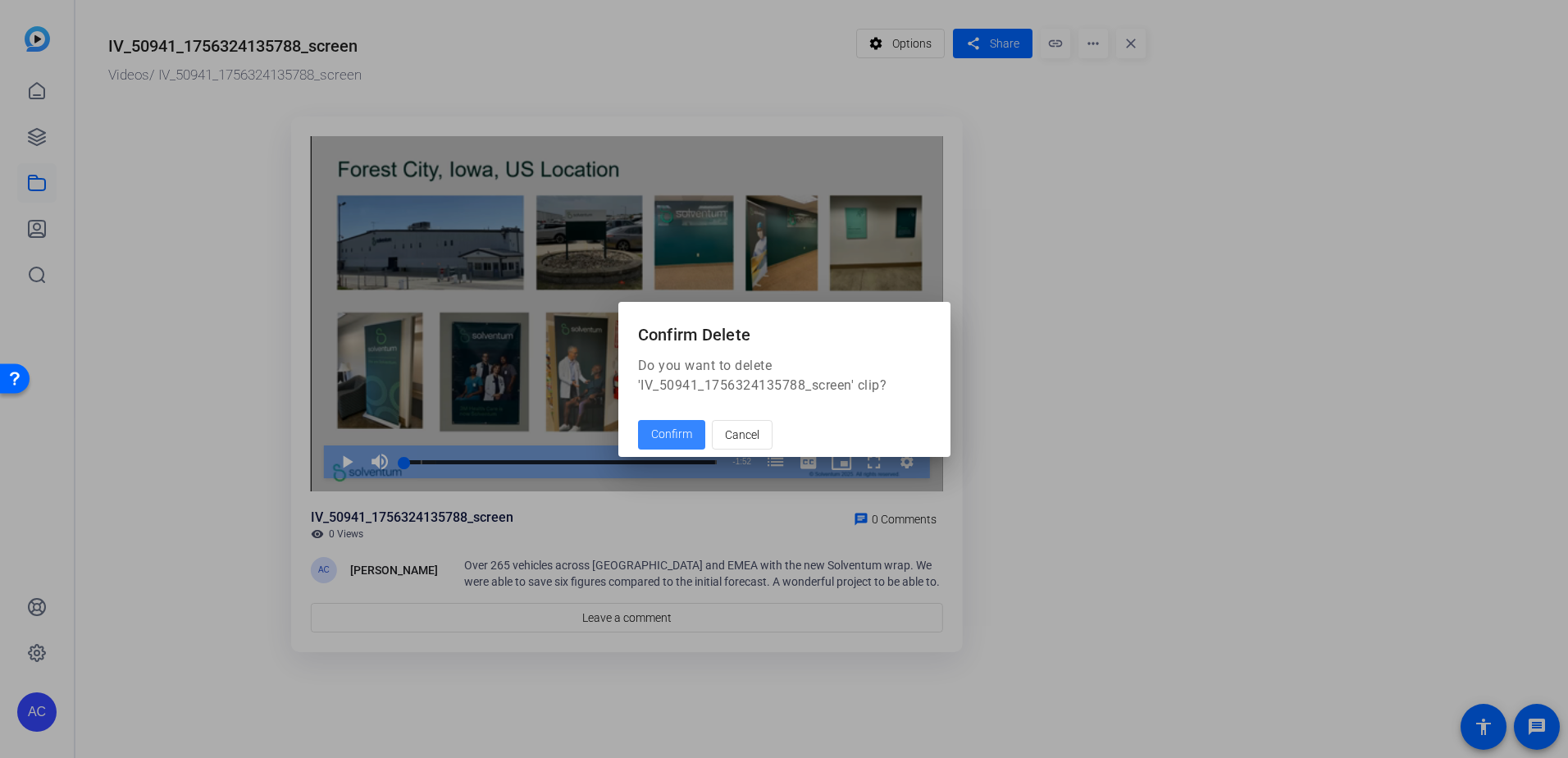
click at [659, 441] on span "Confirm" at bounding box center [671, 434] width 41 height 17
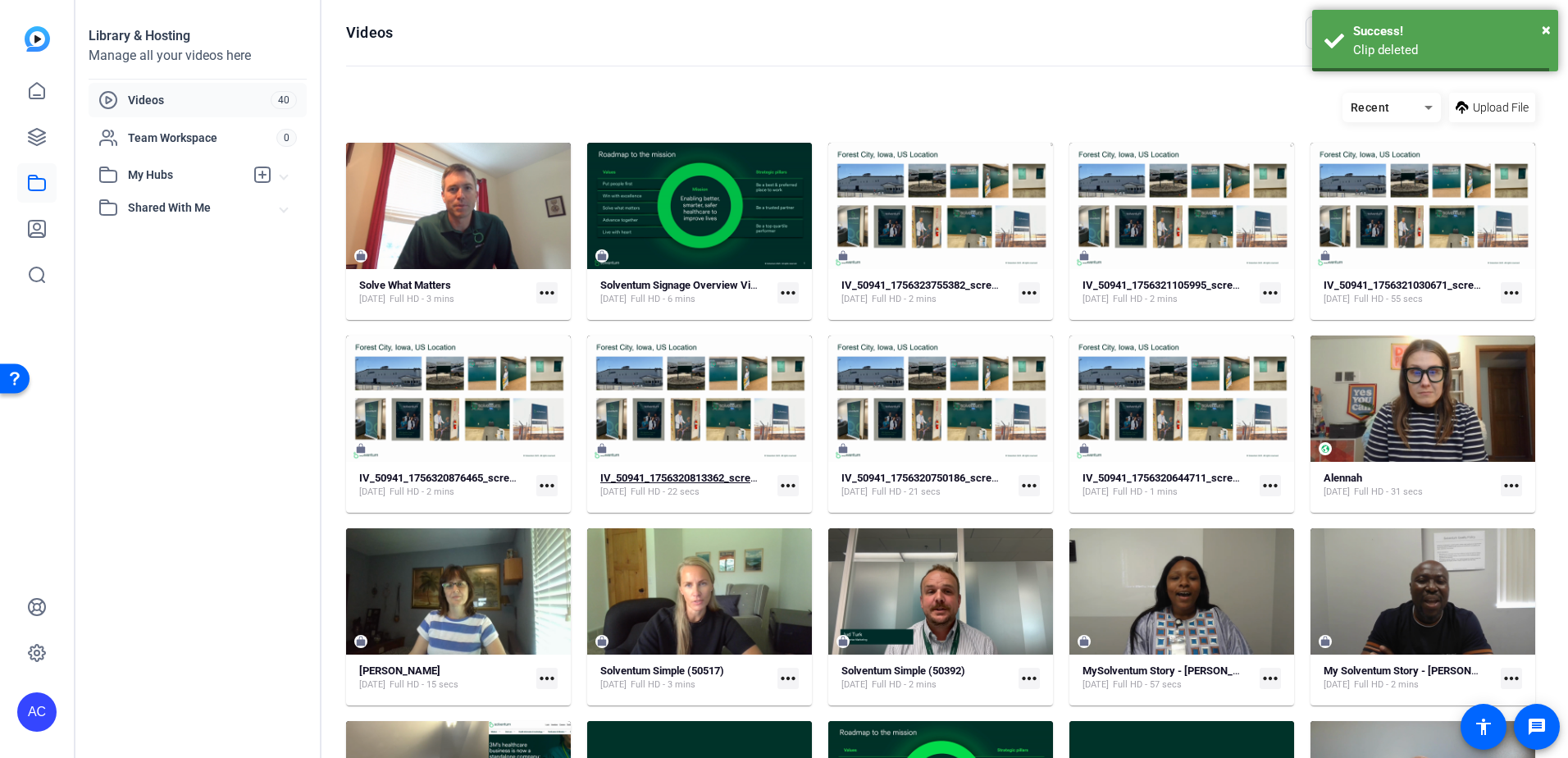
scroll to position [64, 0]
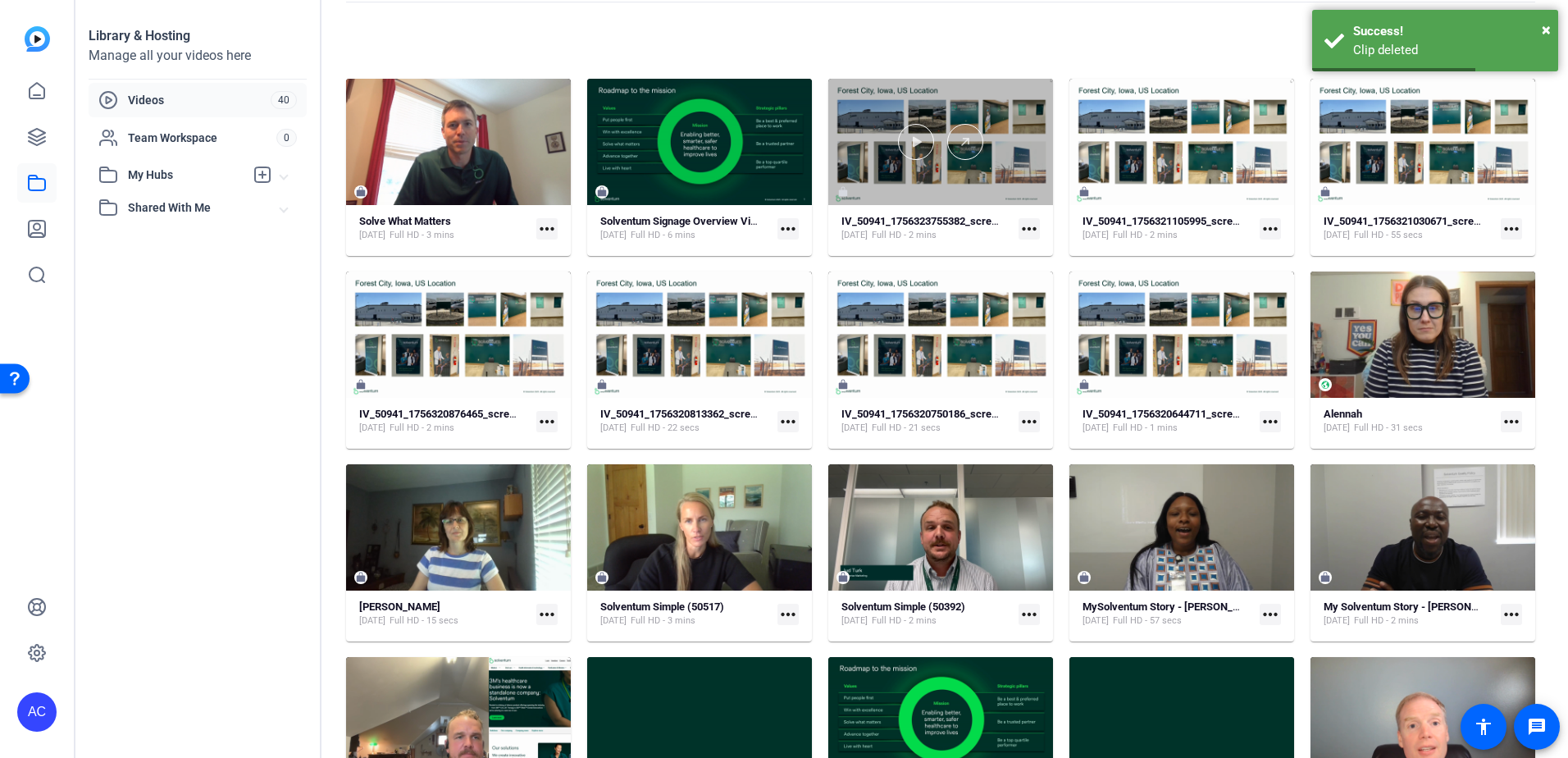
click at [1004, 90] on div at bounding box center [941, 142] width 225 height 127
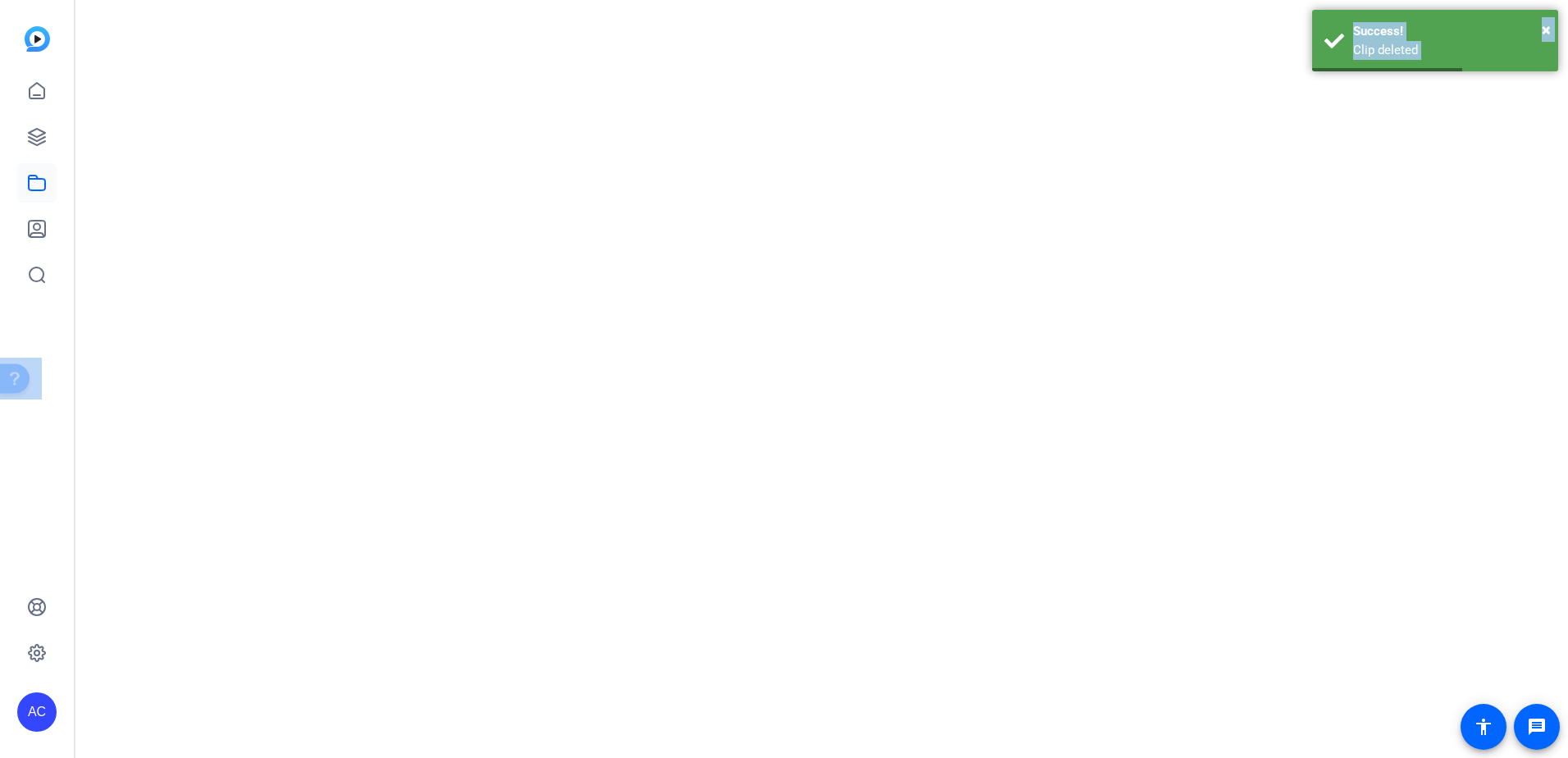
click at [1003, 91] on mat-drawer-content at bounding box center [817, 379] width 1485 height 758
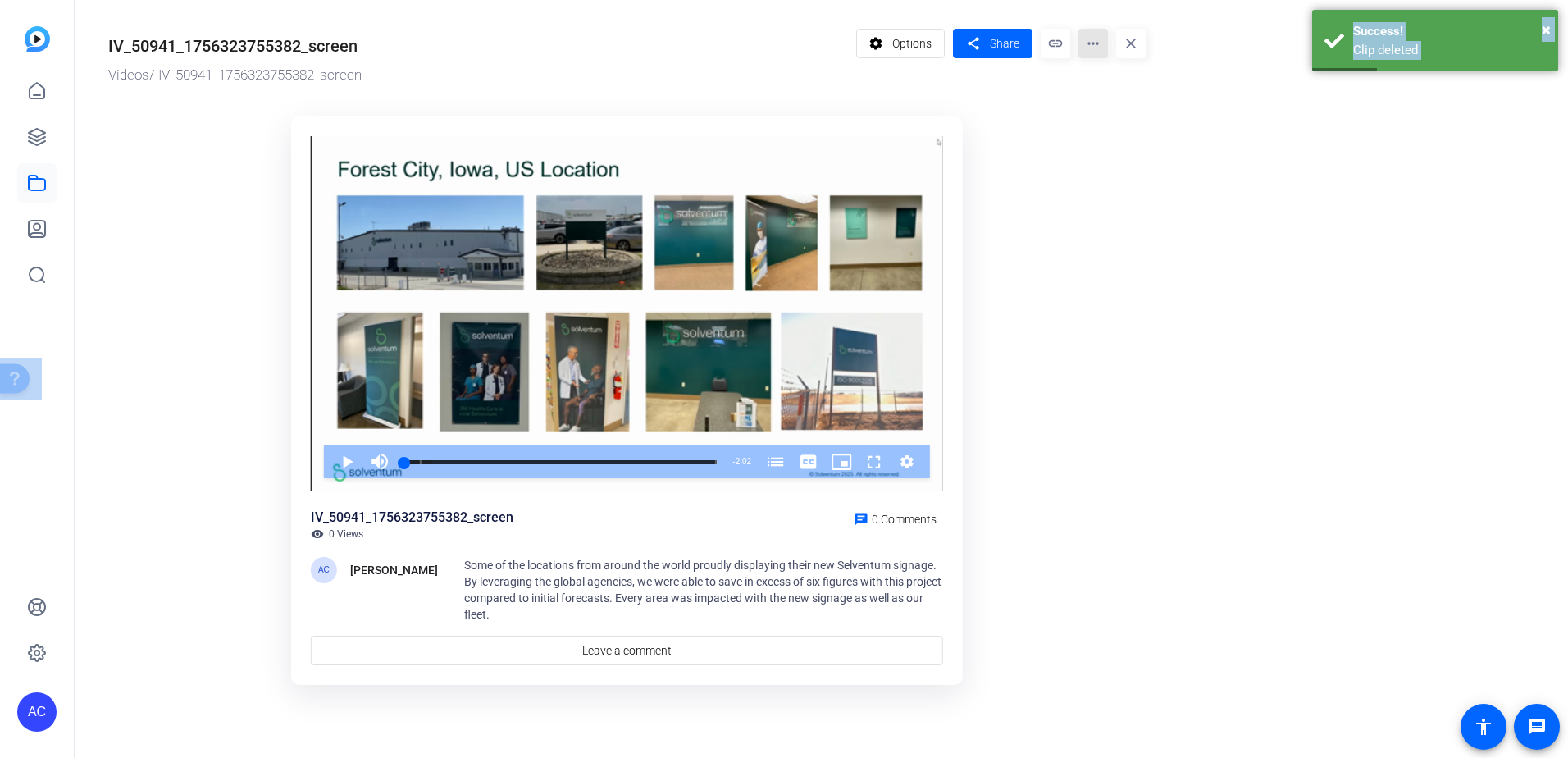
click at [1091, 45] on mat-icon "more_horiz" at bounding box center [1093, 43] width 29 height 29
click at [1108, 178] on span "Delete" at bounding box center [1127, 175] width 72 height 20
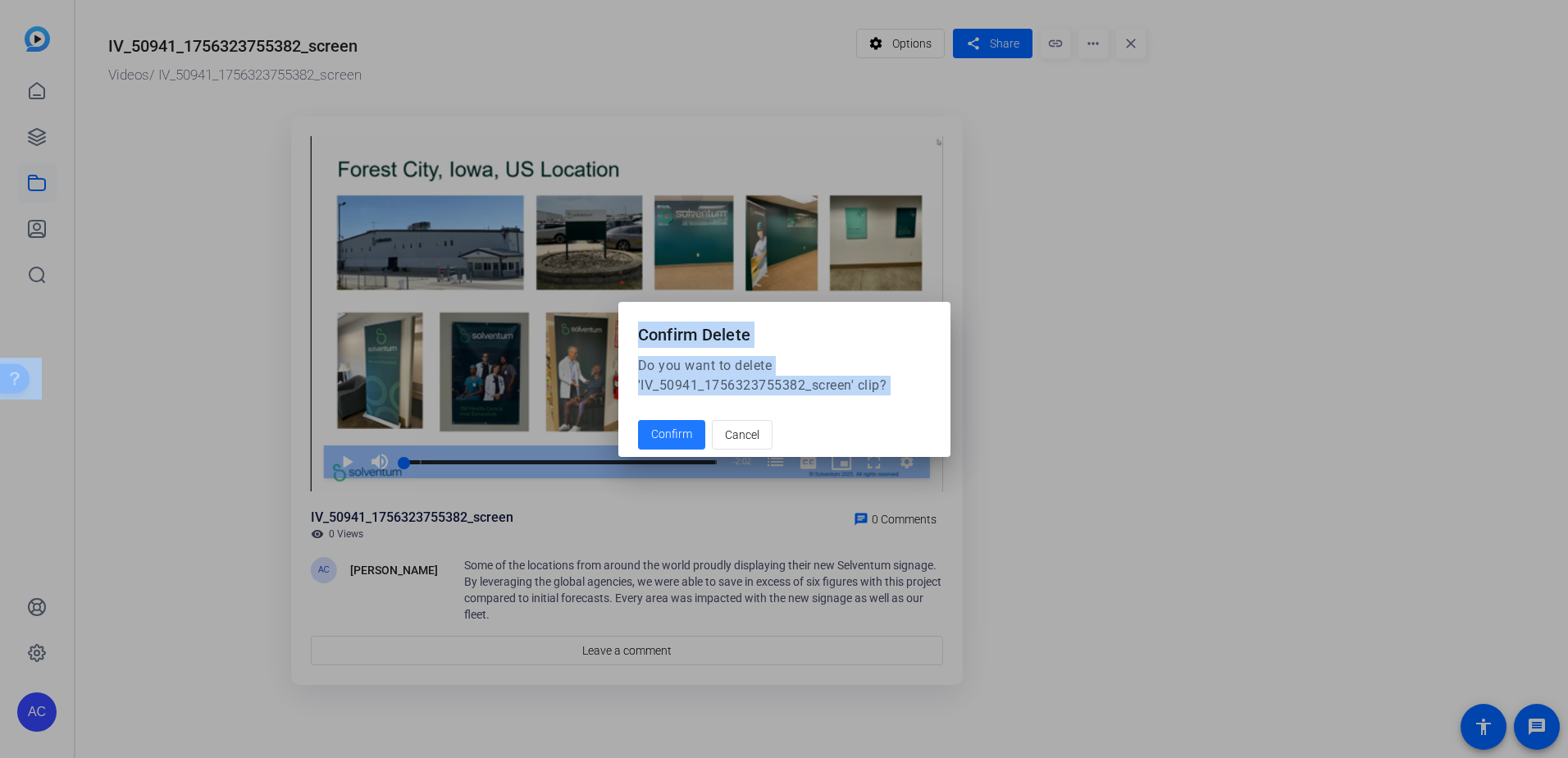
click at [668, 442] on span "Confirm" at bounding box center [671, 434] width 41 height 17
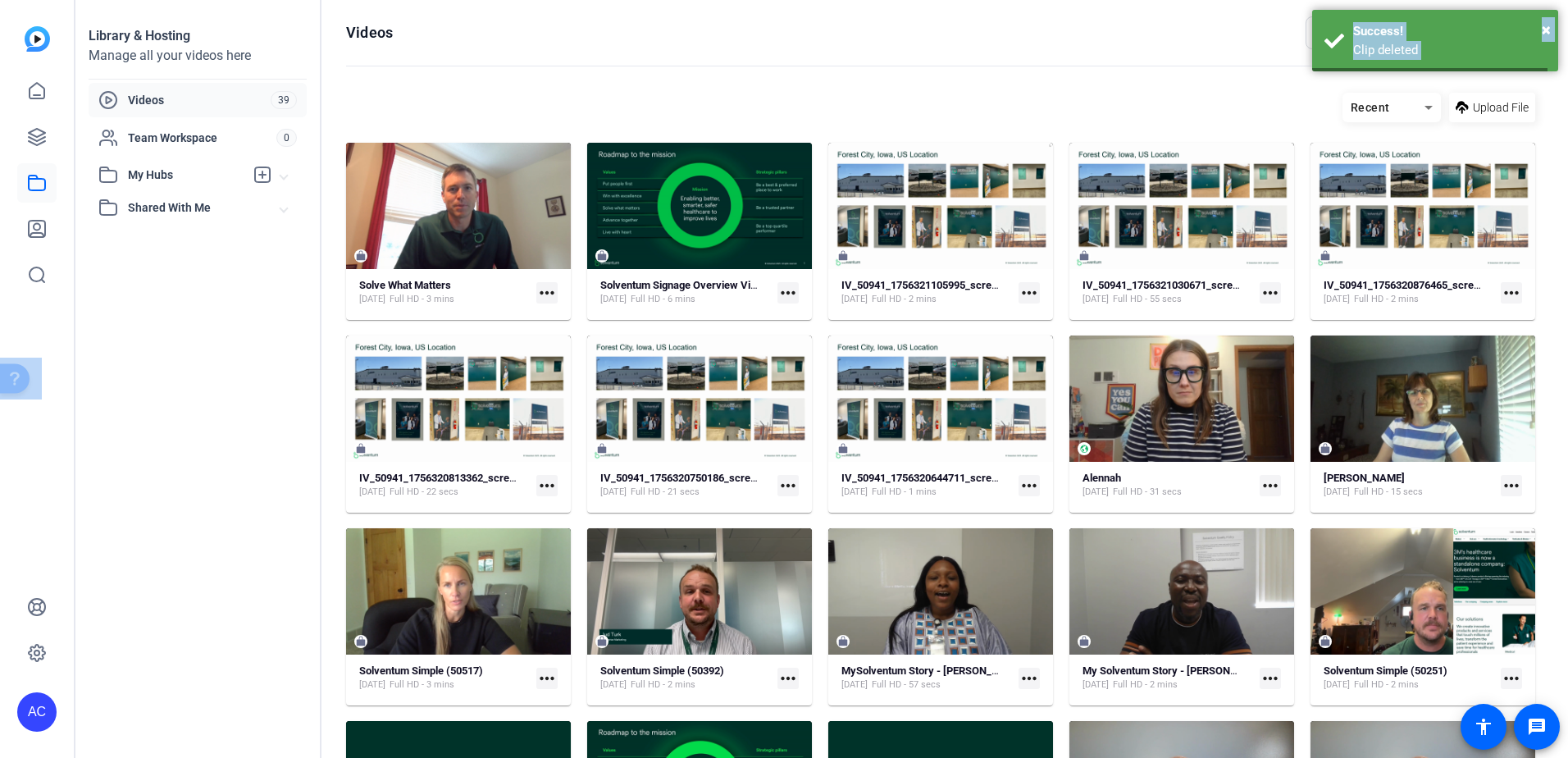
scroll to position [64, 0]
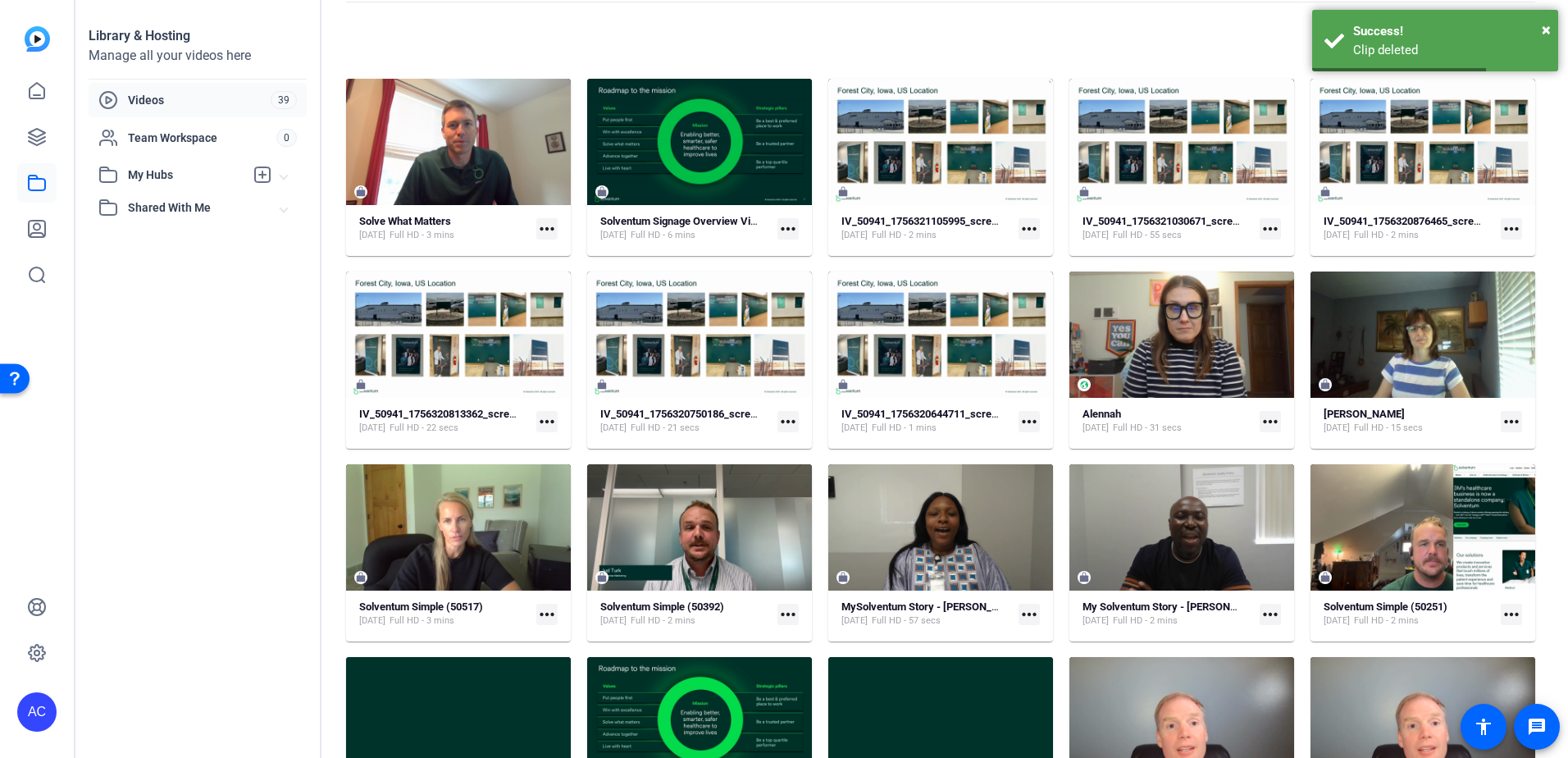
click at [985, 258] on div "Solve What Matters [DATE] Full HD - 3 mins more_horiz Solventum Signage Overvie…" at bounding box center [941, 649] width 1189 height 1141
click at [992, 244] on mat-card-content "IV_50941_1756321105995_screen [DATE] Full HD - 2 mins more_horiz" at bounding box center [941, 235] width 225 height 42
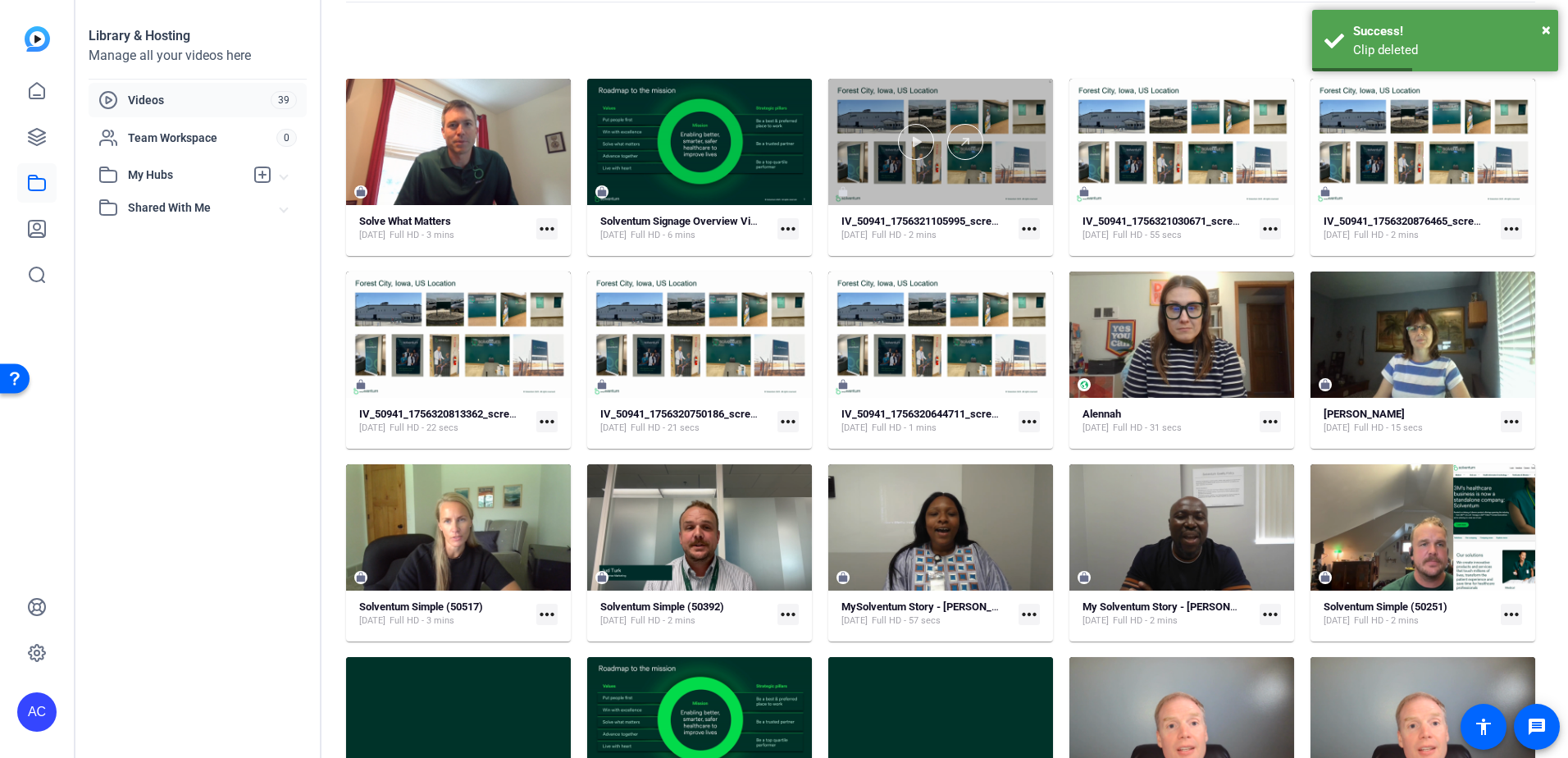
click at [1015, 85] on div at bounding box center [941, 142] width 225 height 127
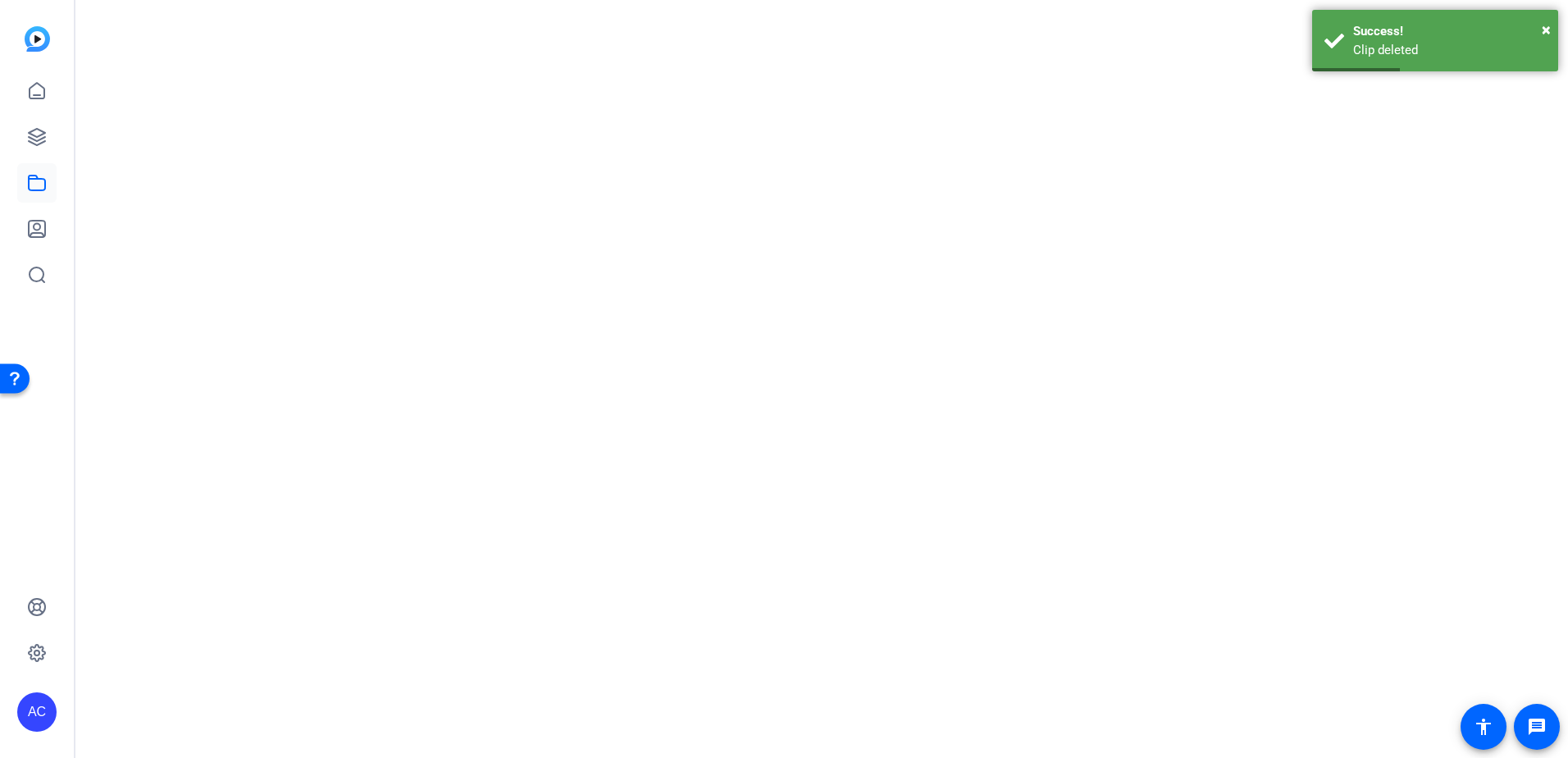
click at [1015, 85] on mat-drawer-content at bounding box center [817, 379] width 1485 height 758
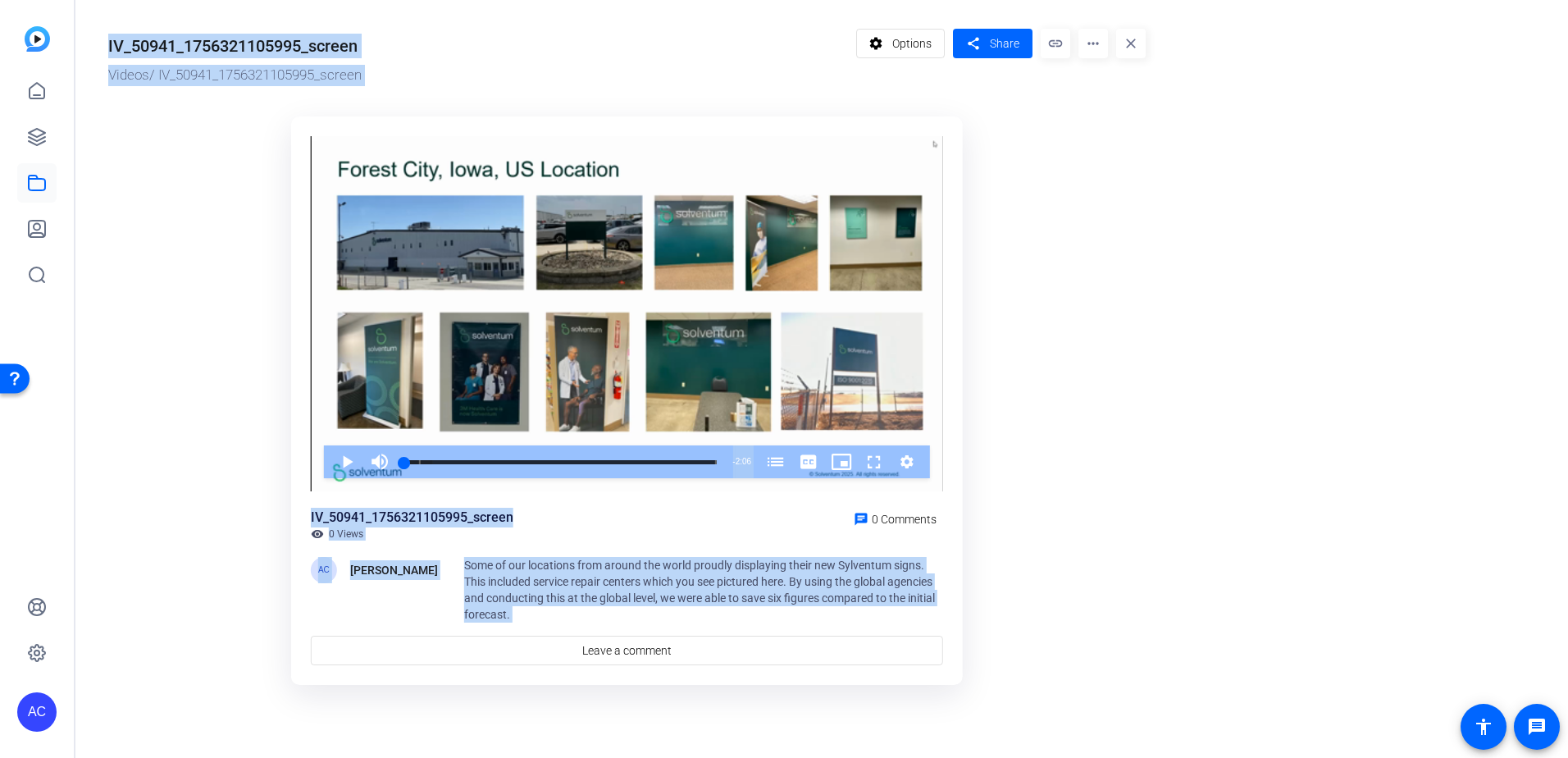
drag, startPoint x: 1015, startPoint y: 85, endPoint x: 1209, endPoint y: 49, distance: 197.3
click at [1239, 53] on or-hosting-video-details "IV_50941_1756321105995_screen Videos / IV_50941_1756321105995_screen settings O…" at bounding box center [817, 355] width 1485 height 709
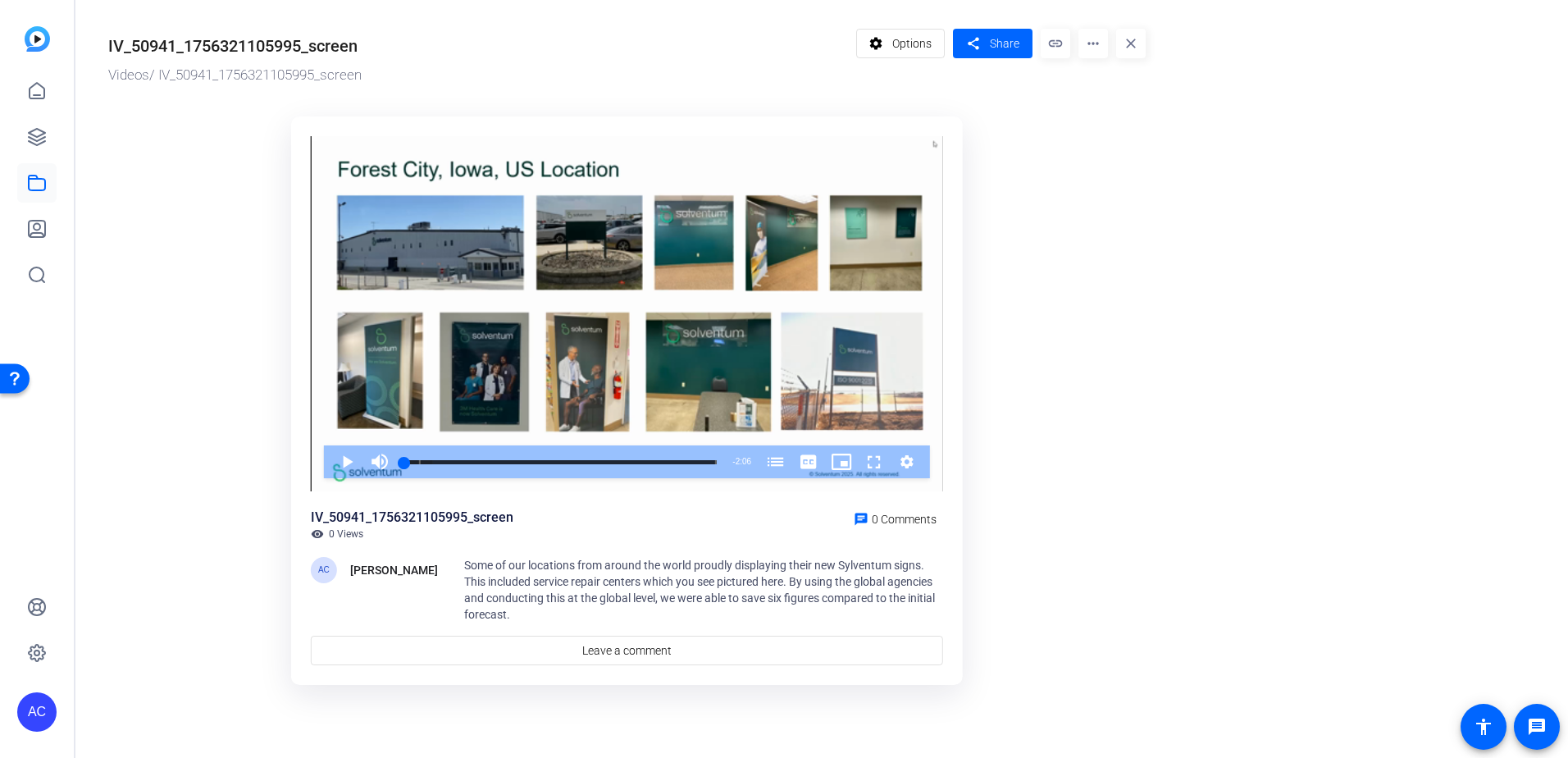
click at [1082, 43] on mat-icon "more_horiz" at bounding box center [1093, 43] width 29 height 29
click at [1090, 178] on button "Delete" at bounding box center [1127, 175] width 98 height 21
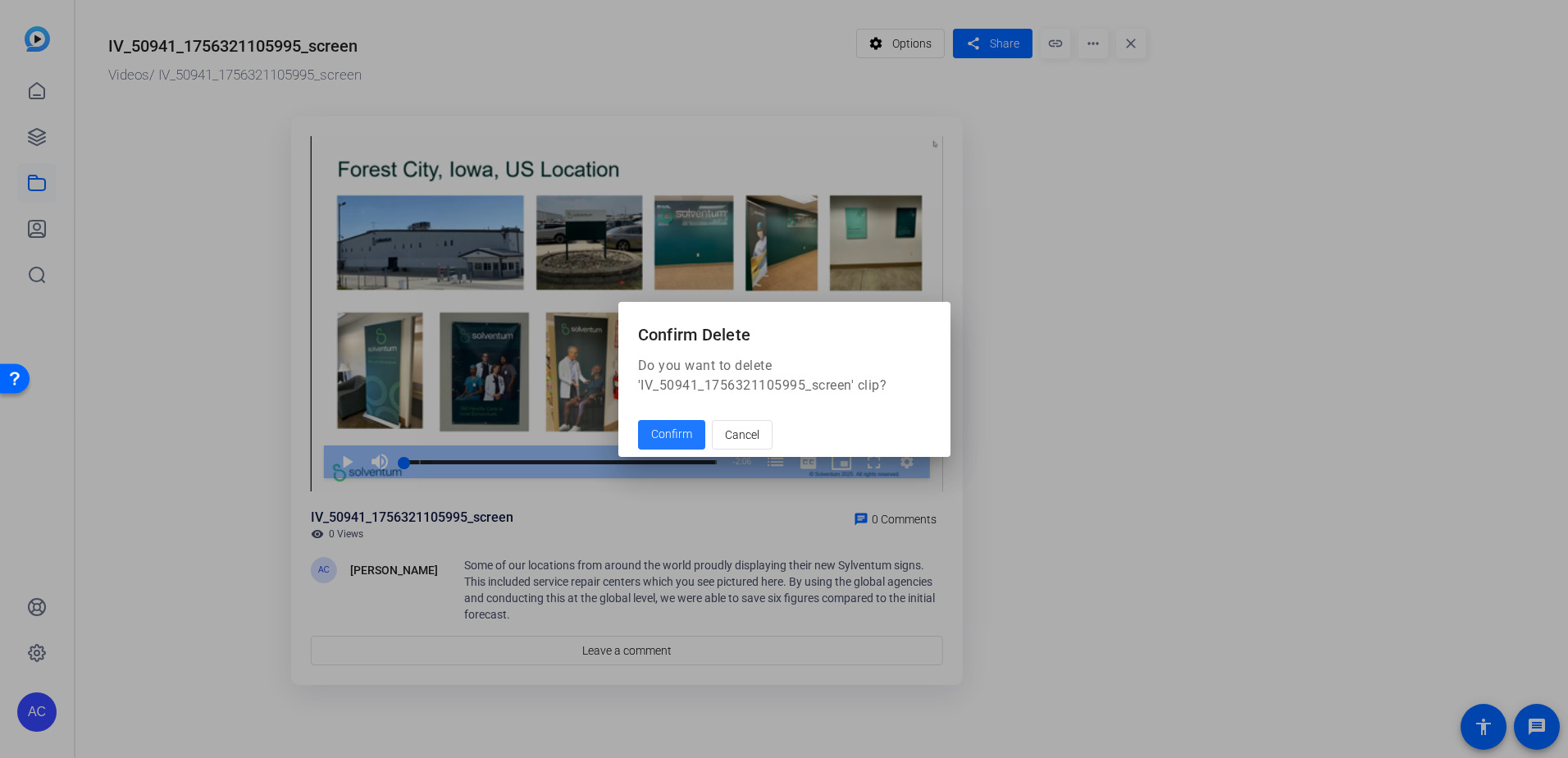
click at [679, 442] on span "Confirm" at bounding box center [671, 434] width 41 height 17
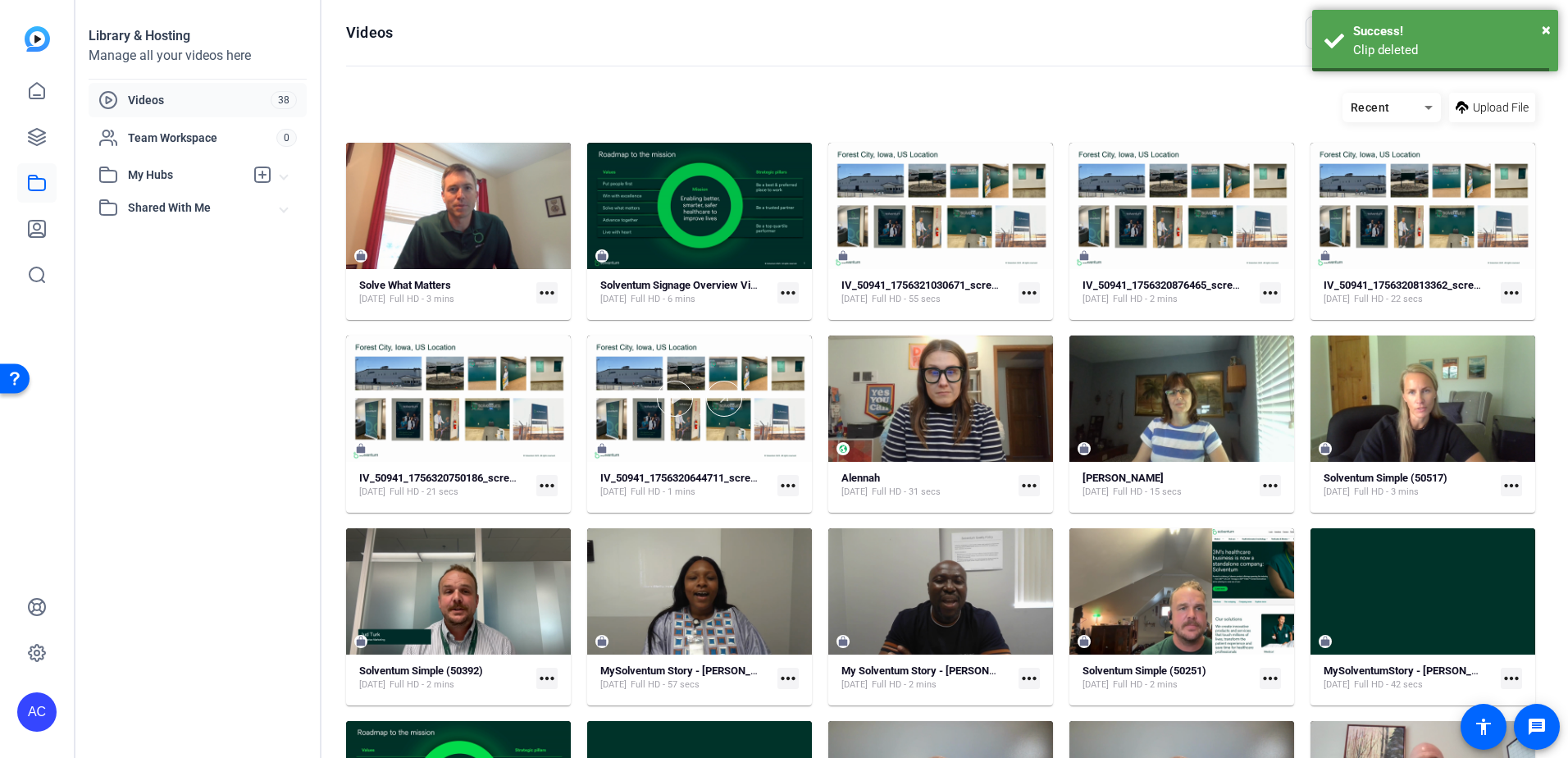
scroll to position [64, 0]
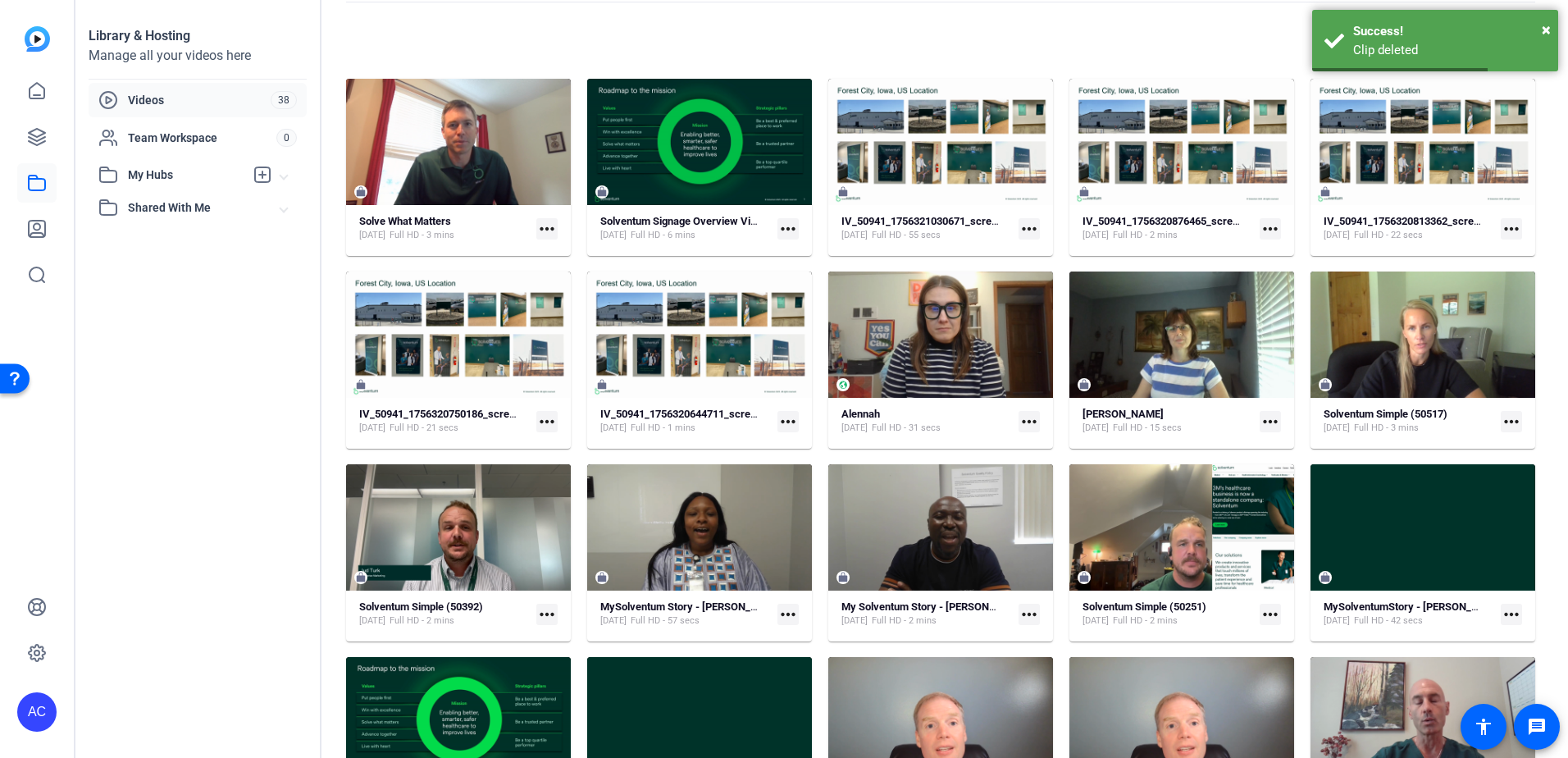
click at [981, 250] on mat-card-content "IV_50941_1756321030671_screen [DATE] Full HD - 55 secs more_horiz" at bounding box center [941, 235] width 225 height 42
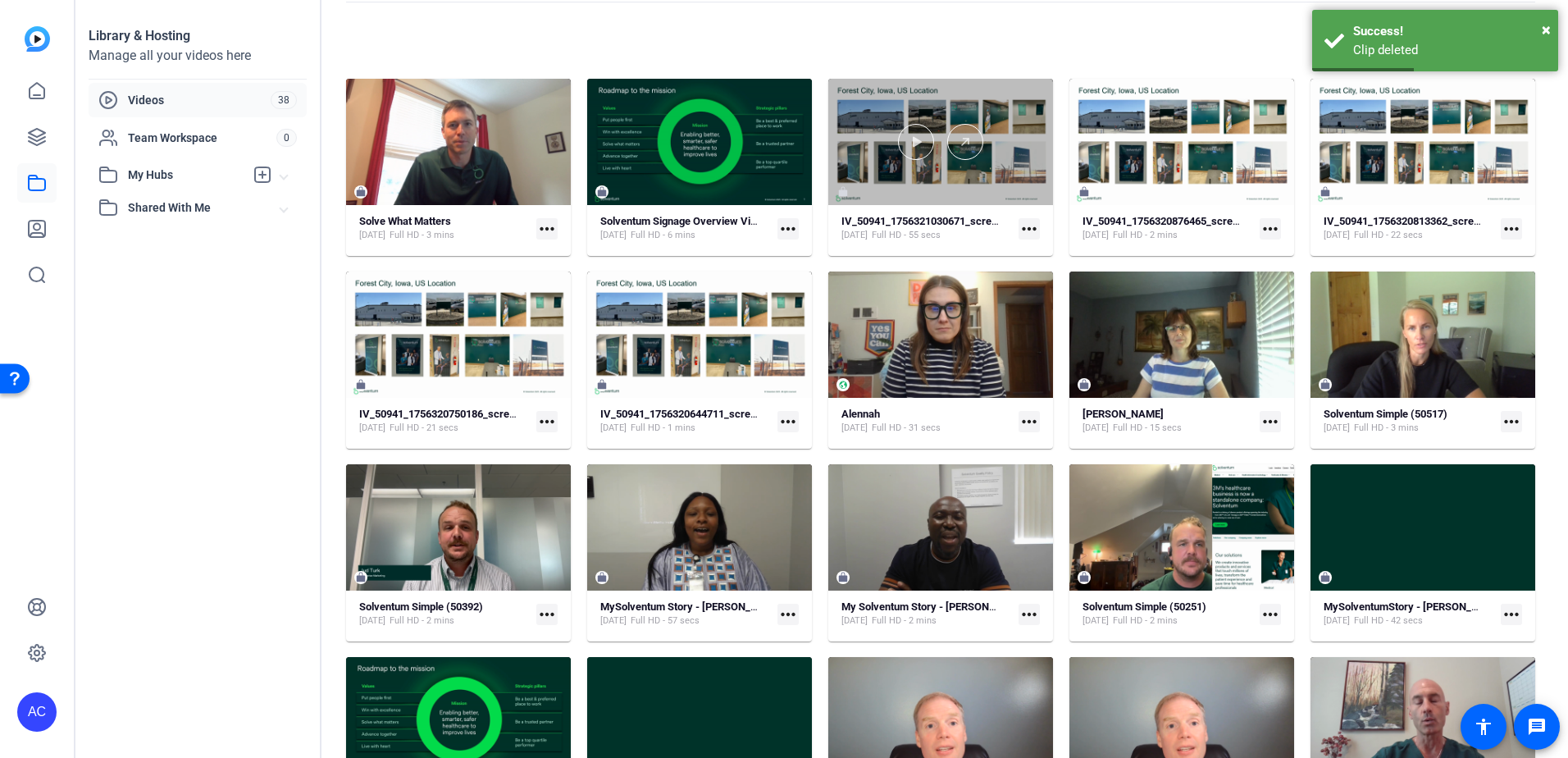
click at [1005, 85] on div at bounding box center [941, 142] width 225 height 127
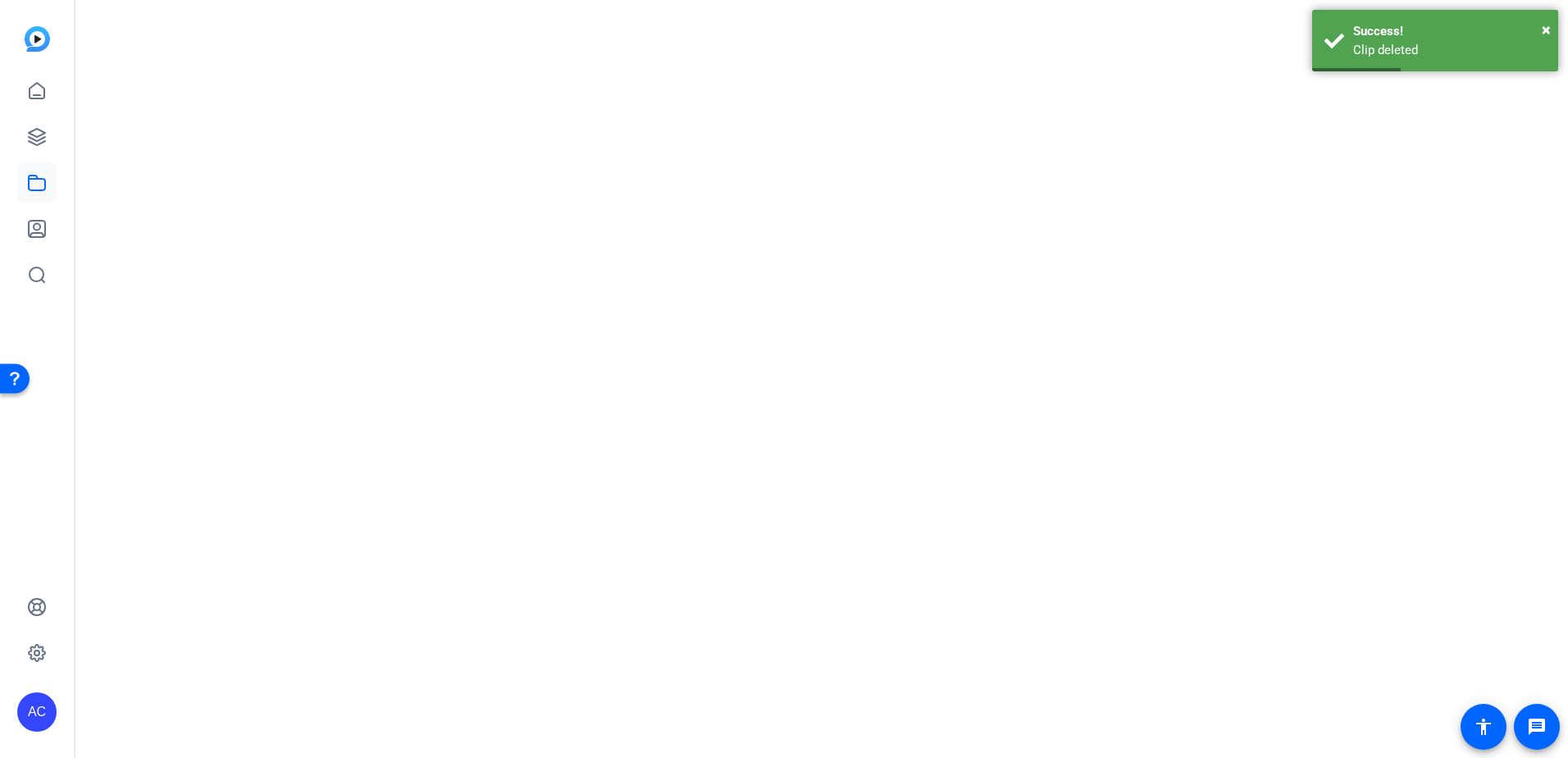
click at [1005, 85] on mat-drawer-content at bounding box center [817, 379] width 1485 height 758
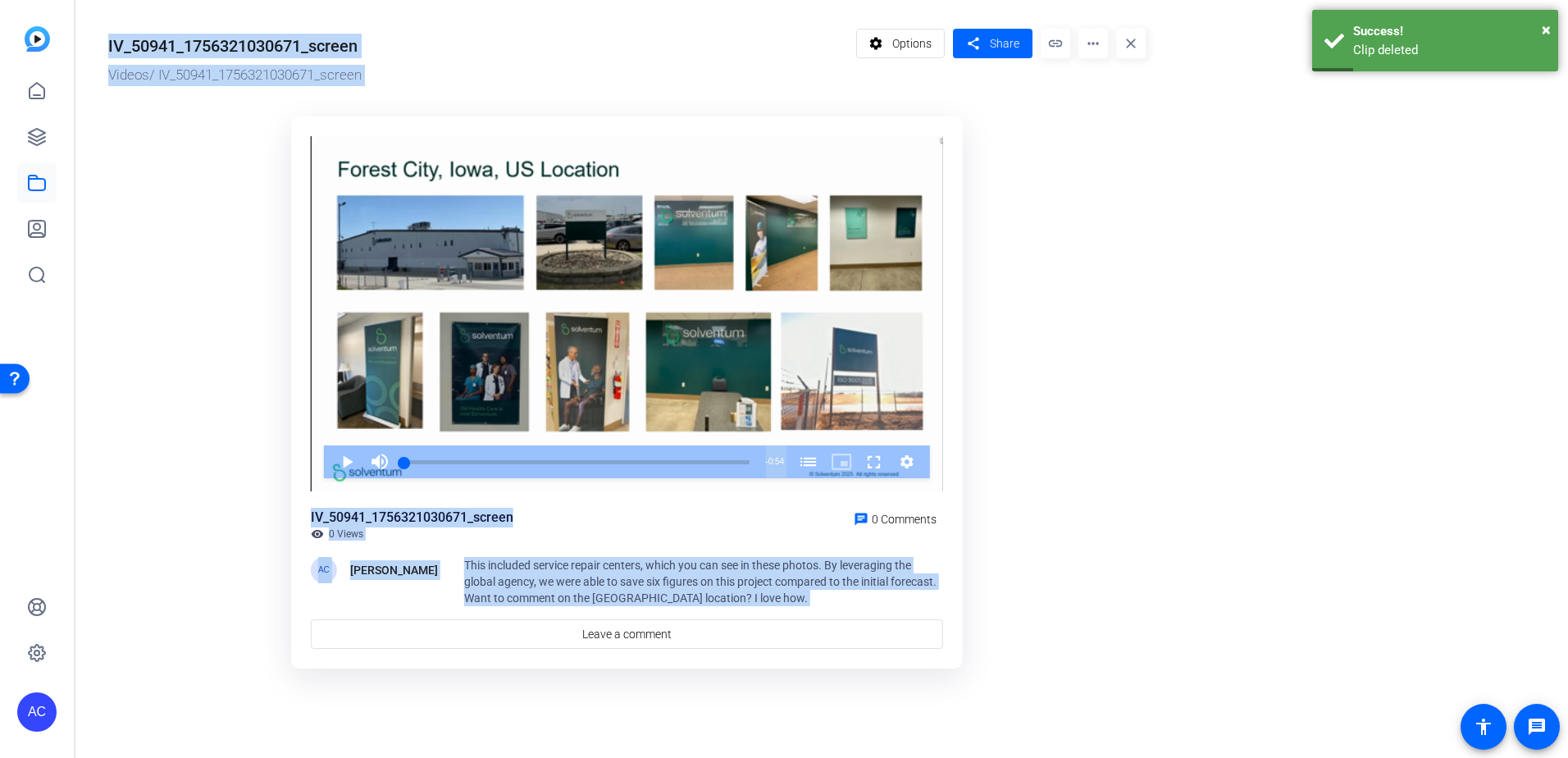
drag, startPoint x: 1005, startPoint y: 85, endPoint x: 1179, endPoint y: 92, distance: 174.1
click at [1248, 116] on or-hosting-video-details "IV_50941_1756321030671_screen Videos / IV_50941_1756321030671_screen settings O…" at bounding box center [817, 346] width 1485 height 693
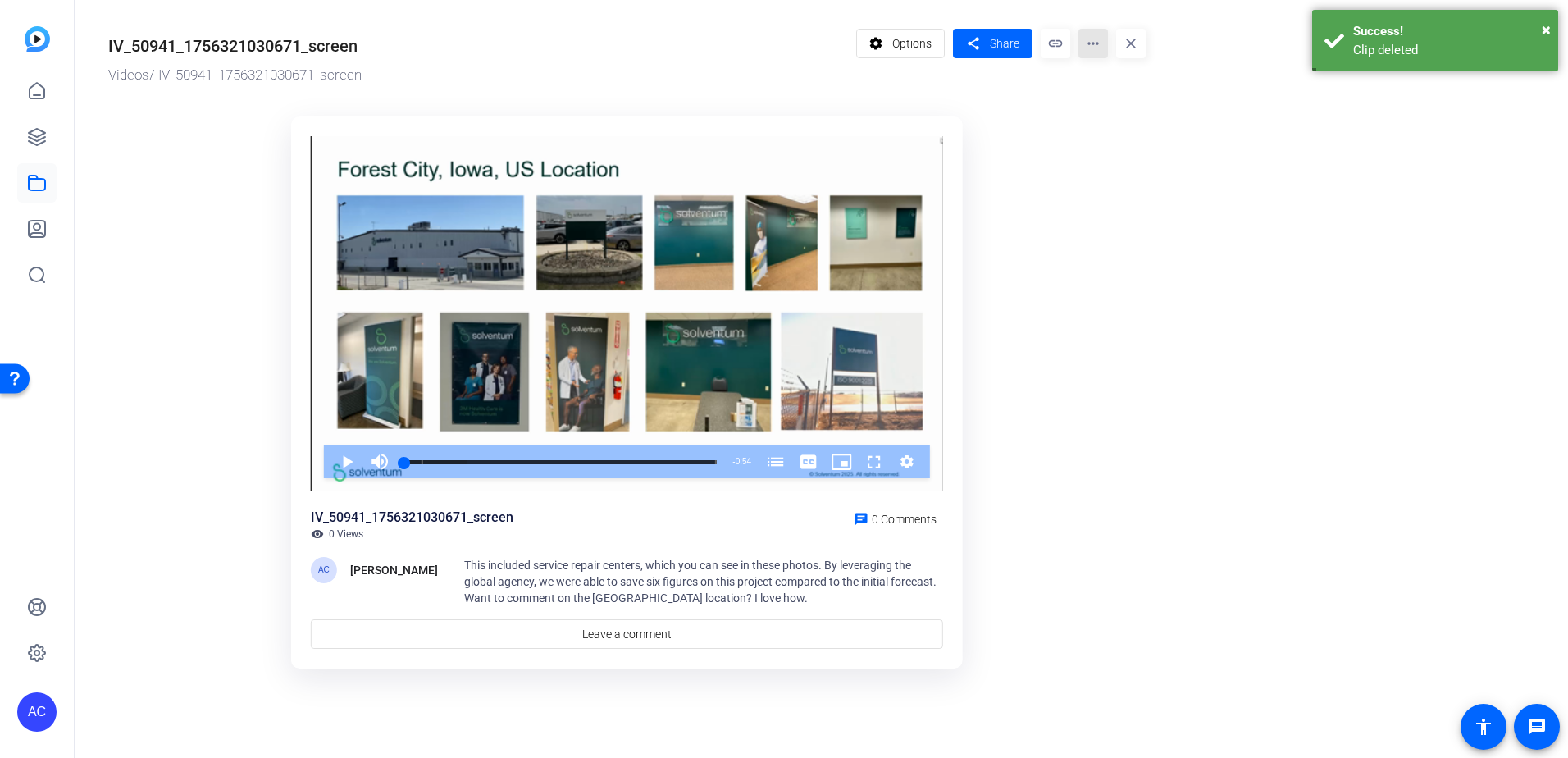
click at [1101, 49] on mat-icon "more_horiz" at bounding box center [1093, 43] width 29 height 29
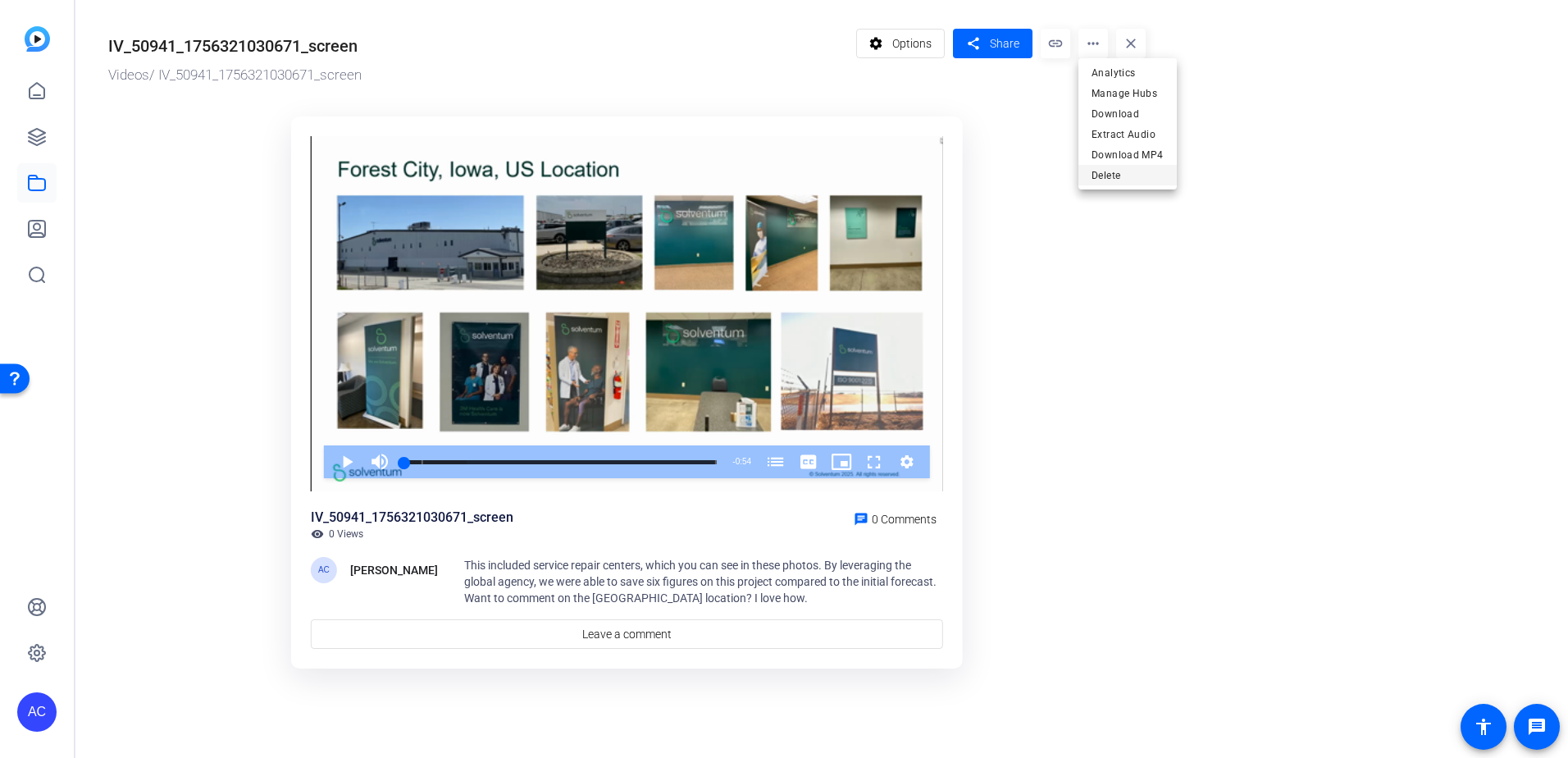
click at [1093, 177] on span "Delete" at bounding box center [1127, 175] width 72 height 20
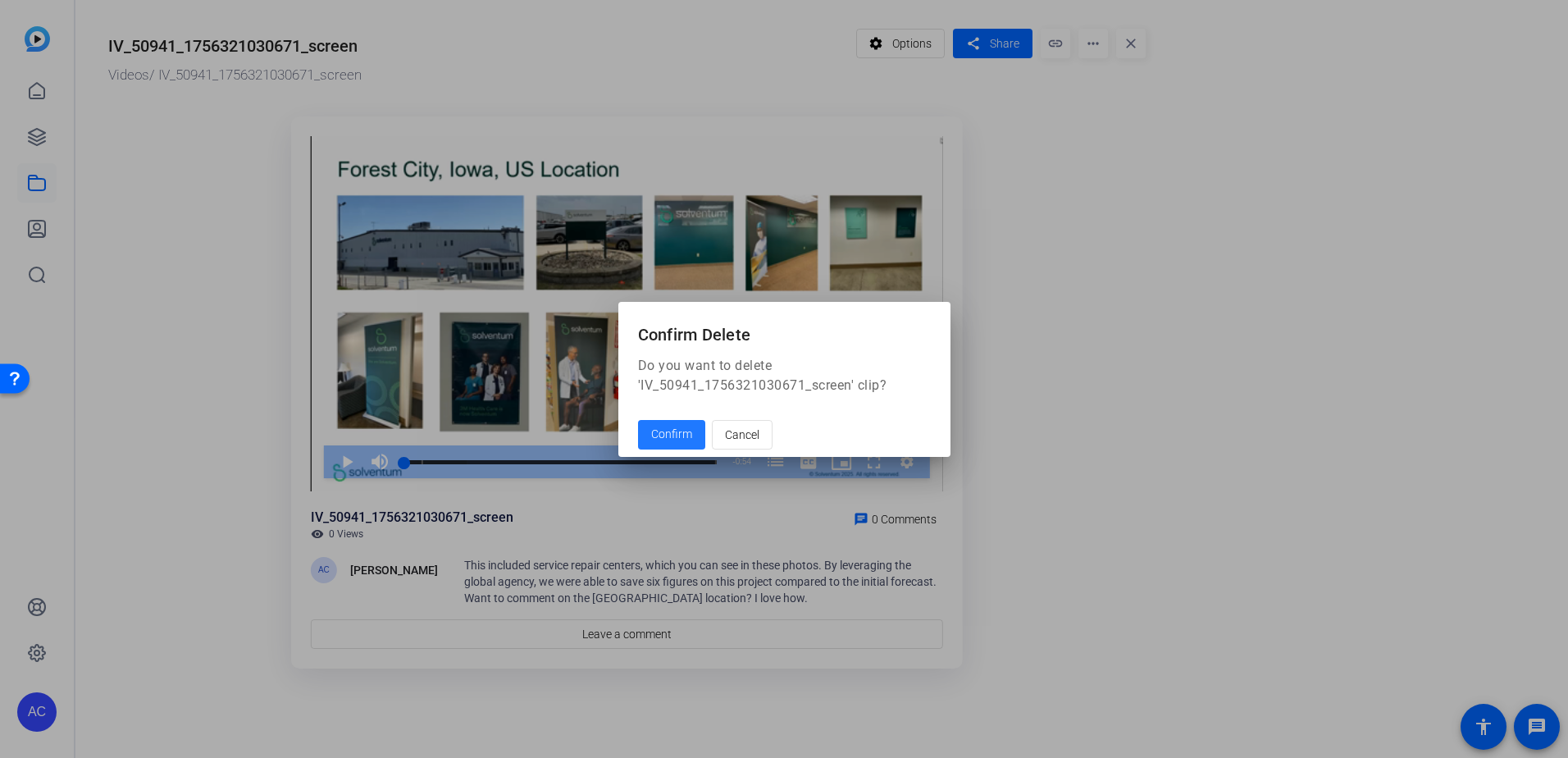
click at [705, 431] on mat-dialog-actions "Confirm Cancel" at bounding box center [784, 434] width 332 height 45
click at [687, 432] on span "Confirm" at bounding box center [671, 434] width 41 height 17
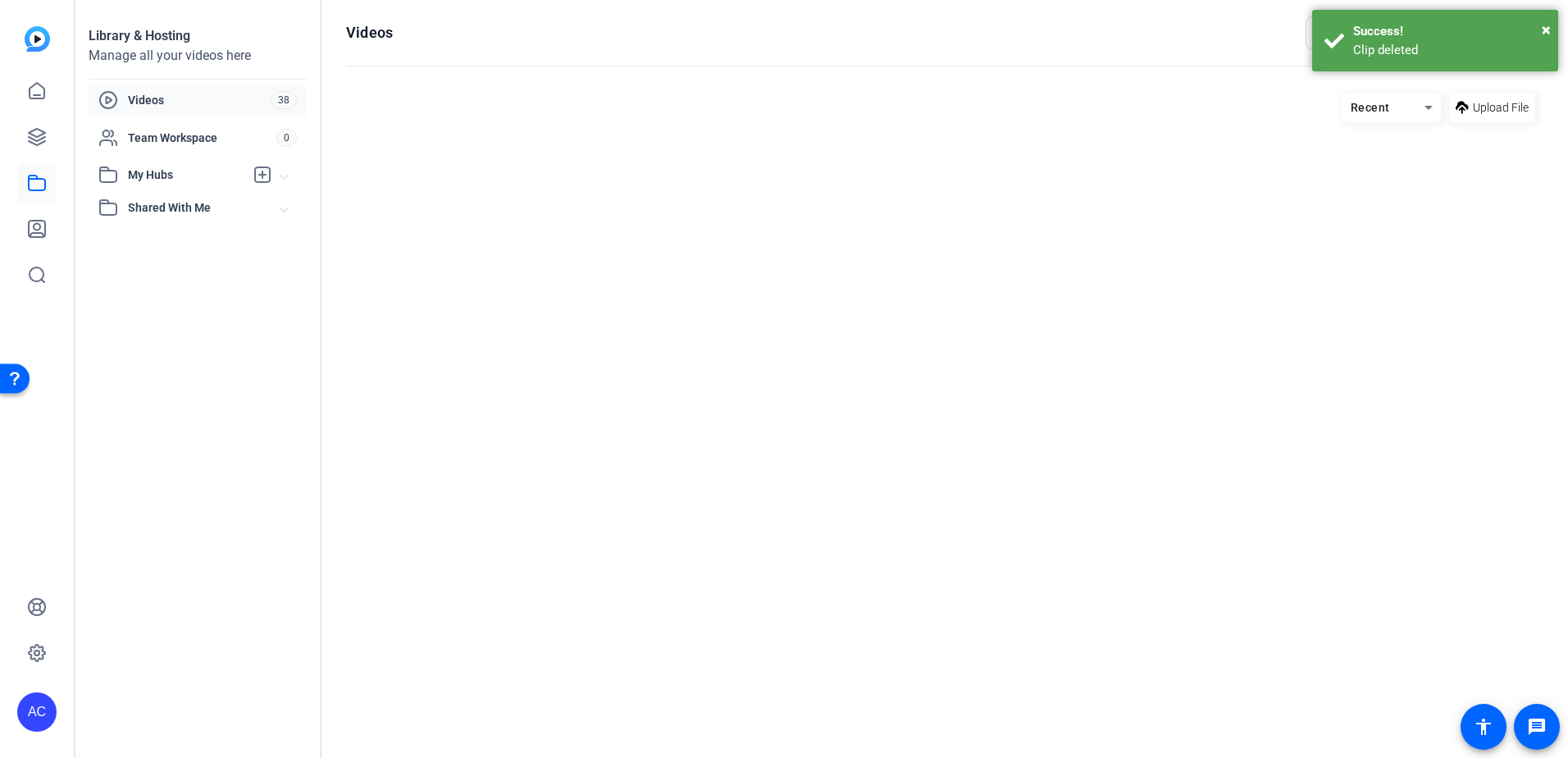
scroll to position [64, 0]
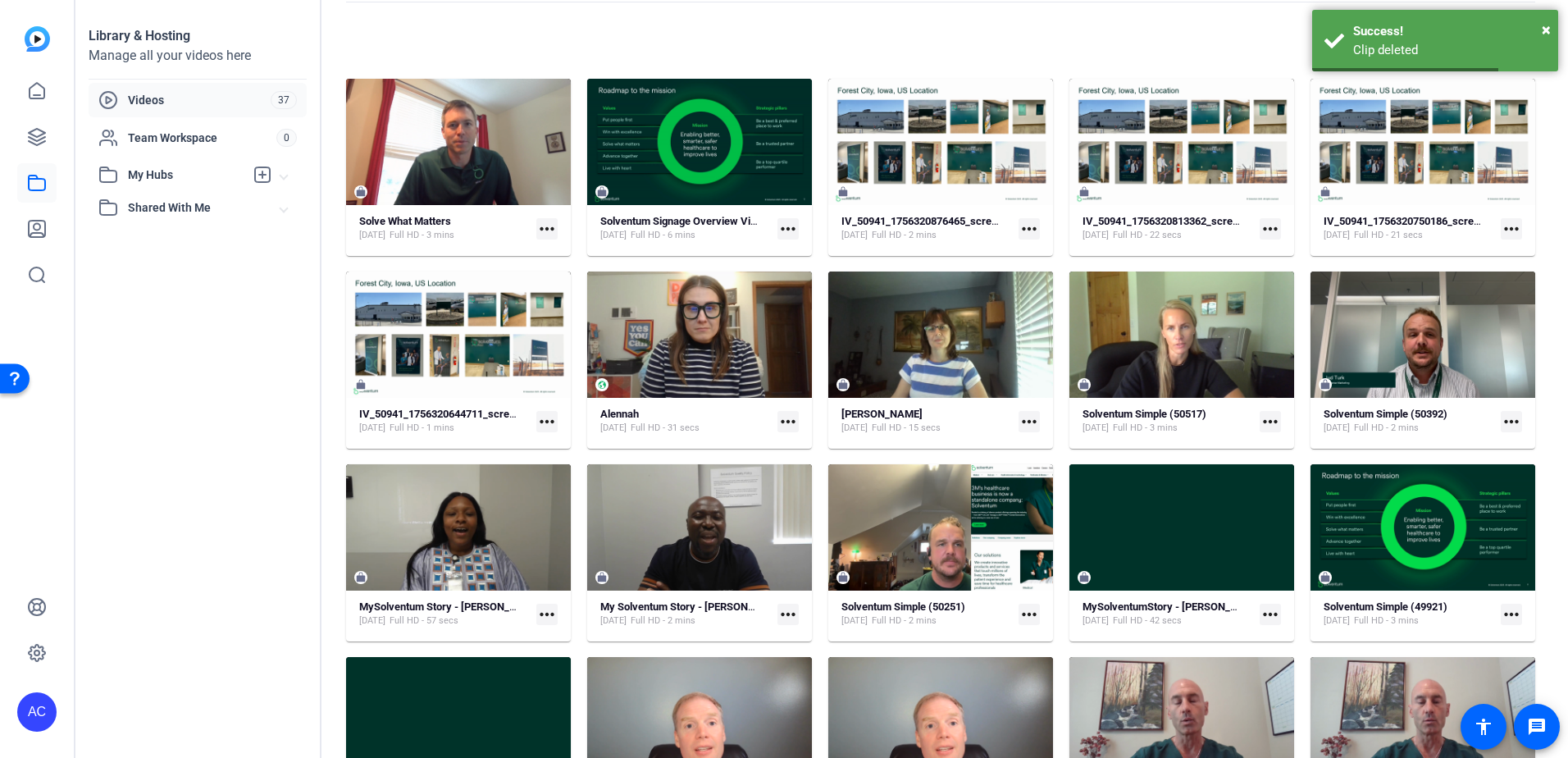
click at [984, 246] on mat-card-content "IV_50941_1756320876465_screen [DATE] Full HD - 2 mins more_horiz" at bounding box center [941, 235] width 225 height 42
click at [985, 246] on mat-card-content "IV_50941_1756320876465_screen [DATE] Full HD - 2 mins more_horiz" at bounding box center [941, 235] width 225 height 42
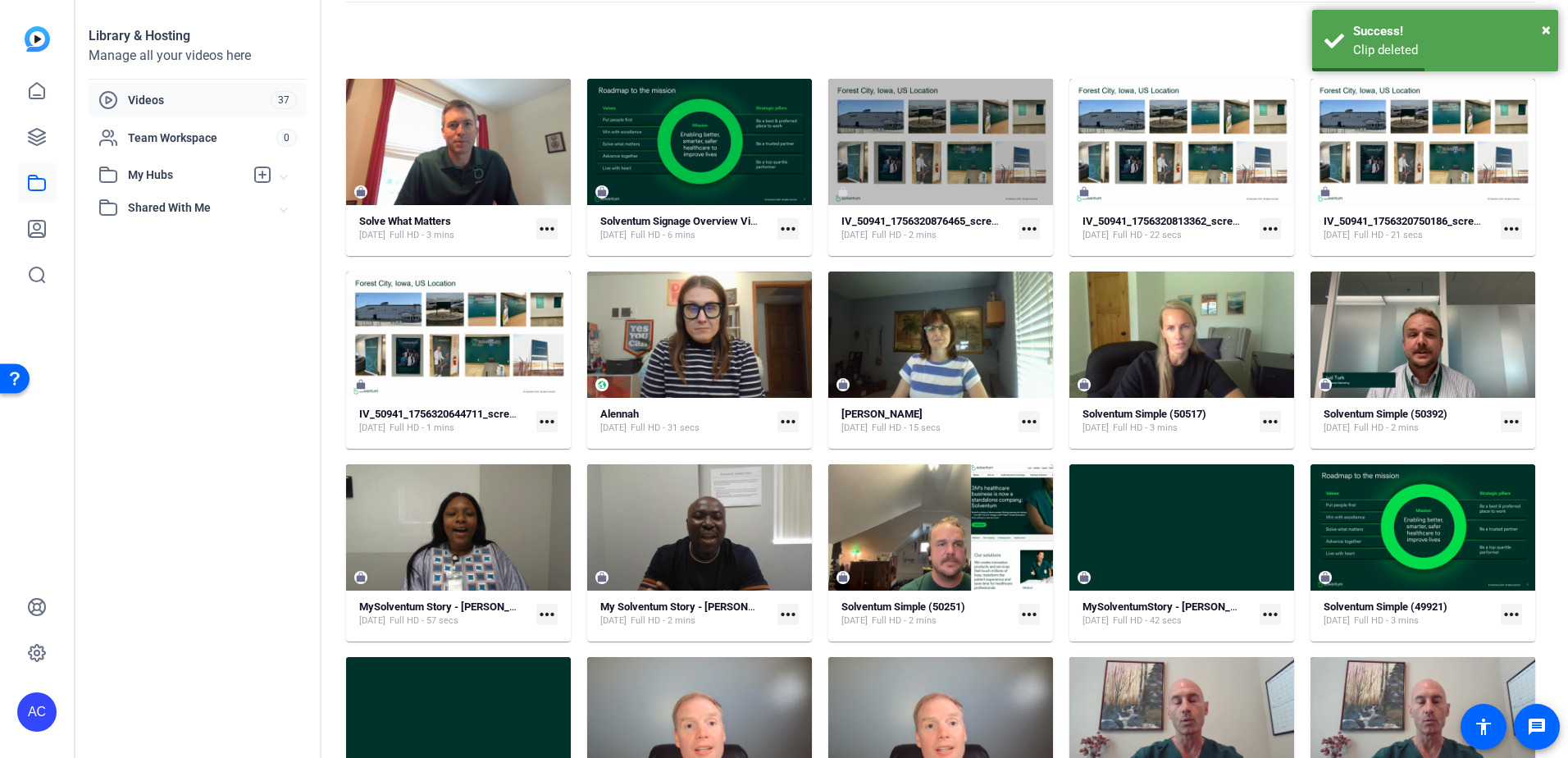
click at [1023, 81] on div at bounding box center [941, 142] width 225 height 127
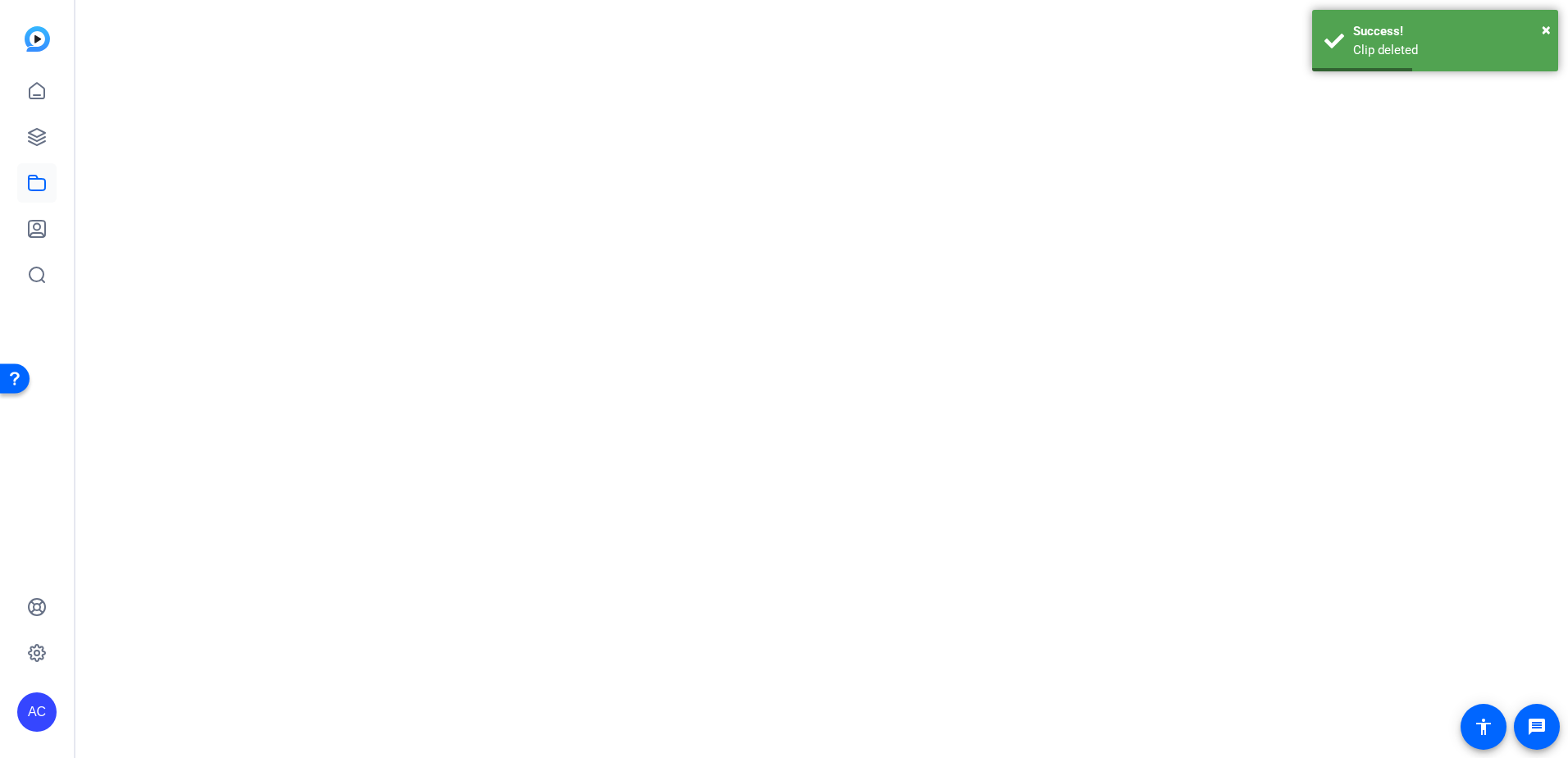
click at [1023, 81] on mat-drawer-content at bounding box center [817, 379] width 1485 height 758
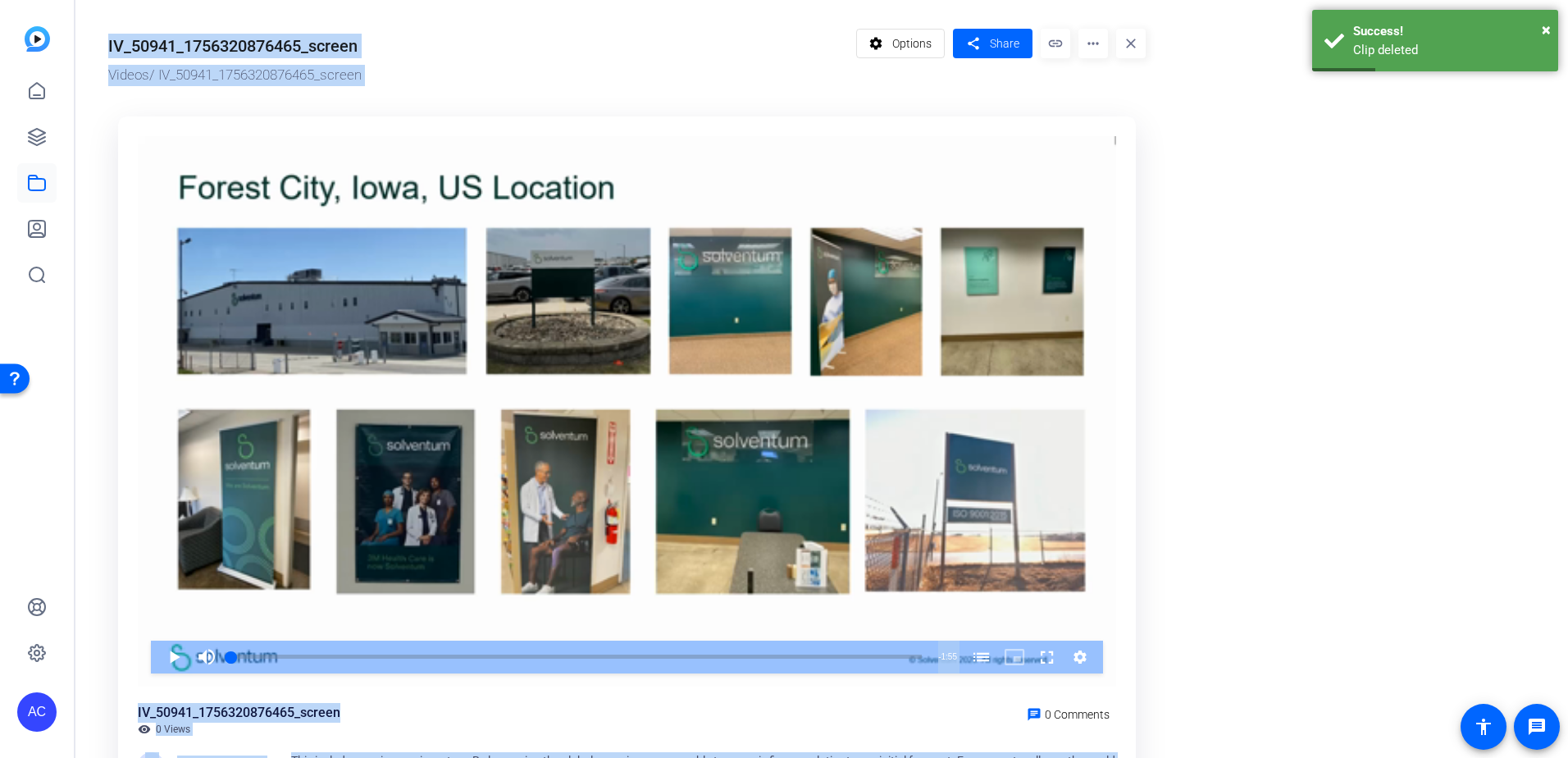
drag, startPoint x: 1023, startPoint y: 81, endPoint x: 1196, endPoint y: 141, distance: 183.1
click at [1199, 156] on or-hosting-video-details "IV_50941_1756320876465_screen Videos / IV_50941_1756320876465_screen settings O…" at bounding box center [817, 346] width 1485 height 693
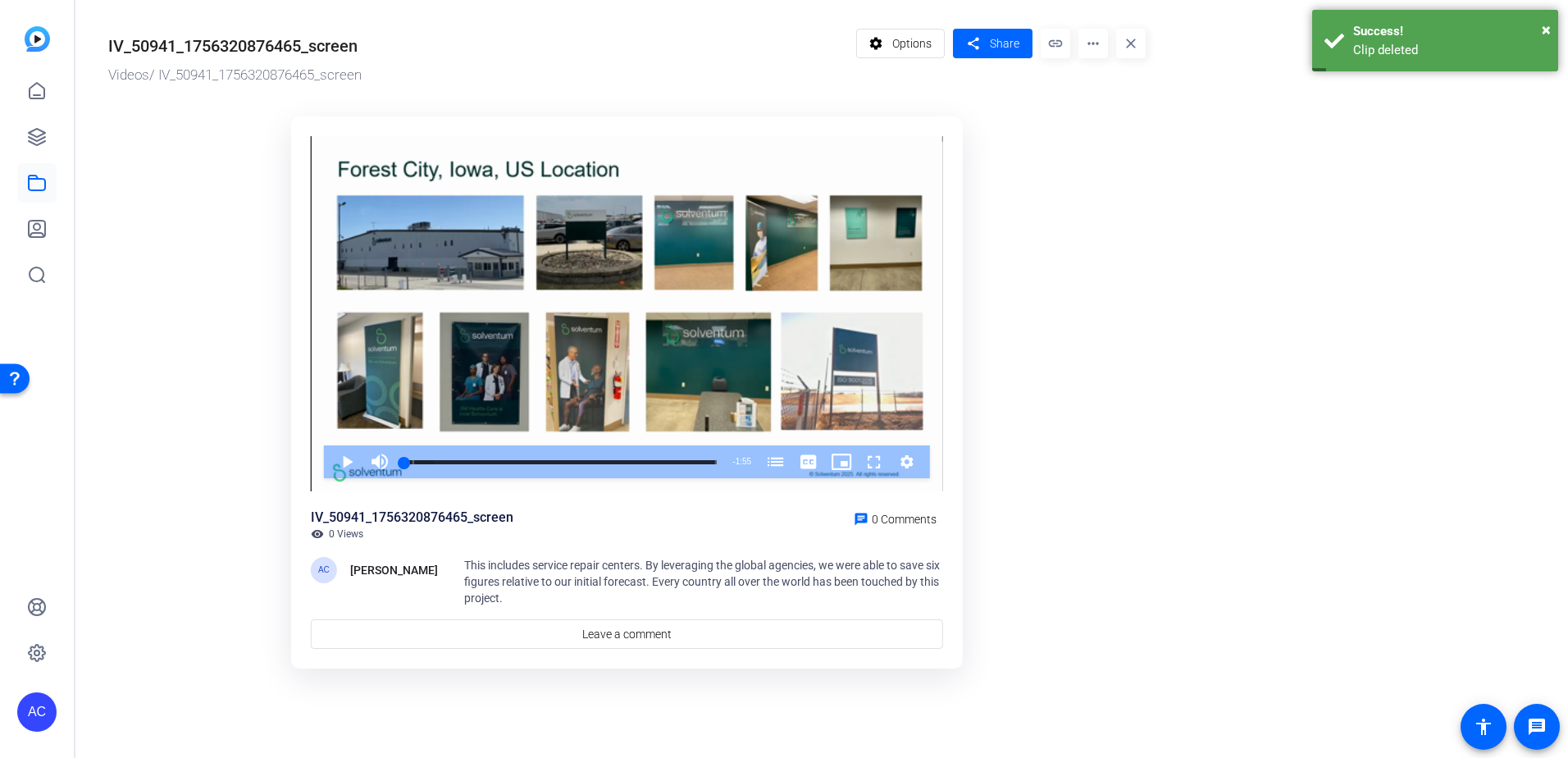
click at [1092, 48] on mat-icon "more_horiz" at bounding box center [1093, 43] width 29 height 29
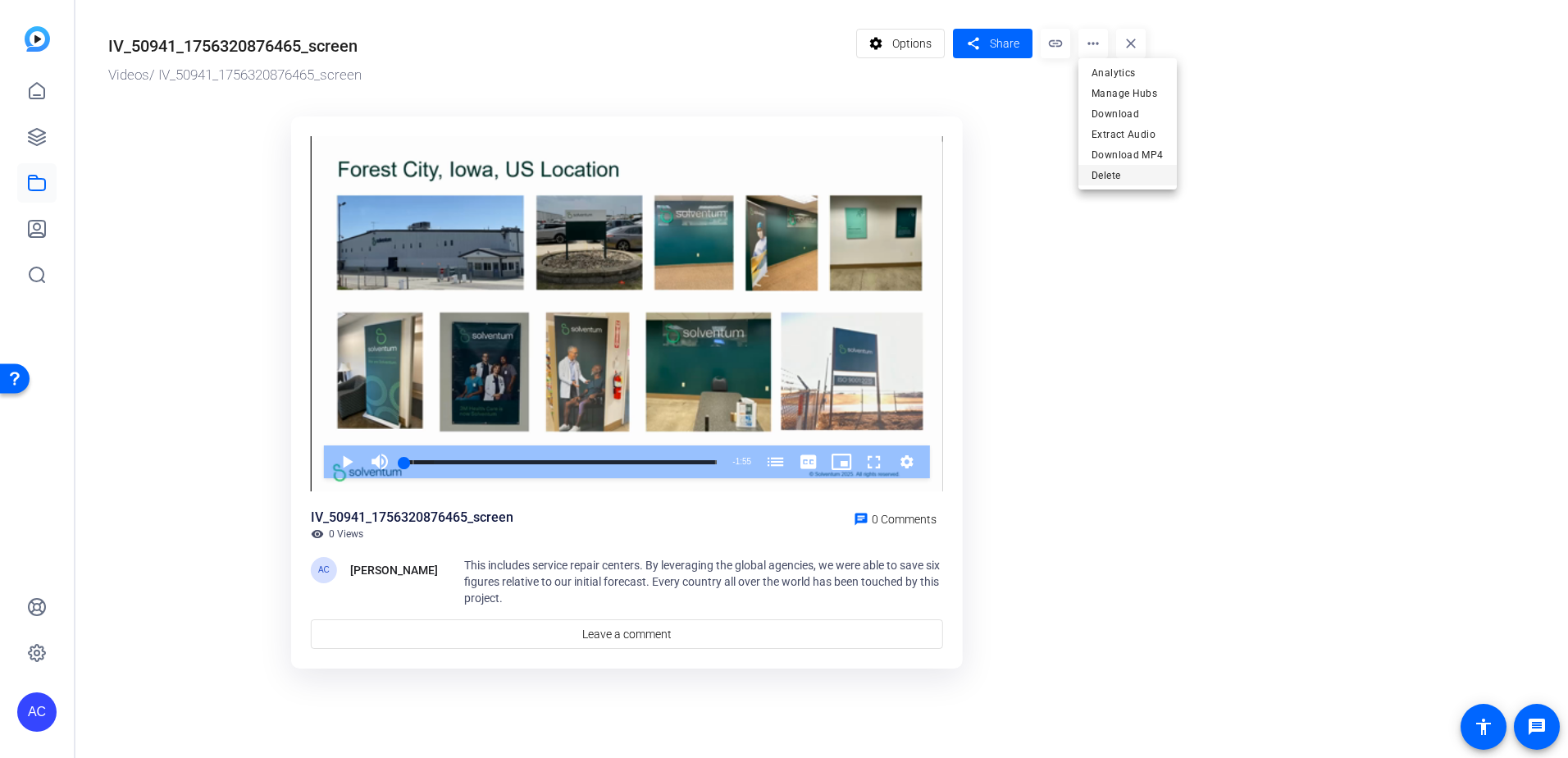
click at [1089, 179] on button "Delete" at bounding box center [1127, 175] width 98 height 21
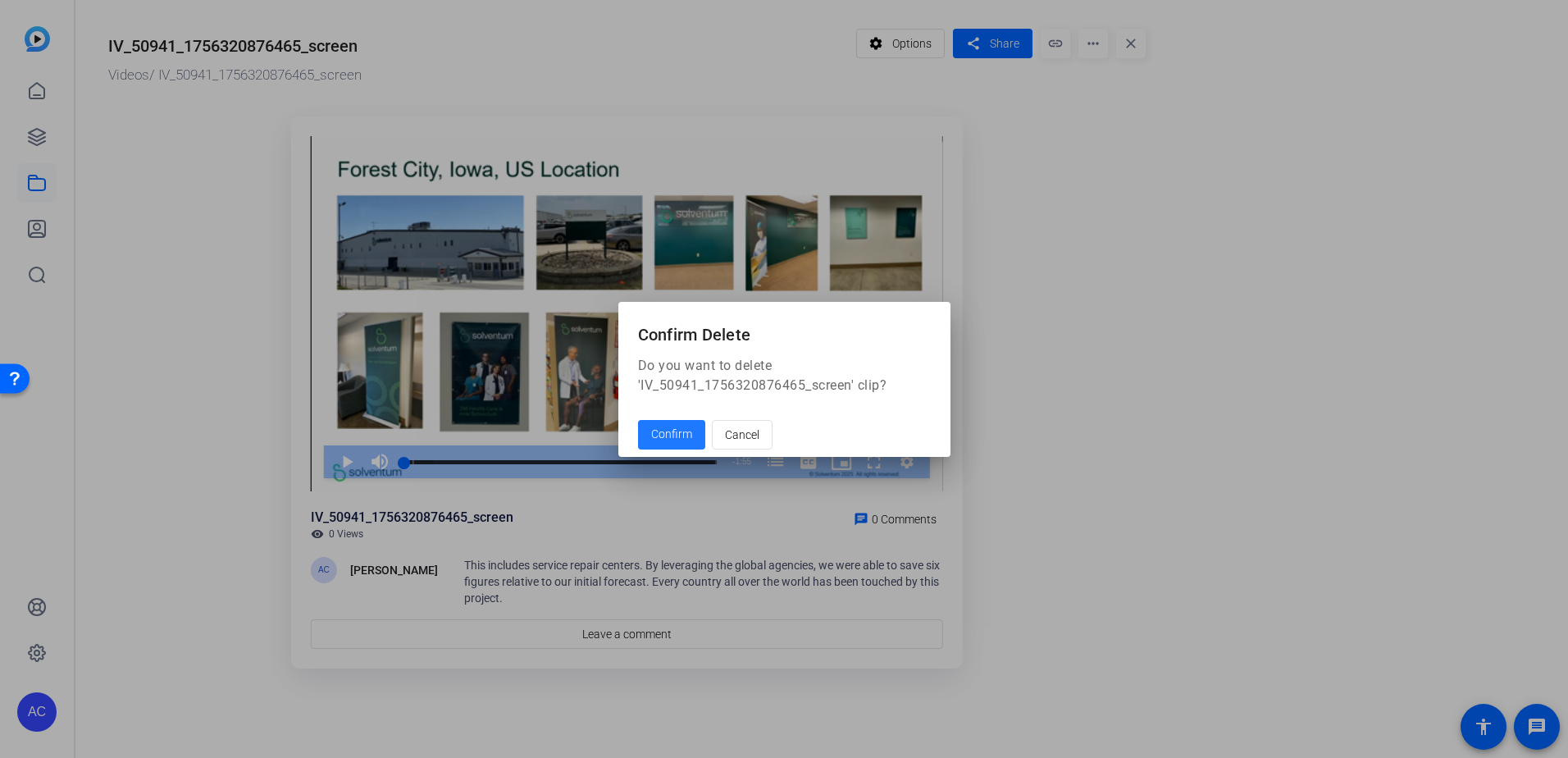
click at [641, 441] on span at bounding box center [671, 435] width 68 height 39
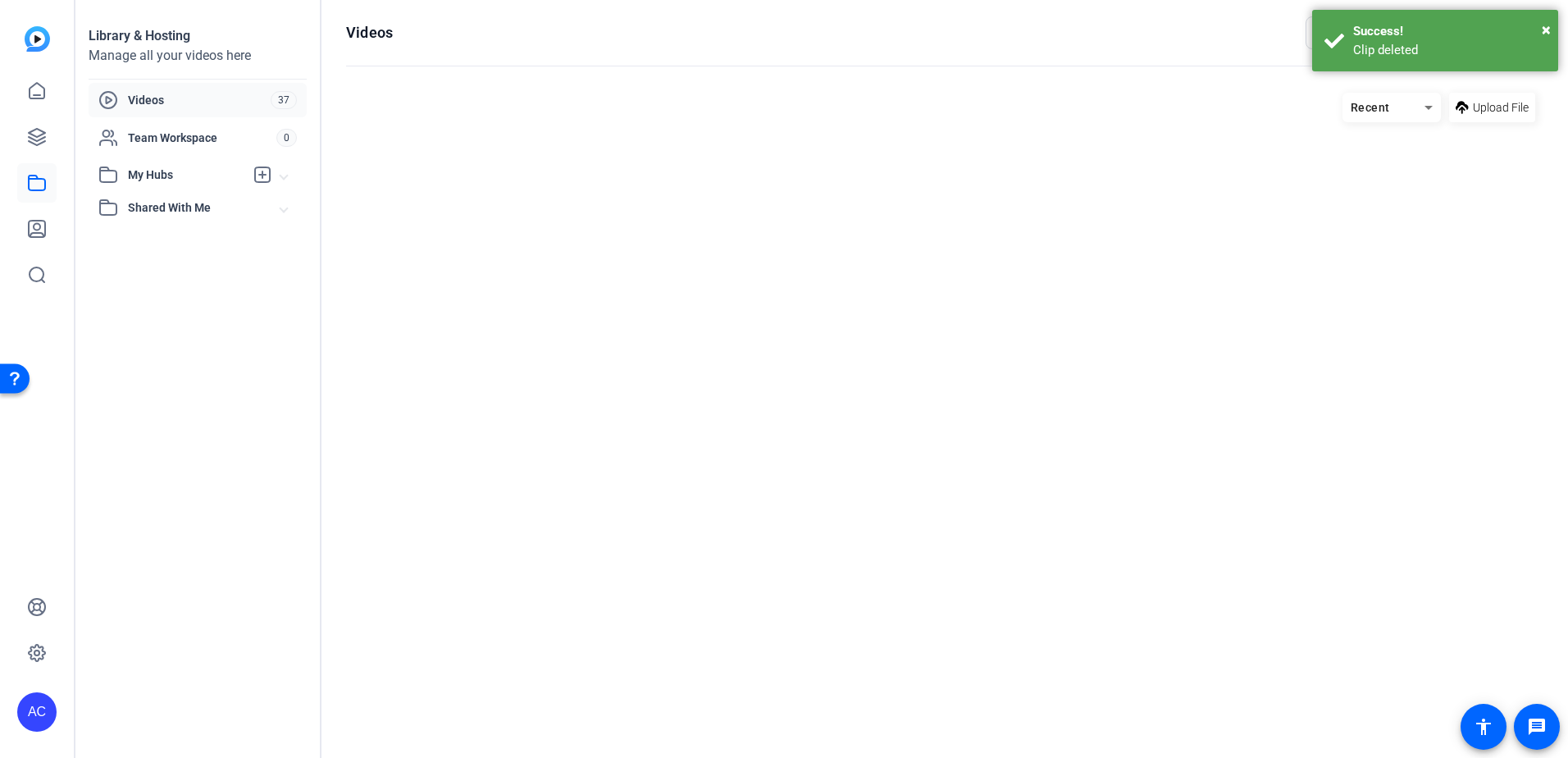
scroll to position [64, 0]
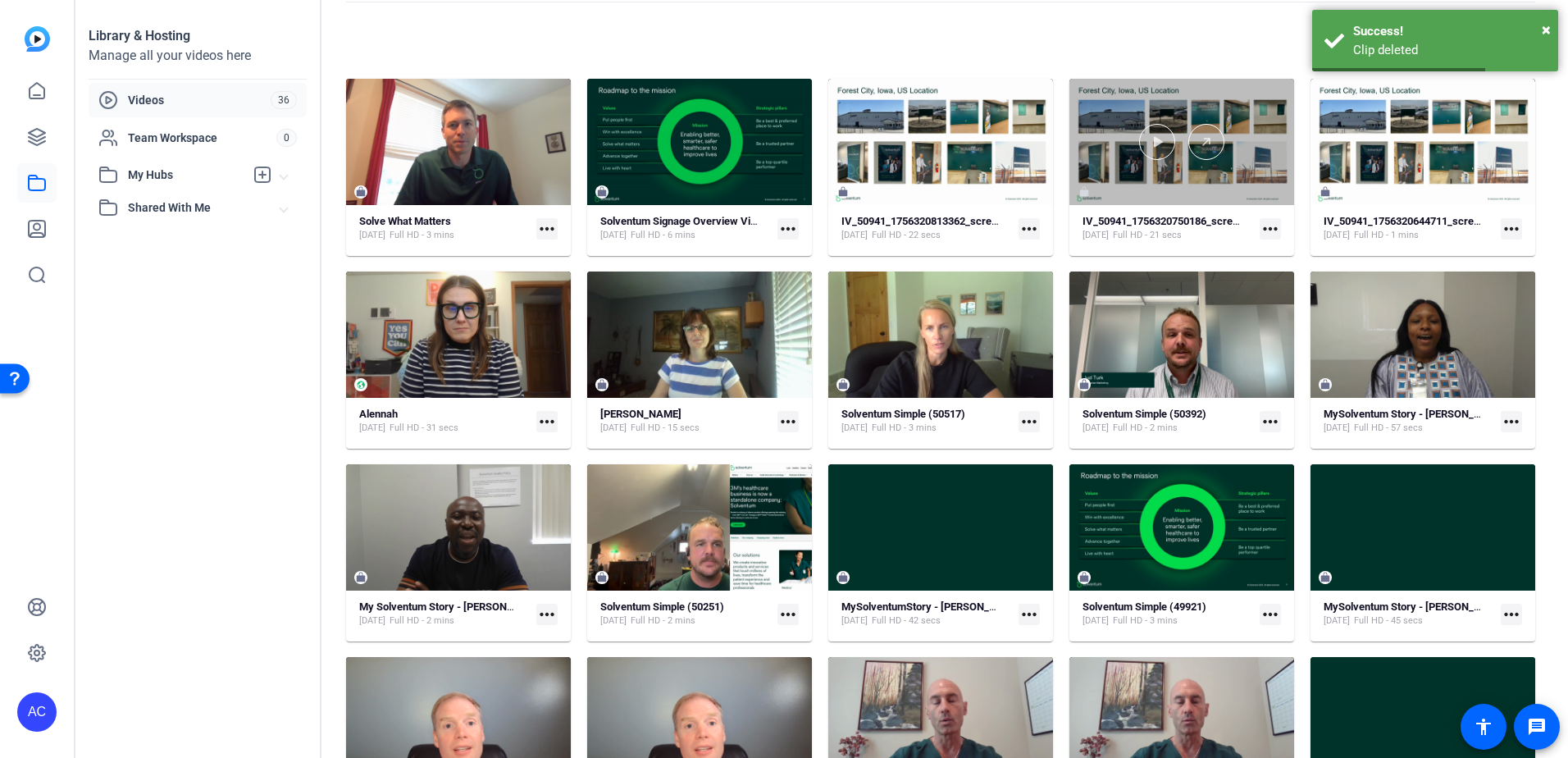
click at [1214, 80] on div at bounding box center [1182, 142] width 225 height 127
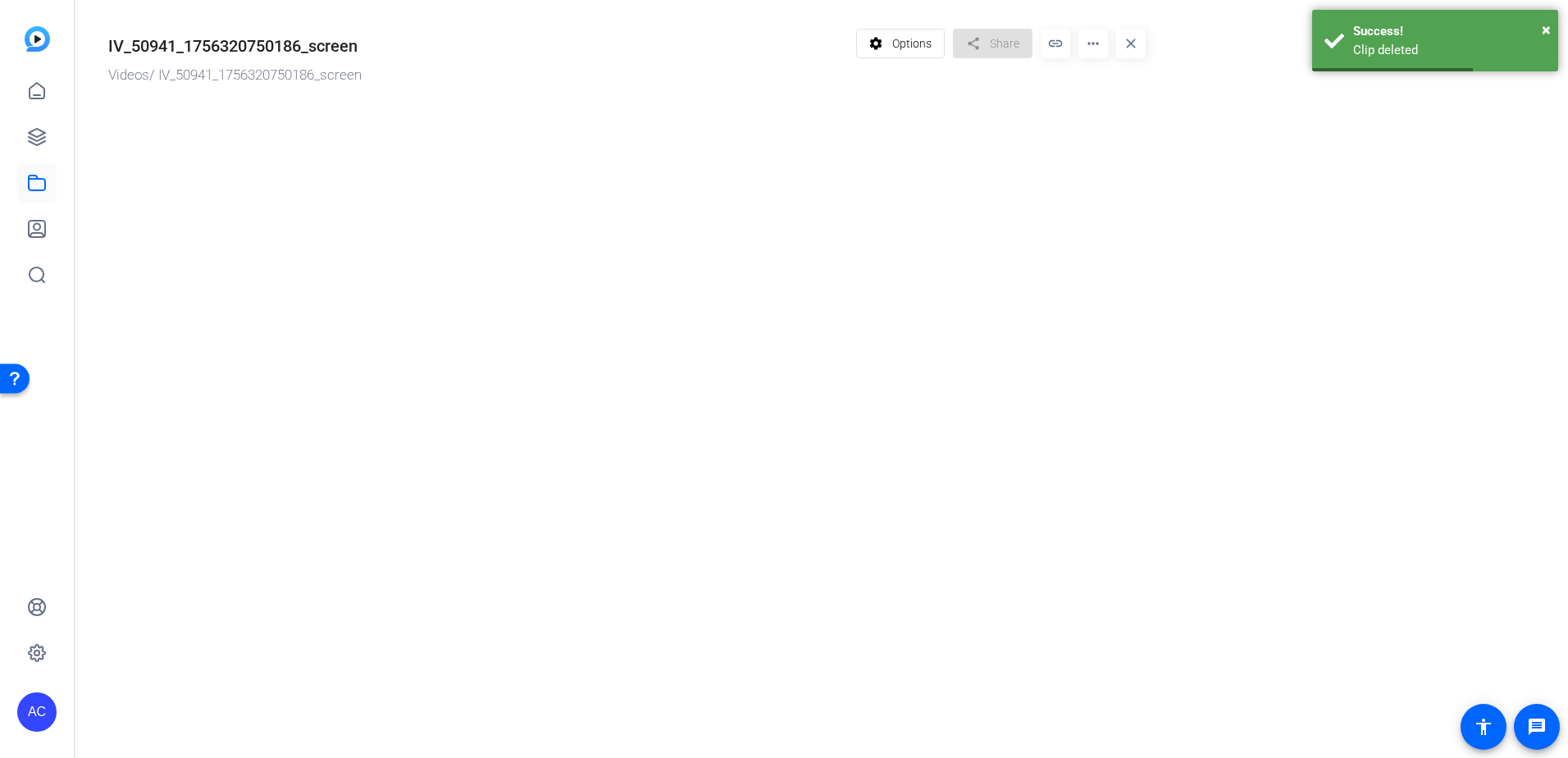
click at [1214, 80] on or-hosting-video-details "IV_50941_1756320750186_screen Videos / IV_50941_1756320750186_screen settings O…" at bounding box center [817, 59] width 1485 height 119
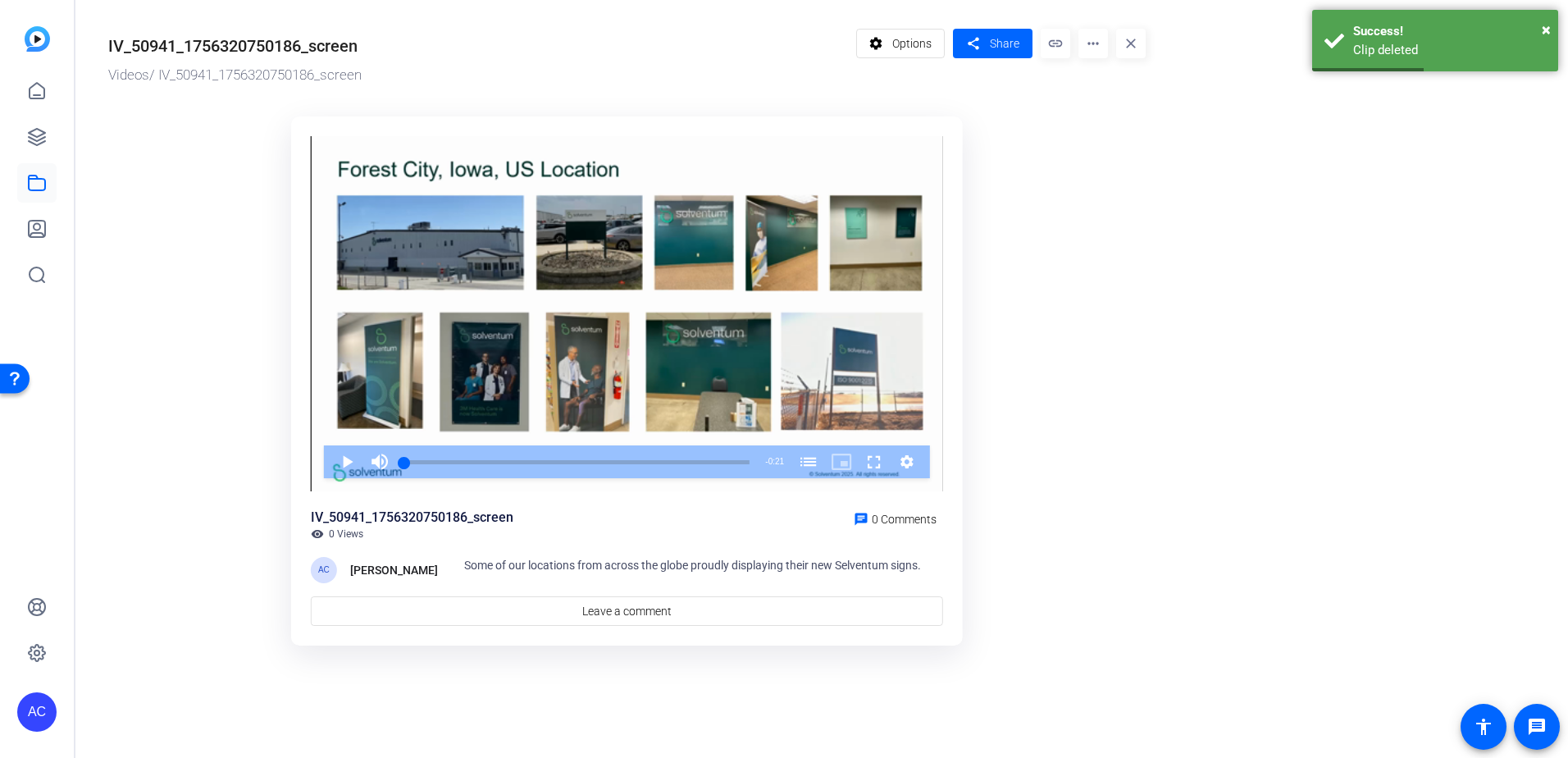
click at [1100, 40] on mat-icon "more_horiz" at bounding box center [1093, 43] width 29 height 29
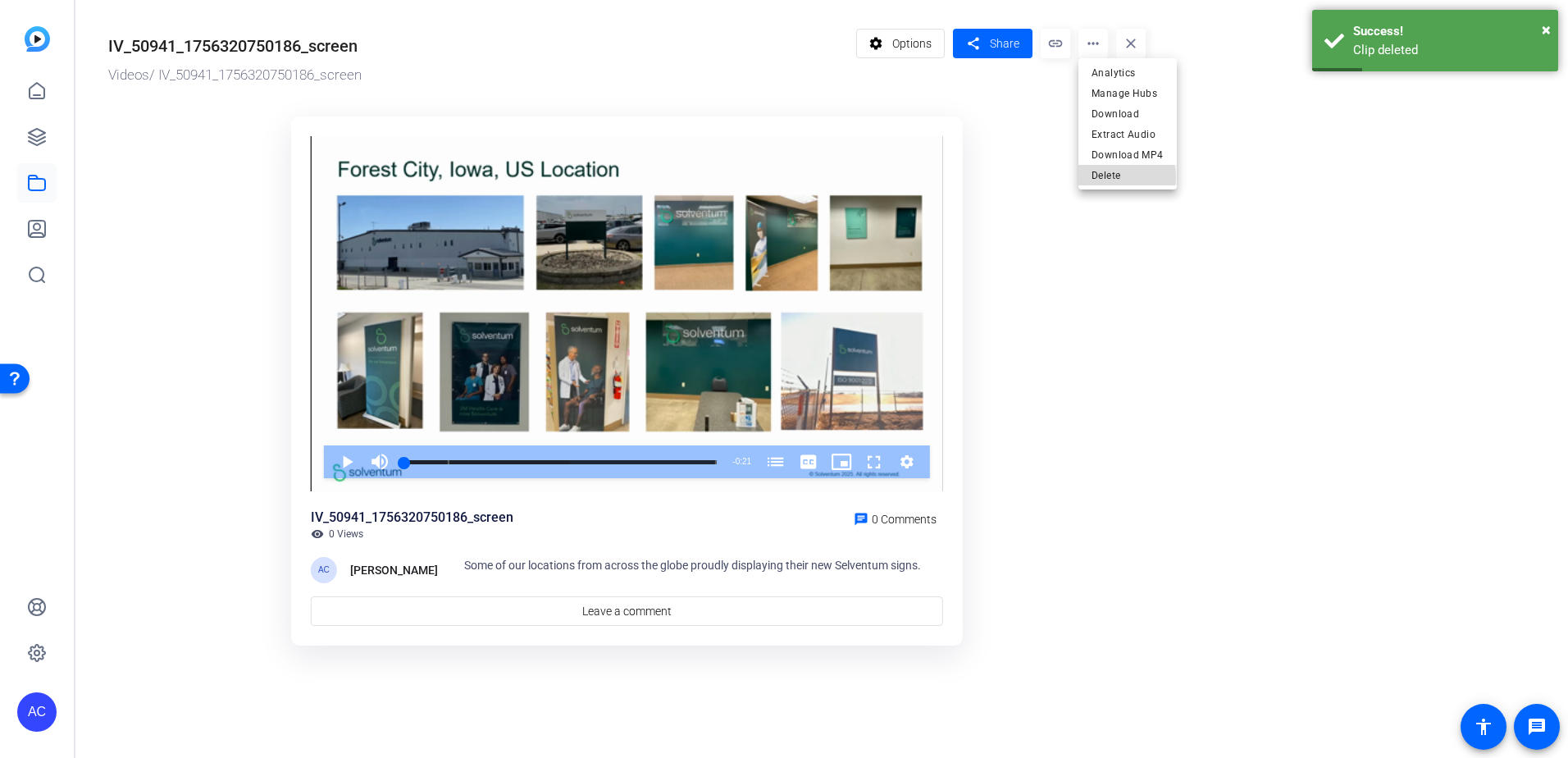
click at [1102, 178] on span "Delete" at bounding box center [1127, 175] width 72 height 20
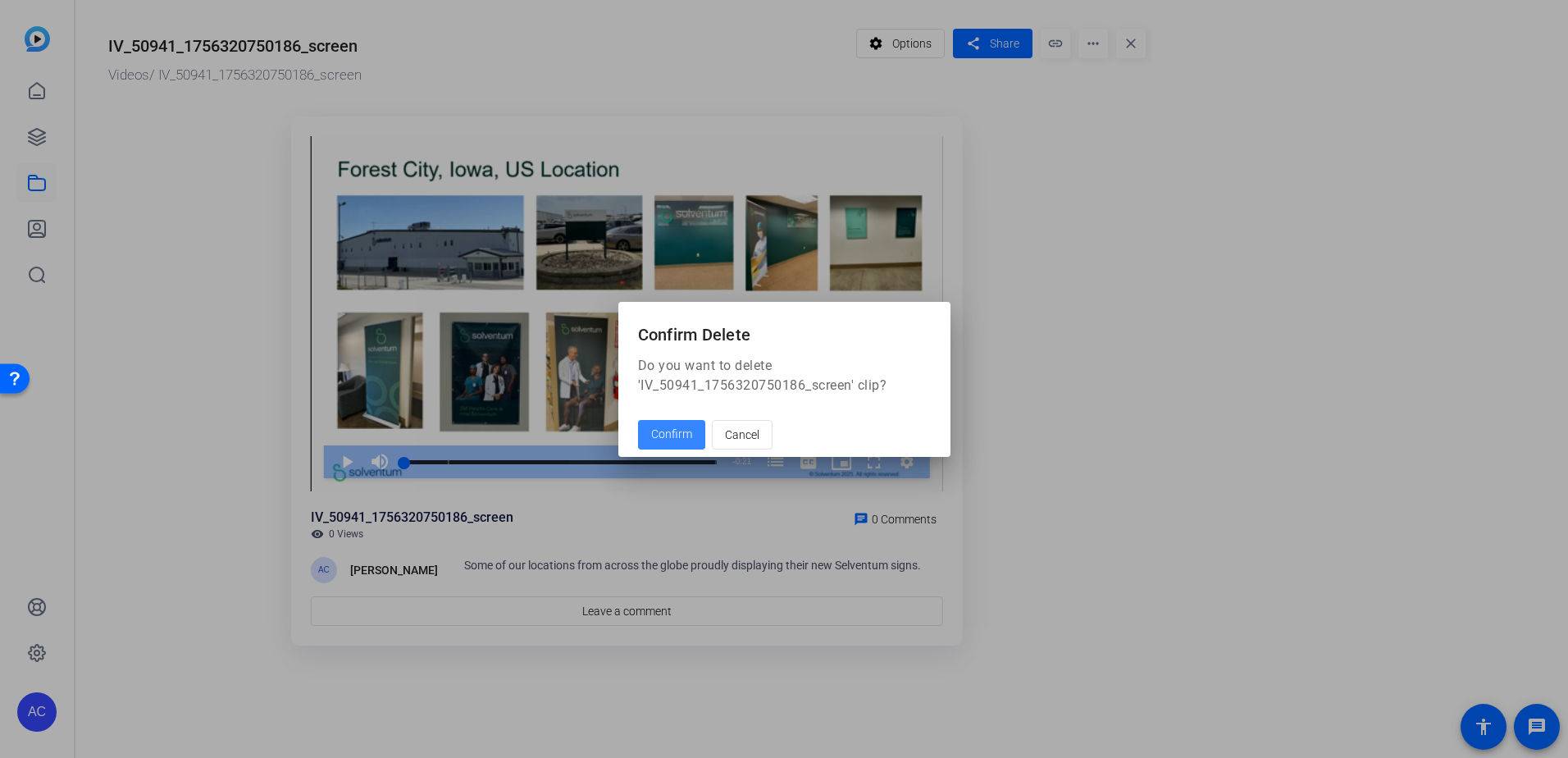
click at [696, 430] on span at bounding box center [671, 435] width 68 height 39
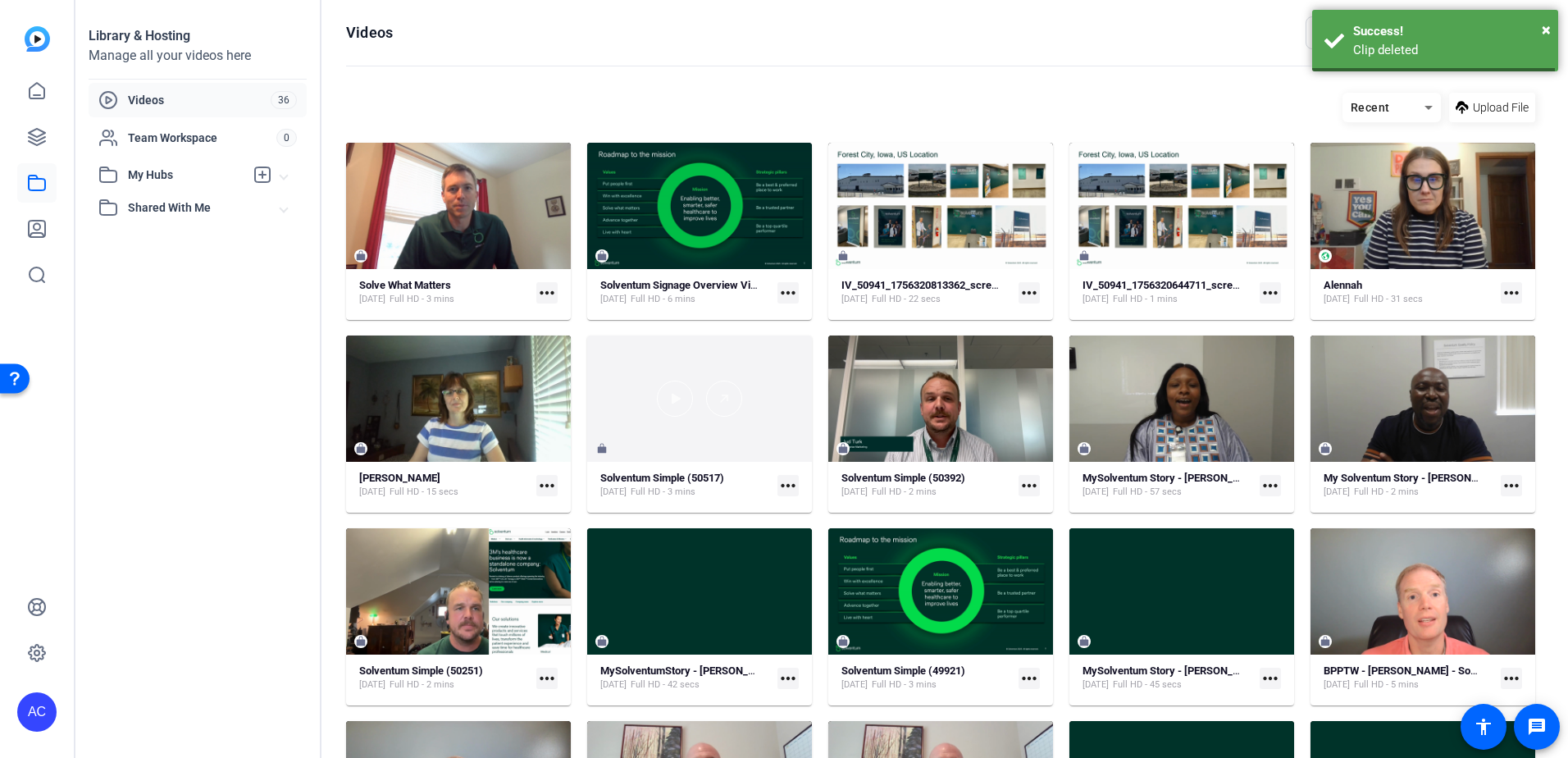
scroll to position [64, 0]
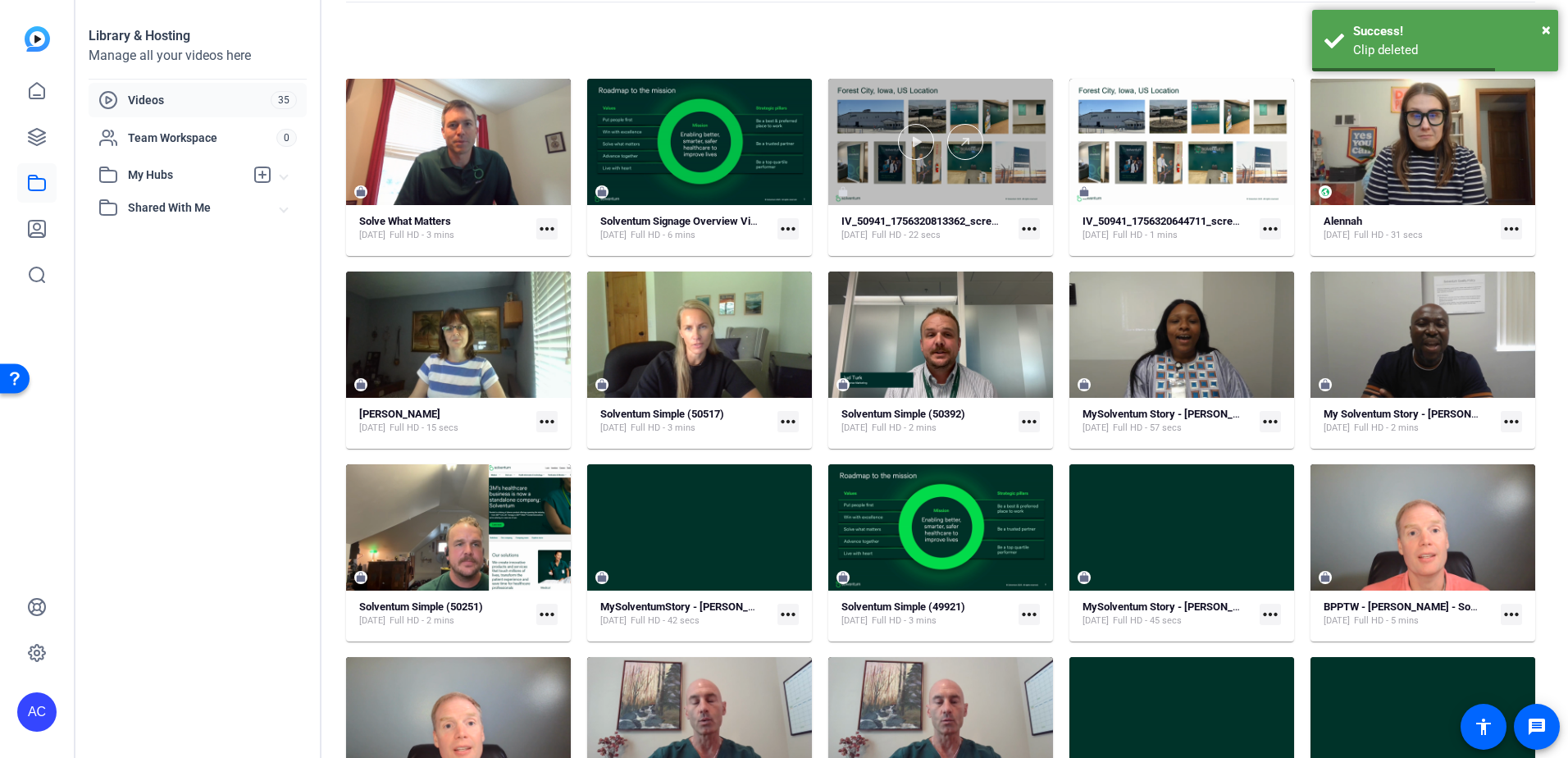
click at [955, 90] on div at bounding box center [941, 142] width 225 height 127
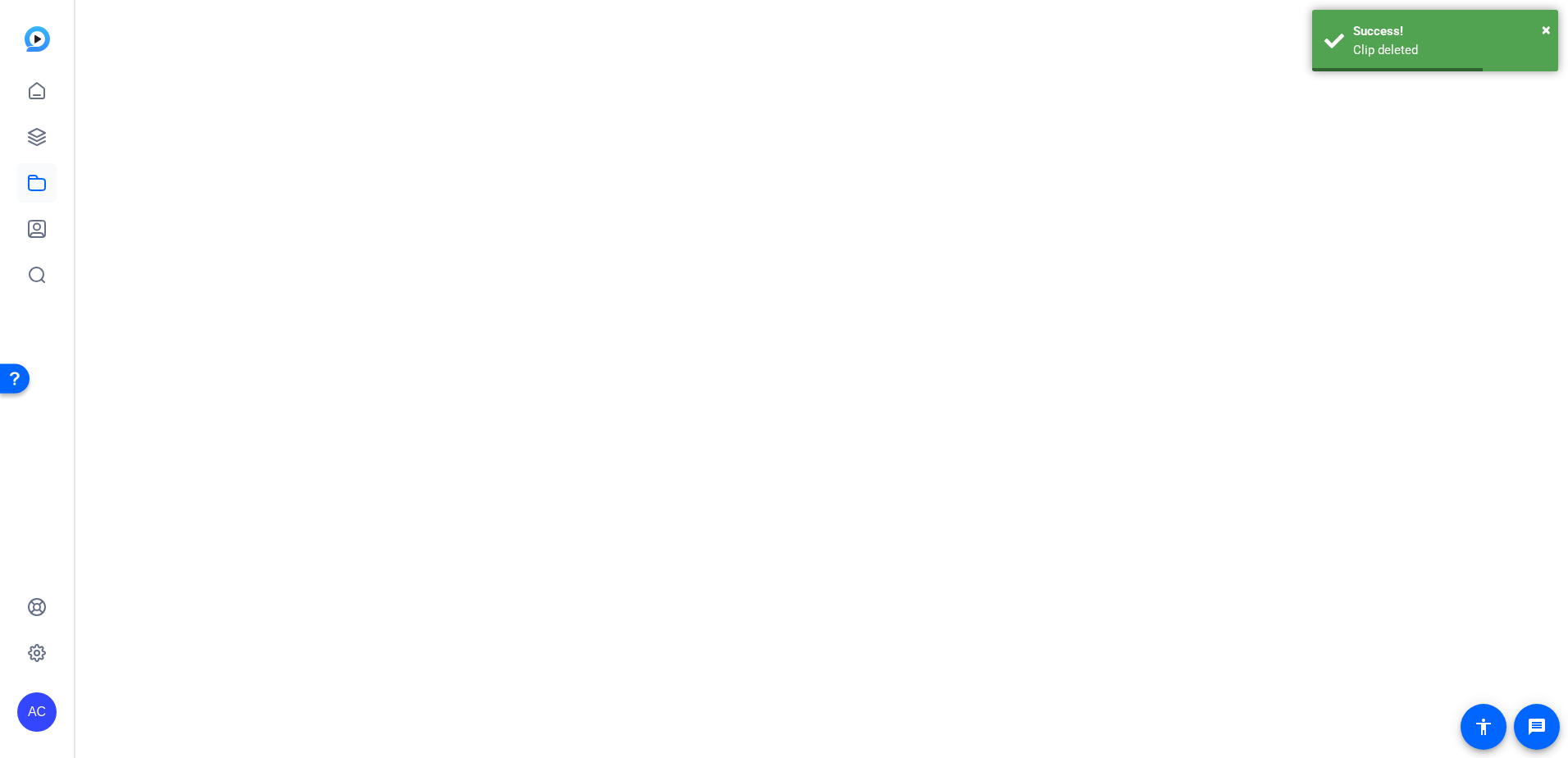
click at [955, 90] on mat-drawer-content at bounding box center [817, 379] width 1485 height 758
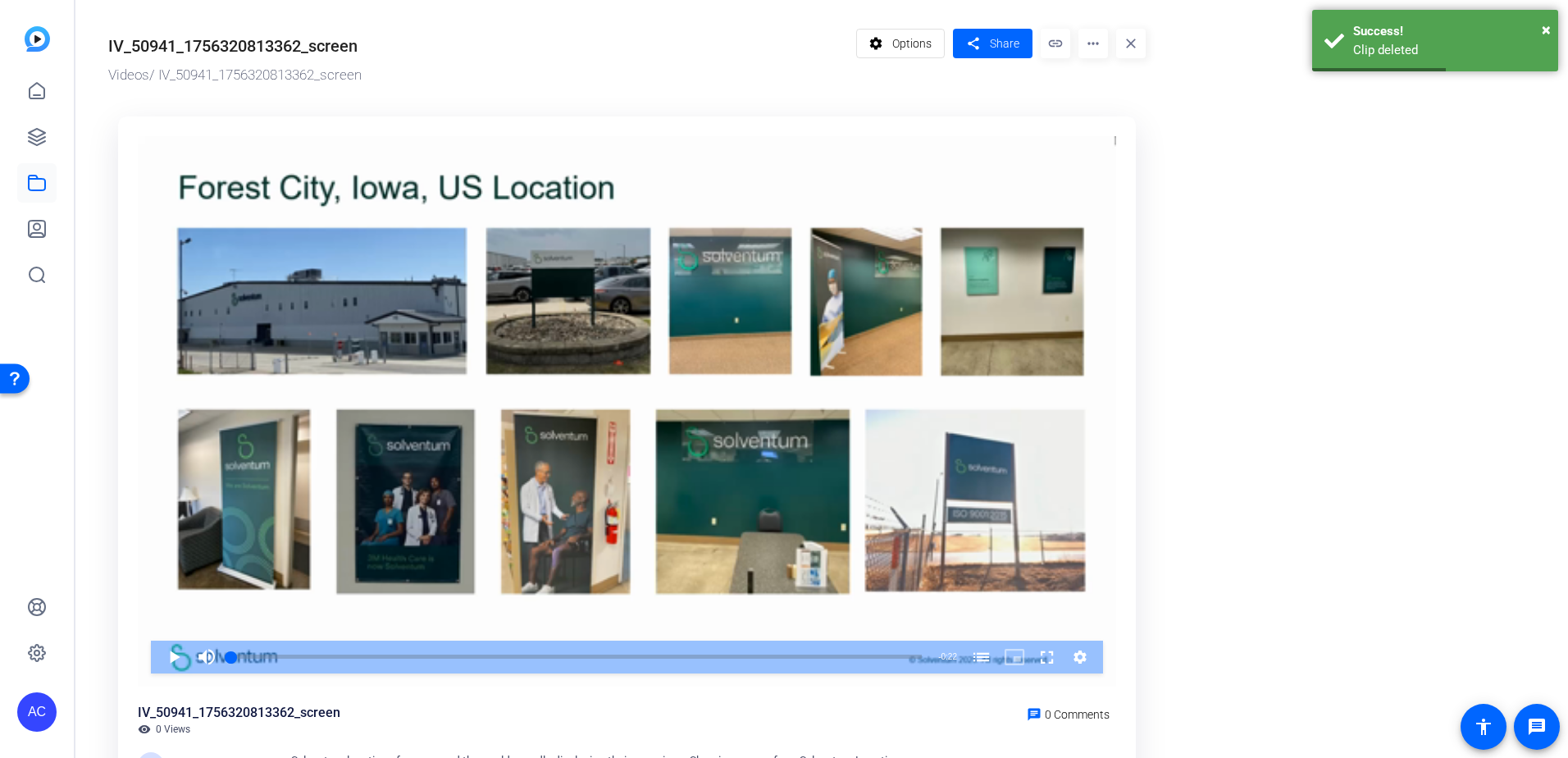
click at [1089, 49] on mat-icon "more_horiz" at bounding box center [1093, 43] width 29 height 29
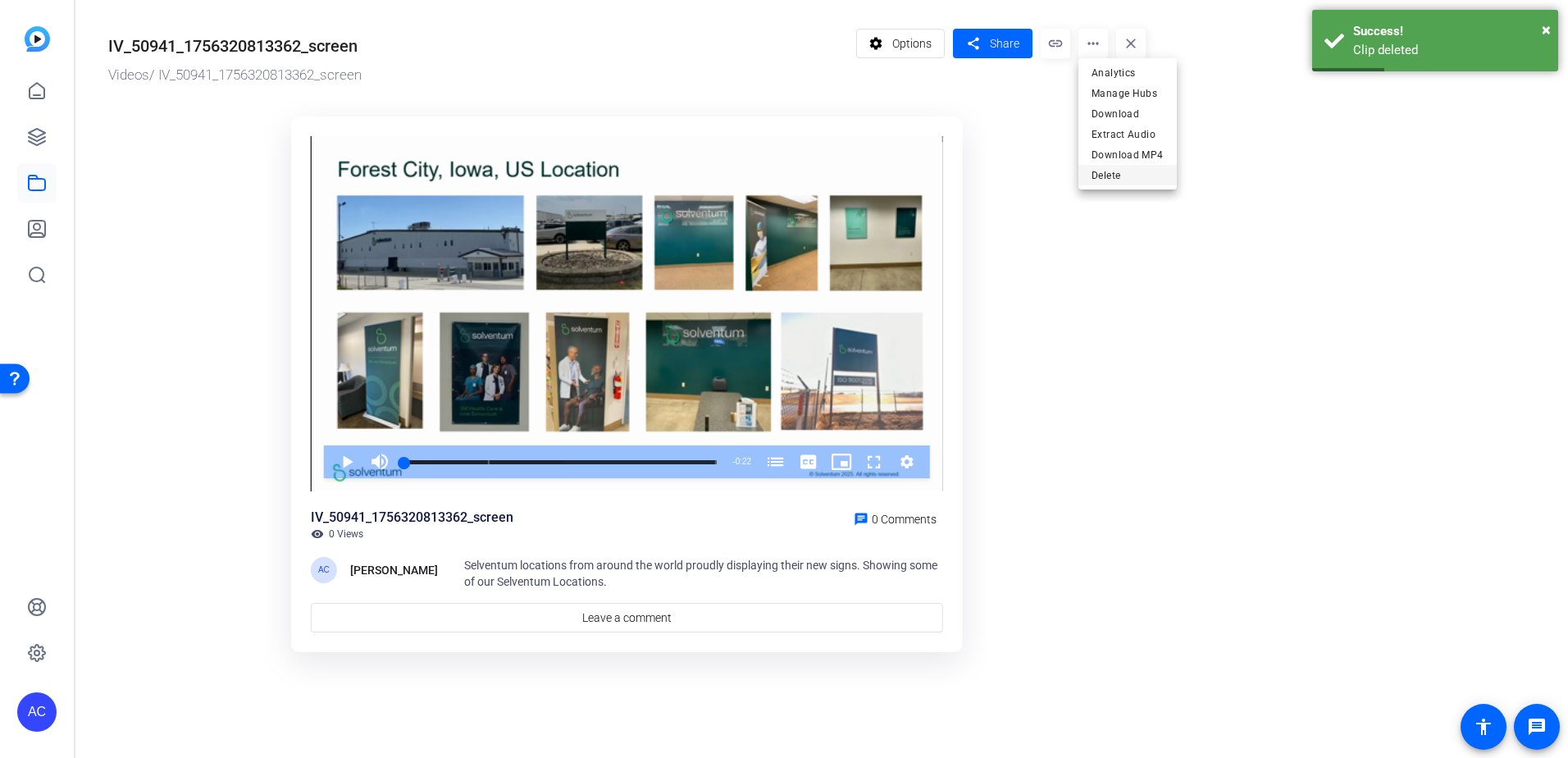
click at [1090, 180] on button "Delete" at bounding box center [1127, 175] width 98 height 21
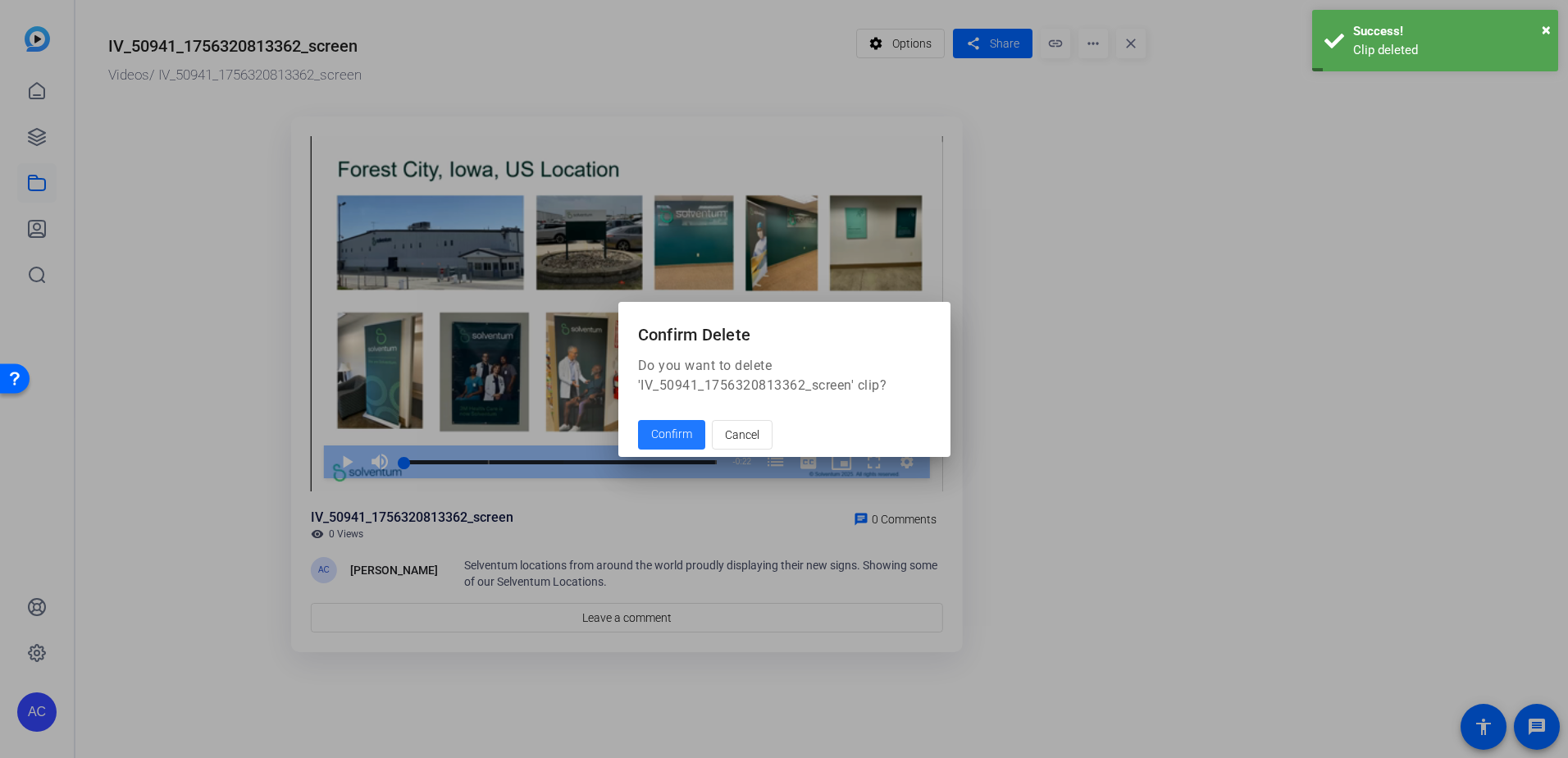
click at [685, 436] on span "Confirm" at bounding box center [671, 434] width 41 height 17
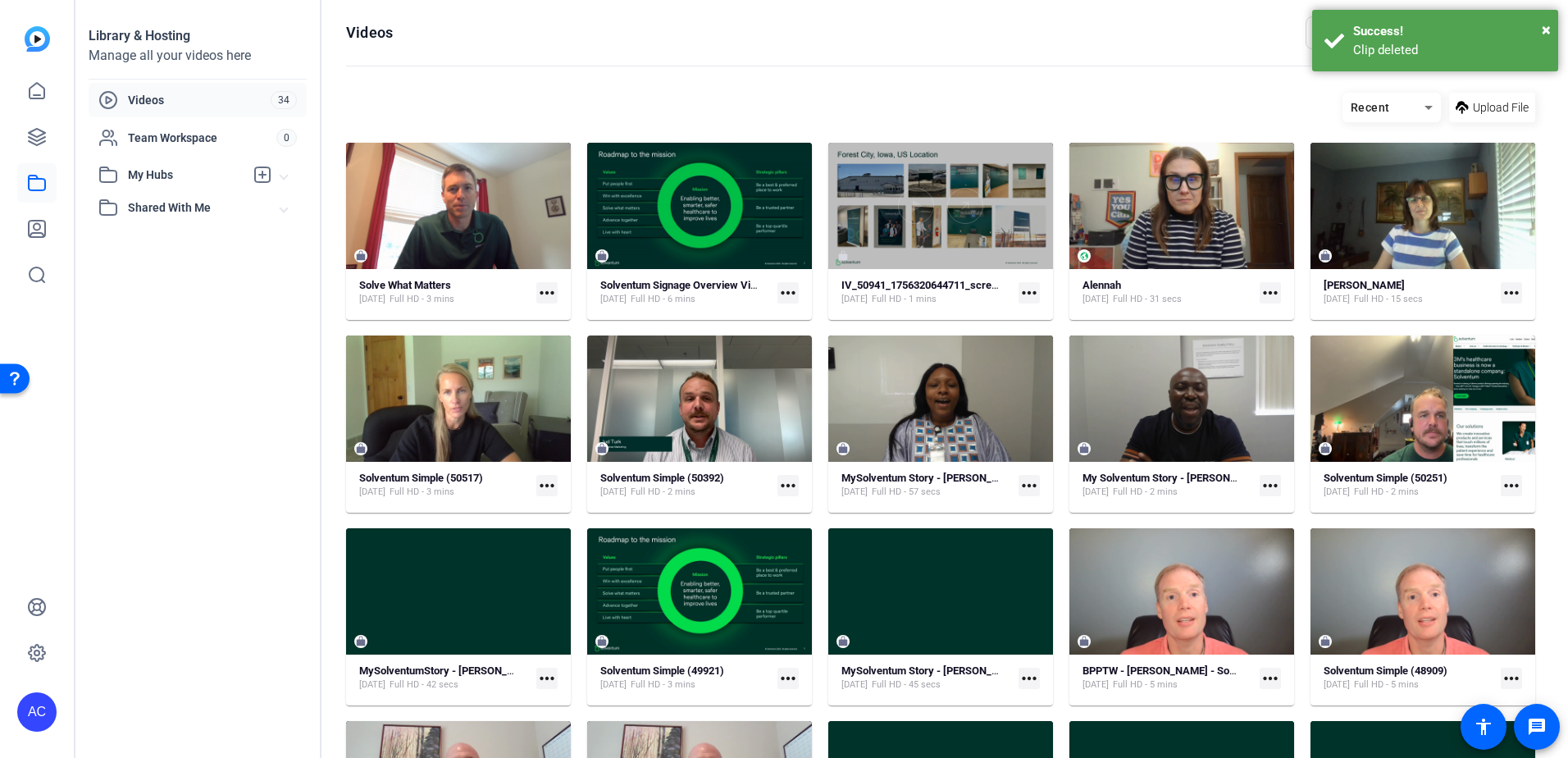
scroll to position [64, 0]
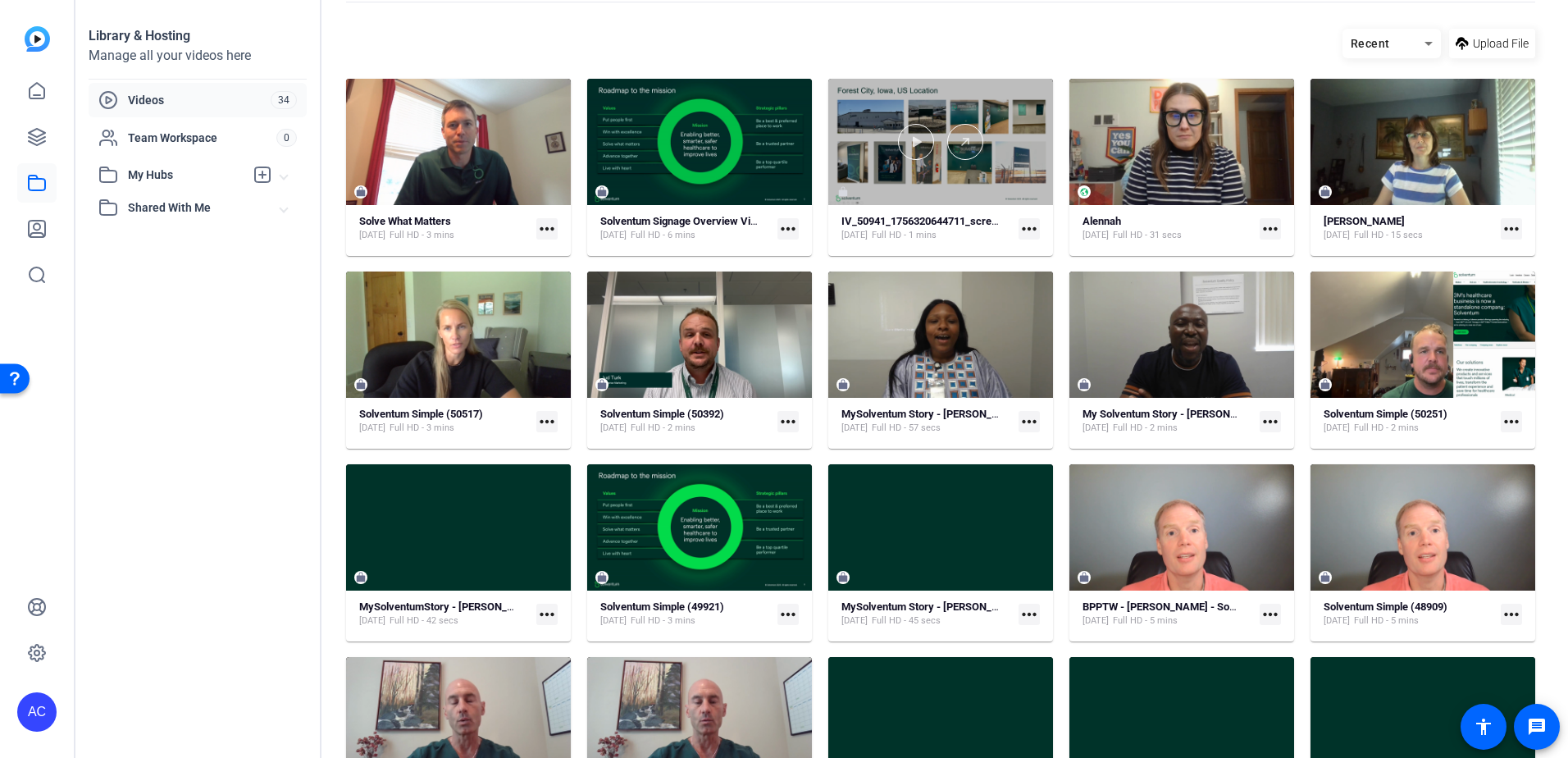
click at [979, 87] on div at bounding box center [941, 142] width 225 height 127
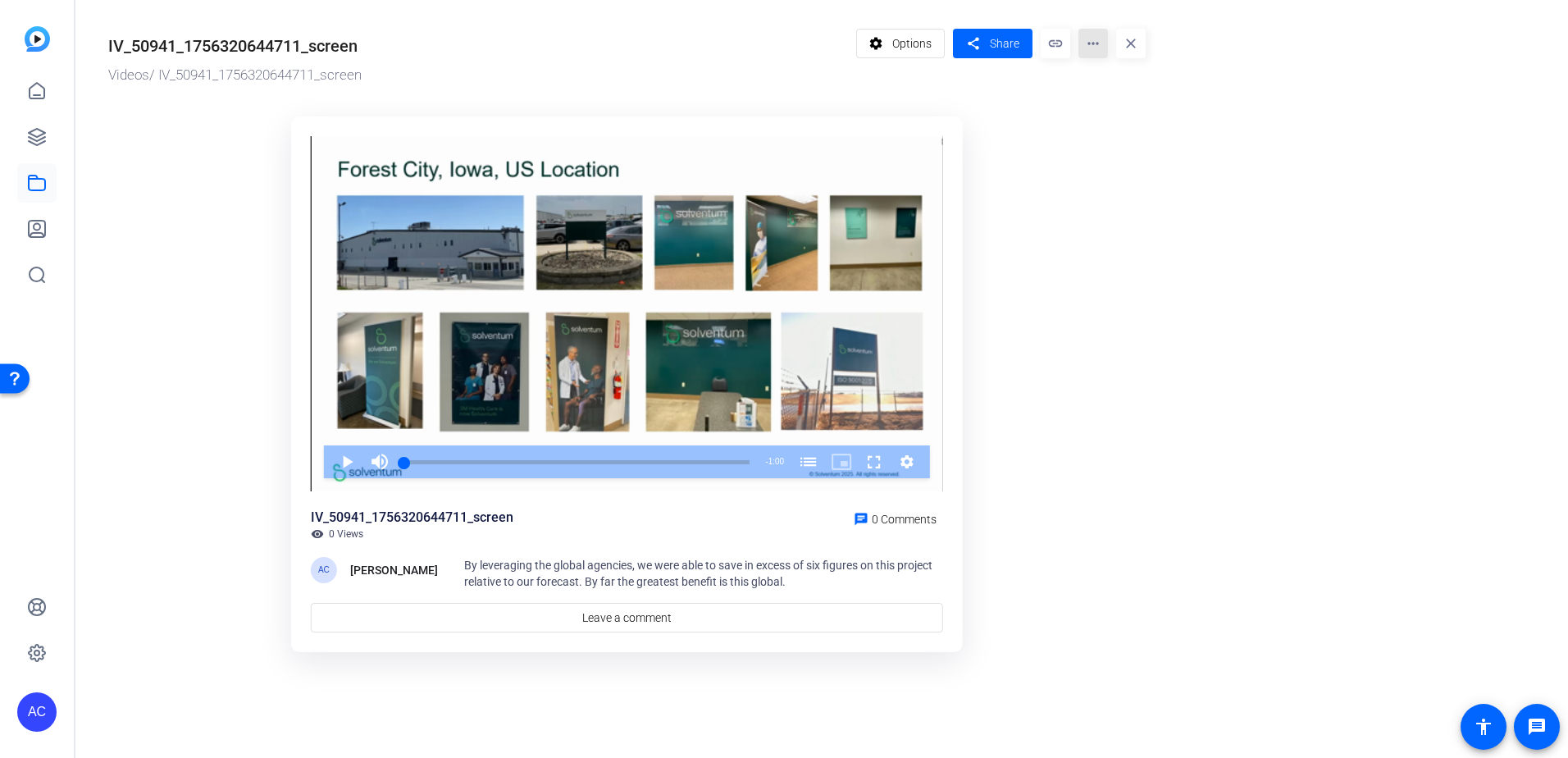
click at [1093, 53] on mat-icon "more_horiz" at bounding box center [1093, 43] width 29 height 29
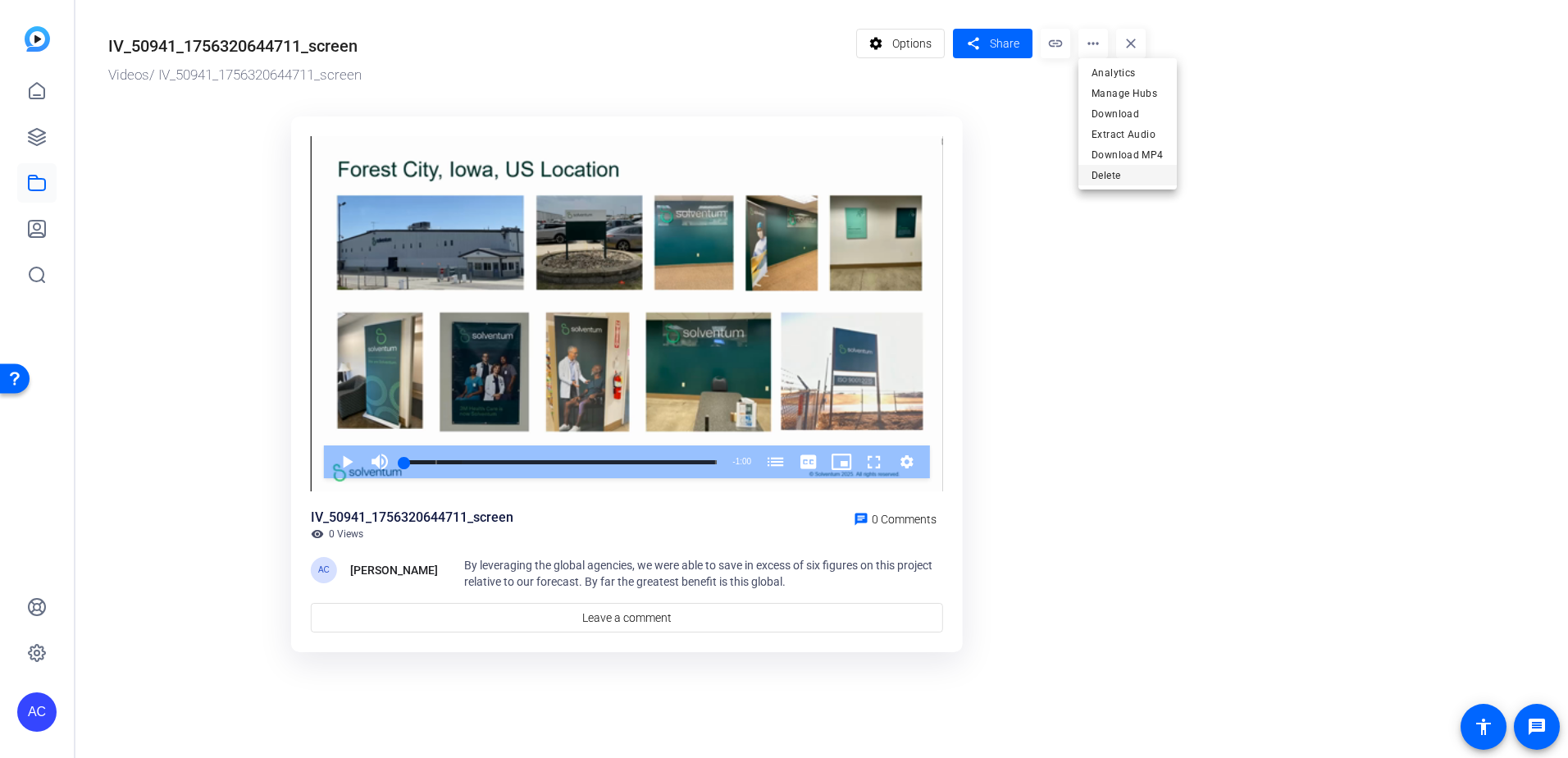
click at [1107, 176] on span "Delete" at bounding box center [1127, 175] width 72 height 20
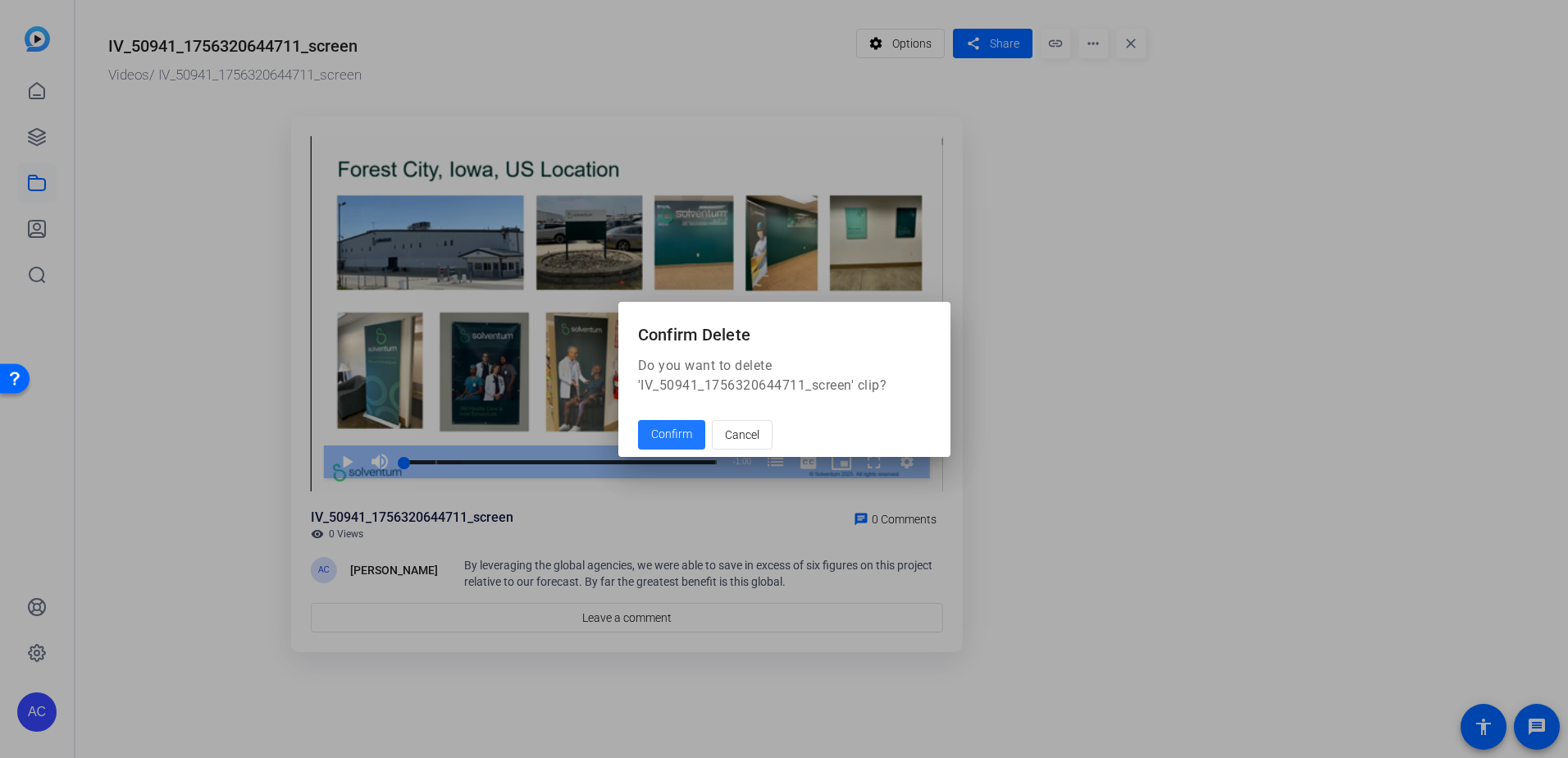
click at [657, 429] on span "Confirm" at bounding box center [671, 434] width 41 height 17
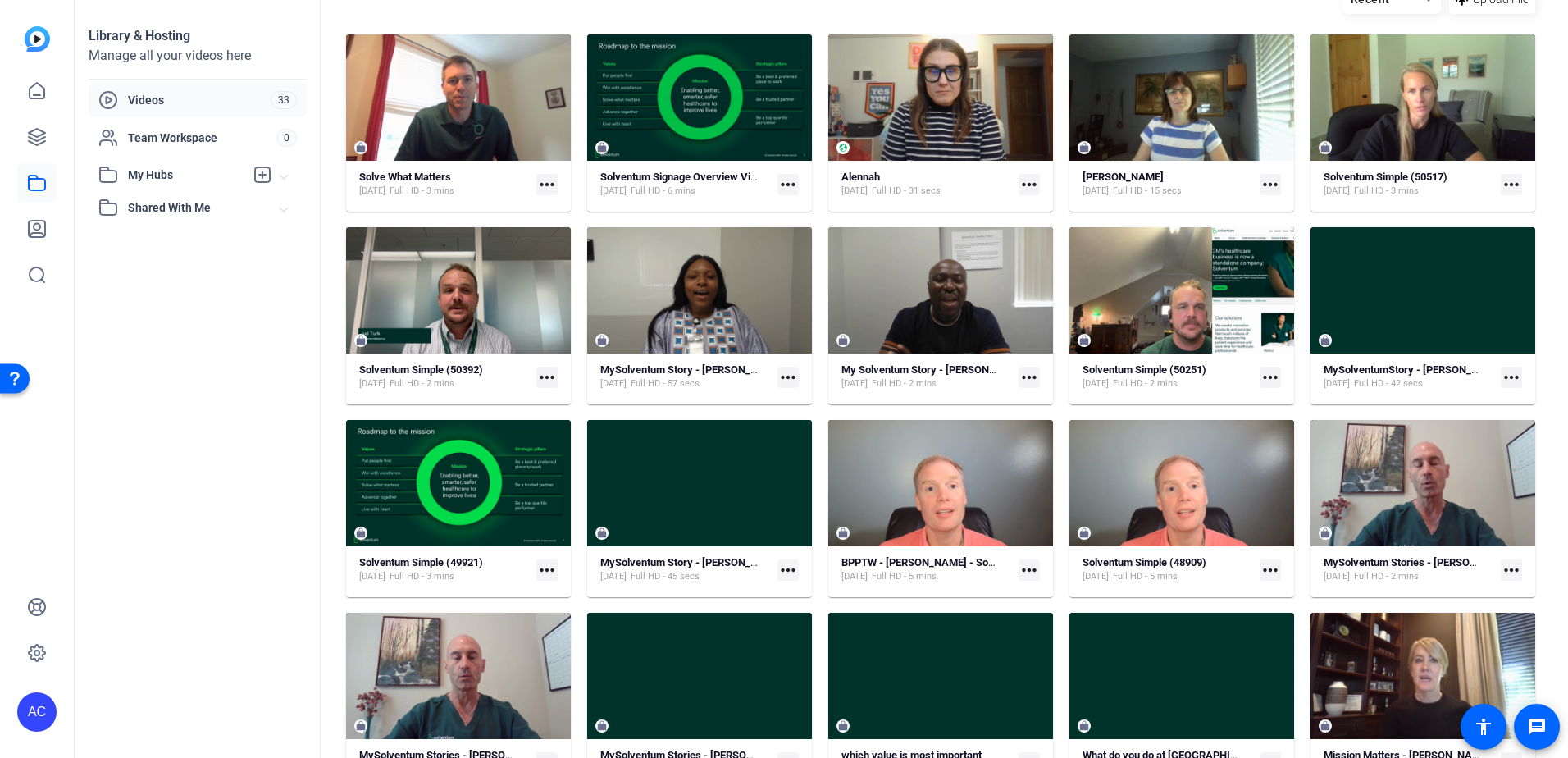
scroll to position [60, 0]
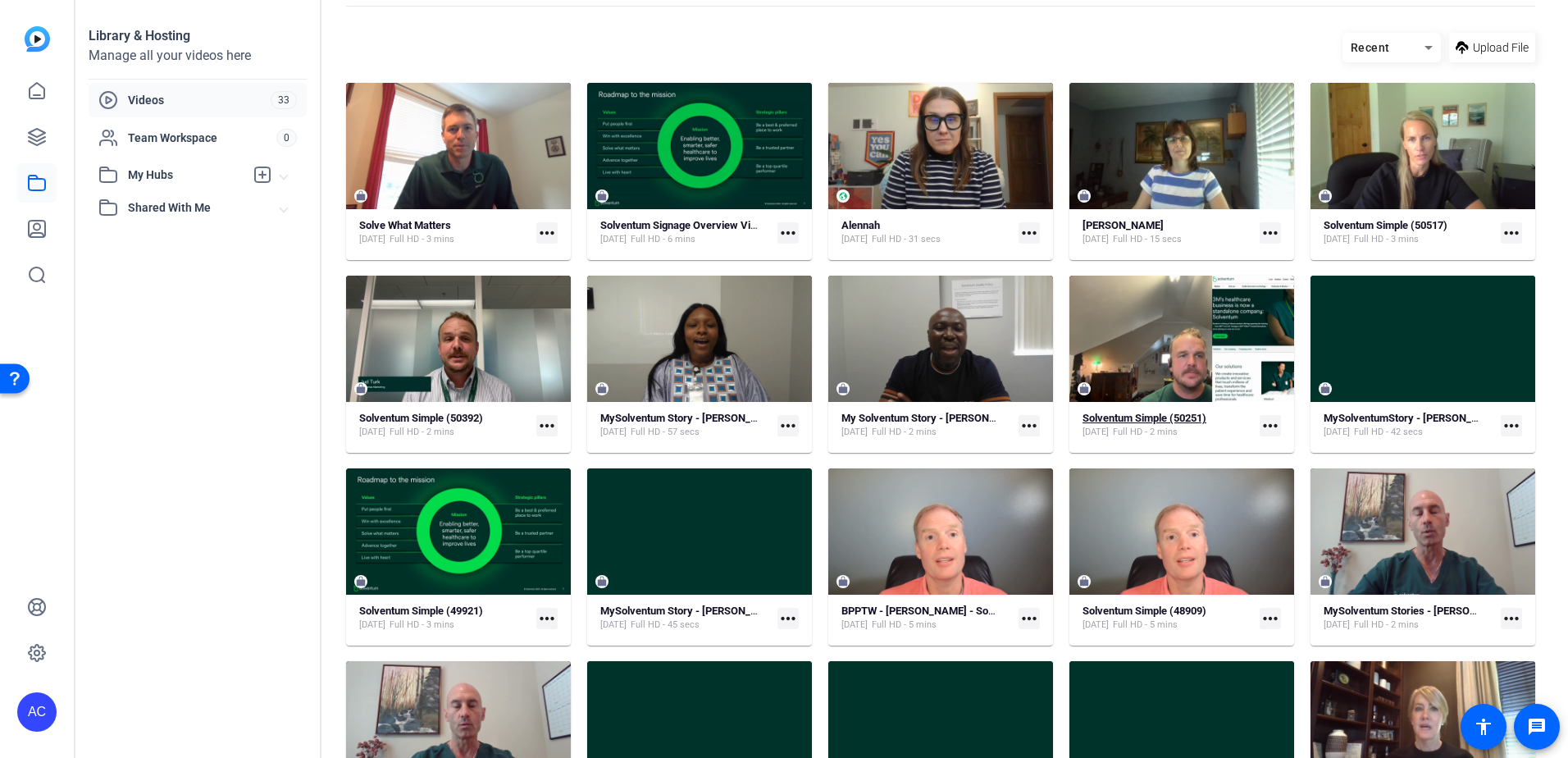
click at [1244, 435] on div "Solventum Simple (50251) [DATE] Full HD - 2 mins" at bounding box center [1168, 425] width 171 height 27
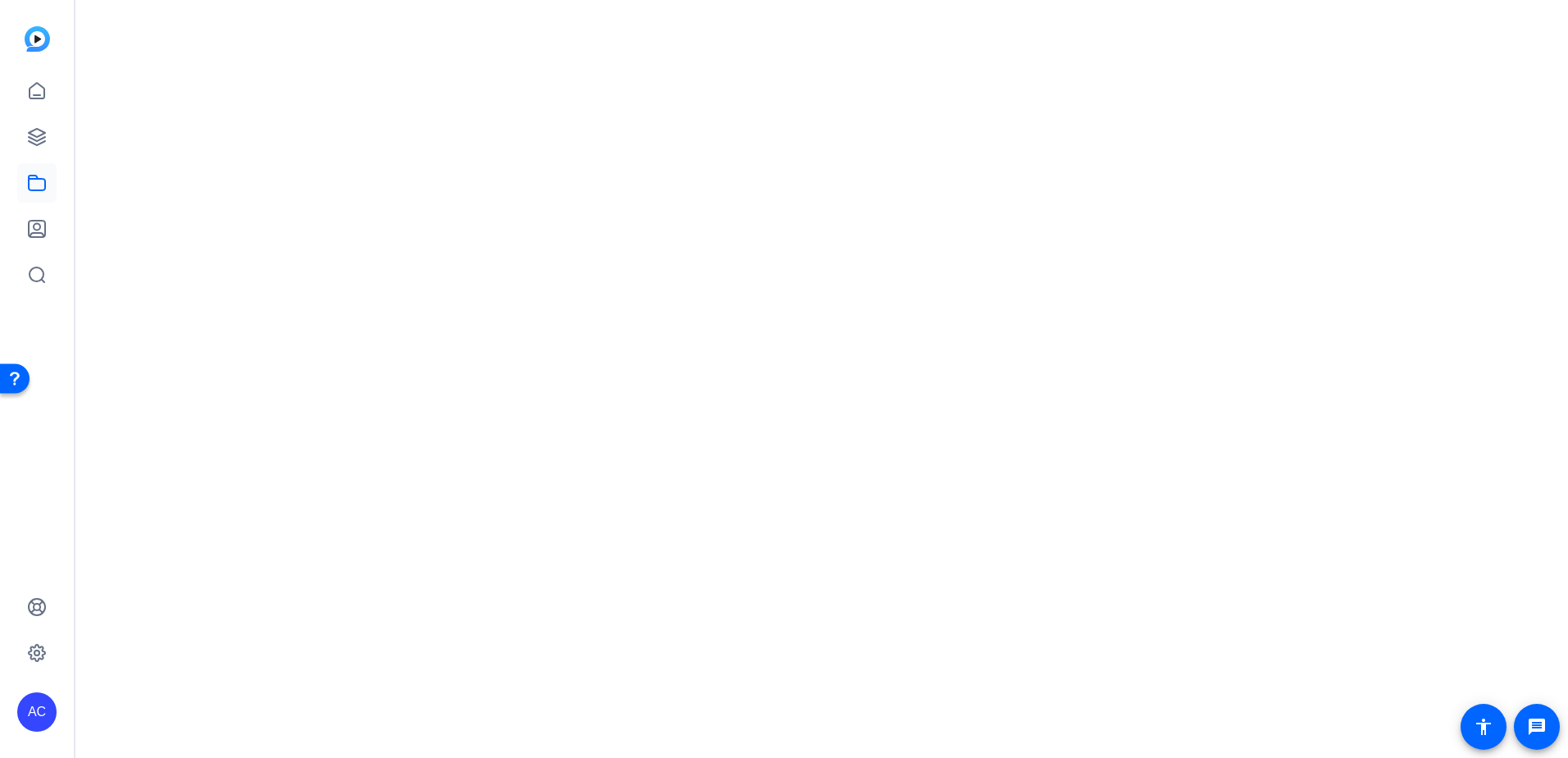
click at [1243, 435] on mat-drawer-content at bounding box center [817, 379] width 1485 height 758
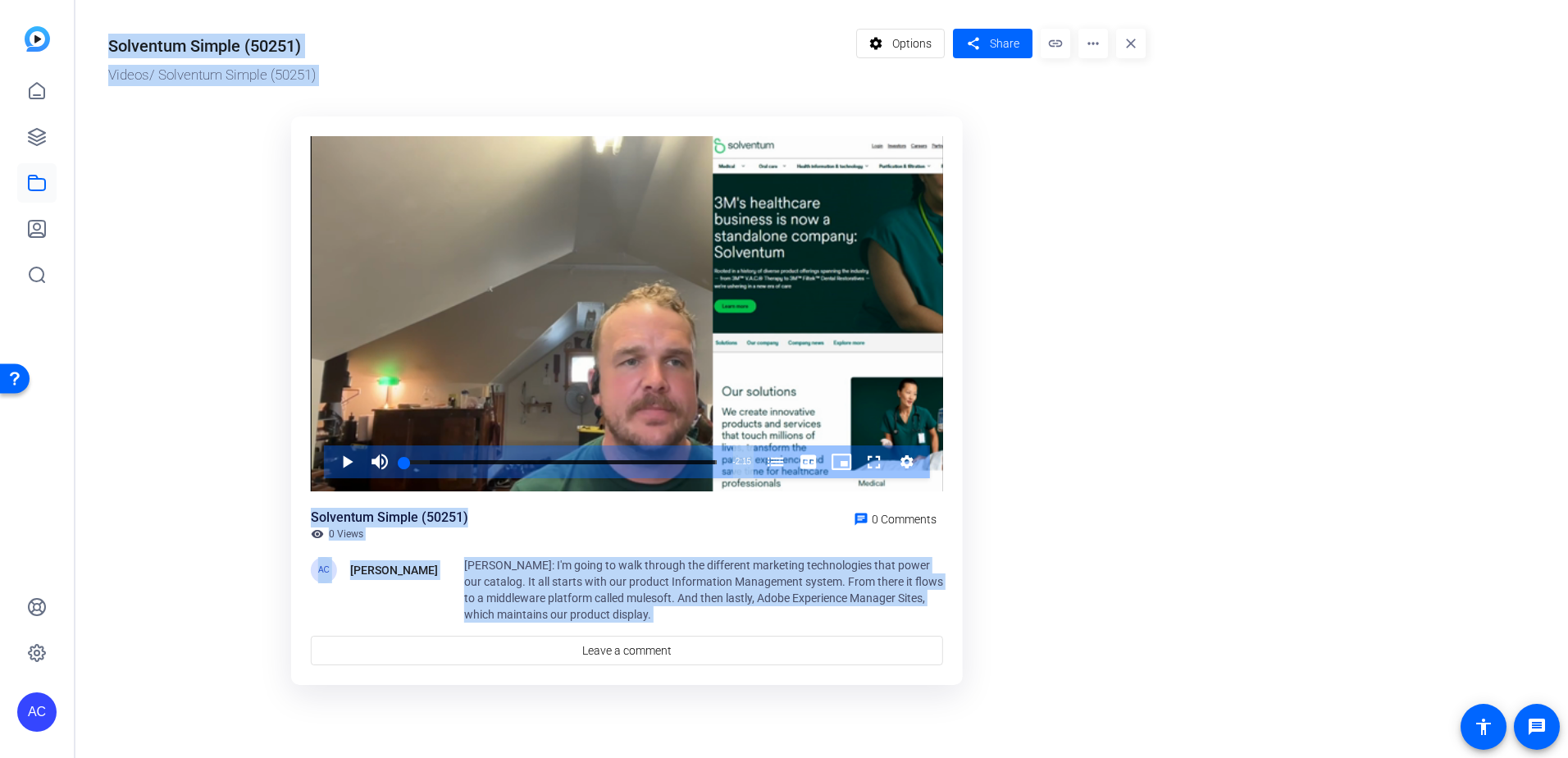
click at [1089, 46] on mat-icon "more_horiz" at bounding box center [1093, 43] width 29 height 29
click at [1097, 198] on span "Delete" at bounding box center [1127, 196] width 72 height 20
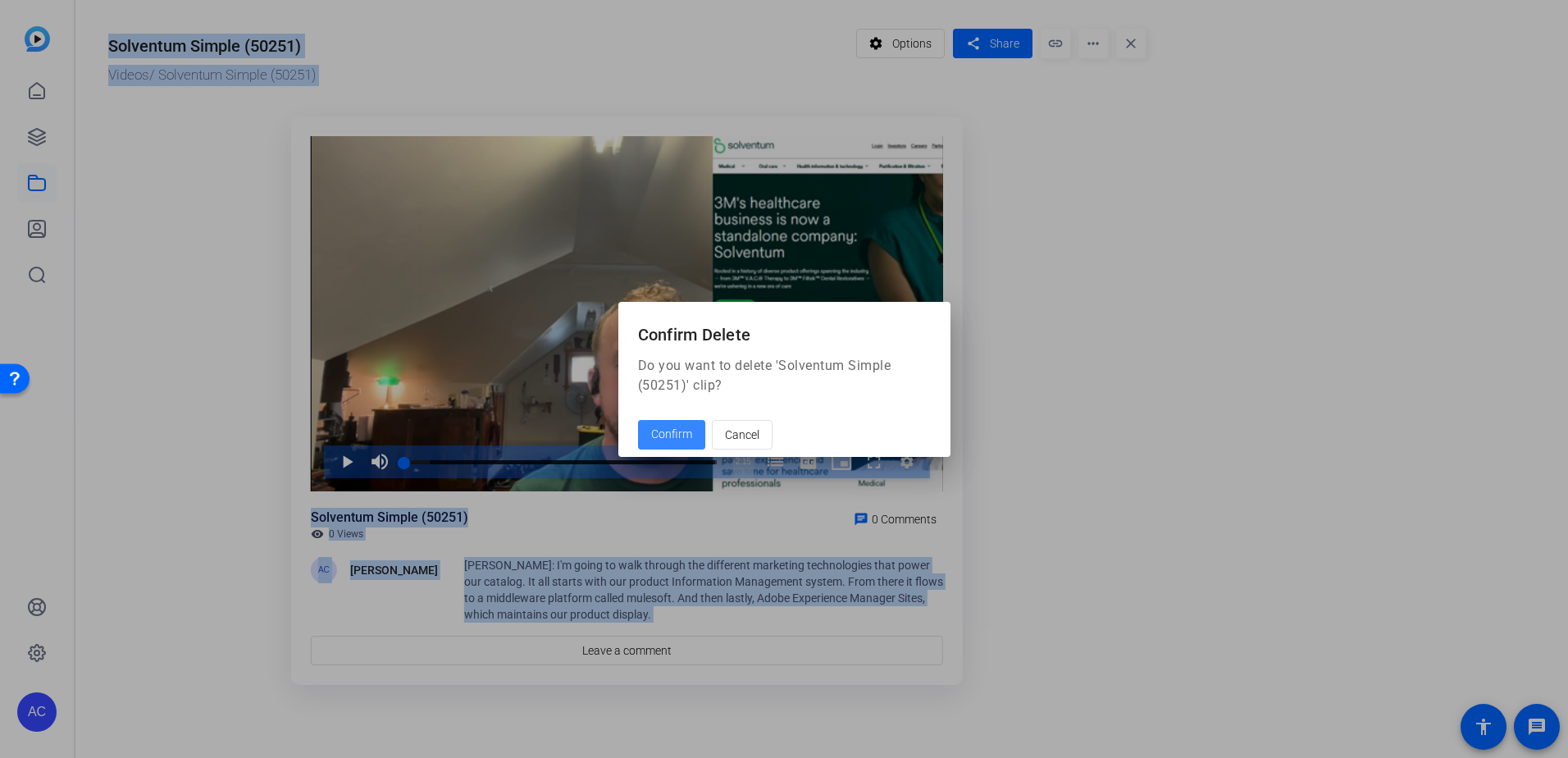
click at [668, 442] on span "Confirm" at bounding box center [671, 434] width 41 height 17
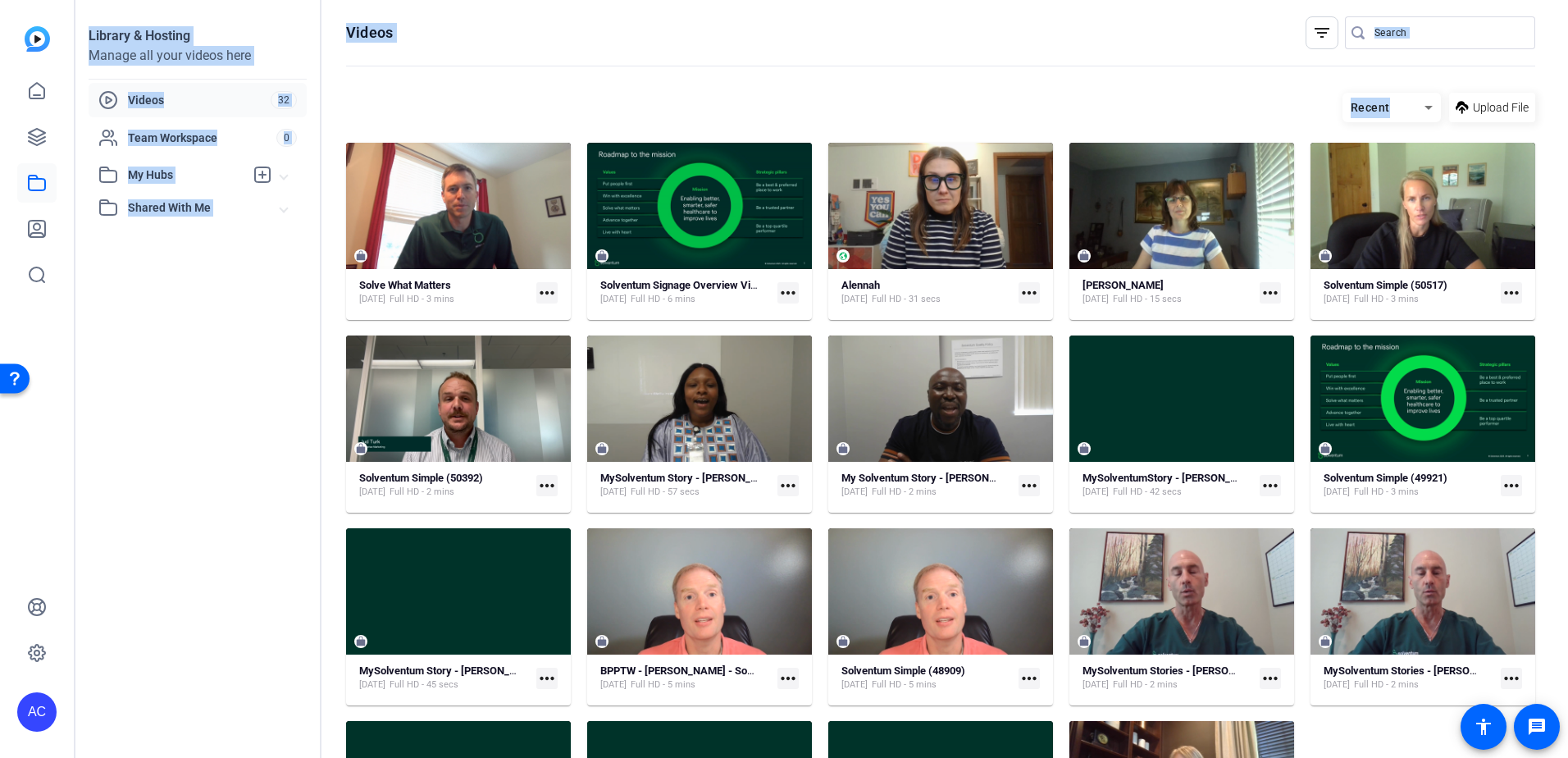
click at [265, 23] on div "Library & Hosting Manage all your videos here Videos 32 Team Workspace 0 My Hub…" at bounding box center [198, 379] width 246 height 758
